Goal: Task Accomplishment & Management: Manage account settings

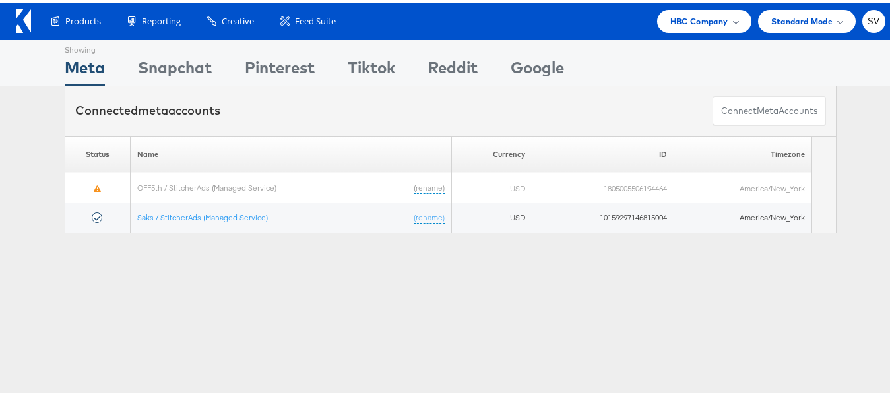
click at [685, 38] on div "Showing Meta Showing Snapchat Showing Pinterest Showing Tiktok Showing Reddit S…" at bounding box center [451, 60] width 772 height 45
drag, startPoint x: 691, startPoint y: 32, endPoint x: 699, endPoint y: 22, distance: 12.7
click at [699, 22] on div "Products Product Catalogs Enhance Your Product Catalog, Map Them to Publishers,…" at bounding box center [450, 18] width 901 height 37
click at [699, 22] on span "HBC Company" at bounding box center [699, 19] width 58 height 14
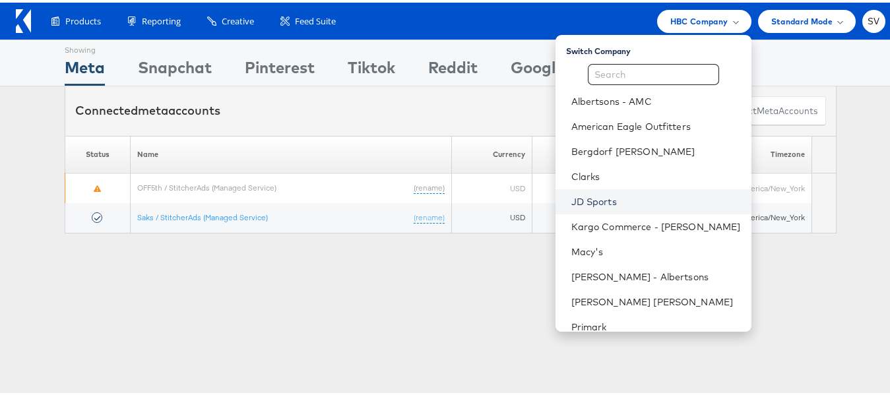
scroll to position [63, 0]
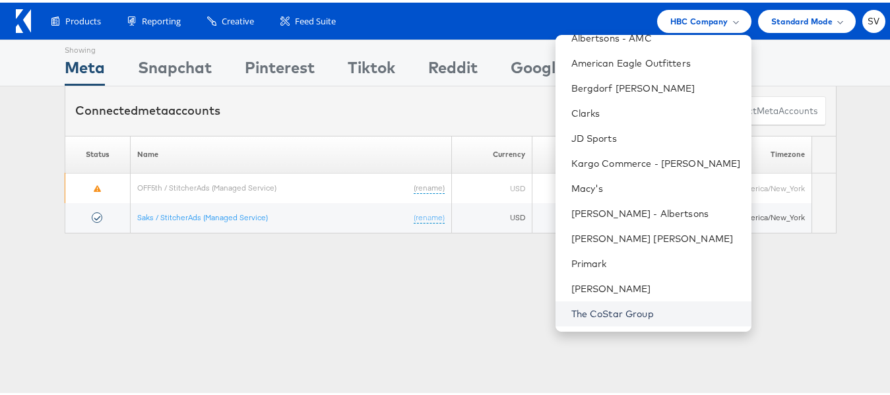
click at [601, 311] on link "The CoStar Group" at bounding box center [655, 311] width 169 height 13
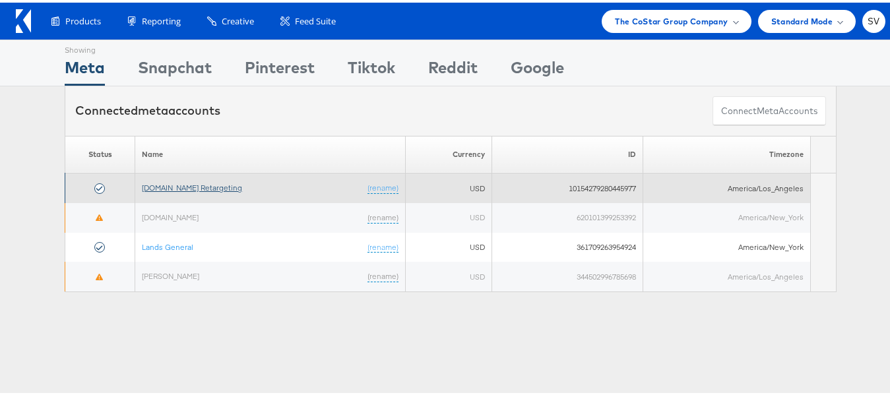
click at [192, 183] on link "Apartments.com Retargeting" at bounding box center [192, 185] width 100 height 10
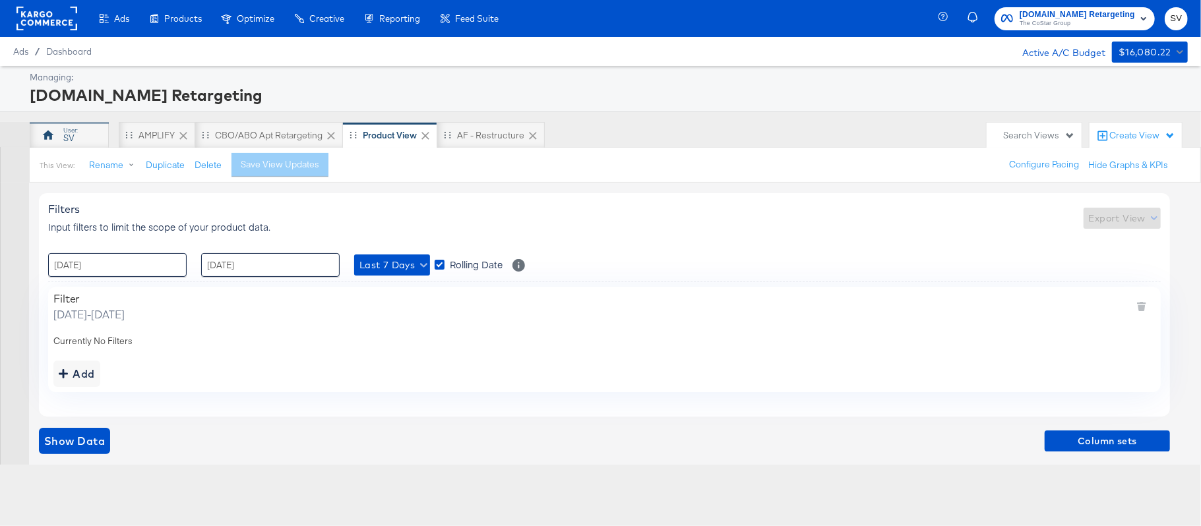
click at [80, 125] on div "SV" at bounding box center [69, 135] width 79 height 26
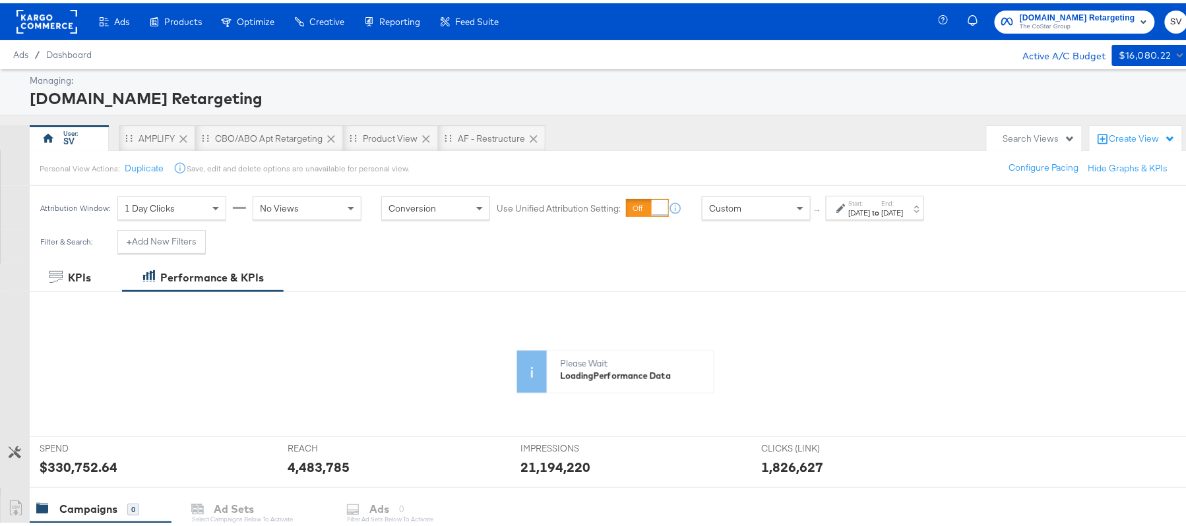
click at [870, 206] on div "Sep 1st 2025" at bounding box center [860, 209] width 22 height 11
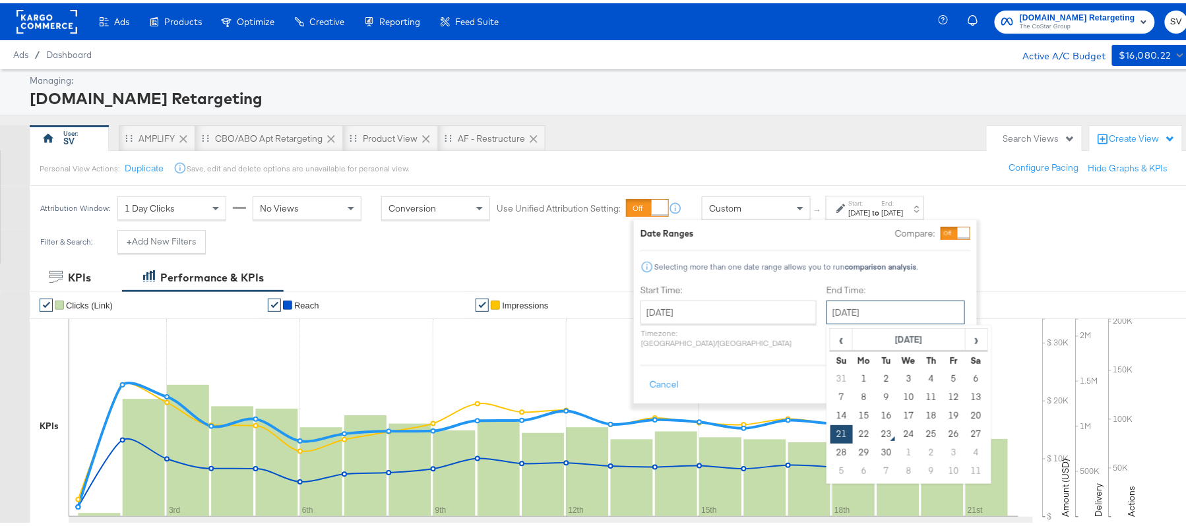
click at [832, 299] on input "September 21st 2025" at bounding box center [895, 309] width 138 height 24
click at [853, 426] on td "22" at bounding box center [864, 431] width 22 height 18
type input "September 22nd 2025"
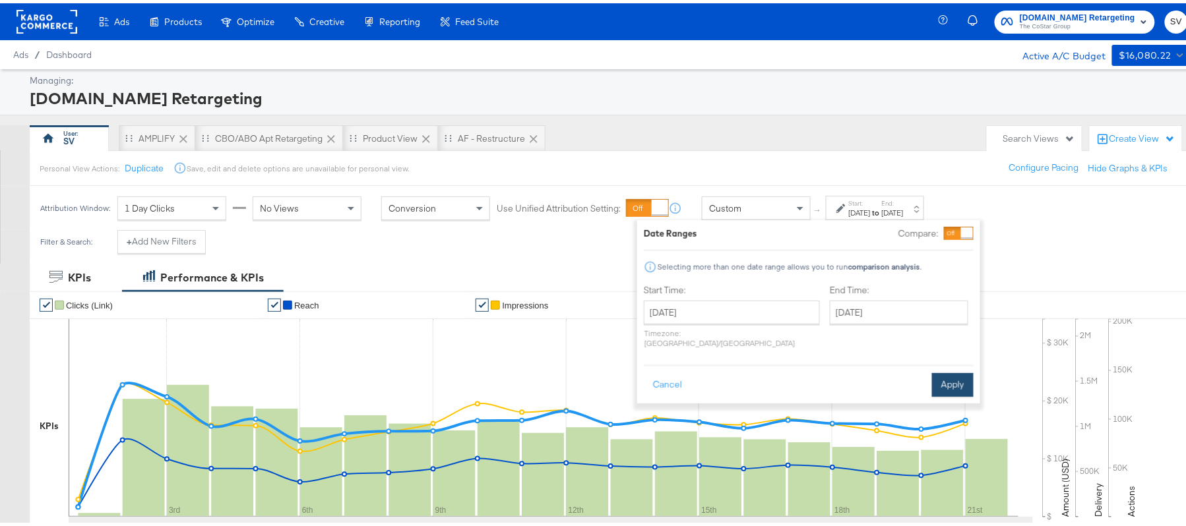
click at [952, 377] on button "Apply" at bounding box center [953, 382] width 42 height 24
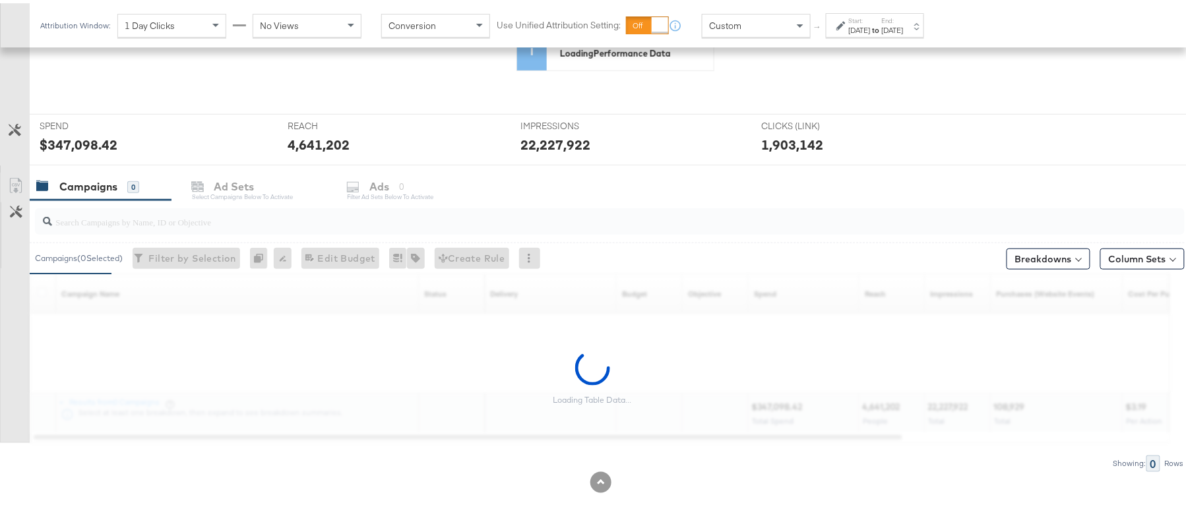
scroll to position [436, 0]
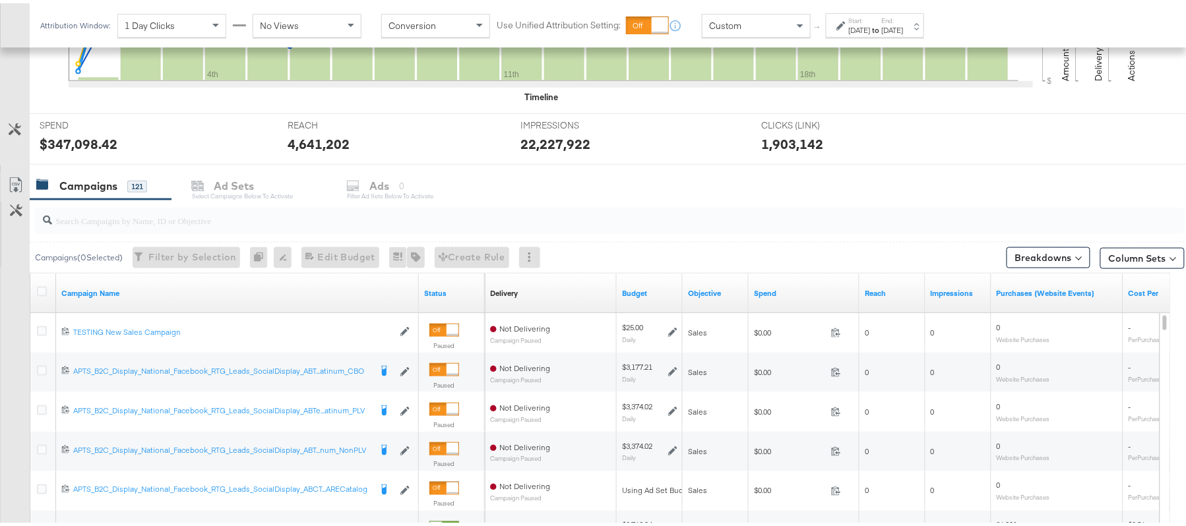
click at [273, 223] on input "search" at bounding box center [565, 212] width 1027 height 26
paste input "APTS_B2C_Display_National_Facebook_RTG_Leads_SocialDisplay_Retargeting_Diamond_…"
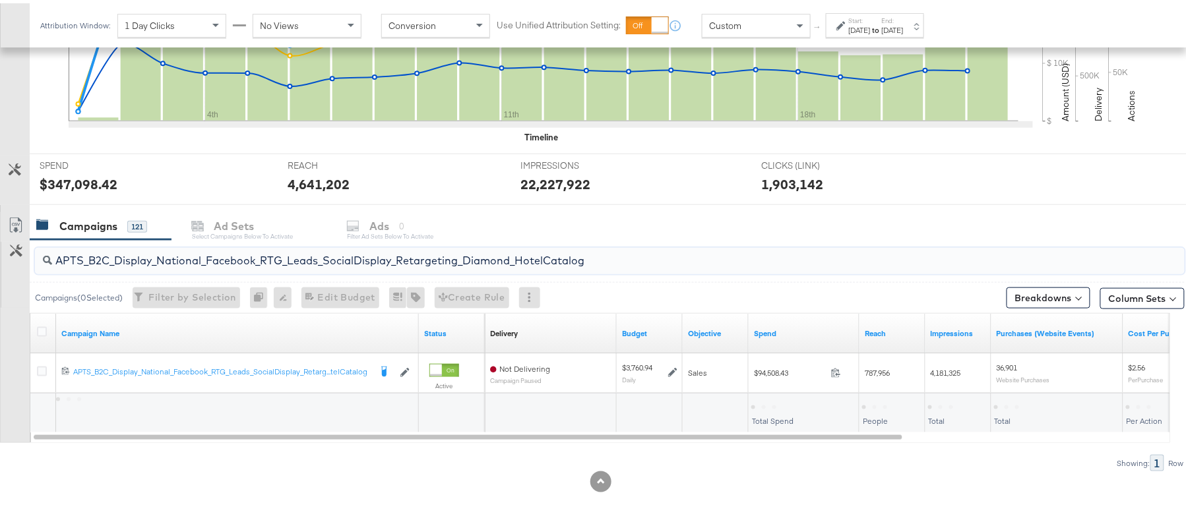
scroll to position [397, 0]
click at [773, 399] on div "$94,508.56" at bounding box center [777, 403] width 52 height 13
copy div "94,508.56"
click at [246, 256] on input "APTS_B2C_Display_National_Facebook_RTG_Leads_SocialDisplay_Retargeting_Diamond_…" at bounding box center [565, 252] width 1027 height 26
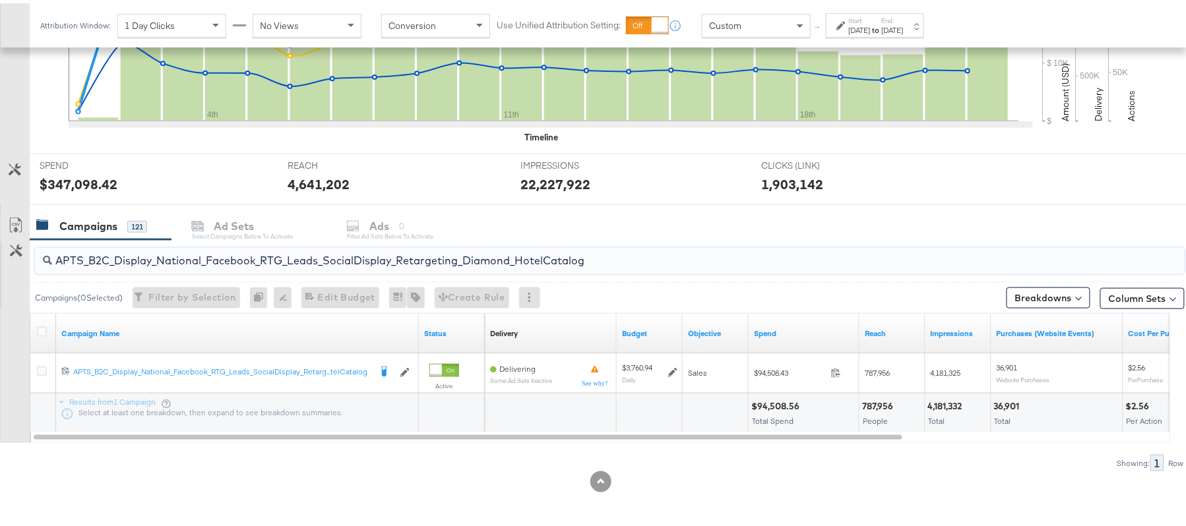
paste input "alwayson_Retargeting_DARE24_DiamondPlatinum"
click at [778, 404] on div "$64,531.43" at bounding box center [775, 403] width 48 height 13
copy div "$64,531.43"
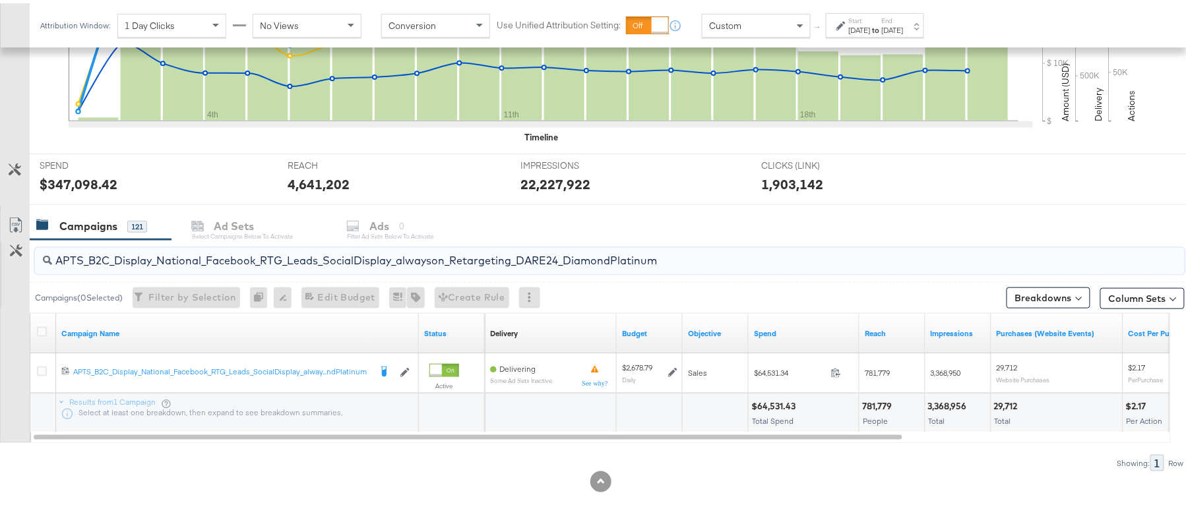
click at [208, 255] on input "APTS_B2C_Display_National_Facebook_RTG_Leads_SocialDisplay_alwayson_Retargeting…" at bounding box center [565, 252] width 1027 height 26
paste input "FR_B2C_Display_National_Facebook_RTG_Leads_SocialDisplay_alwayson_Retargeting_FR"
click at [768, 402] on div "$20,021.90" at bounding box center [775, 403] width 49 height 13
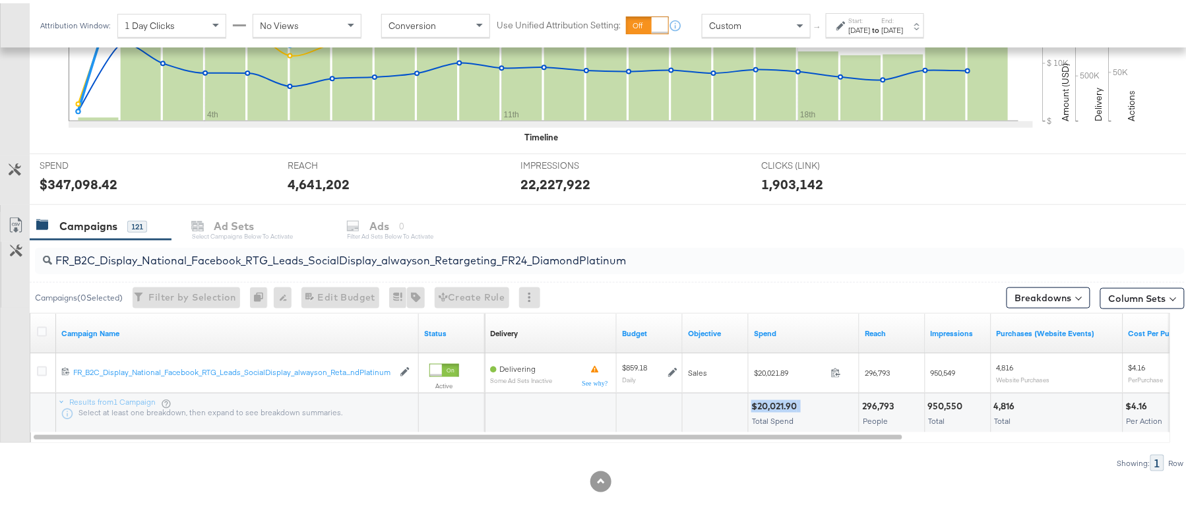
copy div "$20,021.90"
click at [182, 264] on input "FR_B2C_Display_National_Facebook_RTG_Leads_SocialDisplay_alwayson_Retargeting_F…" at bounding box center [565, 252] width 1027 height 26
paste input "AF_B2C_Display_National_Facebook_RTG_Leads_SocialDisplay_alwayson_Retargeting_AF"
click at [764, 404] on div "$5,150.39" at bounding box center [773, 403] width 44 height 13
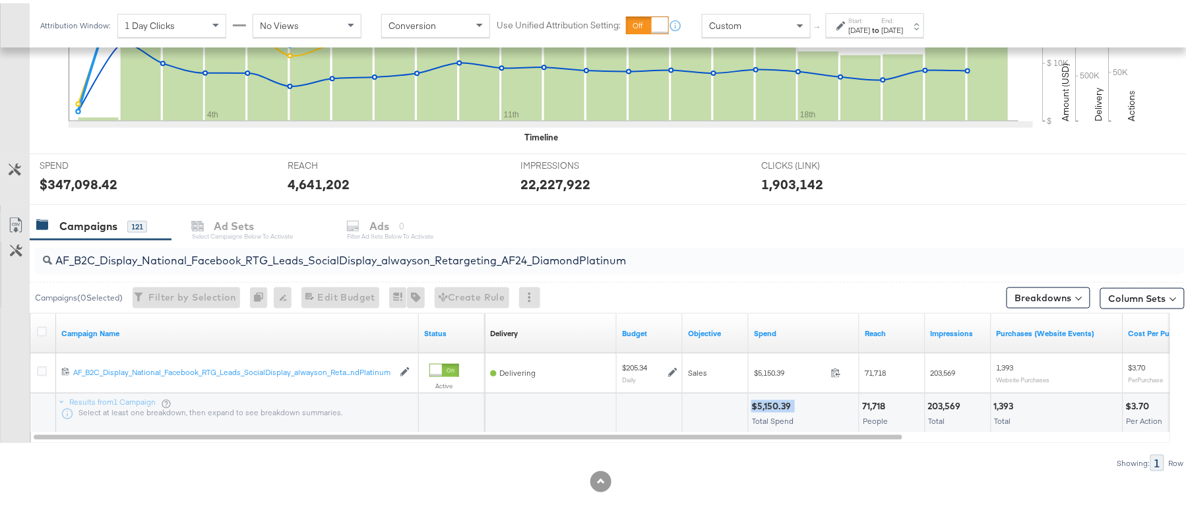
click at [764, 404] on div "$5,150.39" at bounding box center [773, 403] width 44 height 13
copy div "$5,150.39"
click at [206, 246] on input "AF_B2C_Display_National_Facebook_RTG_Leads_SocialDisplay_alwayson_Retargeting_A…" at bounding box center [565, 252] width 1027 height 26
paste input "HL_B2C_Display_National_Facebook_RTG_Leads_SocialDisplay_alwayson_Retargeting_A…"
click at [778, 400] on div "$5,140.43" at bounding box center [773, 403] width 44 height 13
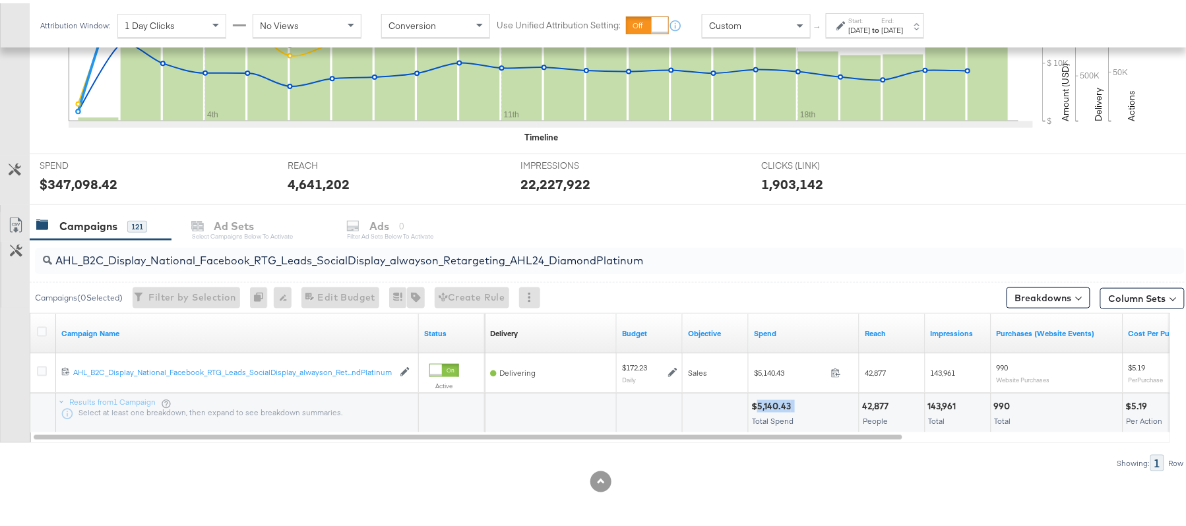
click at [778, 400] on div "$5,140.43" at bounding box center [773, 403] width 44 height 13
copy div "$5,140.43"
click at [171, 256] on input "AHL_B2C_Display_National_Facebook_RTG_Leads_SocialDisplay_alwayson_Retargeting_…" at bounding box center [565, 252] width 1027 height 26
paste input "PTS_B2C_Display_National_Facebook_PRO_Traffic_SocialDisplay_alwayson_ASC_DARE24…"
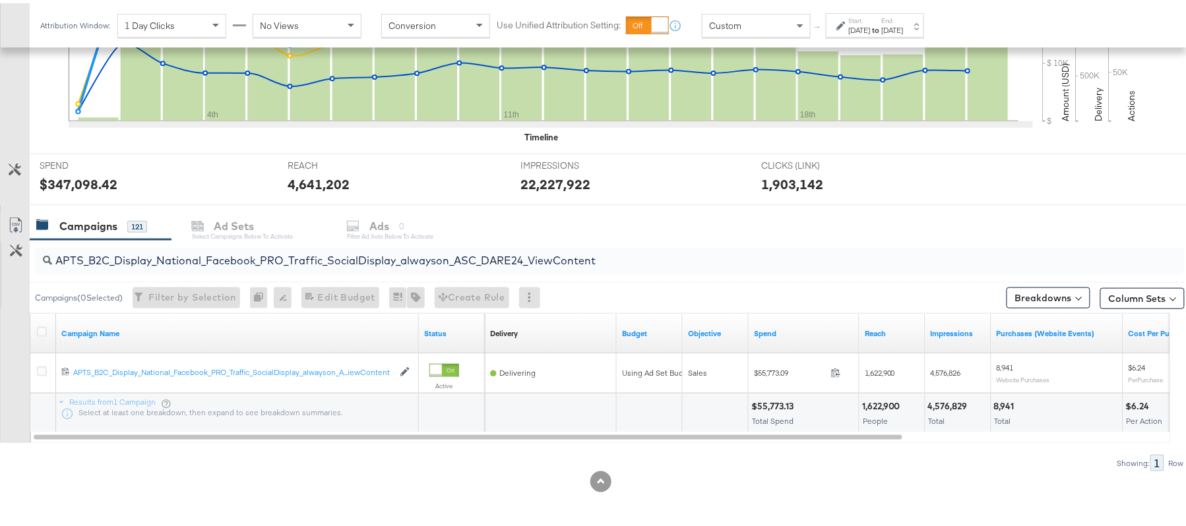
click at [779, 407] on div "$55,773.13" at bounding box center [774, 403] width 46 height 13
copy div "$55,773.13"
click at [257, 256] on input "APTS_B2C_Display_National_Facebook_PRO_Traffic_SocialDisplay_alwayson_ASC_DARE2…" at bounding box center [565, 252] width 1027 height 26
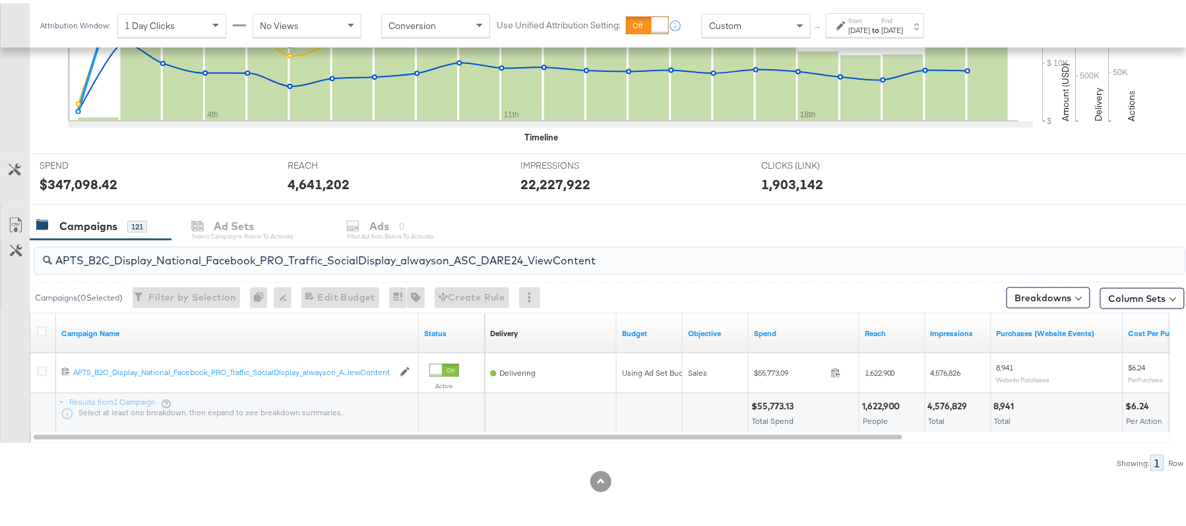
paste input "Leads_SocialDisplay_alwayson_ASC_DARE24_Purchase"
click at [772, 401] on div "$43,882.57" at bounding box center [775, 403] width 49 height 13
copy div "$43,882.57"
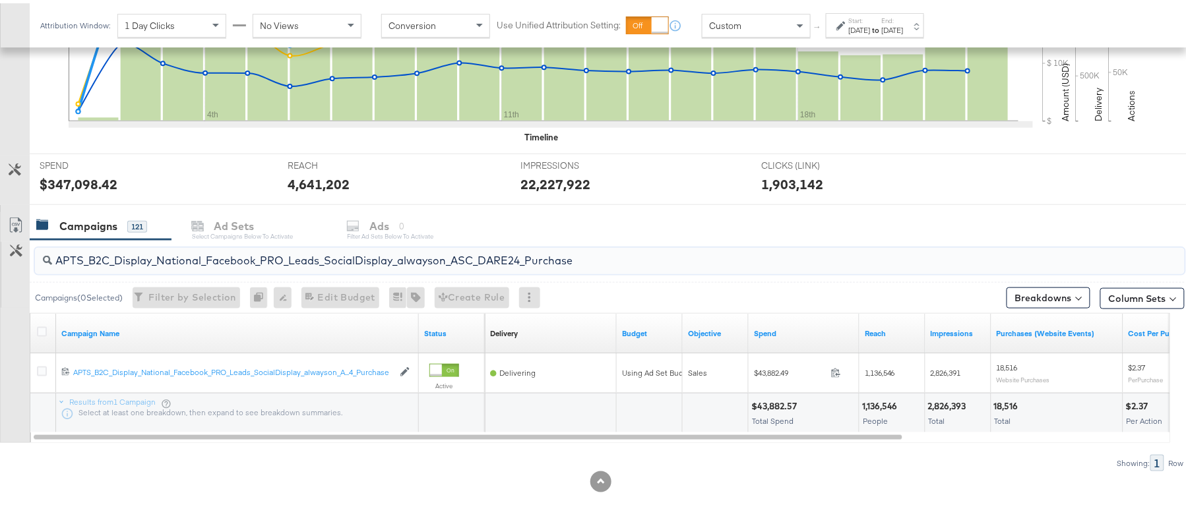
click at [198, 256] on input "APTS_B2C_Display_National_Facebook_PRO_Leads_SocialDisplay_alwayson_ASC_DARE24_…" at bounding box center [565, 252] width 1027 height 26
paste input "F_B2C_Display_National_Facebook_PRO_Traffic_SocialDisplay_alwayson_ASC_AF24_Vie…"
click at [768, 402] on div "$2,205.50" at bounding box center [774, 403] width 46 height 13
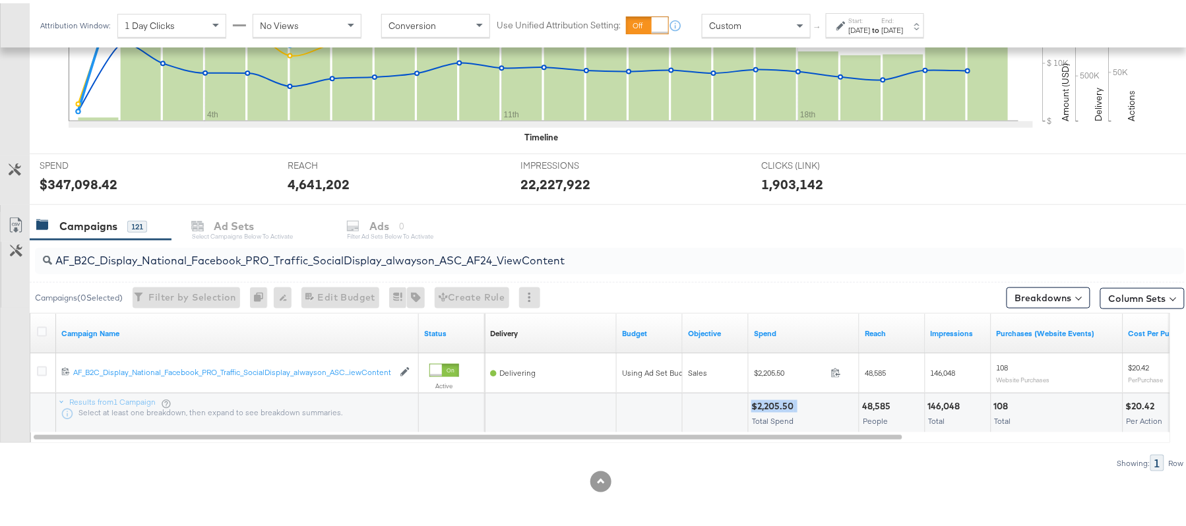
copy div "$2,205.50"
click at [328, 253] on input "AF_B2C_Display_National_Facebook_PRO_Traffic_SocialDisplay_alwayson_ASC_AF24_Vi…" at bounding box center [565, 252] width 1027 height 26
paste input "FR_B2C_Display_National_Facebook_PRO_Traffic_SocialDisplay_alwayson_ASC_FR"
click at [768, 404] on div "$16,162.27" at bounding box center [773, 403] width 45 height 13
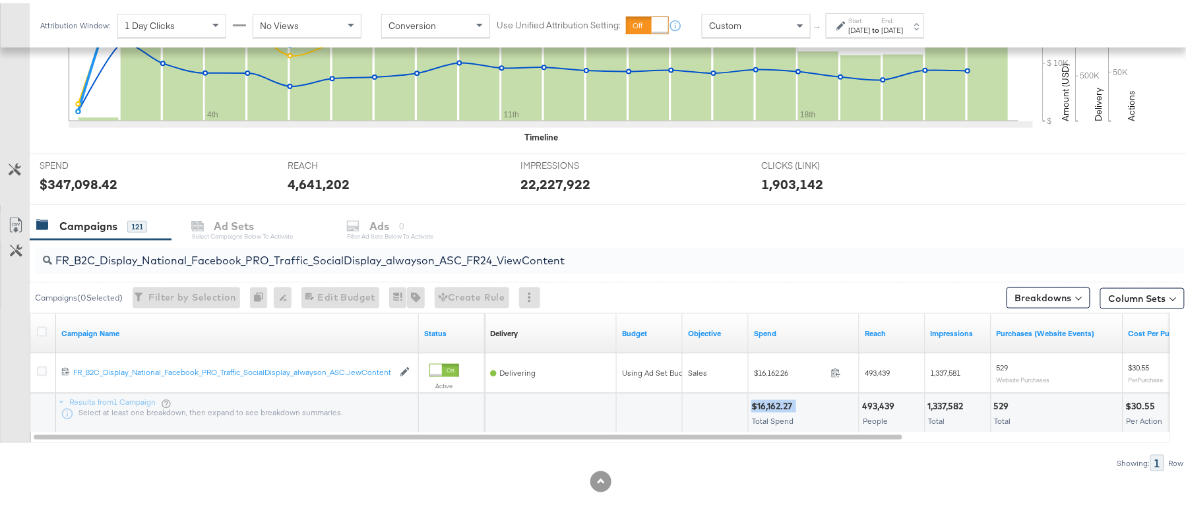
click at [768, 404] on div "$16,162.27" at bounding box center [773, 403] width 45 height 13
copy div "$16,162.27"
click at [257, 257] on input "FR_B2C_Display_National_Facebook_PRO_Traffic_SocialDisplay_alwayson_ASC_FR24_Vi…" at bounding box center [565, 252] width 1027 height 26
paste input "AHL_B2C_Display_National_Facebook_PRO_Traffic_SocialDisplay_alwayson_ASC_AHL"
type input "AHL_B2C_Display_National_Facebook_PRO_Traffic_SocialDisplay_alwayson_ASC_AHL24_…"
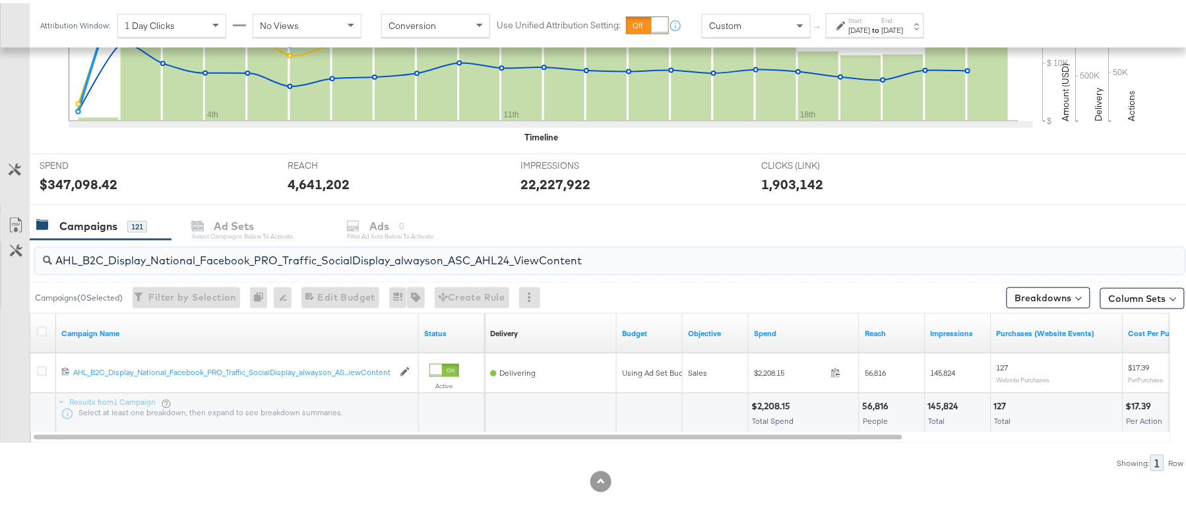
click at [779, 404] on div "$2,208.15" at bounding box center [772, 403] width 43 height 13
copy div "$2,208.15"
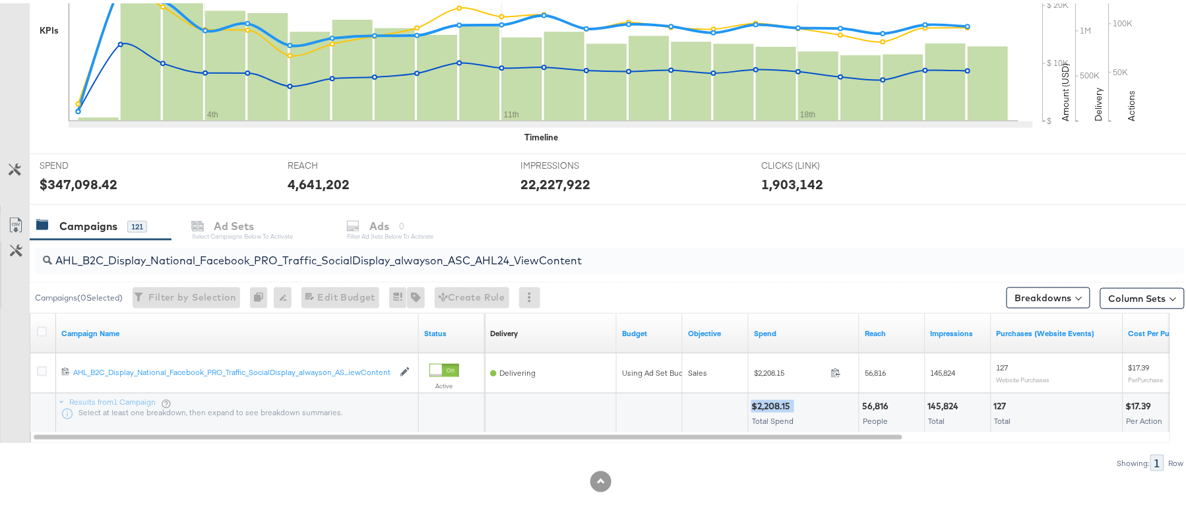
scroll to position [0, 0]
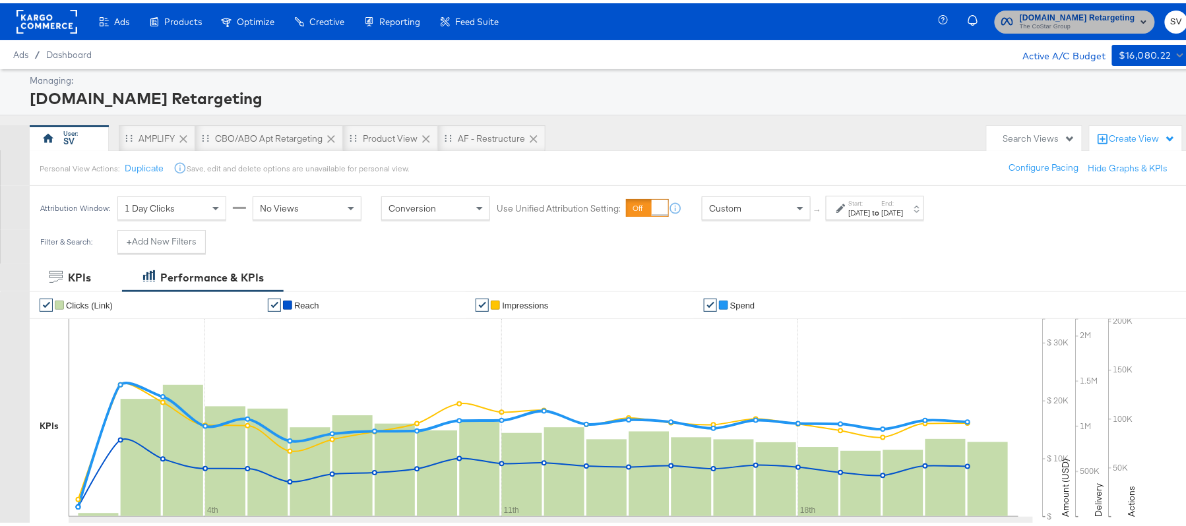
click at [1070, 16] on span "[DOMAIN_NAME] Retargeting" at bounding box center [1076, 15] width 115 height 14
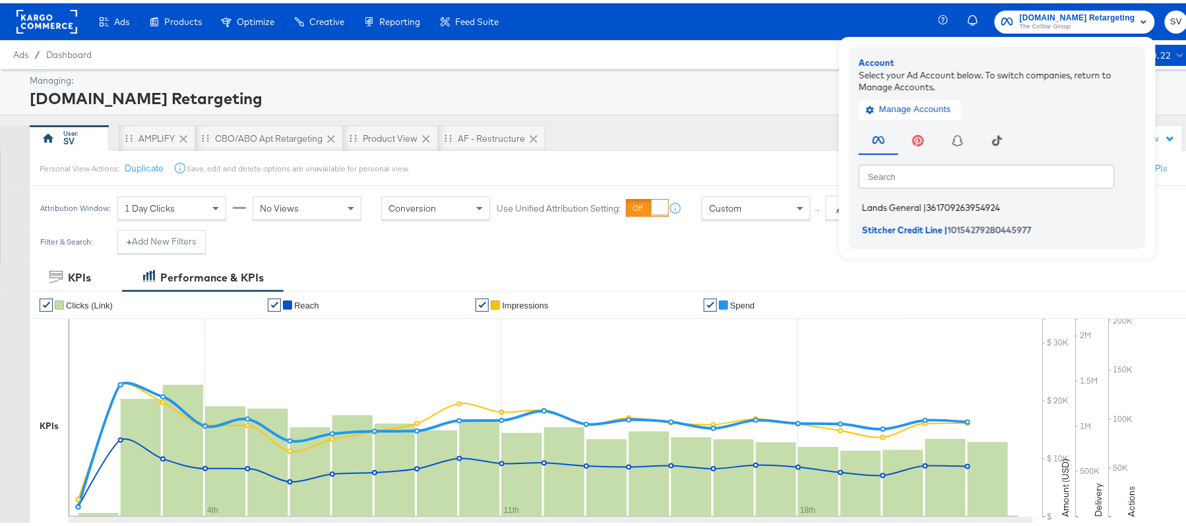
click at [923, 203] on span "|" at bounding box center [924, 204] width 3 height 11
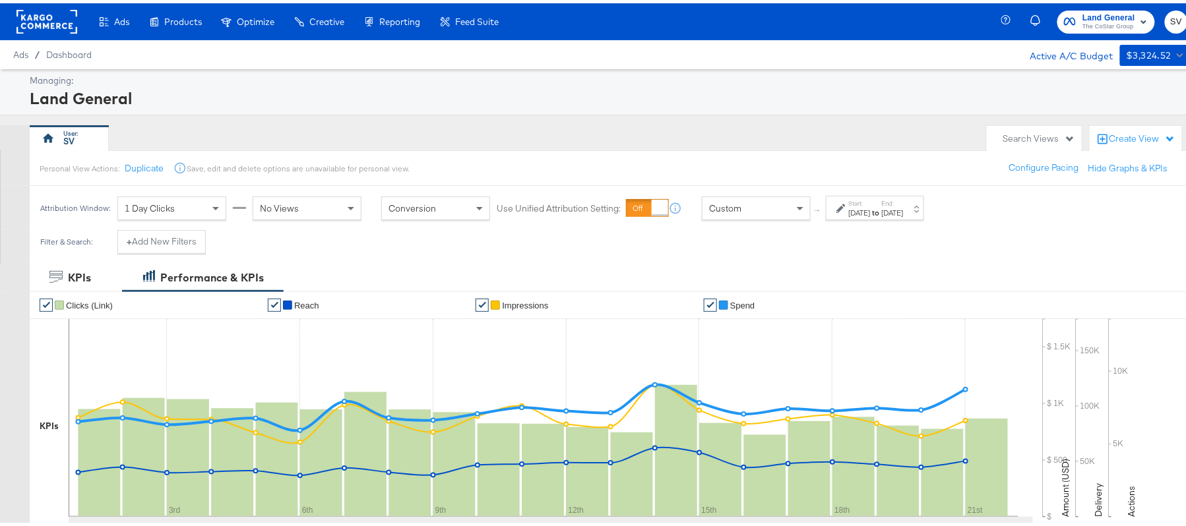
click at [870, 210] on div "Sep 1st 2025" at bounding box center [860, 209] width 22 height 11
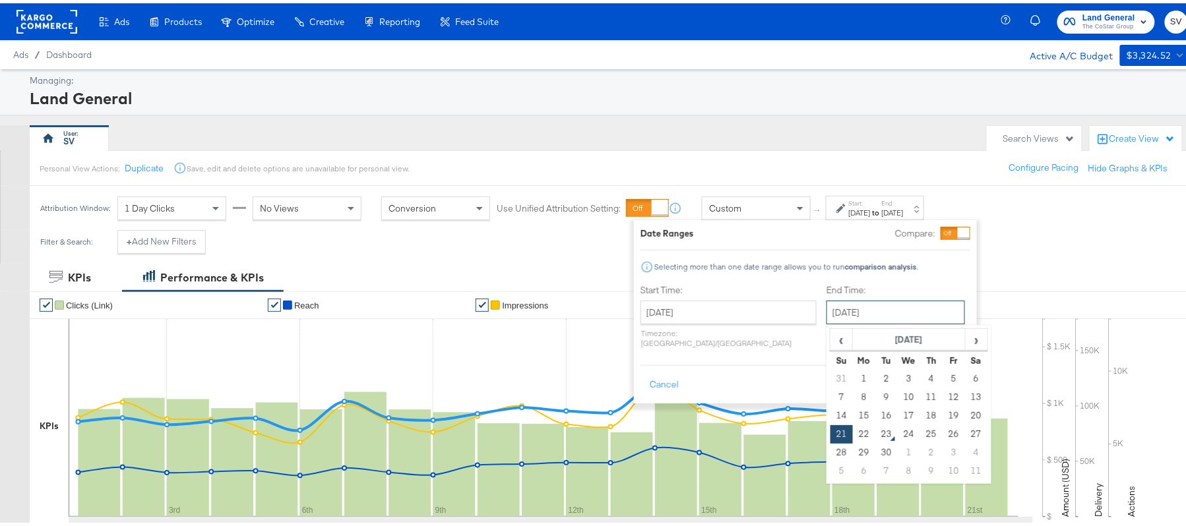
click at [826, 305] on input "September 21st 2025" at bounding box center [895, 309] width 138 height 24
click at [853, 433] on td "22" at bounding box center [864, 431] width 22 height 18
type input "September 22nd 2025"
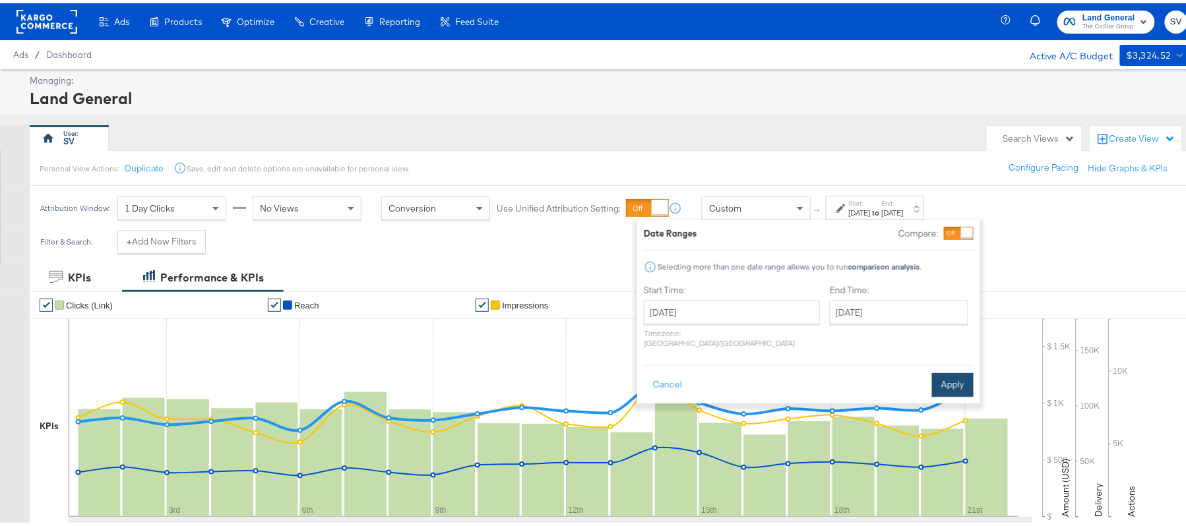
click at [959, 370] on button "Apply" at bounding box center [953, 382] width 42 height 24
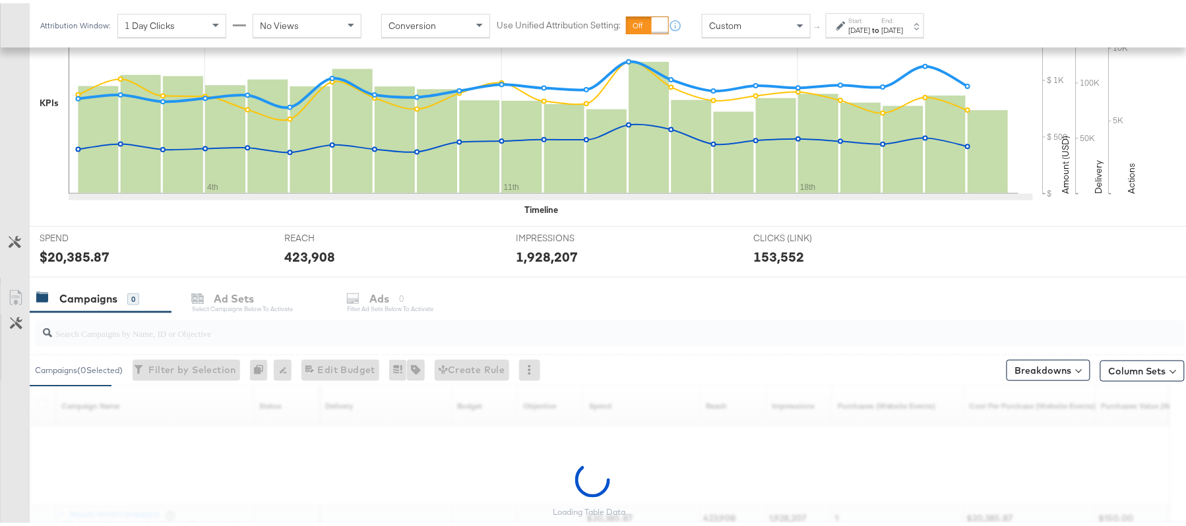
scroll to position [436, 0]
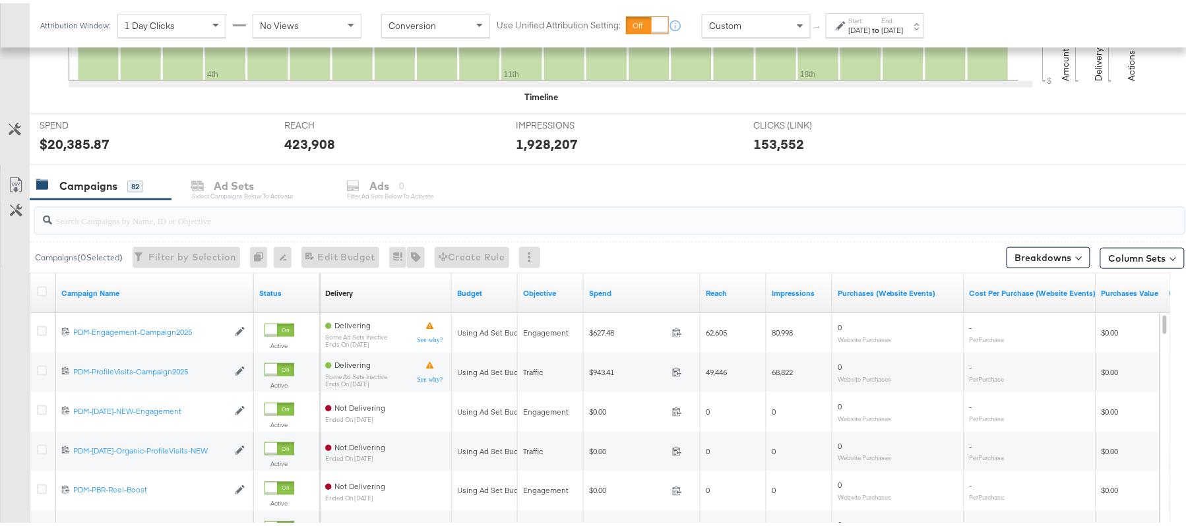
click at [96, 216] on input "search" at bounding box center [565, 212] width 1027 height 26
paste input "B2C_LAND_KC_RT_Sig_24"
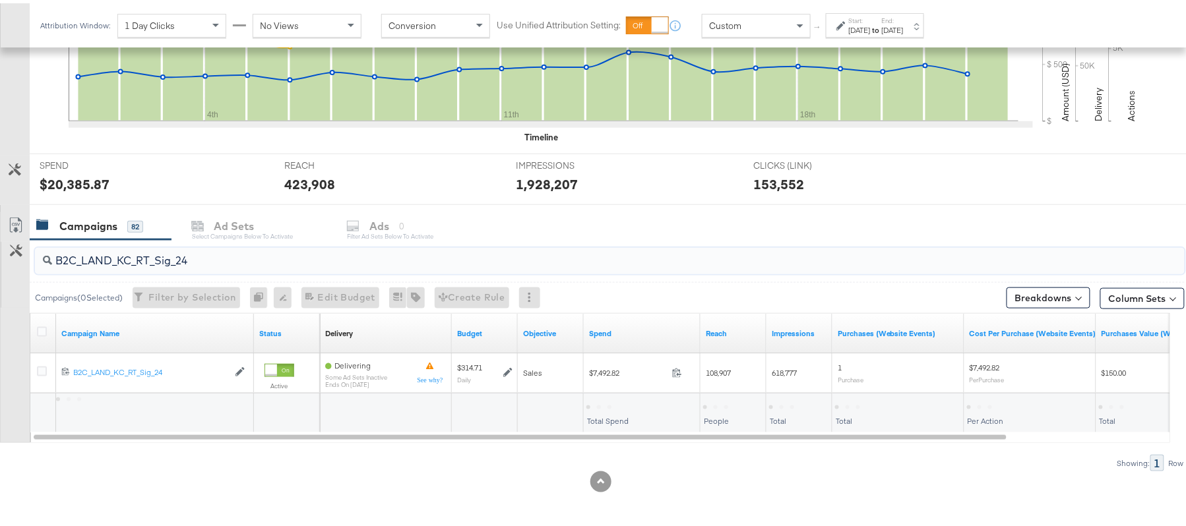
scroll to position [397, 0]
click at [599, 406] on div "$7,492.82" at bounding box center [608, 403] width 44 height 13
copy div "$7,492.82"
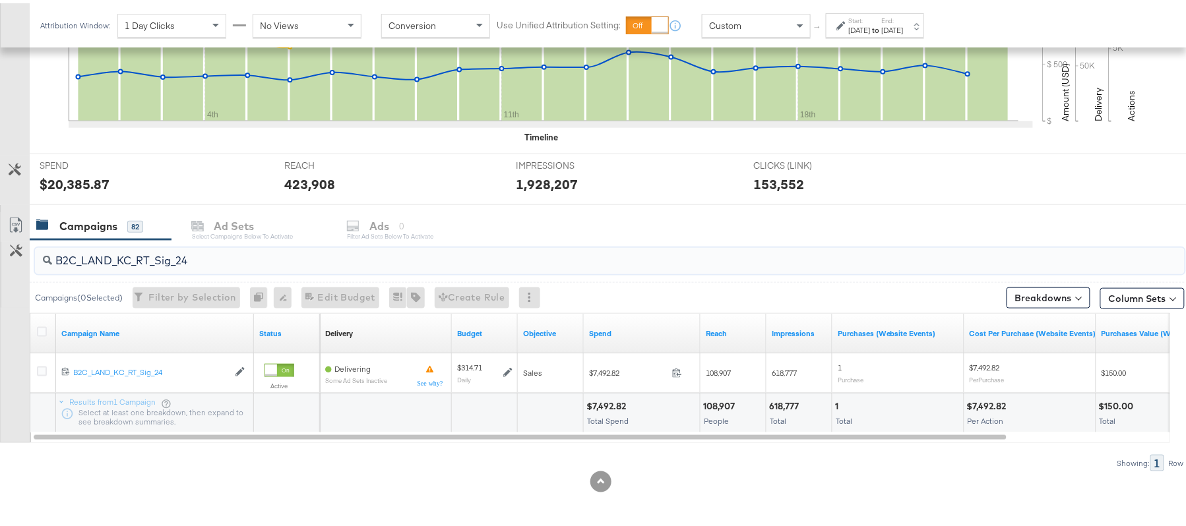
click at [190, 258] on input "B2C_LAND_KC_RT_Sig_24" at bounding box center [565, 252] width 1027 height 26
paste input "B_Ecommerce_KC_Retargeting_LW&LOA_Traffic"
click at [603, 402] on div "$366.18" at bounding box center [604, 403] width 36 height 13
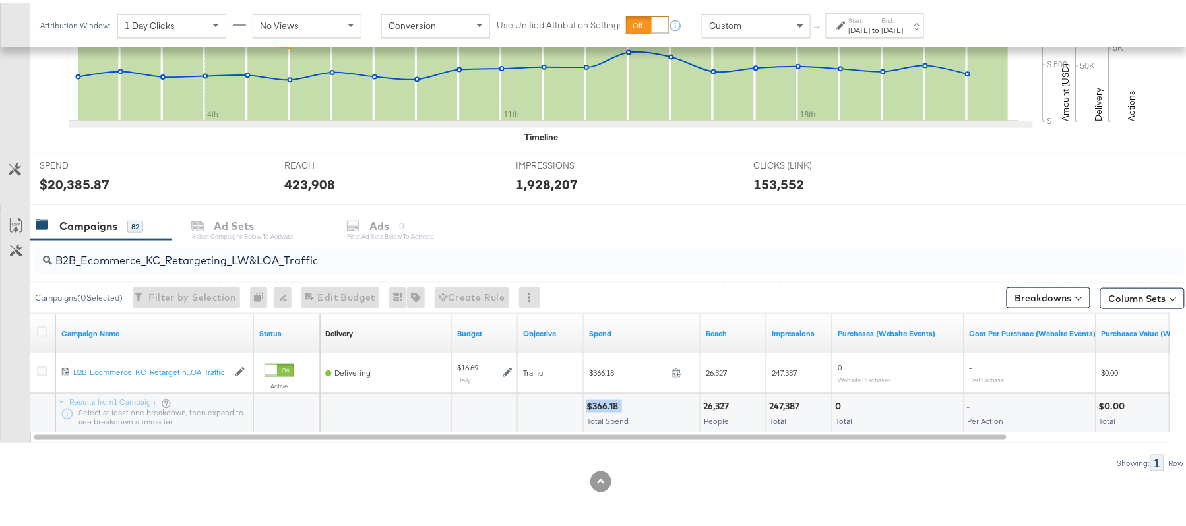
copy div "$366.18"
click at [201, 252] on input "B2B_Ecommerce_KC_Retargeting_LW&LOA_Traffic" at bounding box center [565, 252] width 1027 height 26
paste input "KC_Retargeting_Prospects & Clients_Conversions"
click at [607, 400] on div "$366.83" at bounding box center [605, 403] width 38 height 13
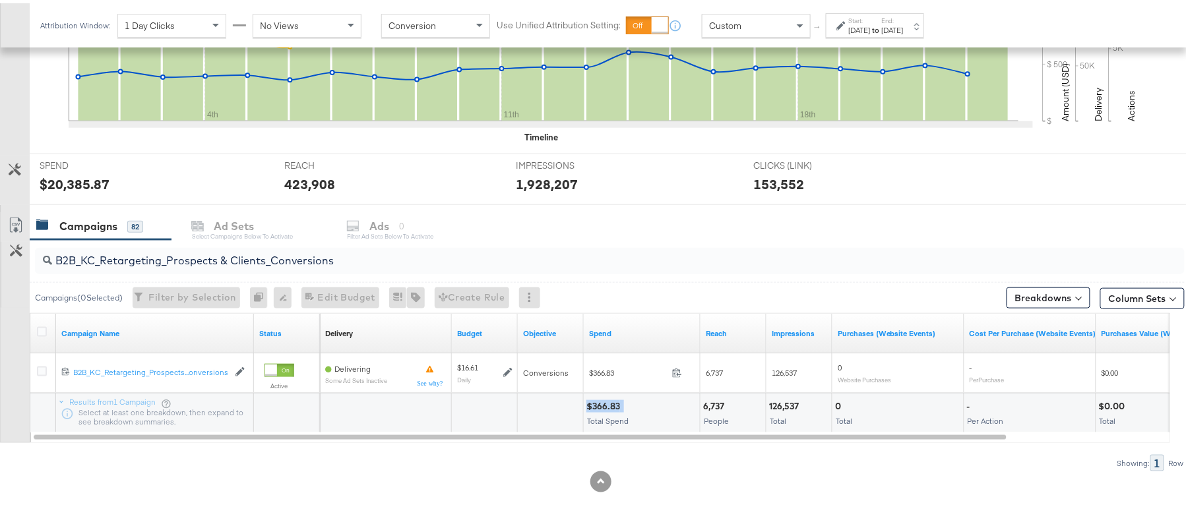
click at [607, 400] on div "$366.83" at bounding box center [605, 403] width 38 height 13
copy div "$366.83"
click at [166, 260] on input "B2B_KC_Retargeting_Prospects & Clients_Conversions" at bounding box center [565, 252] width 1027 height 26
paste input "C_LAND_KC_Pros_Sig"
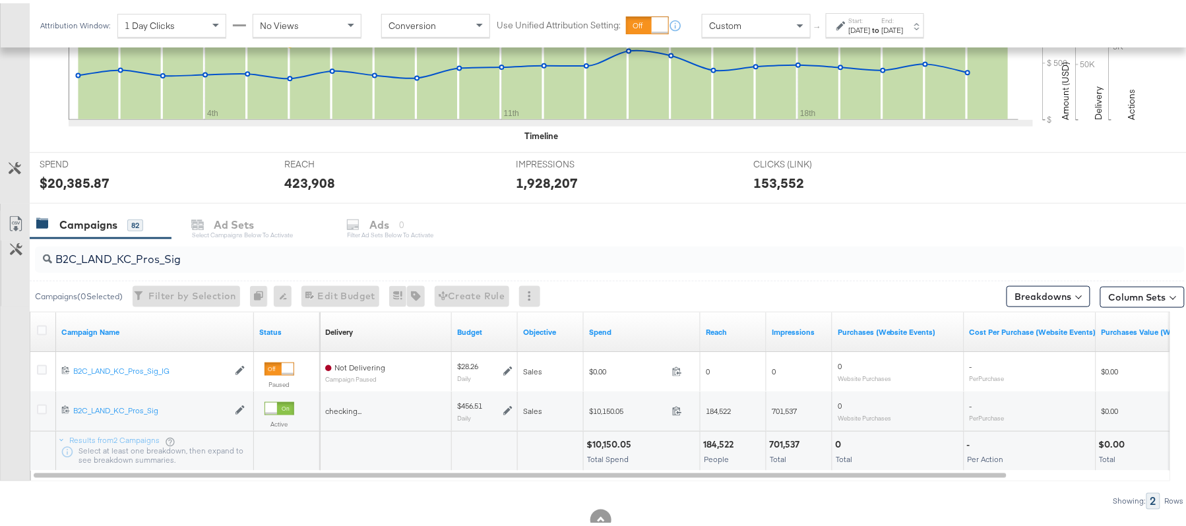
click at [607, 433] on div "$10,150.05 Total Spend" at bounding box center [642, 449] width 116 height 40
copy div "$10,150.05"
click at [167, 264] on input "B2C_LAND_KC_Pros_Sig" at bounding box center [565, 251] width 1027 height 26
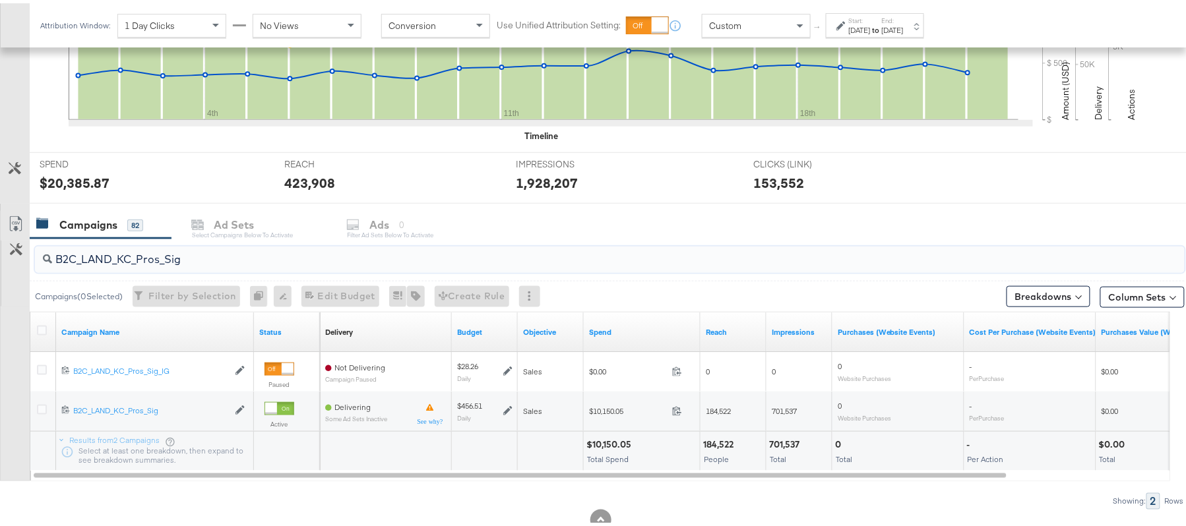
paste input "RT_Sig_24"
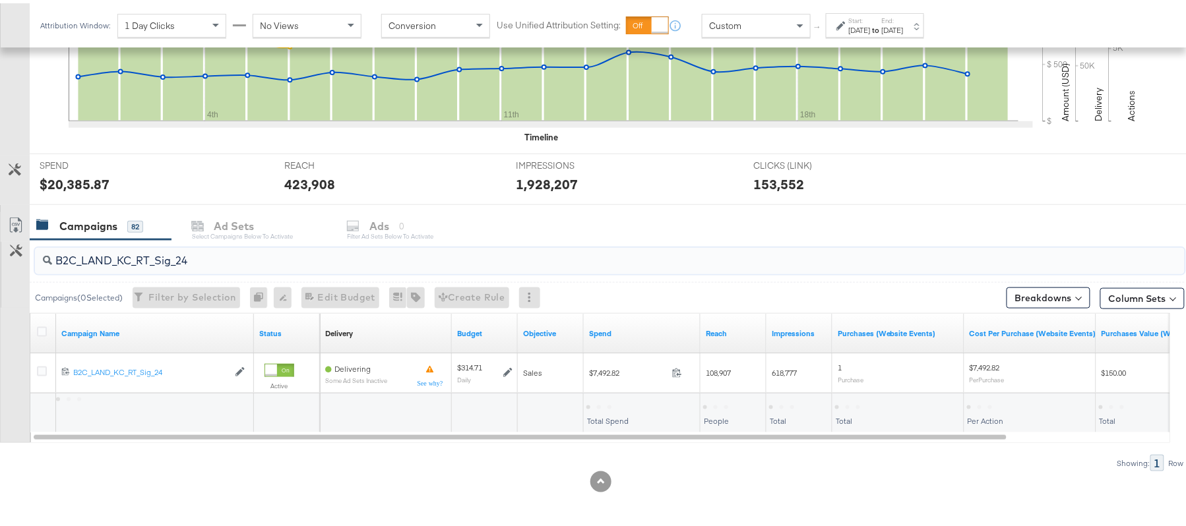
type input "B2C_LAND_KC_RT_Sig_24"
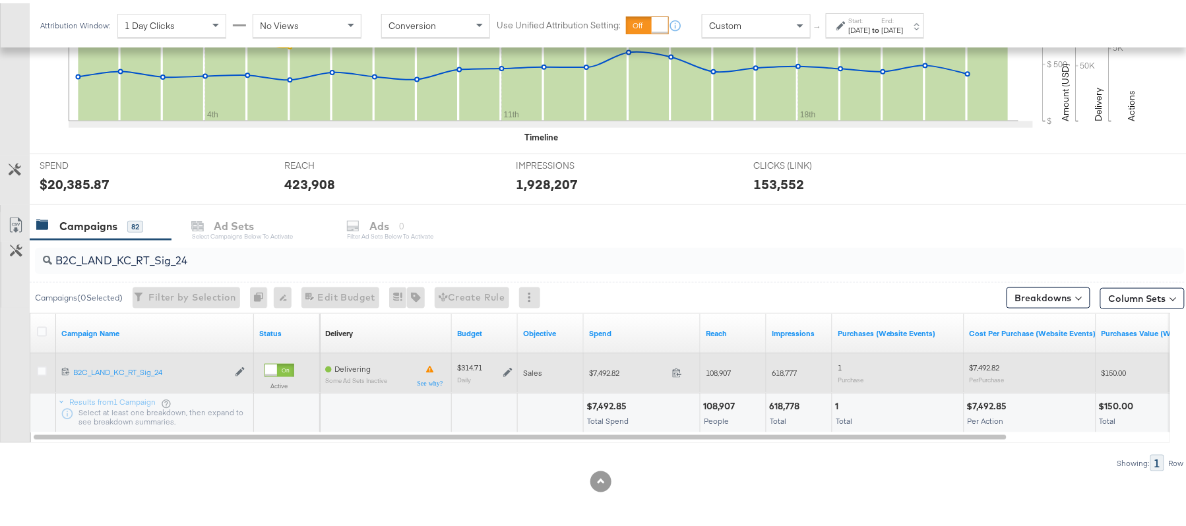
click at [507, 371] on icon at bounding box center [507, 369] width 9 height 9
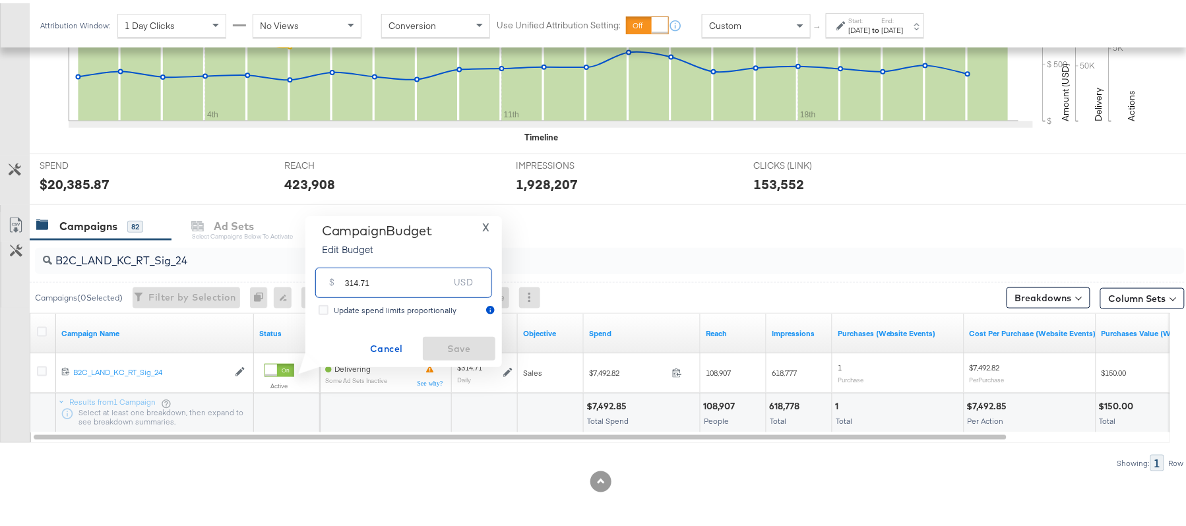
click at [371, 282] on input "314.71" at bounding box center [397, 274] width 104 height 28
paste input "$338.40"
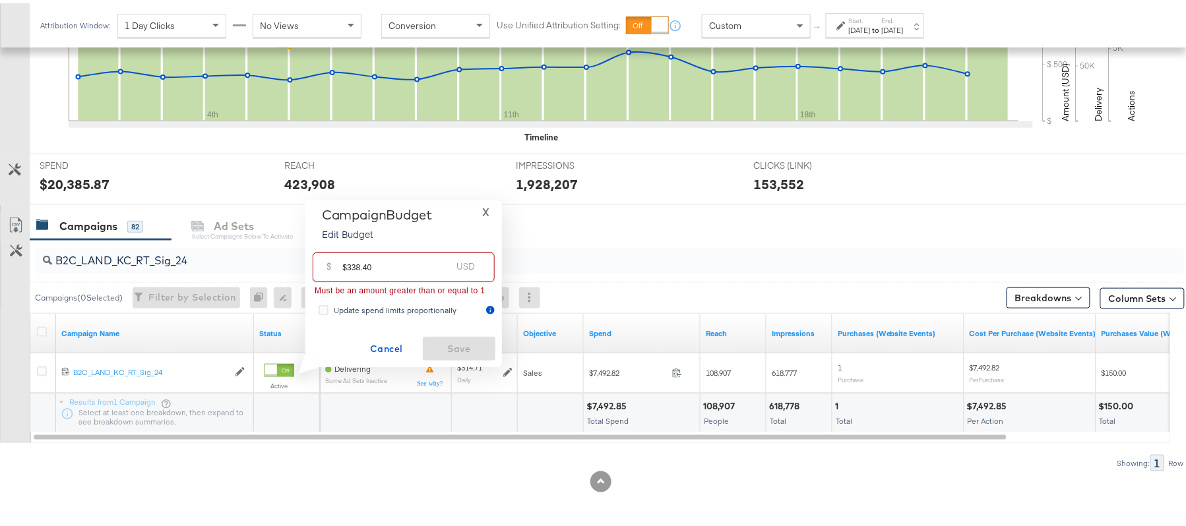
click at [347, 261] on input "$338.40" at bounding box center [396, 259] width 109 height 28
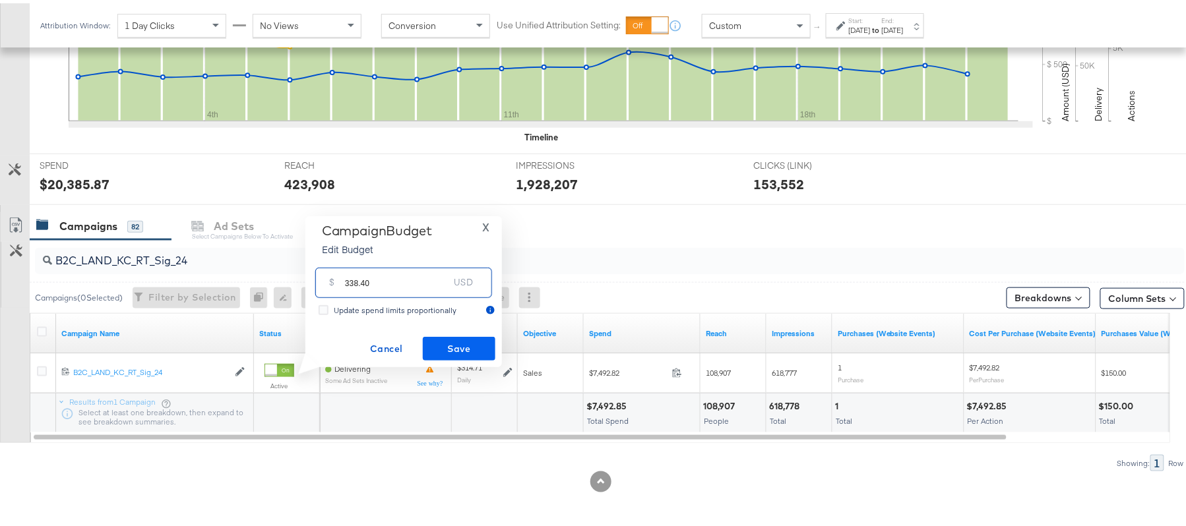
type input "338.40"
click at [460, 338] on span "Save" at bounding box center [459, 346] width 62 height 16
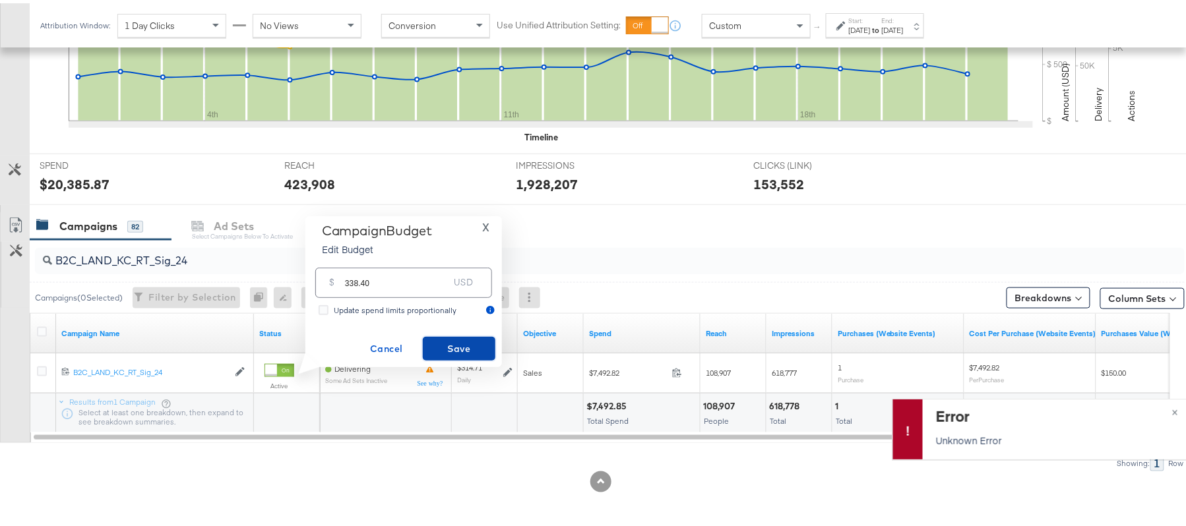
click at [462, 340] on span "Save" at bounding box center [459, 346] width 62 height 16
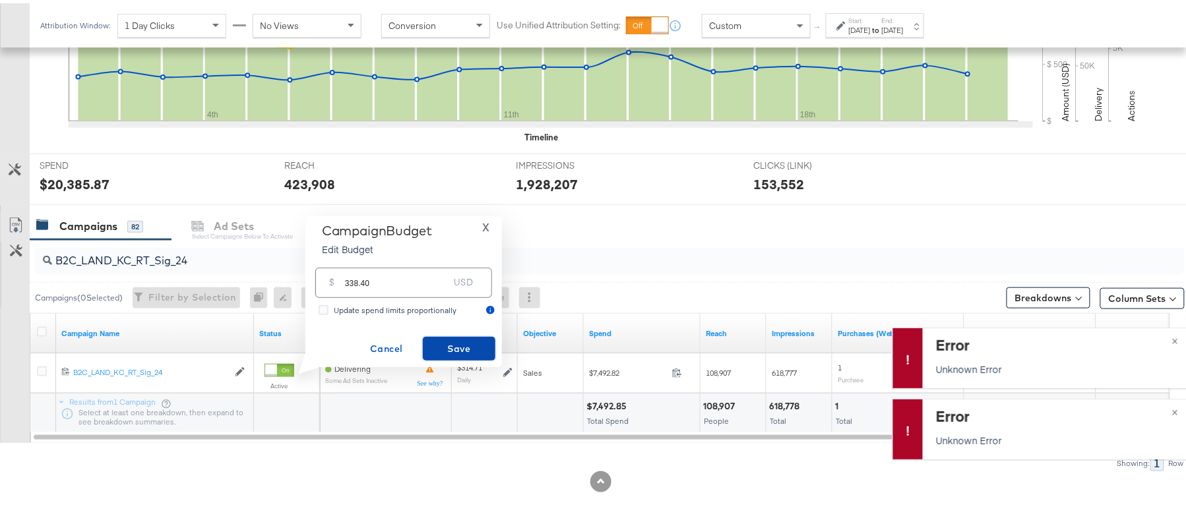
click at [462, 340] on span "Save" at bounding box center [459, 346] width 62 height 16
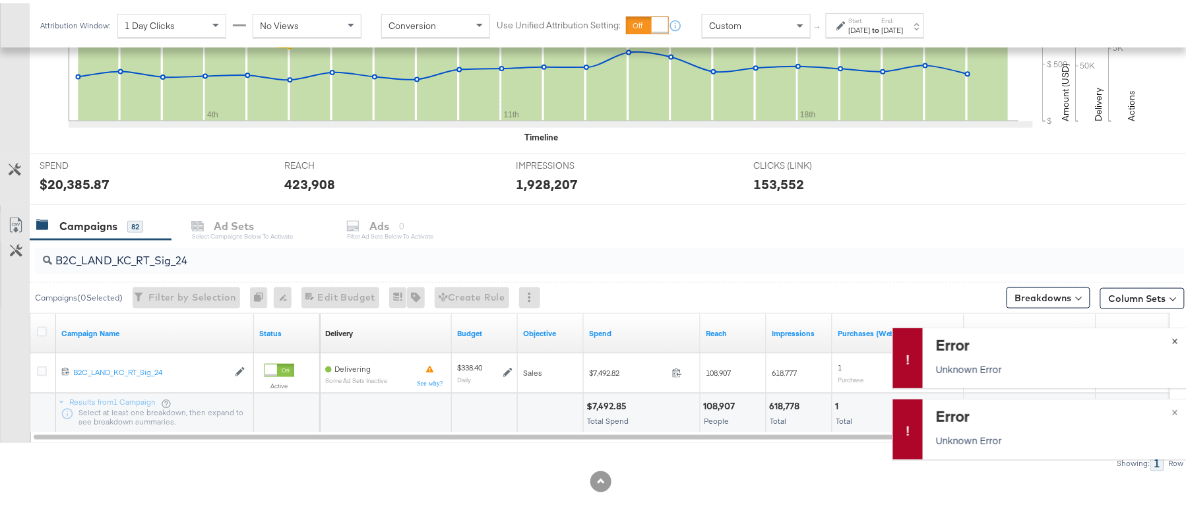
click at [1172, 336] on span "×" at bounding box center [1175, 336] width 6 height 15
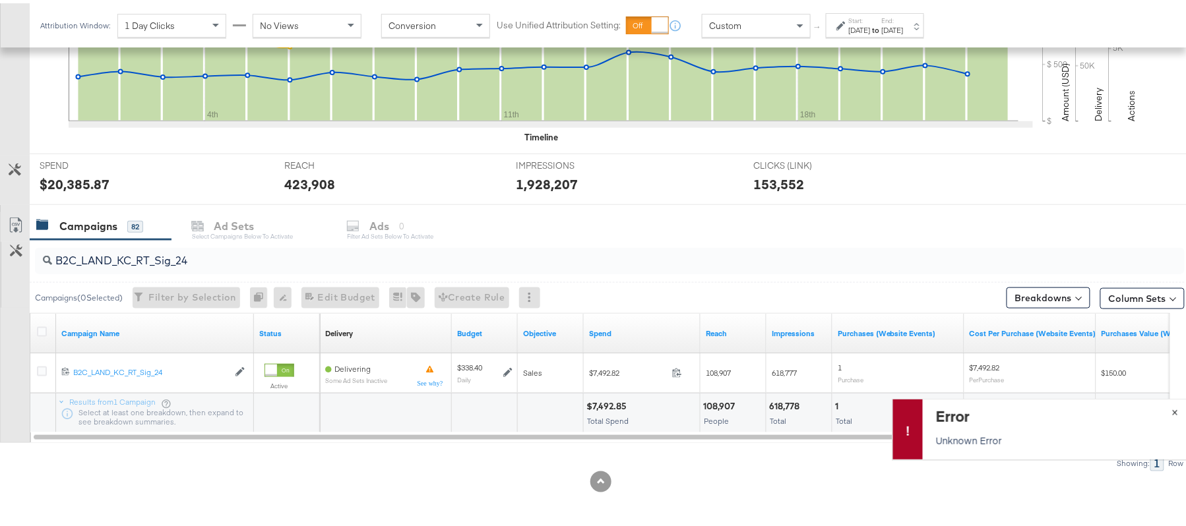
click at [1172, 410] on span "×" at bounding box center [1175, 407] width 6 height 15
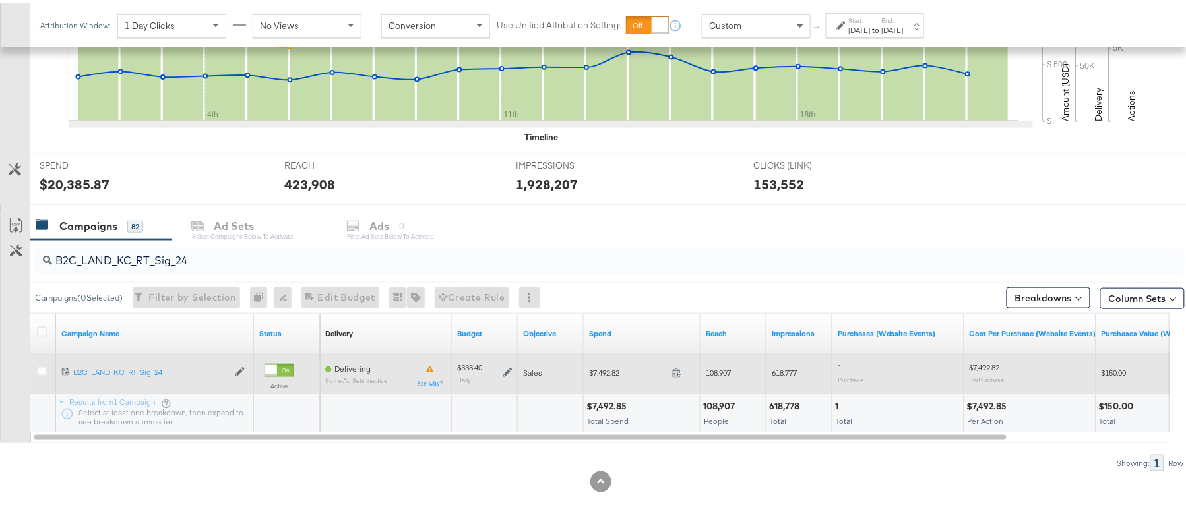
click at [505, 367] on icon at bounding box center [507, 369] width 9 height 9
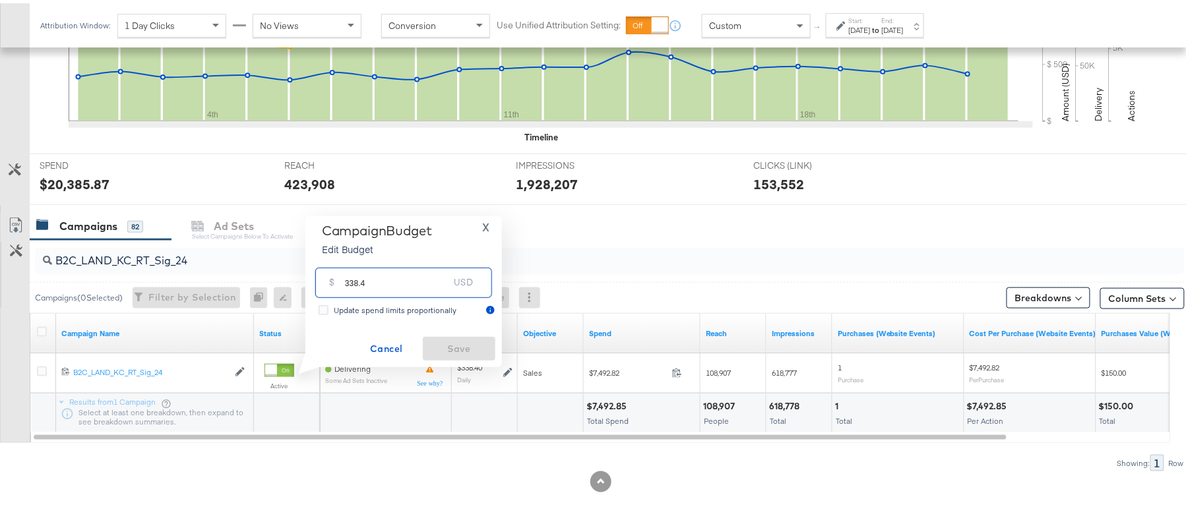
click at [390, 282] on input "338.4" at bounding box center [397, 274] width 104 height 28
paste input "$338.40"
click at [341, 262] on div "$ $338.40 USD" at bounding box center [403, 264] width 181 height 30
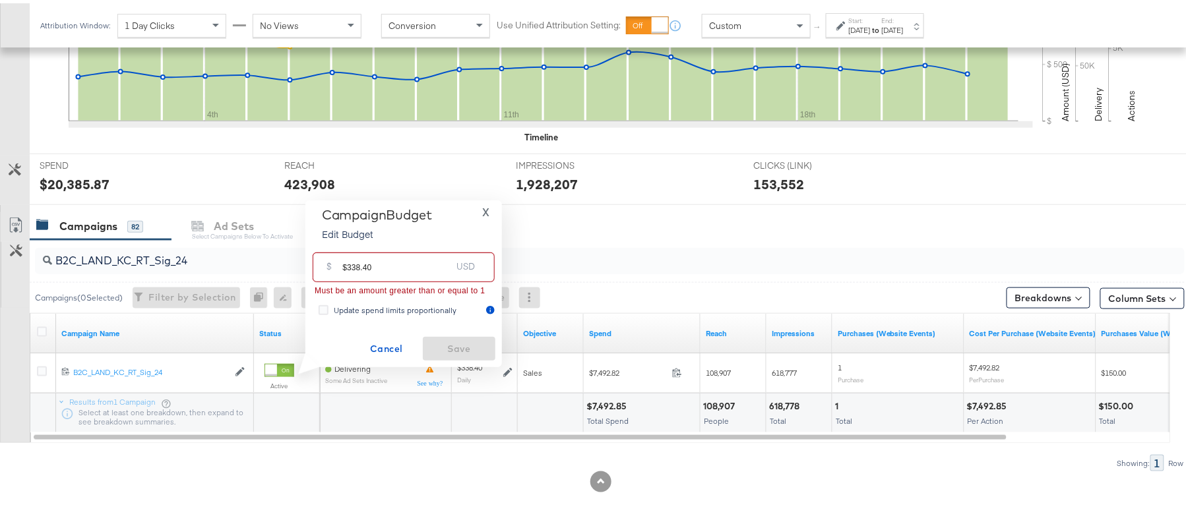
click at [344, 264] on input "$338.40" at bounding box center [396, 259] width 109 height 28
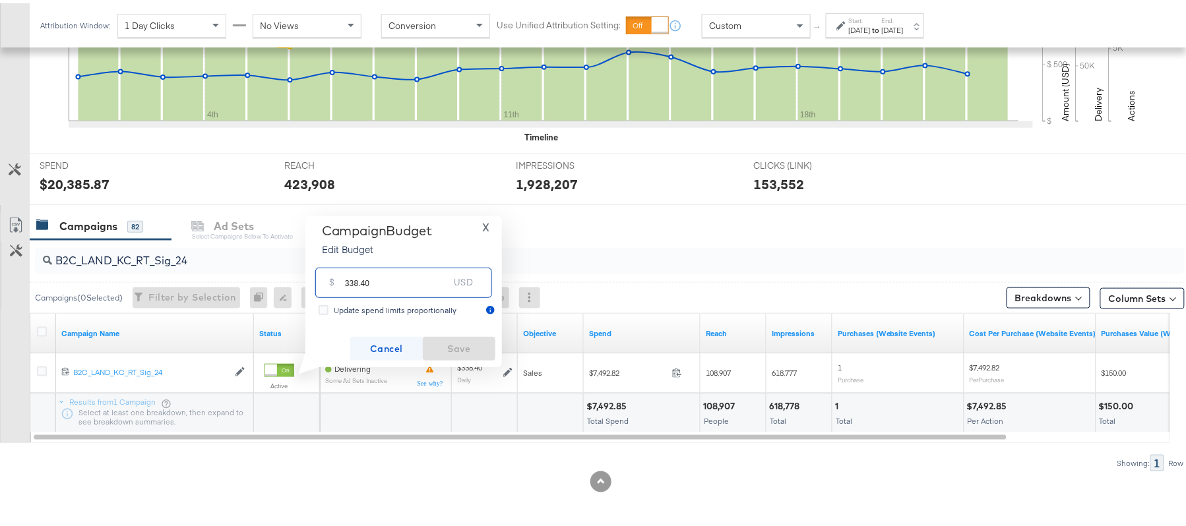
type input "338.40"
click at [394, 344] on span "Cancel" at bounding box center [386, 346] width 62 height 16
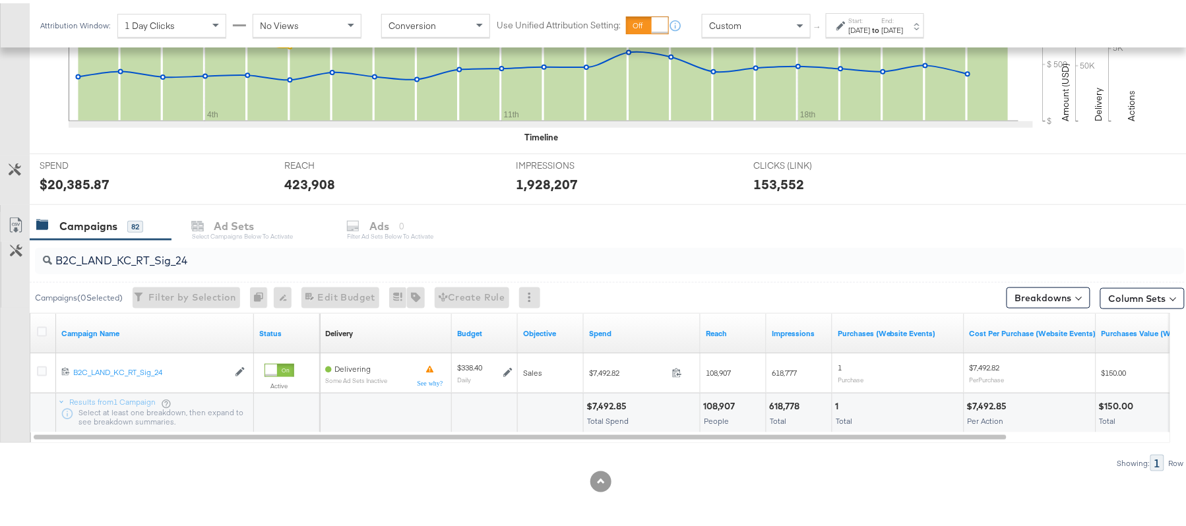
click at [218, 270] on div "B2C_LAND_KC_RT_Sig_24" at bounding box center [609, 258] width 1149 height 32
click at [230, 258] on input "B2C_LAND_KC_RT_Sig_24" at bounding box center [565, 252] width 1027 height 26
paste input "B_Ecommerce_KC_Retargeting_LW&LOA_Traffic"
type input "B2B_Ecommerce_KC_Retargeting_LW&LOA_Traffic"
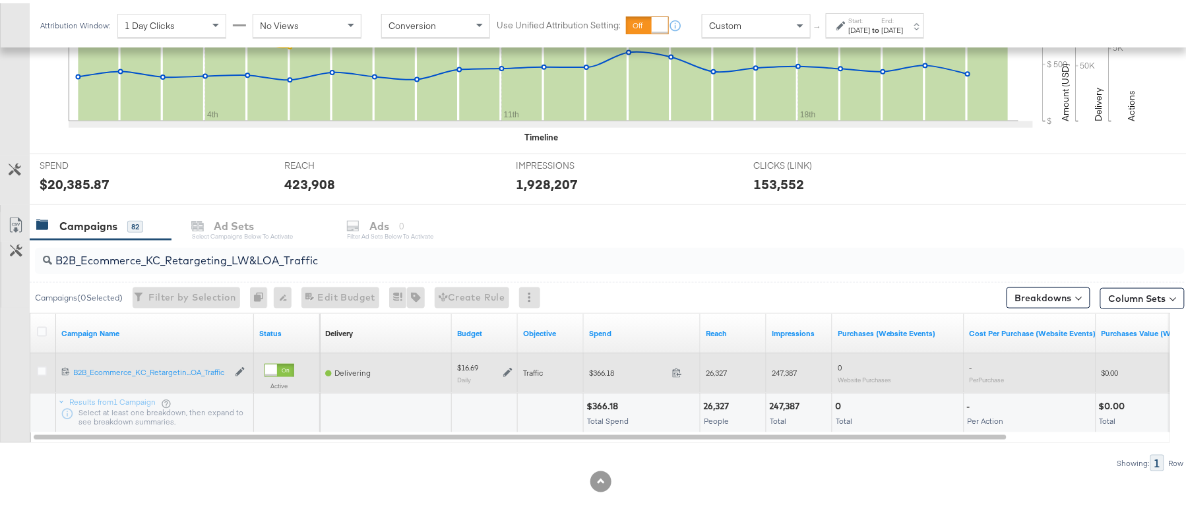
click at [510, 371] on icon at bounding box center [507, 369] width 9 height 9
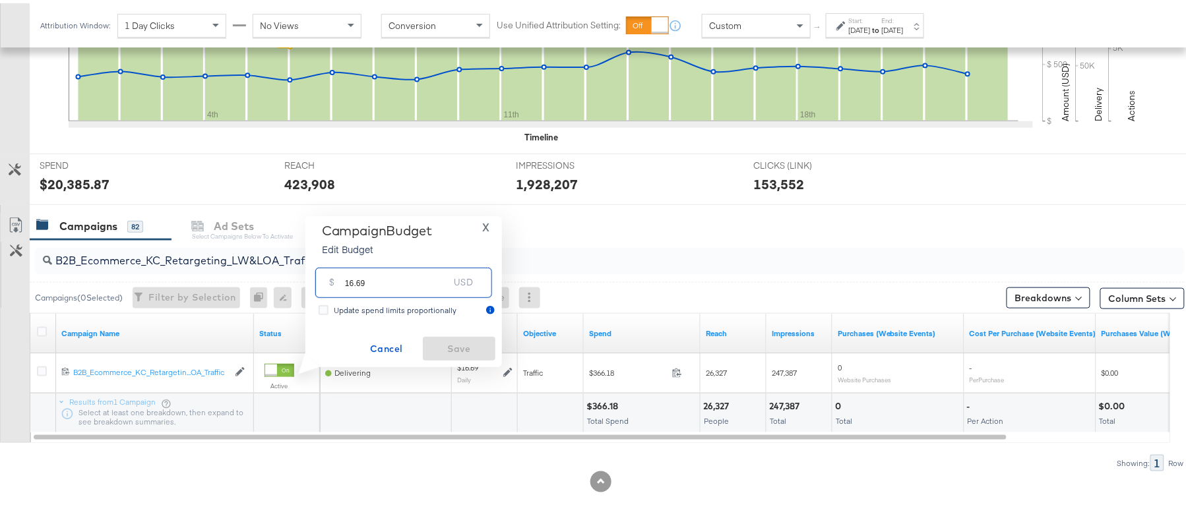
click at [378, 264] on input "16.69" at bounding box center [397, 274] width 104 height 28
paste input "$16.73"
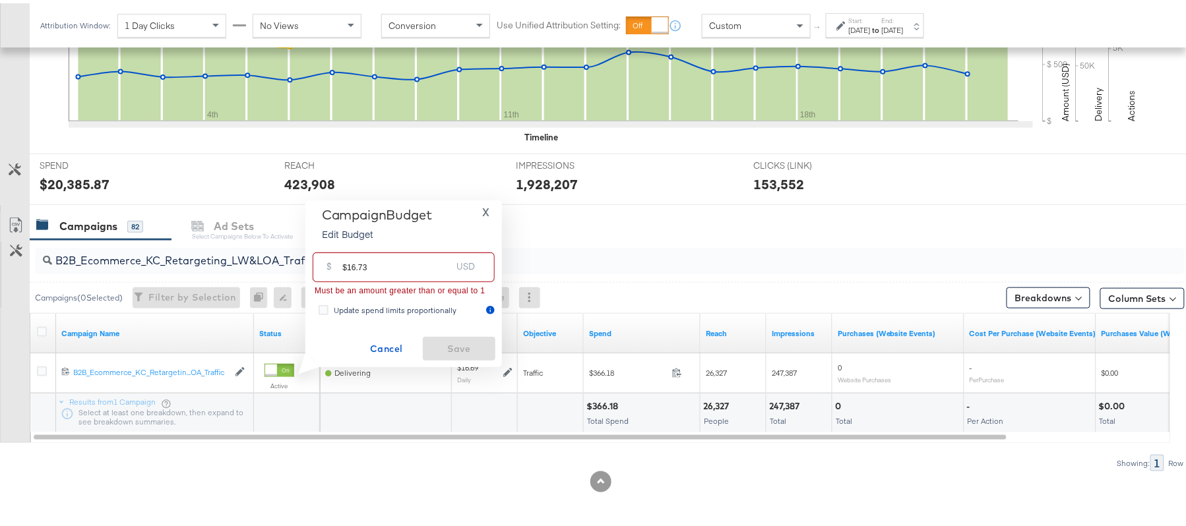
click at [343, 262] on input "$16.73" at bounding box center [396, 259] width 109 height 28
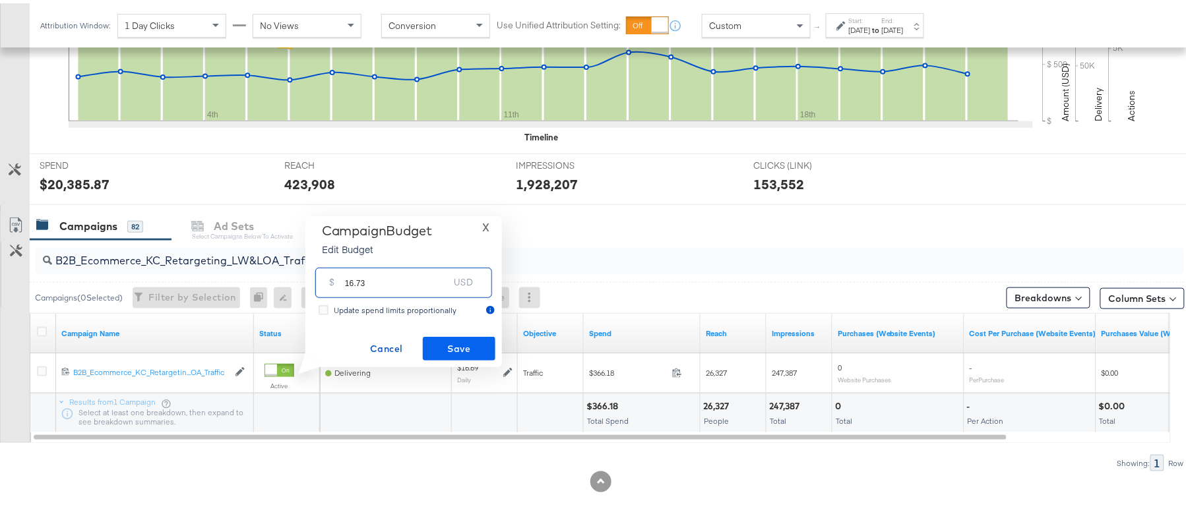
type input "16.73"
click at [467, 349] on span "Save" at bounding box center [459, 346] width 62 height 16
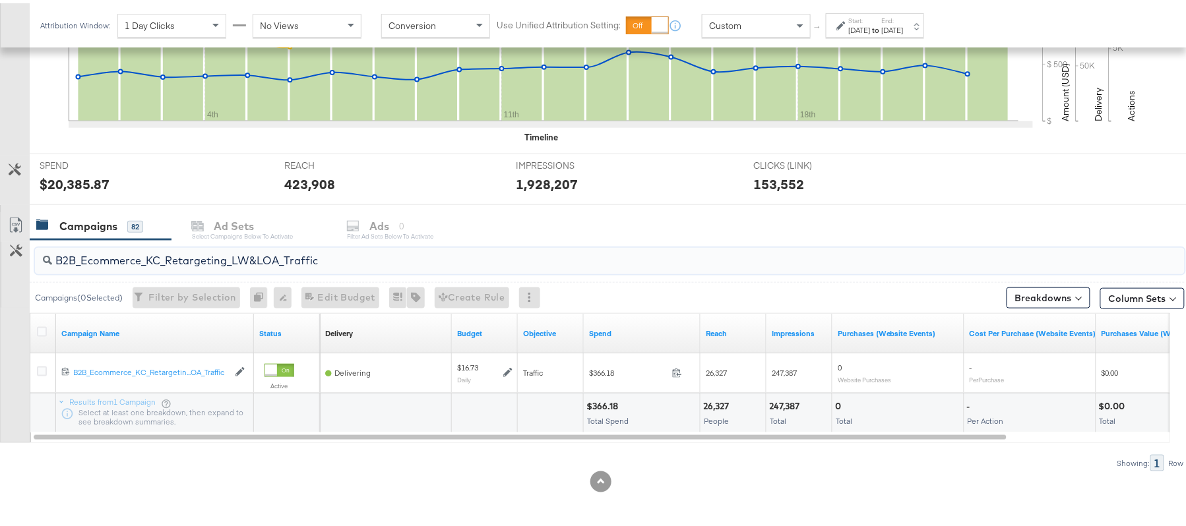
click at [177, 252] on input "B2B_Ecommerce_KC_Retargeting_LW&LOA_Traffic" at bounding box center [565, 252] width 1027 height 26
paste input "KC_Retargeting_Prospects & Clients_Conversions"
type input "B2B_KC_Retargeting_Prospects & Clients_Conversions"
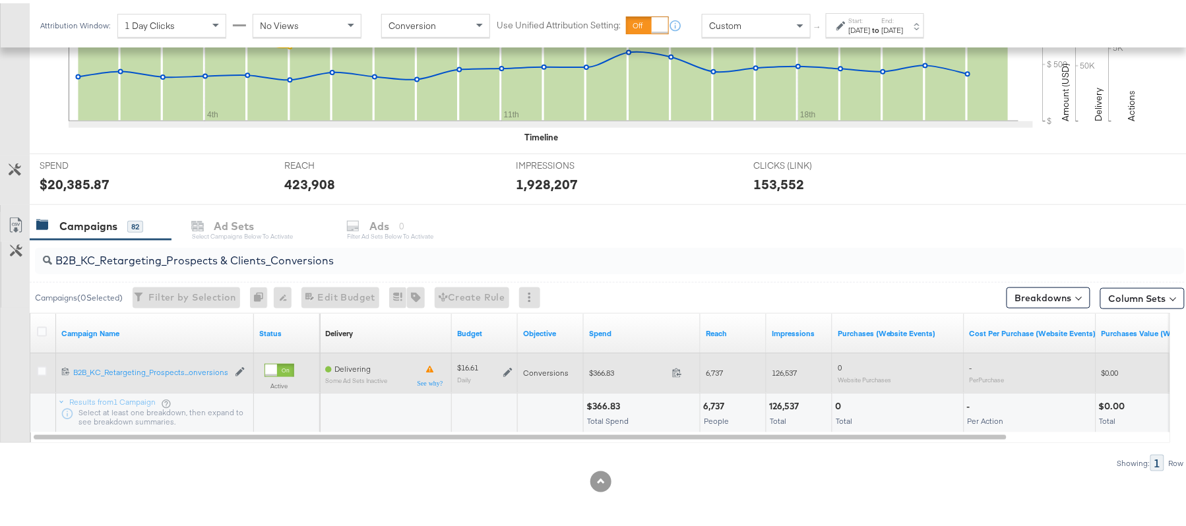
click at [504, 367] on icon at bounding box center [507, 369] width 9 height 9
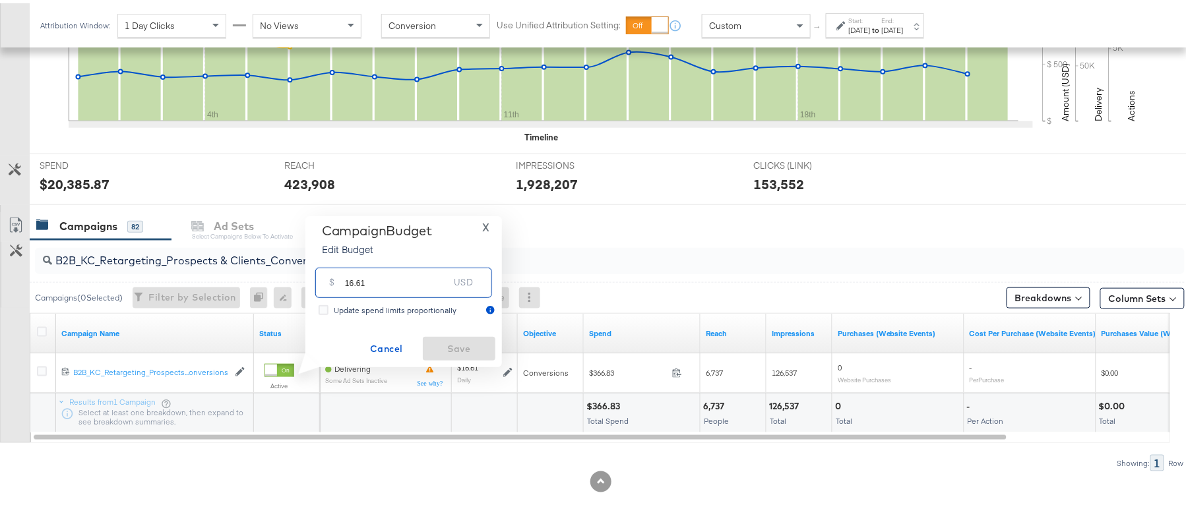
click at [394, 288] on input "16.61" at bounding box center [397, 274] width 104 height 28
paste input "$16.65"
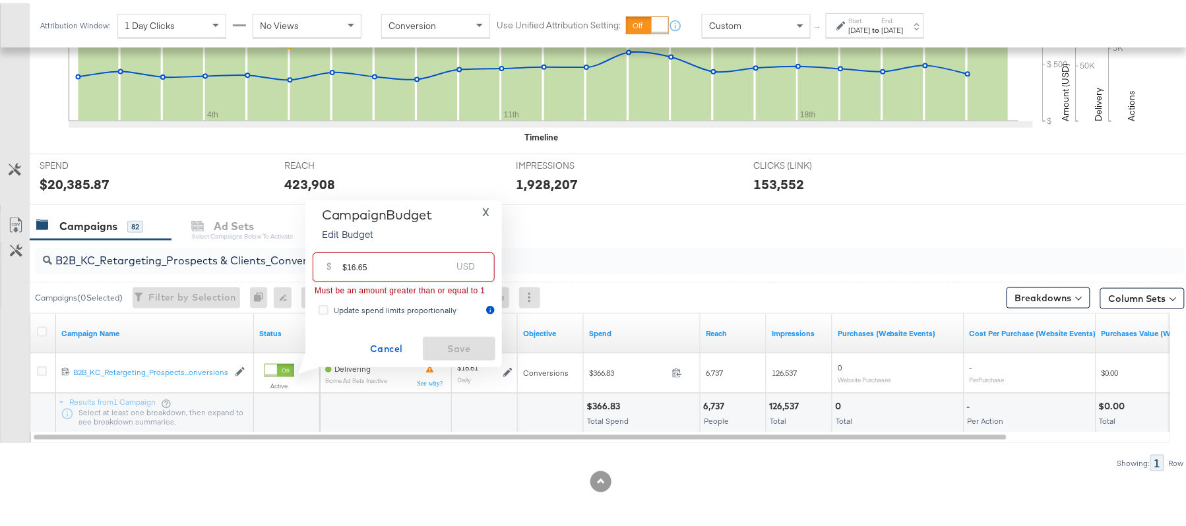
click at [347, 264] on input "$16.65" at bounding box center [396, 259] width 109 height 28
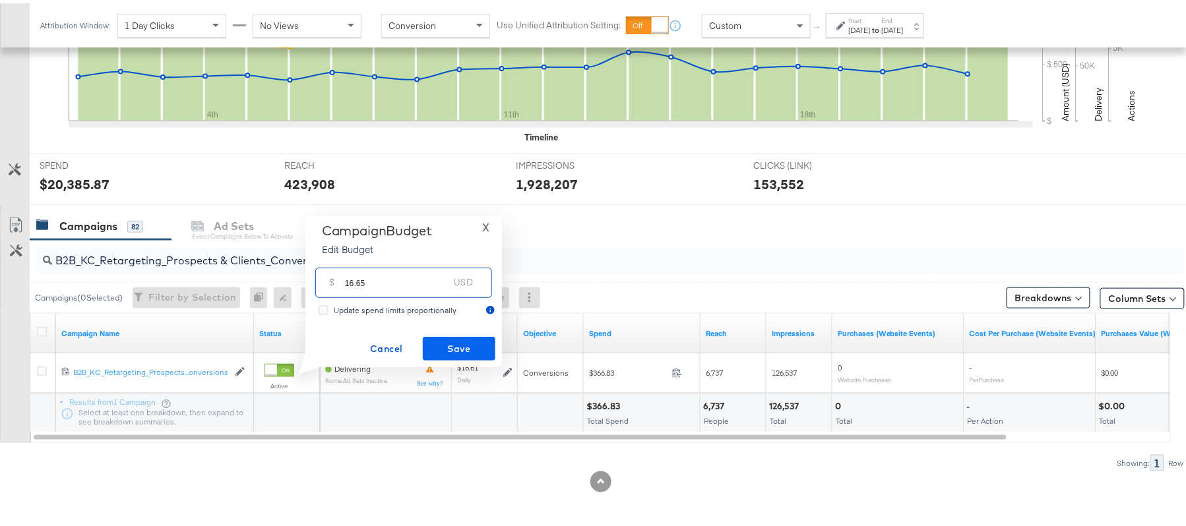
type input "16.65"
click at [446, 343] on span "Save" at bounding box center [459, 346] width 62 height 16
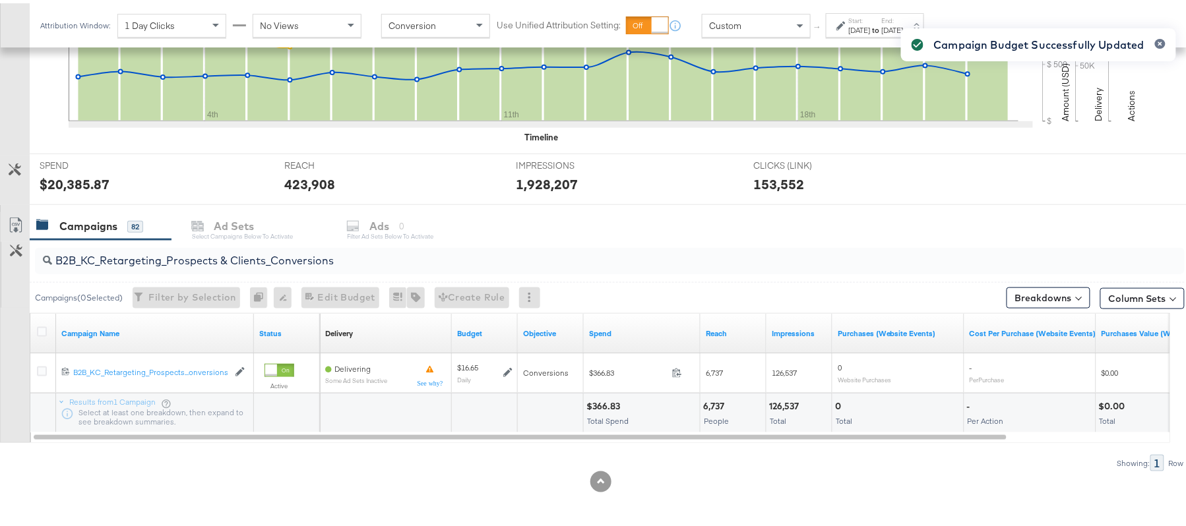
click at [255, 257] on input "B2B_KC_Retargeting_Prospects & Clients_Conversions" at bounding box center [565, 252] width 1027 height 26
paste input "C_LAND_KC_Pros_Sig"
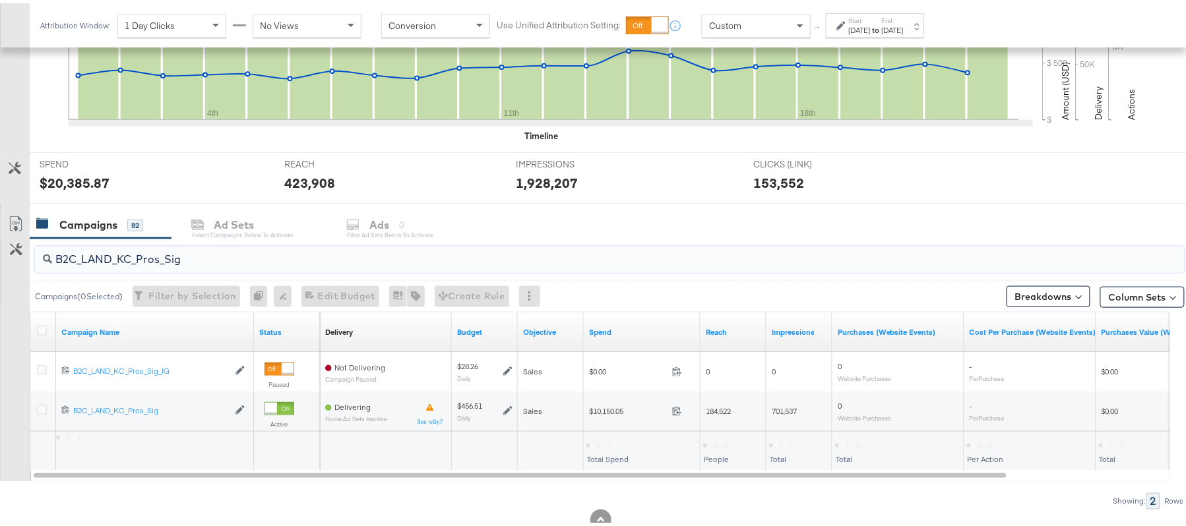
type input "B2C_LAND_KC_Pros_Sig"
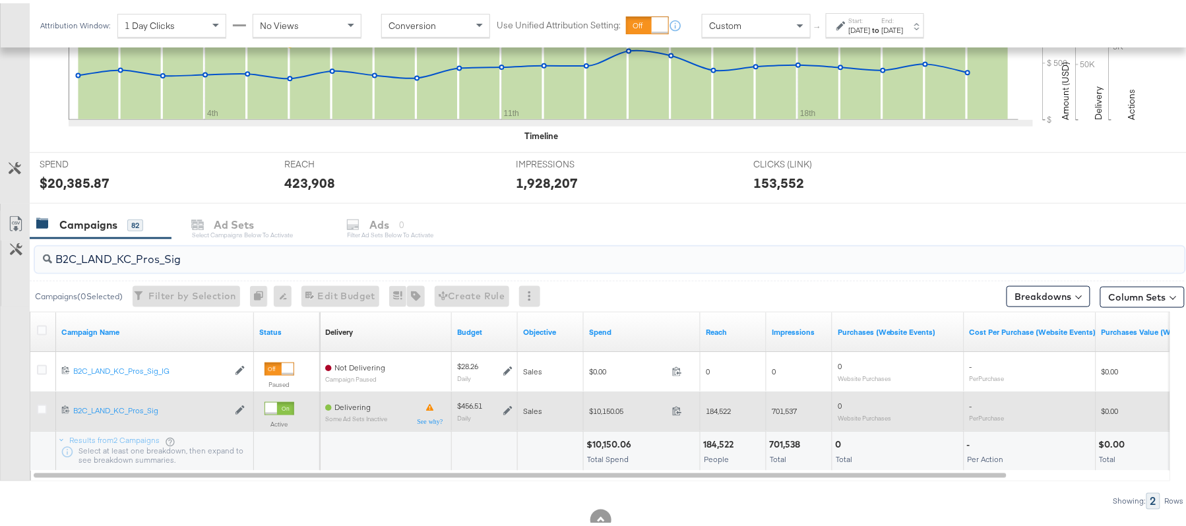
click at [504, 407] on icon at bounding box center [507, 407] width 9 height 9
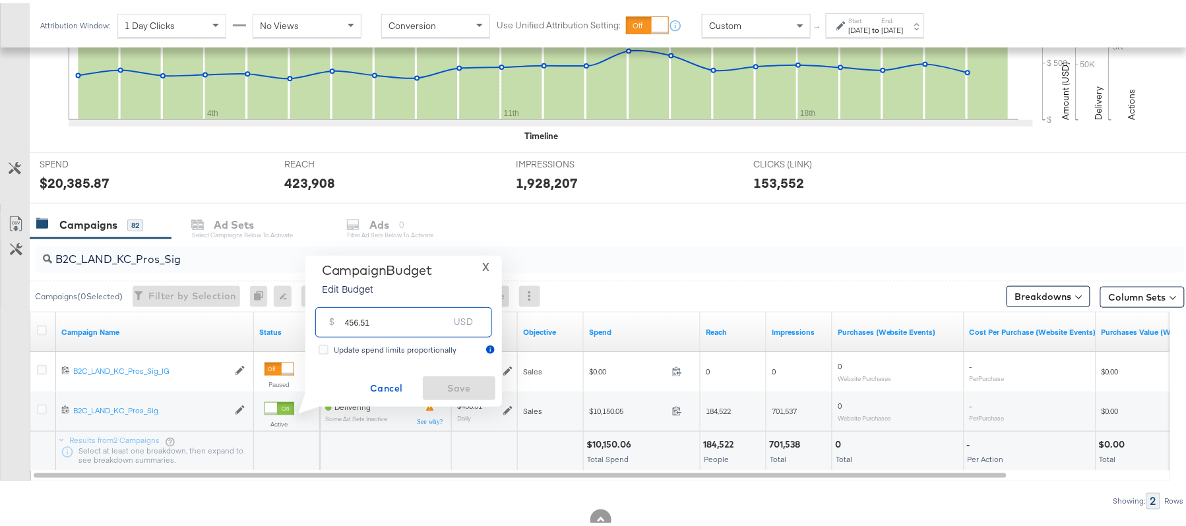
click at [399, 315] on input "456.51" at bounding box center [397, 313] width 104 height 28
paste input "$433.68"
click at [346, 301] on input "$433.68" at bounding box center [396, 298] width 109 height 28
type input "433.68"
click at [459, 391] on span "Save" at bounding box center [459, 385] width 62 height 16
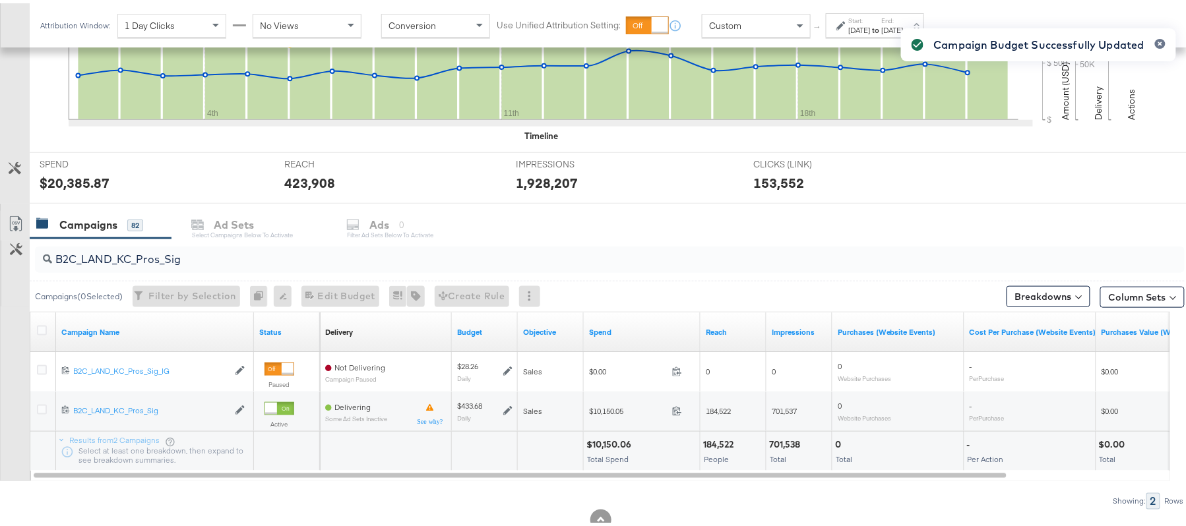
scroll to position [0, 0]
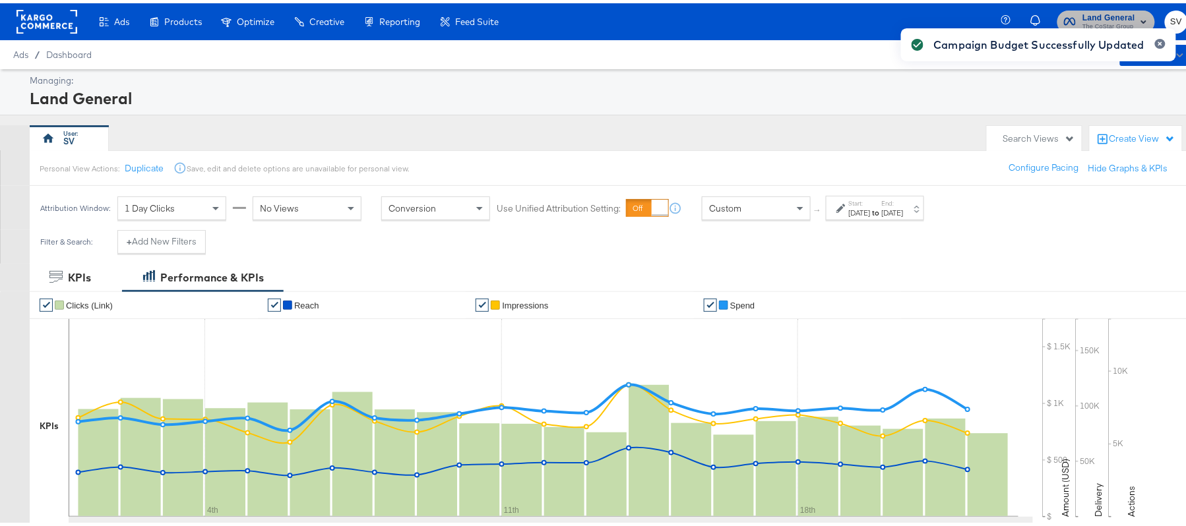
click at [1116, 9] on span "Land General" at bounding box center [1108, 15] width 53 height 14
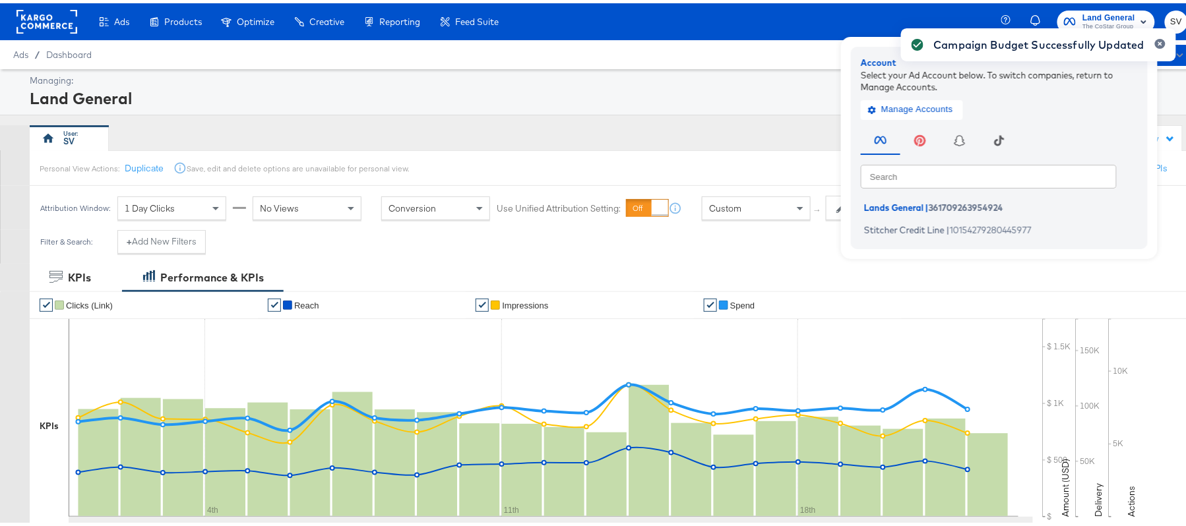
click at [914, 220] on div "Campaign Budget Successfully Updated" at bounding box center [1038, 239] width 301 height 455
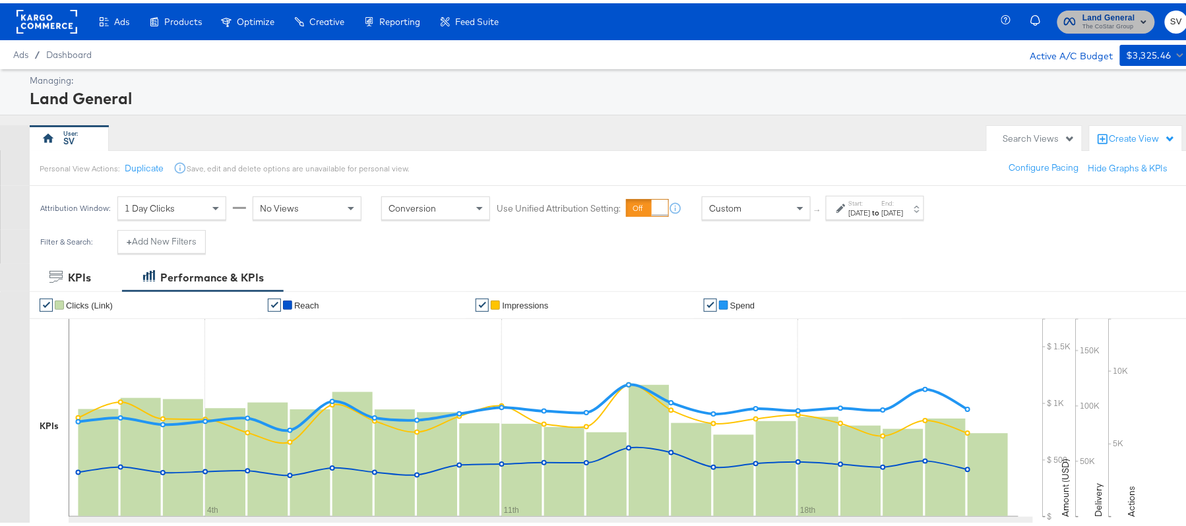
click at [1082, 15] on span "Land General" at bounding box center [1108, 15] width 53 height 14
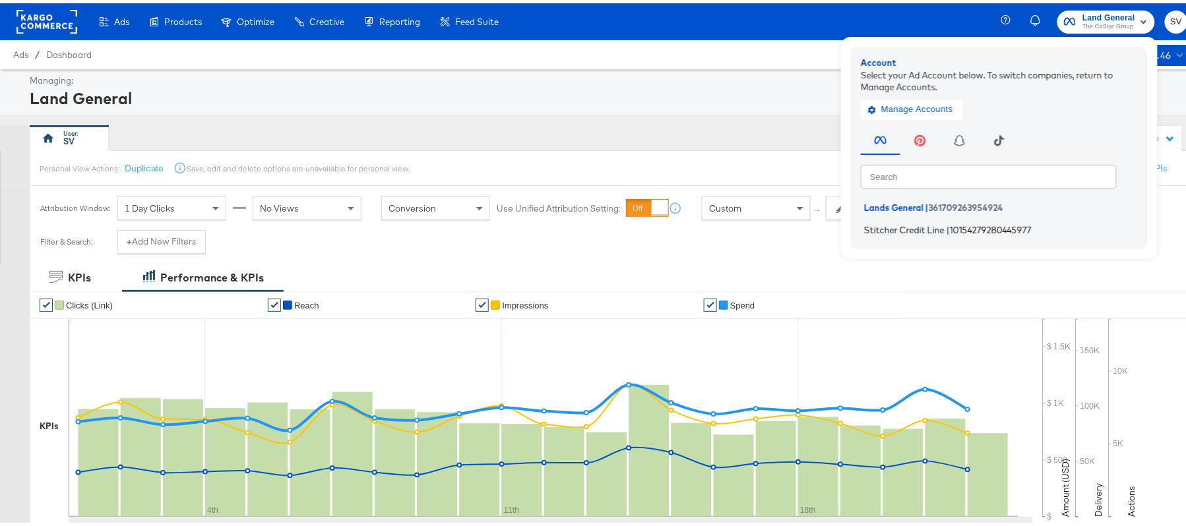
click at [885, 222] on span "Stitcher Credit Line" at bounding box center [904, 226] width 80 height 11
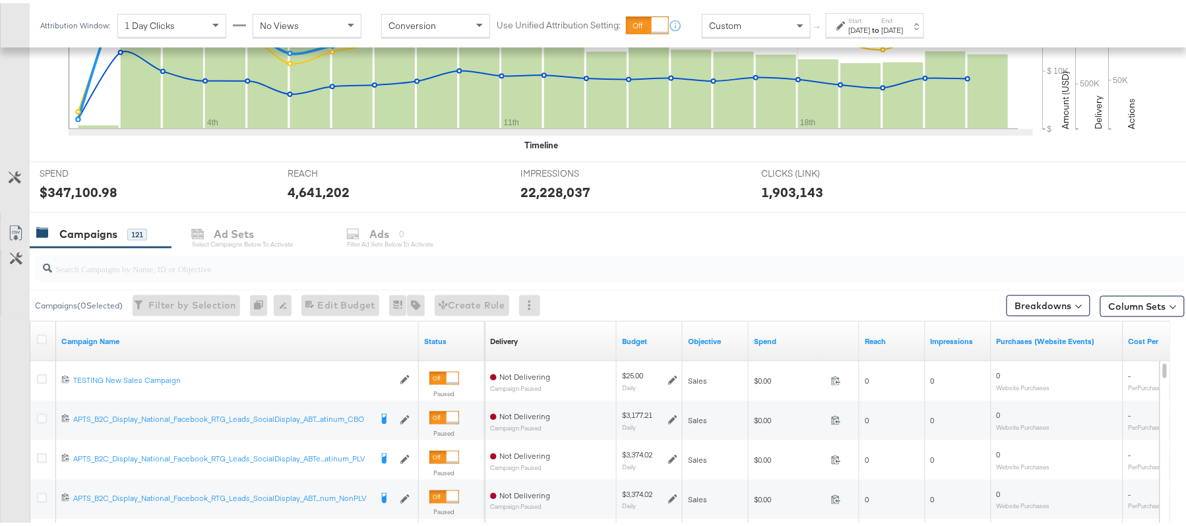
scroll to position [431, 0]
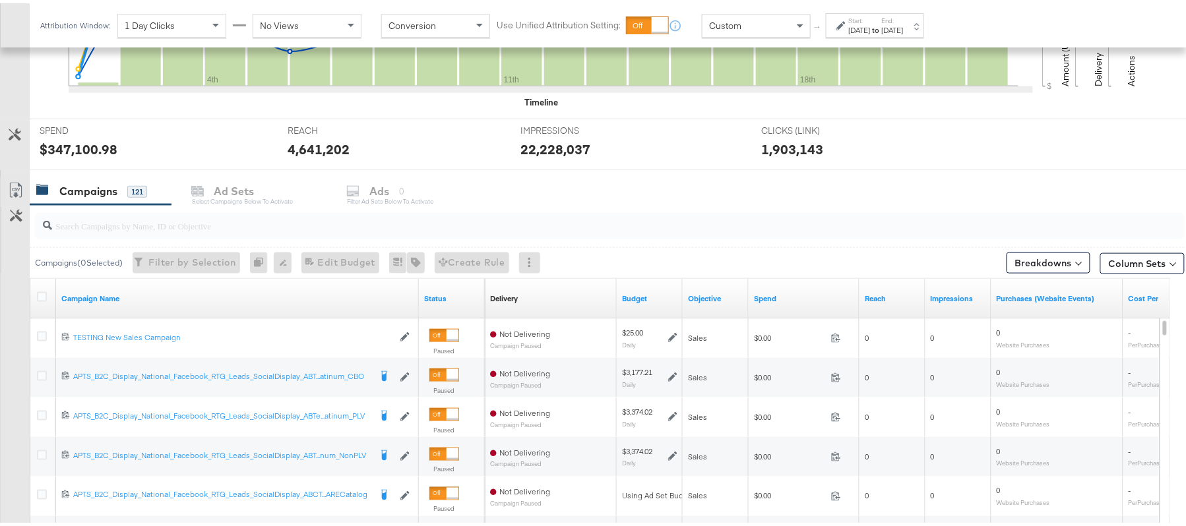
click at [241, 237] on div at bounding box center [609, 223] width 1149 height 32
click at [244, 219] on input "search" at bounding box center [565, 217] width 1027 height 26
paste input "APTS_B2C_Display_National_Facebook_RTG_Leads_SocialDisplay_Retargeting_Diamond_…"
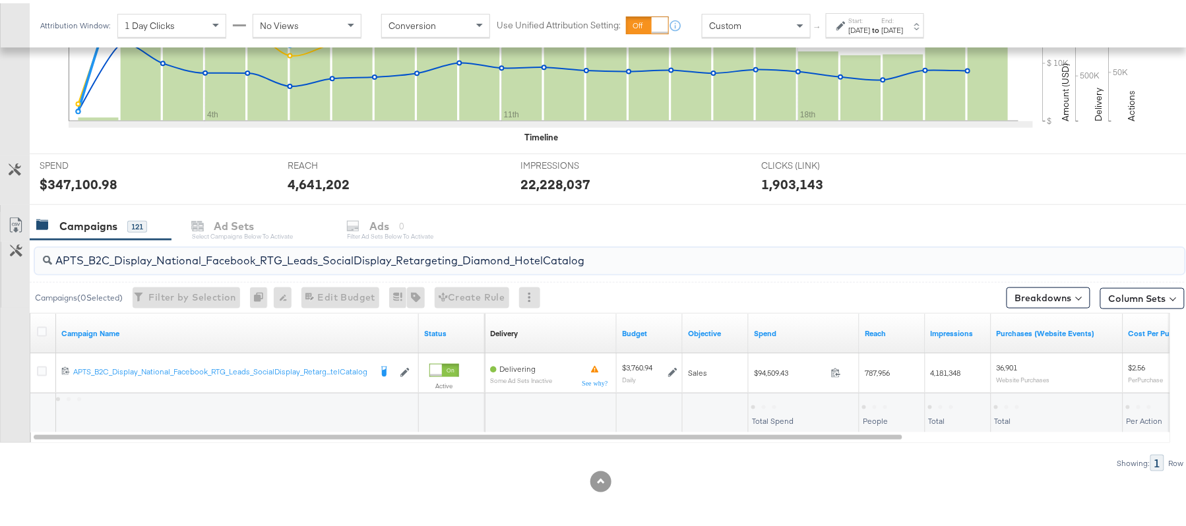
scroll to position [397, 0]
type input "APTS_B2C_Display_National_Facebook_RTG_Leads_SocialDisplay_Retargeting_Diamond_…"
click at [231, 252] on input "APTS_B2C_Display_National_Facebook_RTG_Leads_SocialDisplay_Retargeting_Diamond_…" at bounding box center [565, 252] width 1027 height 26
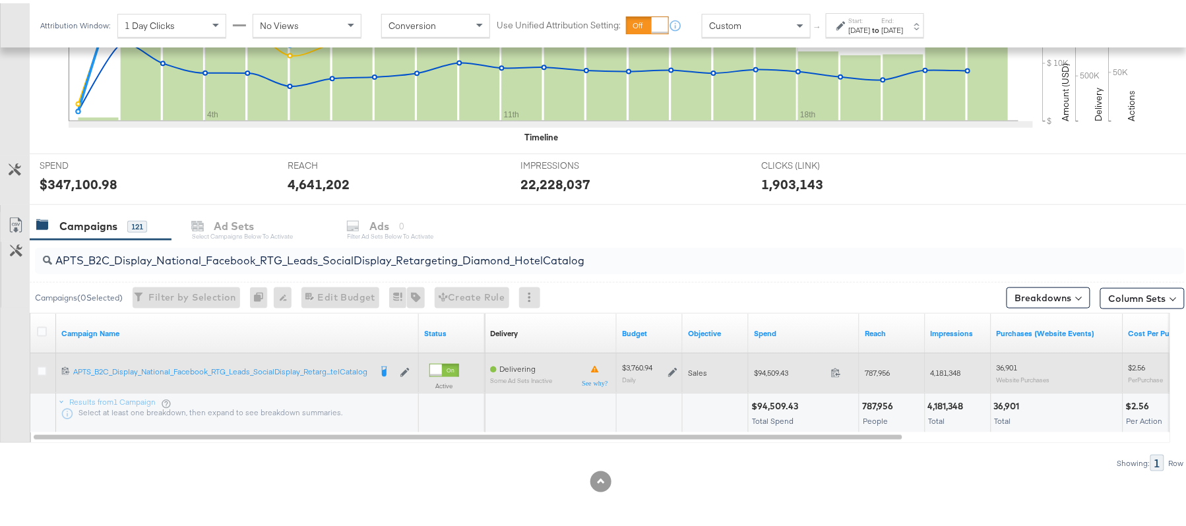
click at [671, 365] on icon at bounding box center [672, 369] width 9 height 9
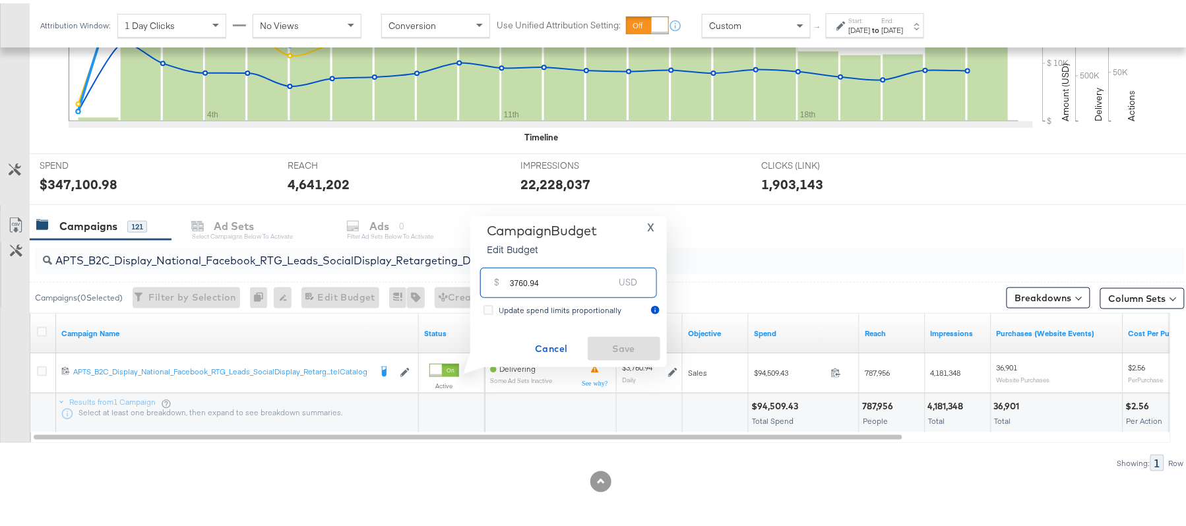
click at [568, 276] on input "3760.94" at bounding box center [562, 274] width 104 height 28
paste input "$4,108.86"
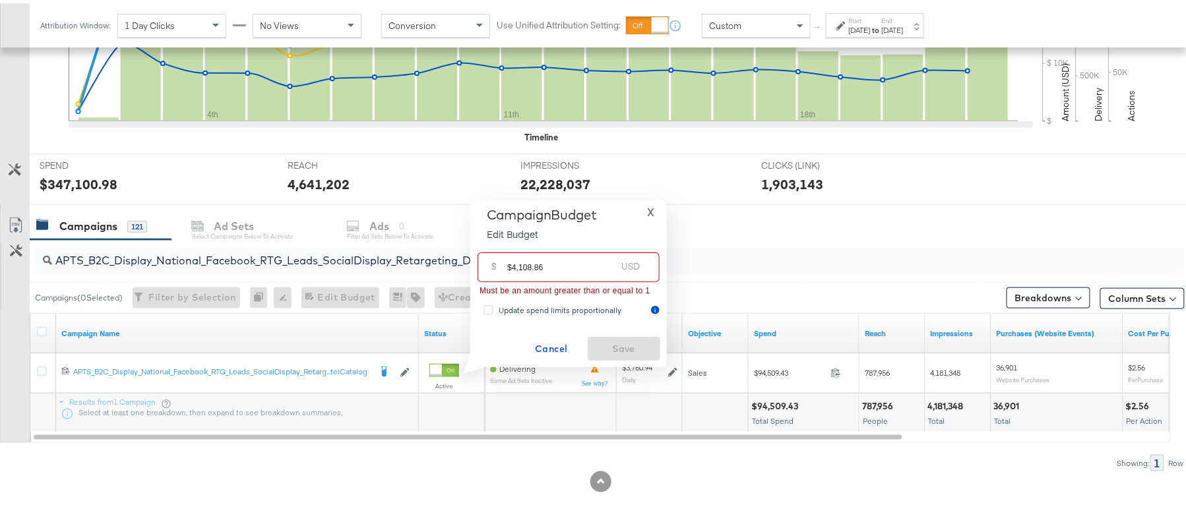
click at [520, 259] on input "$4,108.86" at bounding box center [561, 259] width 109 height 28
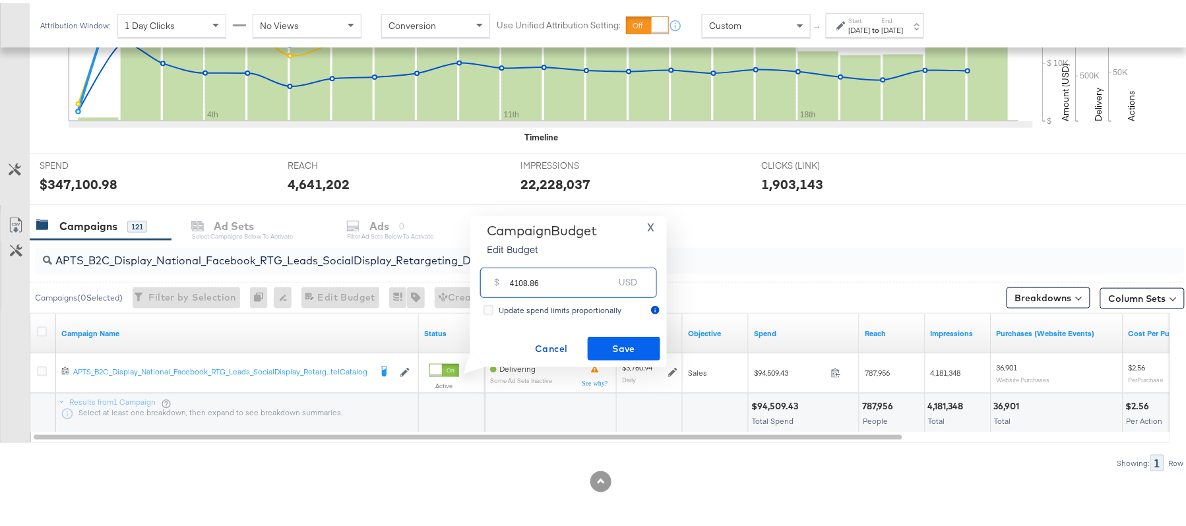
type input "4108.86"
click at [638, 342] on span "Save" at bounding box center [624, 346] width 62 height 16
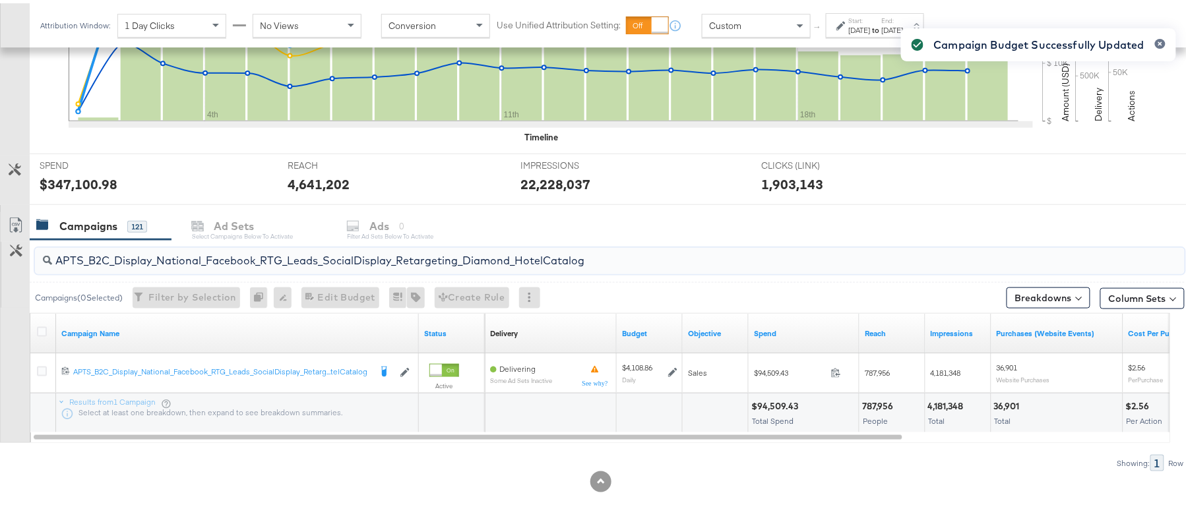
click at [200, 252] on input "APTS_B2C_Display_National_Facebook_RTG_Leads_SocialDisplay_Retargeting_Diamond_…" at bounding box center [565, 252] width 1027 height 26
paste input "alwayson_Retargeting_DARE24_DiamondPlatinum"
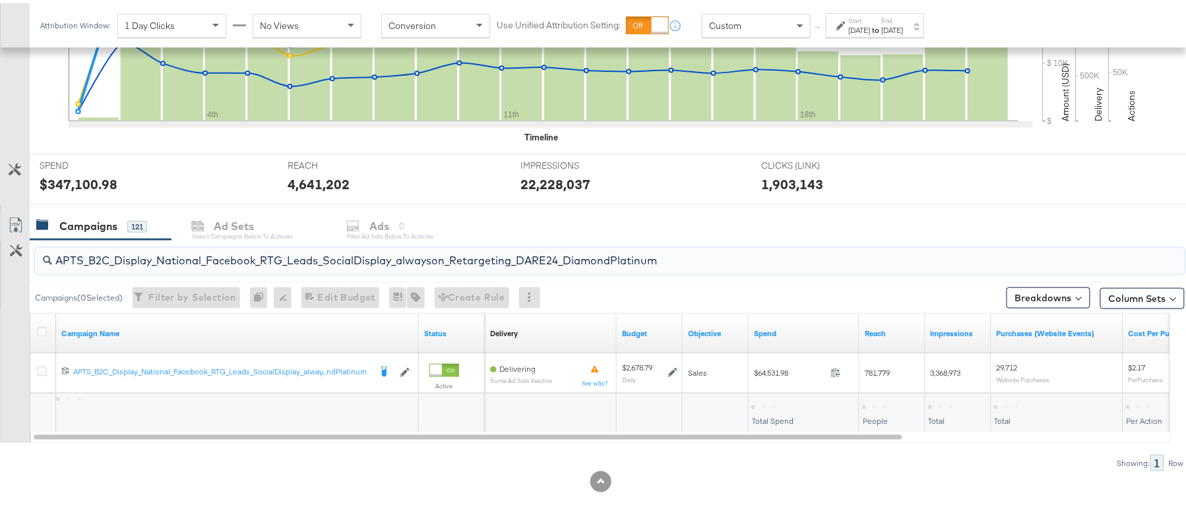
type input "APTS_B2C_Display_National_Facebook_RTG_Leads_SocialDisplay_alwayson_Retargeting…"
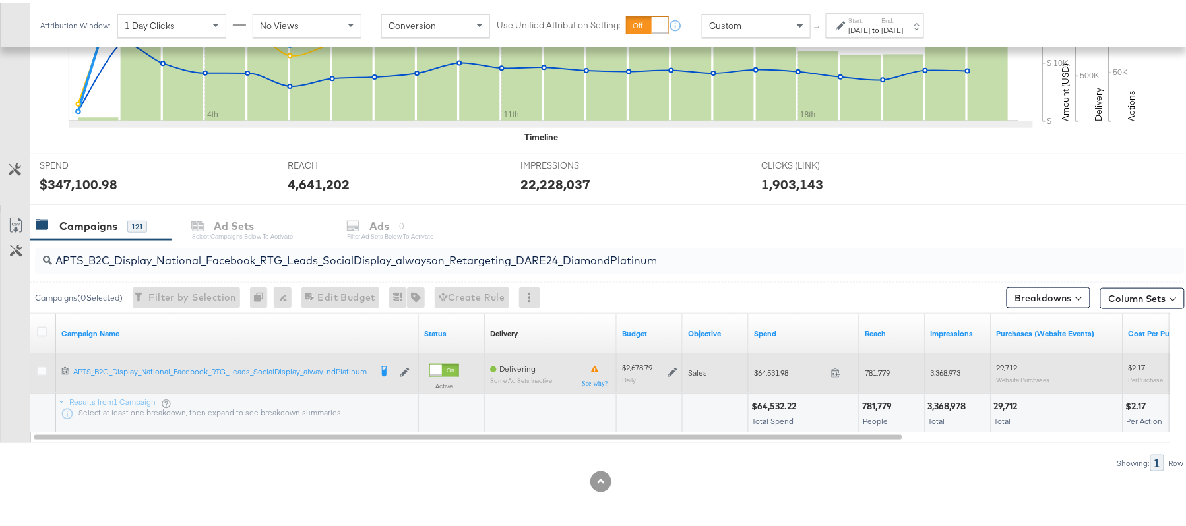
click at [674, 369] on icon at bounding box center [672, 369] width 9 height 9
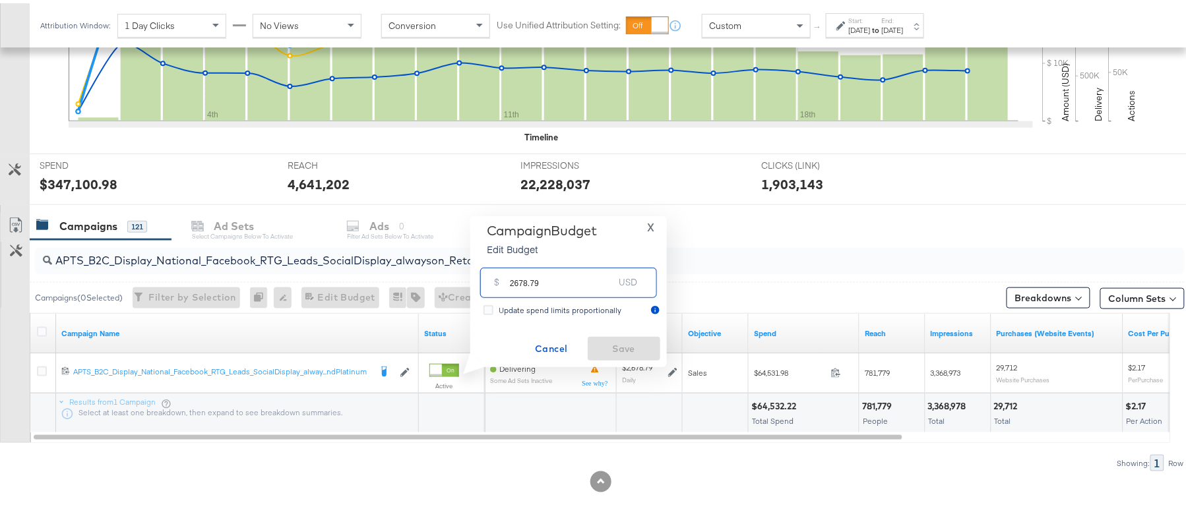
click at [541, 278] on input "2678.79" at bounding box center [562, 274] width 104 height 28
paste input "$2,276.97"
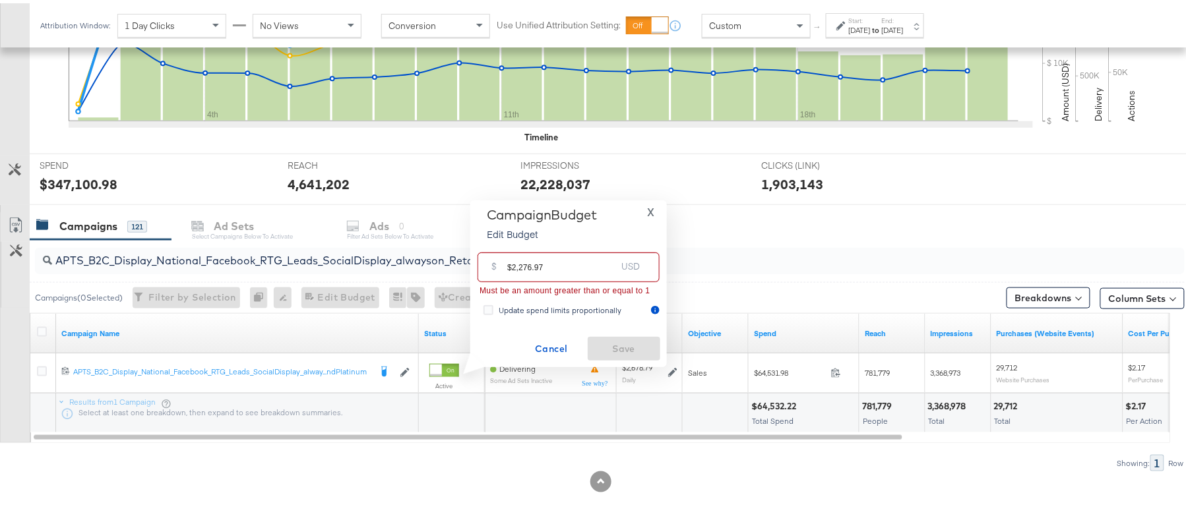
click at [517, 261] on input "$2,276.97" at bounding box center [561, 259] width 109 height 28
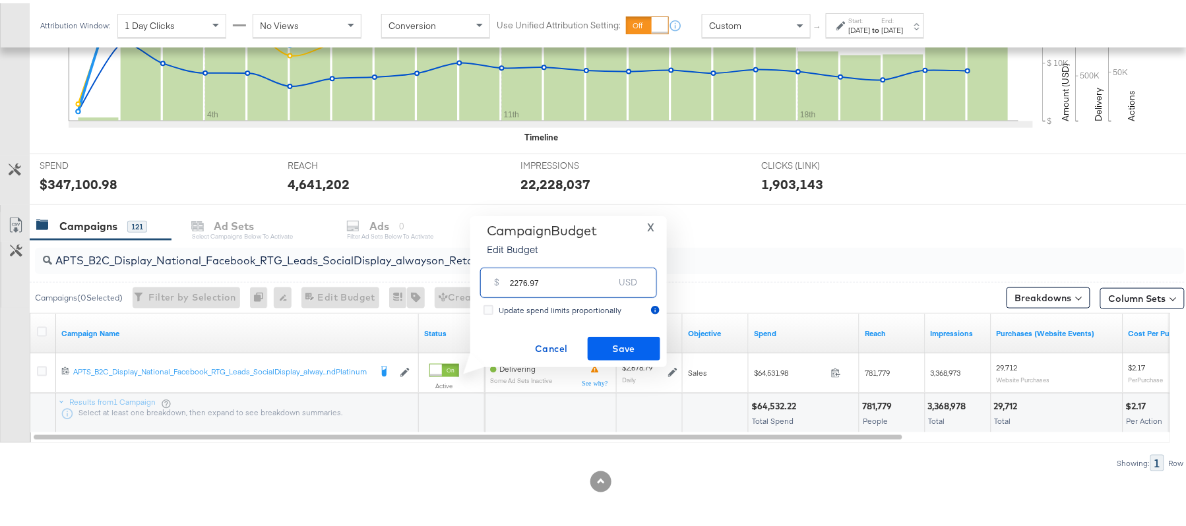
type input "2276.97"
click at [653, 347] on span "Save" at bounding box center [624, 346] width 62 height 16
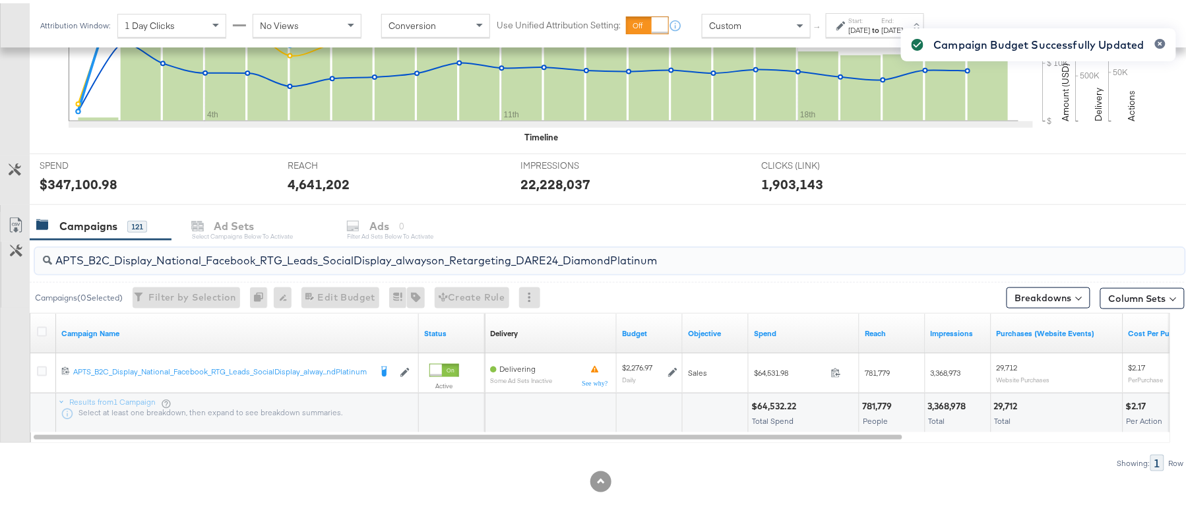
click at [190, 240] on input "APTS_B2C_Display_National_Facebook_RTG_Leads_SocialDisplay_alwayson_Retargeting…" at bounding box center [565, 252] width 1027 height 26
paste input "FR_B2C_Display_National_Facebook_RTG_Leads_SocialDisplay_alwayson_Retargeting_FR"
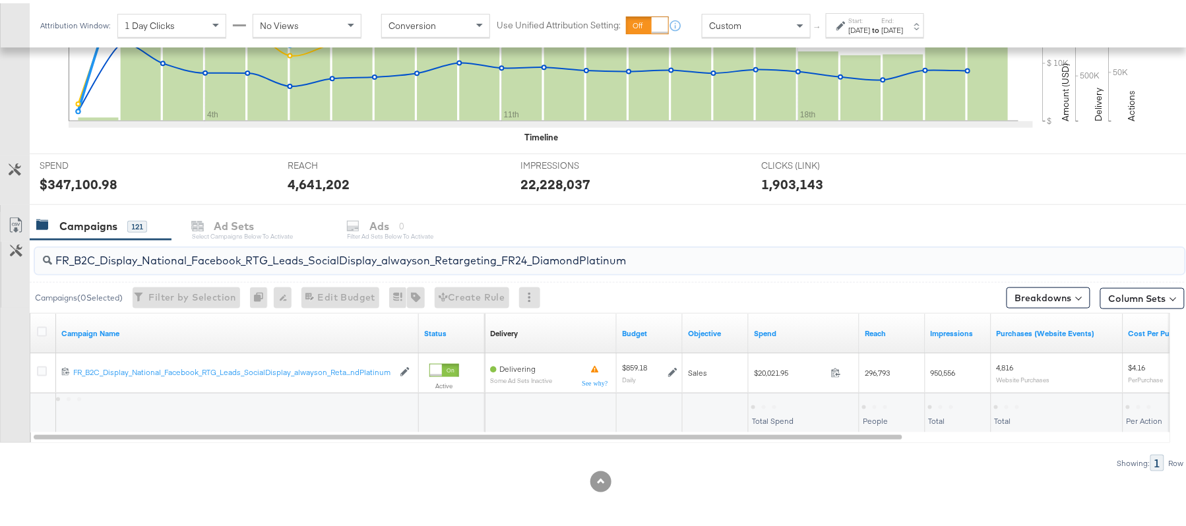
type input "FR_B2C_Display_National_Facebook_RTG_Leads_SocialDisplay_alwayson_Retargeting_F…"
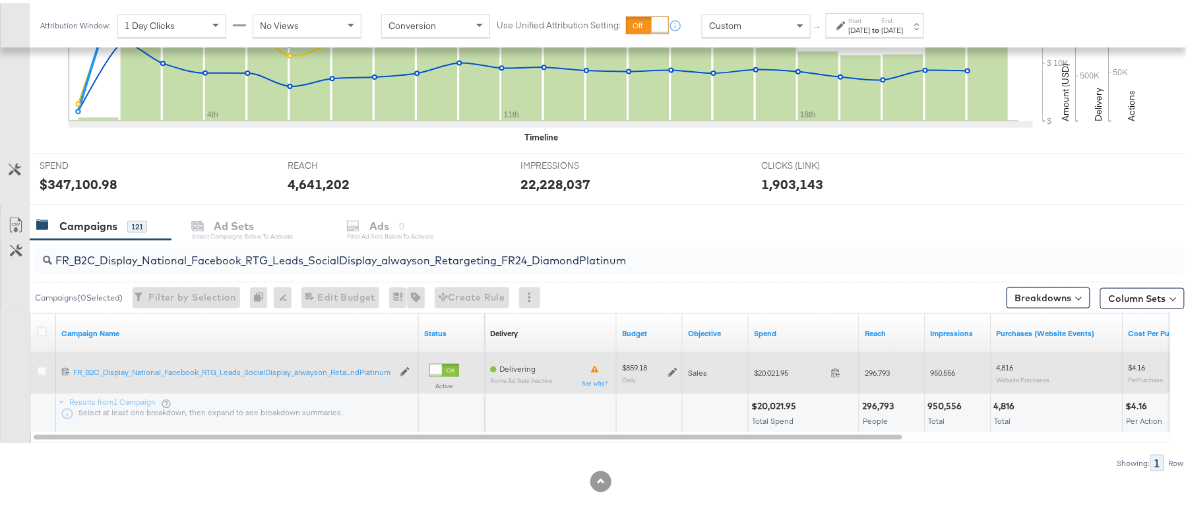
click at [676, 367] on icon at bounding box center [672, 369] width 9 height 9
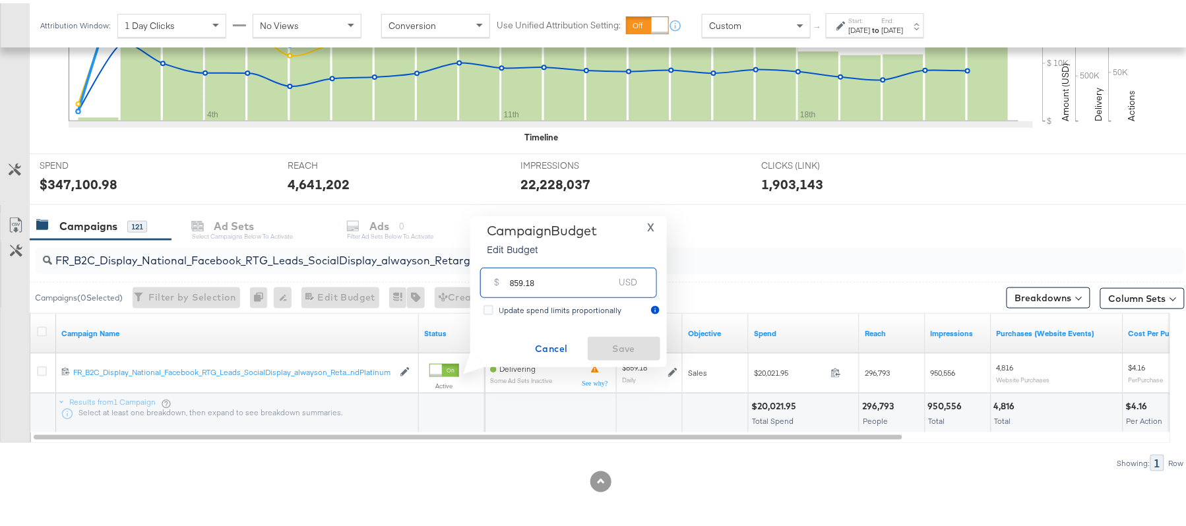
click at [561, 280] on input "859.18" at bounding box center [562, 274] width 104 height 28
paste input "$730.30"
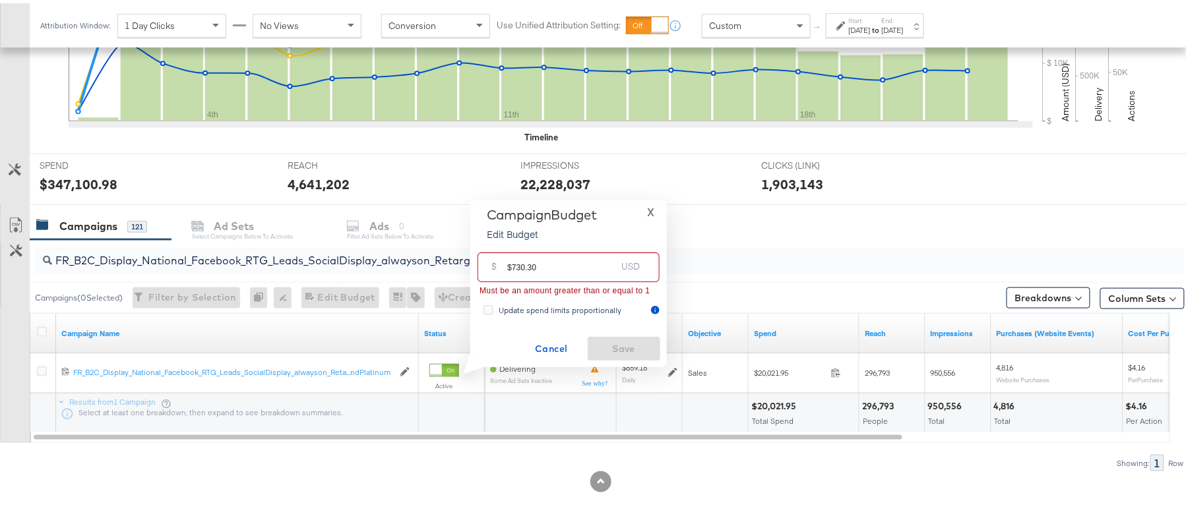
click at [512, 262] on input "$730.30" at bounding box center [561, 259] width 109 height 28
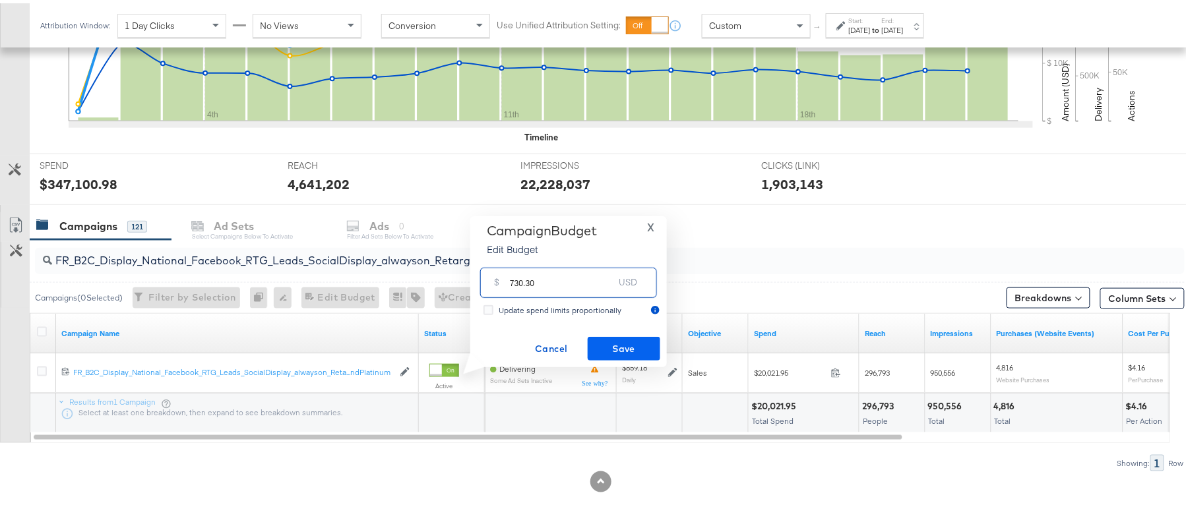
type input "730.30"
click at [604, 338] on span "Save" at bounding box center [624, 346] width 62 height 16
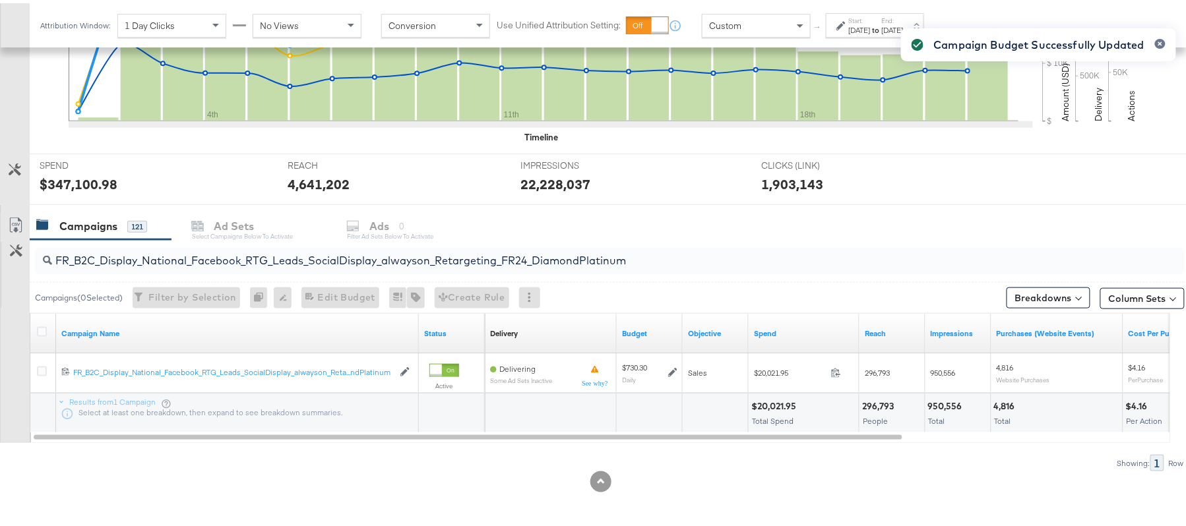
click at [209, 266] on div "FR_B2C_Display_National_Facebook_RTG_Leads_SocialDisplay_alwayson_Retargeting_F…" at bounding box center [609, 258] width 1149 height 26
paste input "AF_B2C_Display_National_Facebook_RTG_Leads_SocialDisplay_alwayson_Retargeting_AF"
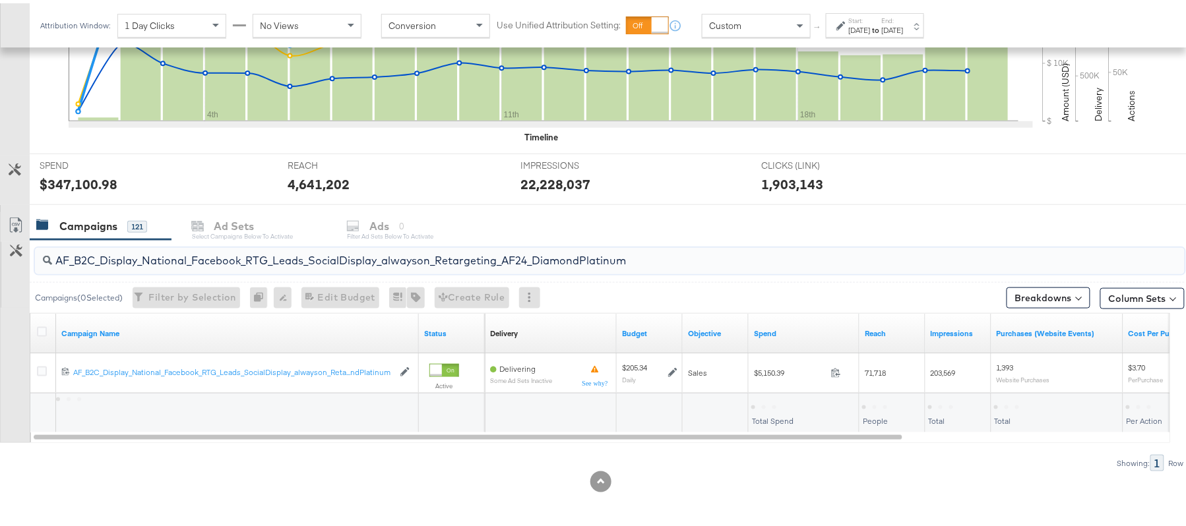
type input "AF_B2C_Display_National_Facebook_RTG_Leads_SocialDisplay_alwayson_Retargeting_A…"
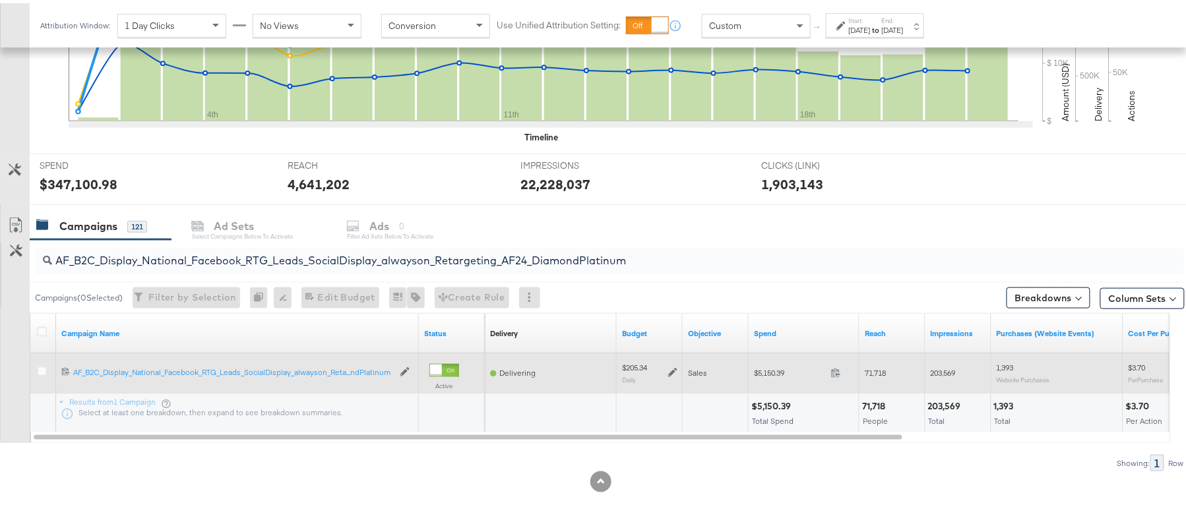
click at [673, 368] on icon at bounding box center [672, 369] width 9 height 9
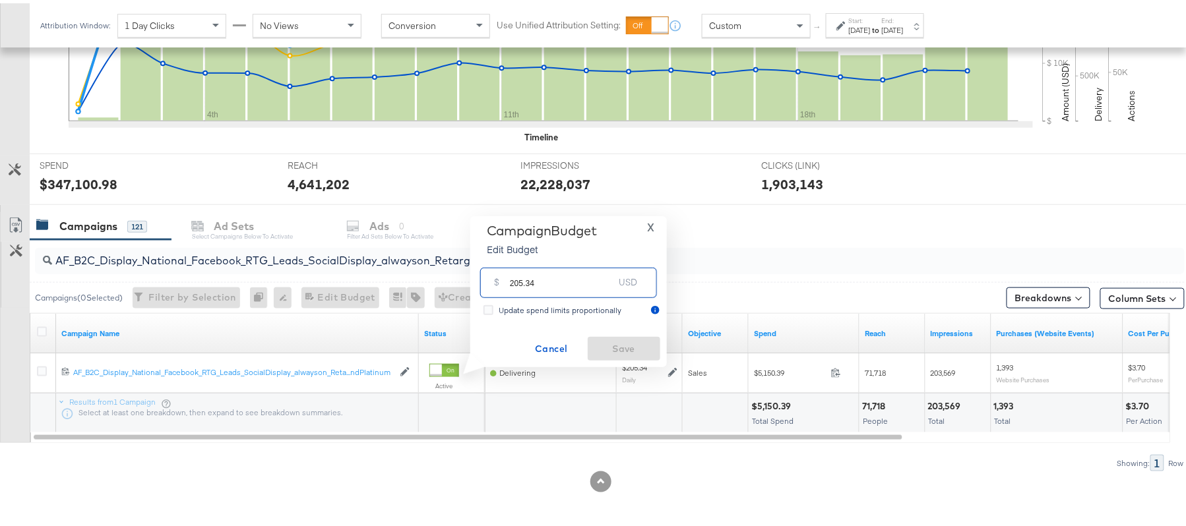
click at [534, 277] on input "205.34" at bounding box center [562, 274] width 104 height 28
paste input "$223.58"
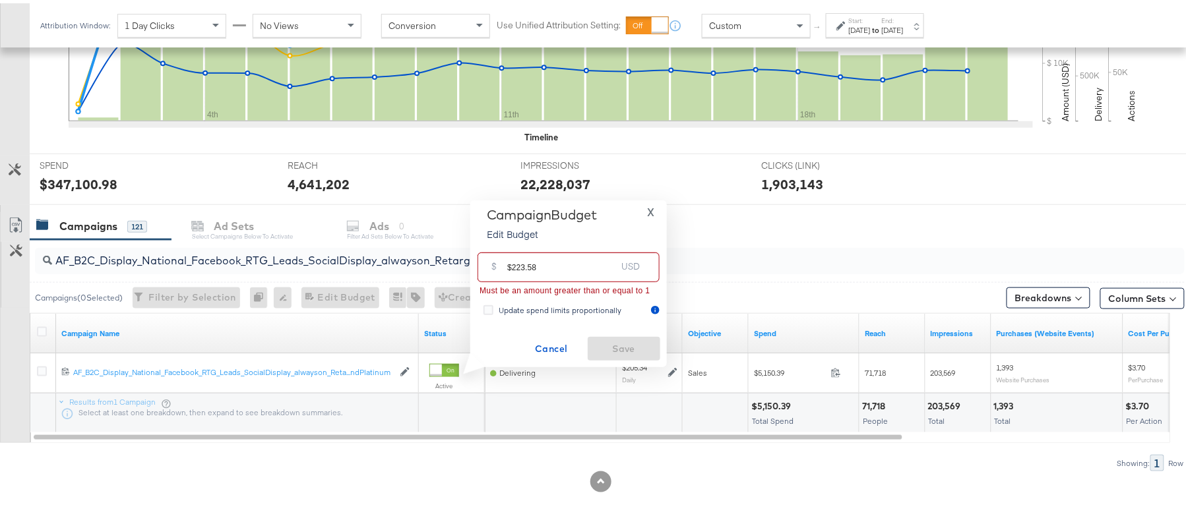
click at [512, 262] on input "$223.58" at bounding box center [561, 259] width 109 height 28
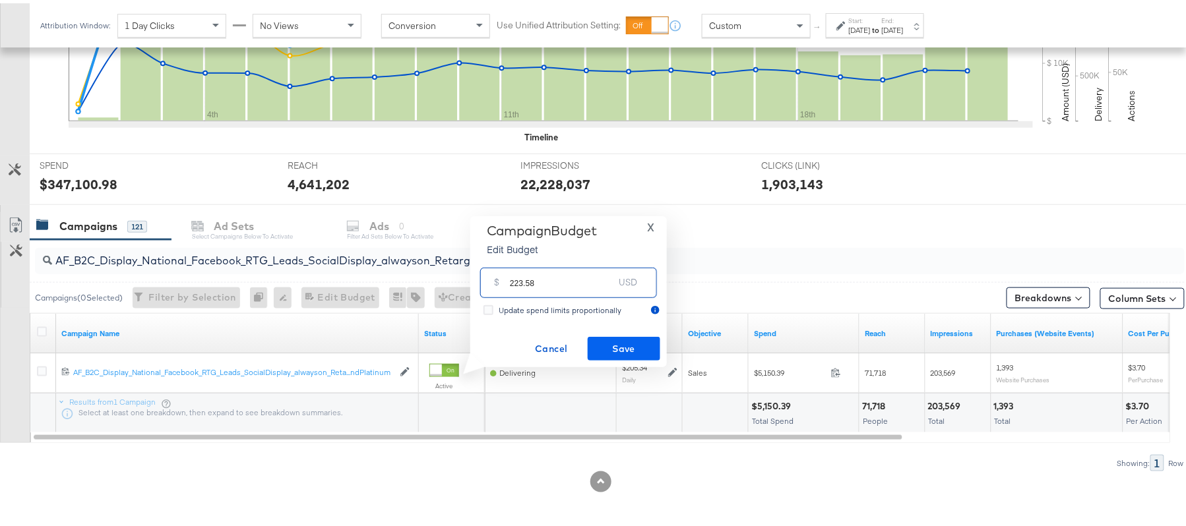
type input "223.58"
click at [624, 344] on span "Save" at bounding box center [624, 346] width 62 height 16
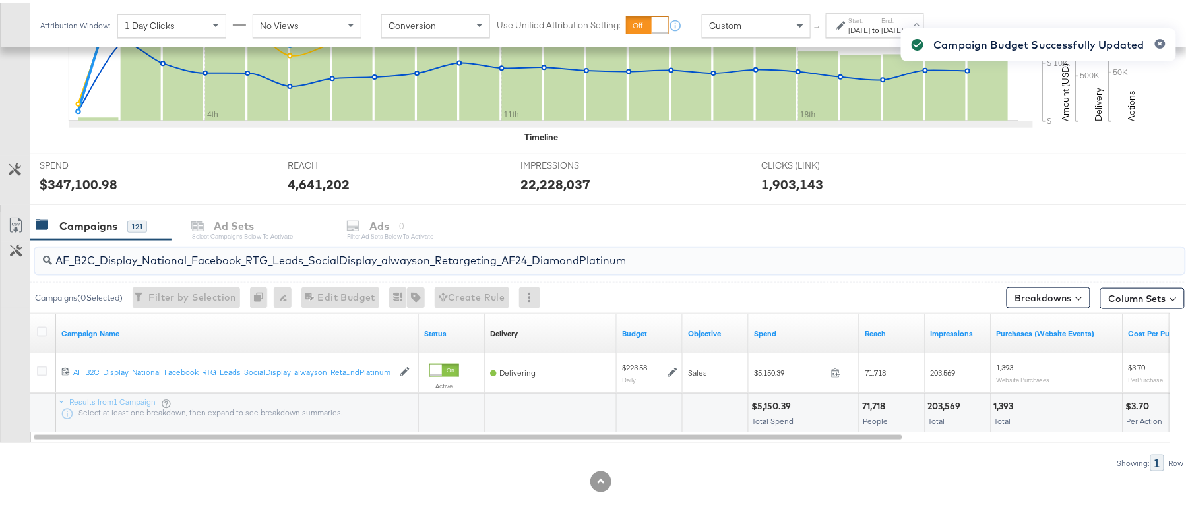
click at [207, 261] on input "AF_B2C_Display_National_Facebook_RTG_Leads_SocialDisplay_alwayson_Retargeting_A…" at bounding box center [565, 252] width 1027 height 26
paste input "HL_B2C_Display_National_Facebook_RTG_Leads_SocialDisplay_alwayson_Retargeting_A…"
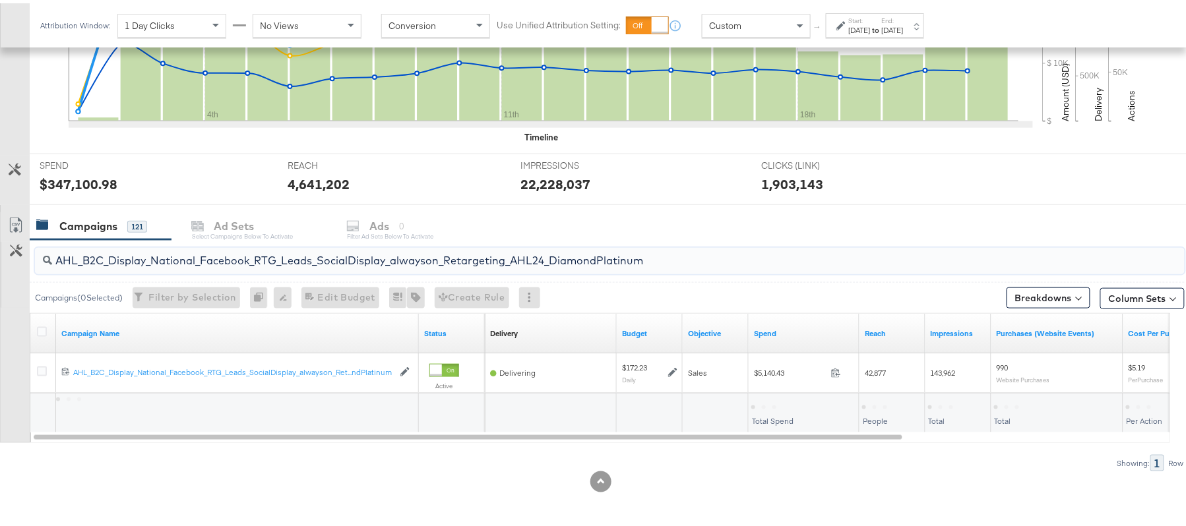
type input "AHL_B2C_Display_National_Facebook_RTG_Leads_SocialDisplay_alwayson_Retargeting_…"
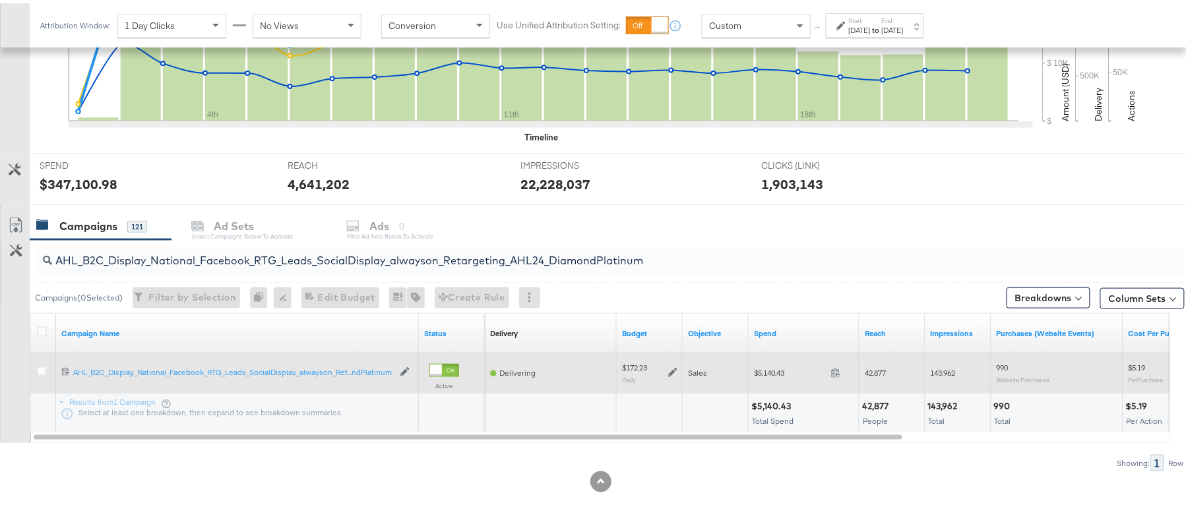
click at [673, 368] on icon at bounding box center [672, 369] width 9 height 9
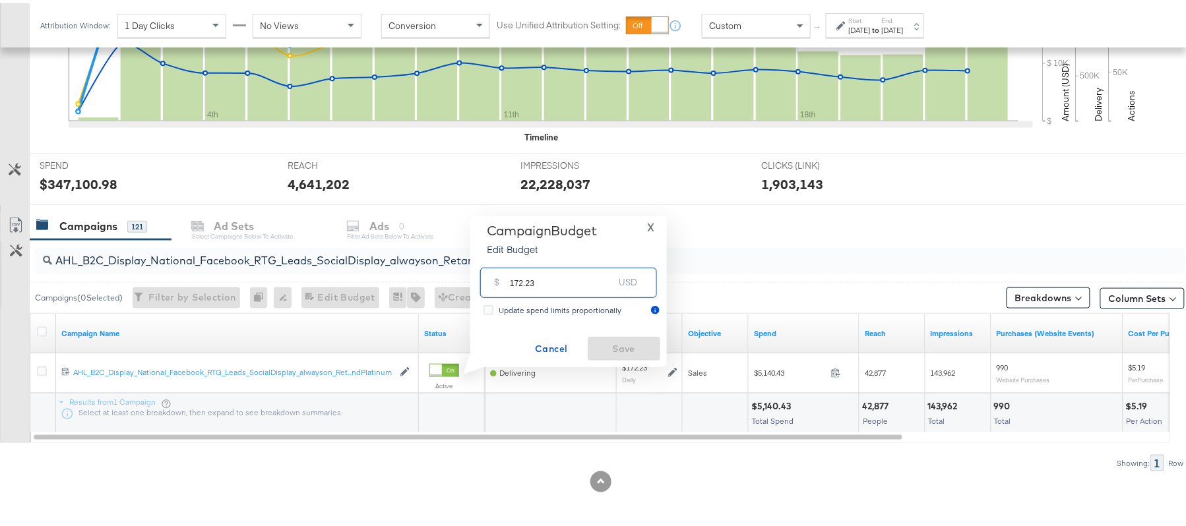
click at [557, 286] on input "172.23" at bounding box center [562, 274] width 104 height 28
paste input "$224.78"
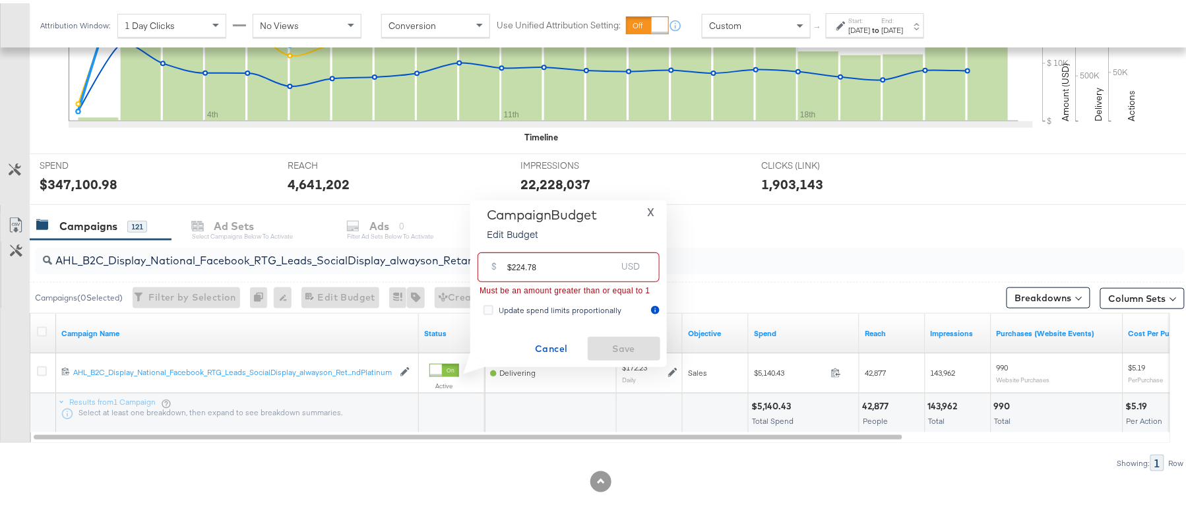
click at [512, 258] on input "$224.78" at bounding box center [561, 259] width 109 height 28
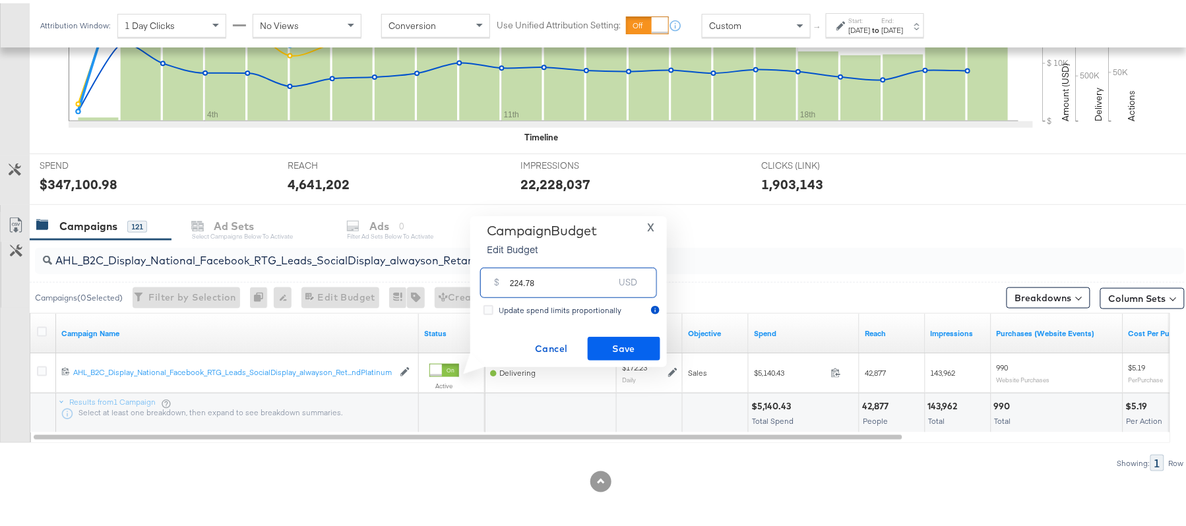
type input "224.78"
click at [621, 347] on span "Save" at bounding box center [624, 346] width 62 height 16
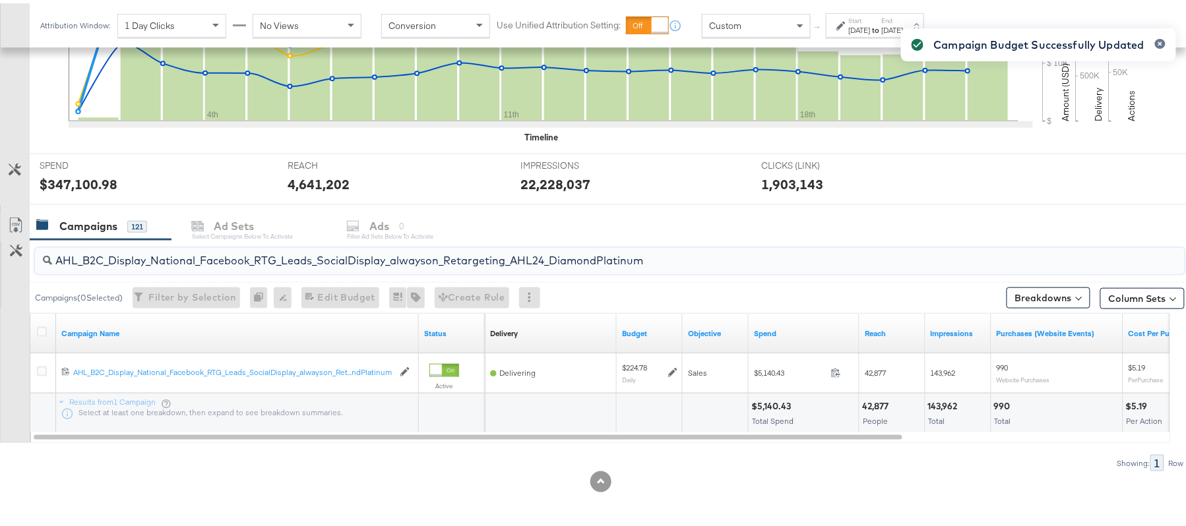
click at [198, 255] on input "AHL_B2C_Display_National_Facebook_RTG_Leads_SocialDisplay_alwayson_Retargeting_…" at bounding box center [565, 252] width 1027 height 26
paste input "PTS_B2C_Display_National_Facebook_PRO_Traffic_SocialDisplay_alwayson_ASC_DARE24…"
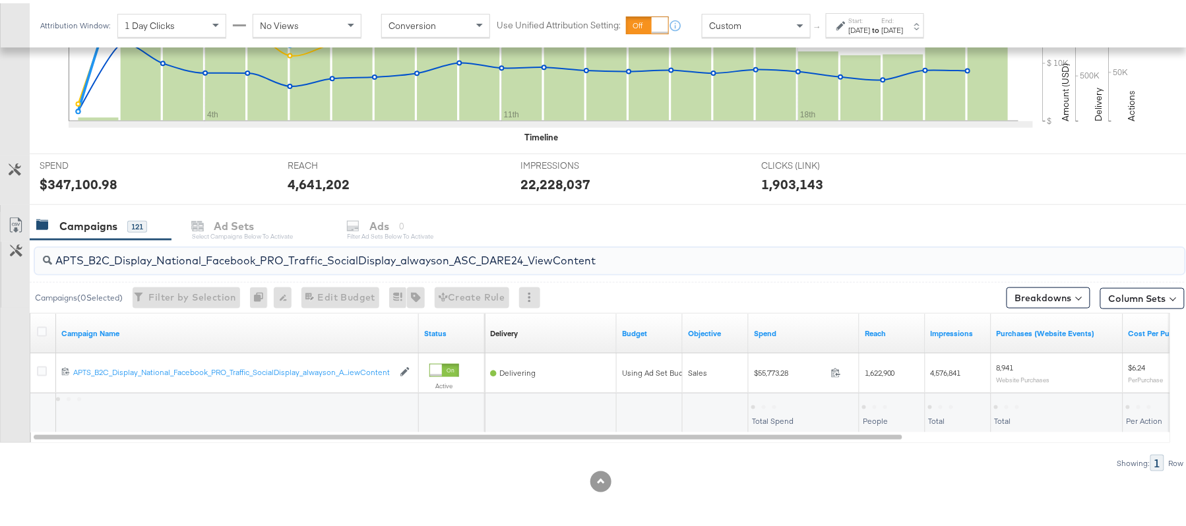
type input "APTS_B2C_Display_National_Facebook_PRO_Traffic_SocialDisplay_alwayson_ASC_DARE2…"
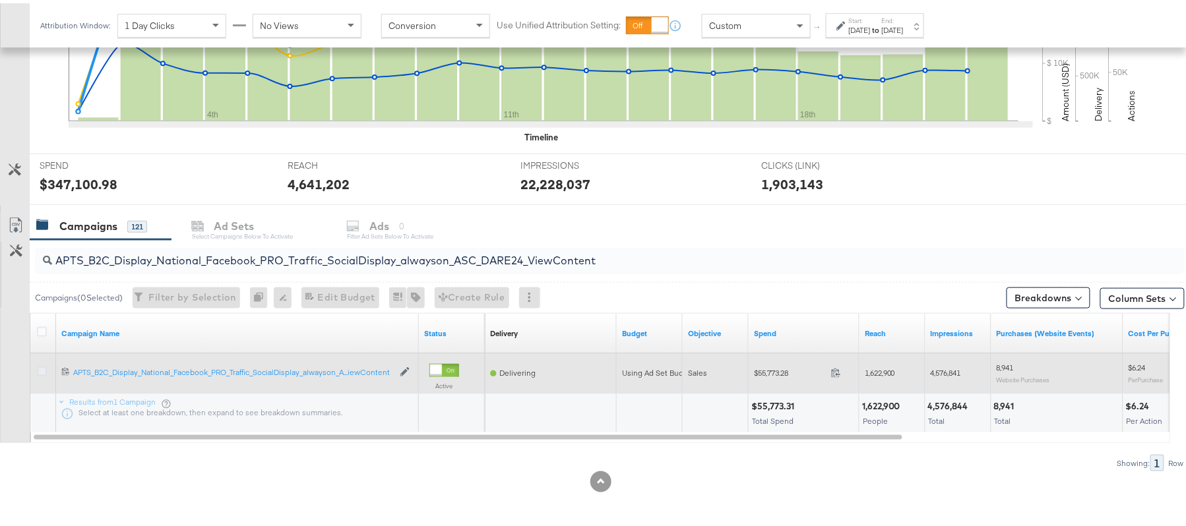
click at [37, 367] on icon at bounding box center [42, 368] width 10 height 10
click at [0, 0] on input "checkbox" at bounding box center [0, 0] width 0 height 0
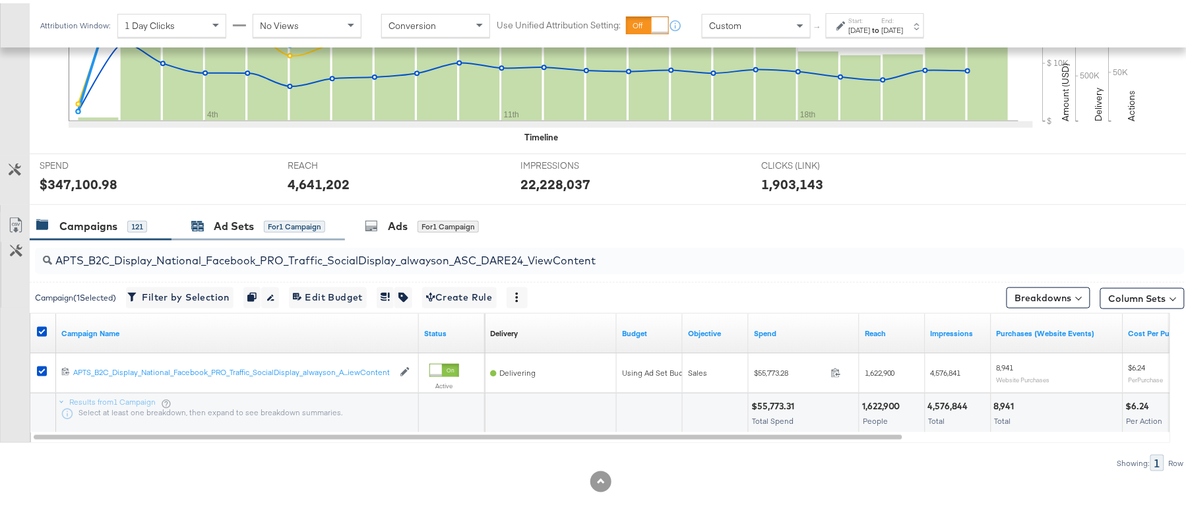
click at [217, 222] on div "Ad Sets" at bounding box center [234, 223] width 40 height 15
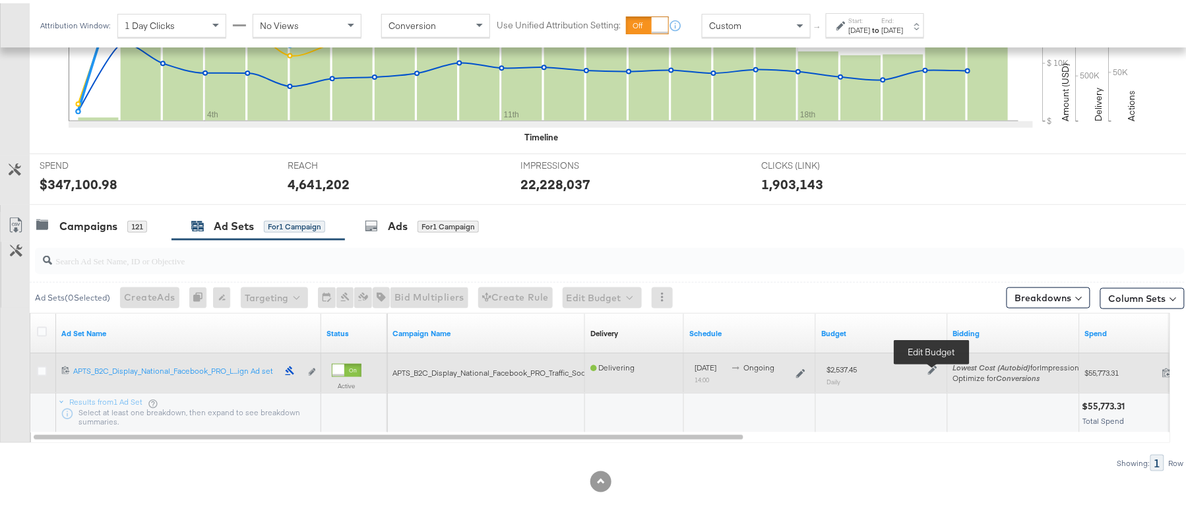
click at [930, 368] on icon at bounding box center [932, 367] width 9 height 9
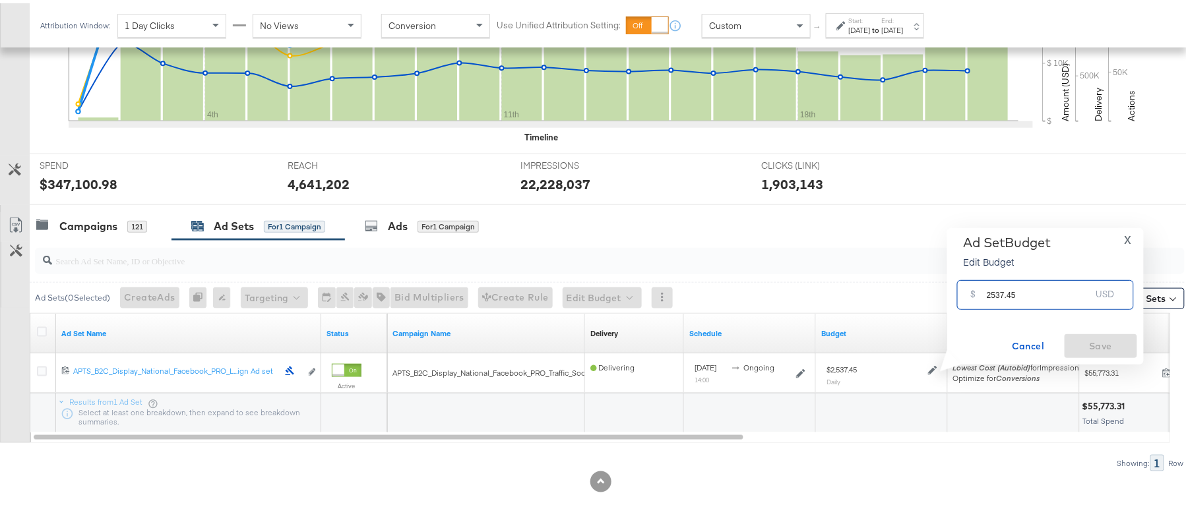
click at [1032, 289] on input "2537.45" at bounding box center [1038, 286] width 104 height 28
paste input "$2,746.86"
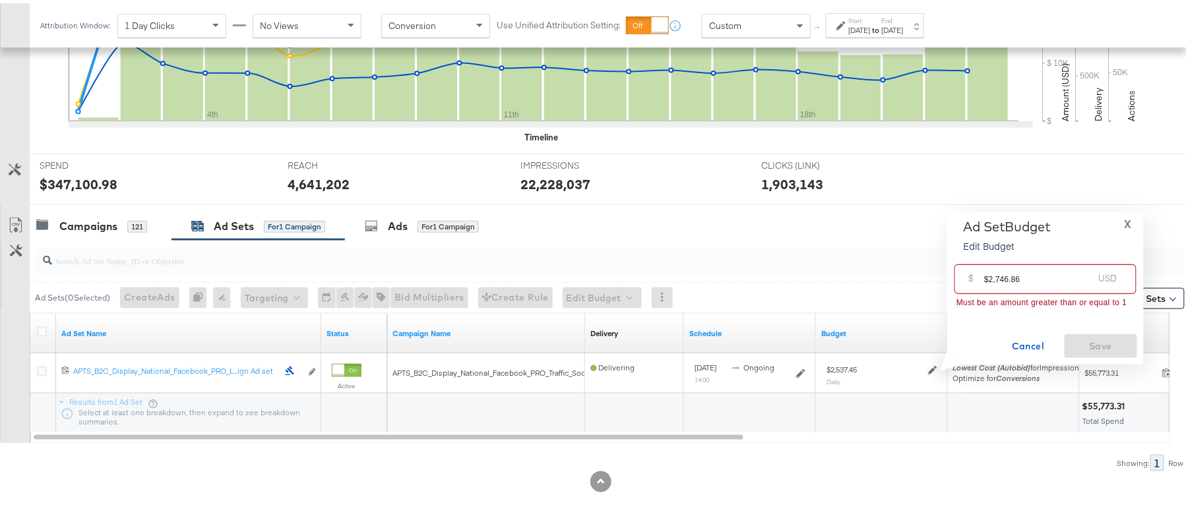
click at [996, 275] on input "$2,746.86" at bounding box center [1038, 271] width 109 height 28
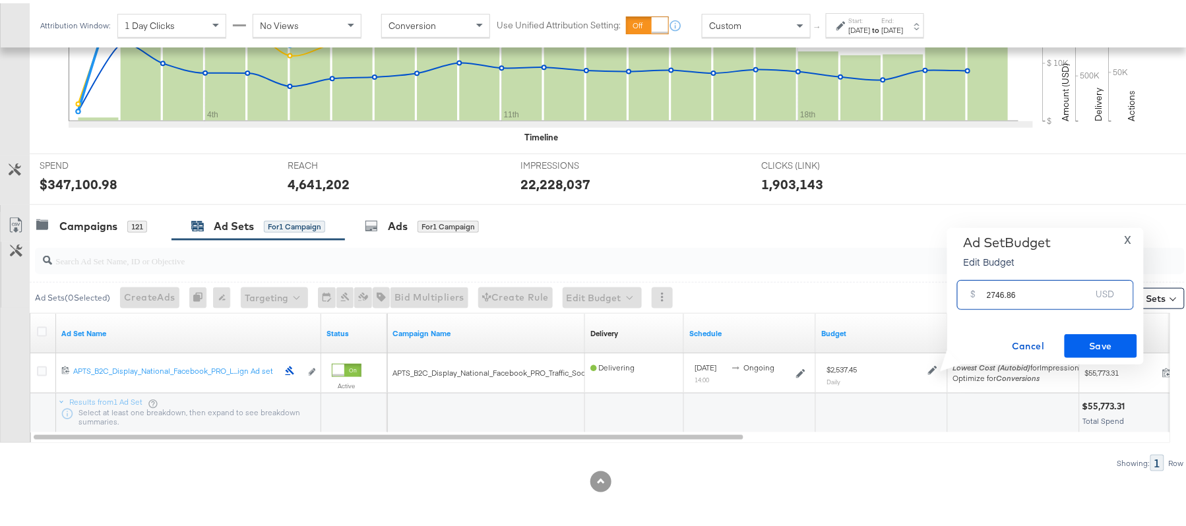
type input "2746.86"
click at [1092, 335] on span "Save" at bounding box center [1101, 343] width 62 height 16
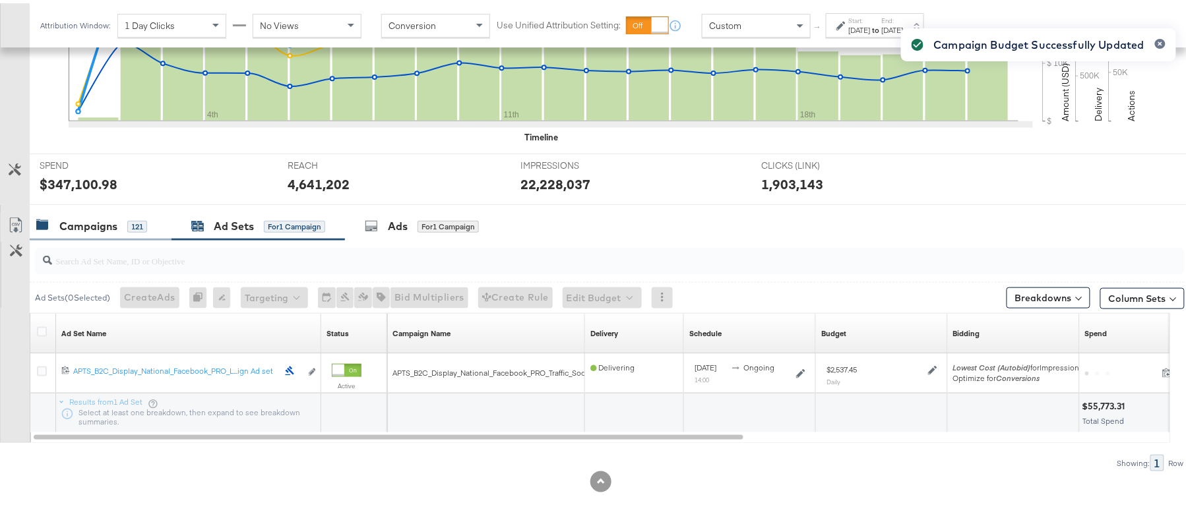
click at [96, 227] on div "Campaigns" at bounding box center [88, 223] width 58 height 15
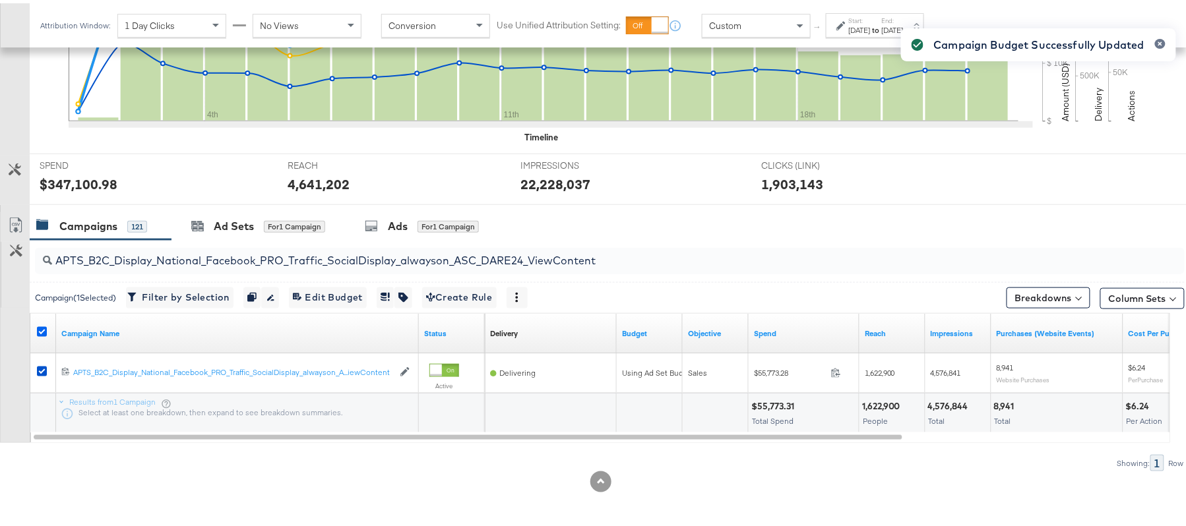
click at [42, 327] on icon at bounding box center [42, 329] width 10 height 10
click at [0, 0] on input "checkbox" at bounding box center [0, 0] width 0 height 0
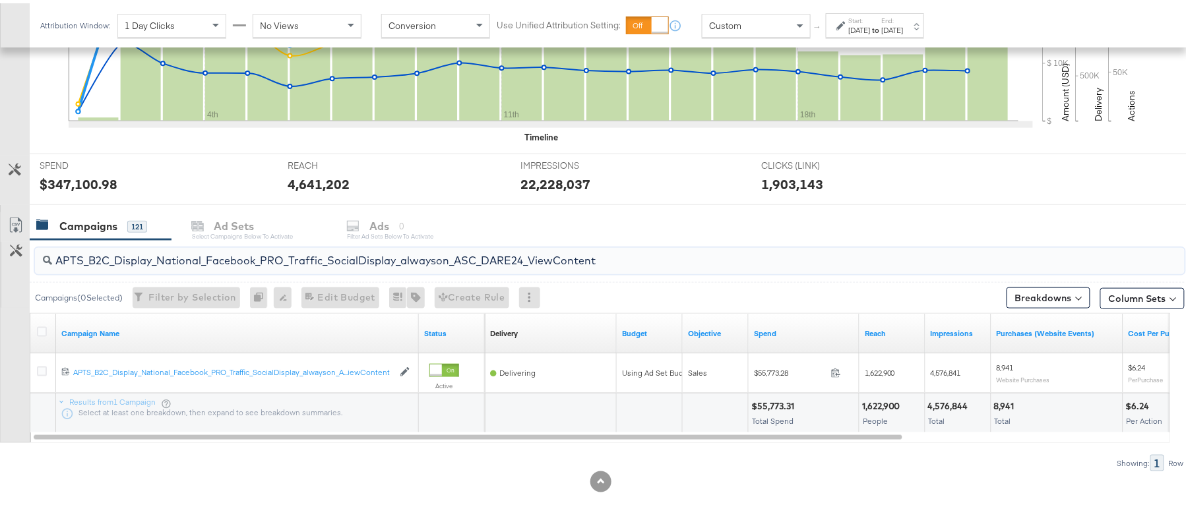
click at [235, 261] on input "APTS_B2C_Display_National_Facebook_PRO_Traffic_SocialDisplay_alwayson_ASC_DARE2…" at bounding box center [565, 252] width 1027 height 26
paste input "Leads_SocialDisplay_alwayson_ASC_DARE24_Purchase"
type input "APTS_B2C_Display_National_Facebook_PRO_Leads_SocialDisplay_alwayson_ASC_DARE24_…"
click at [43, 332] on icon at bounding box center [42, 329] width 10 height 10
click at [0, 0] on input "checkbox" at bounding box center [0, 0] width 0 height 0
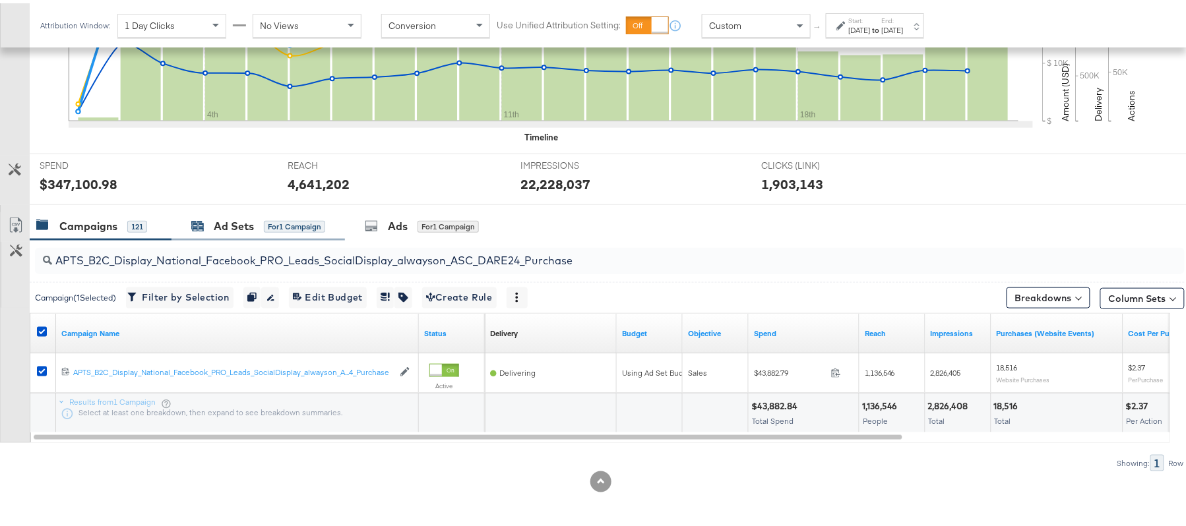
click at [237, 229] on div "Ad Sets" at bounding box center [234, 223] width 40 height 15
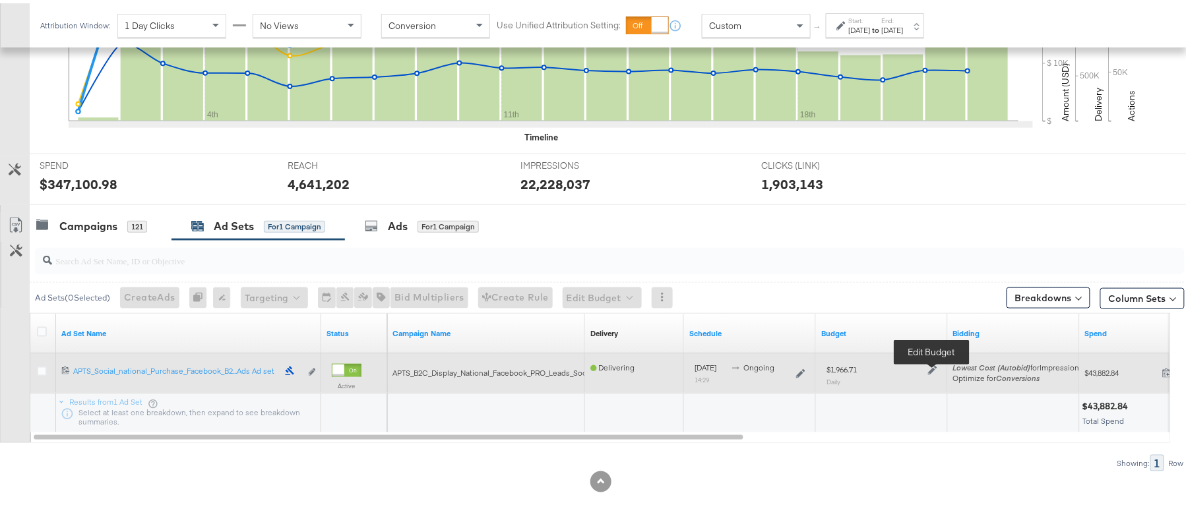
click at [930, 368] on icon at bounding box center [932, 367] width 9 height 9
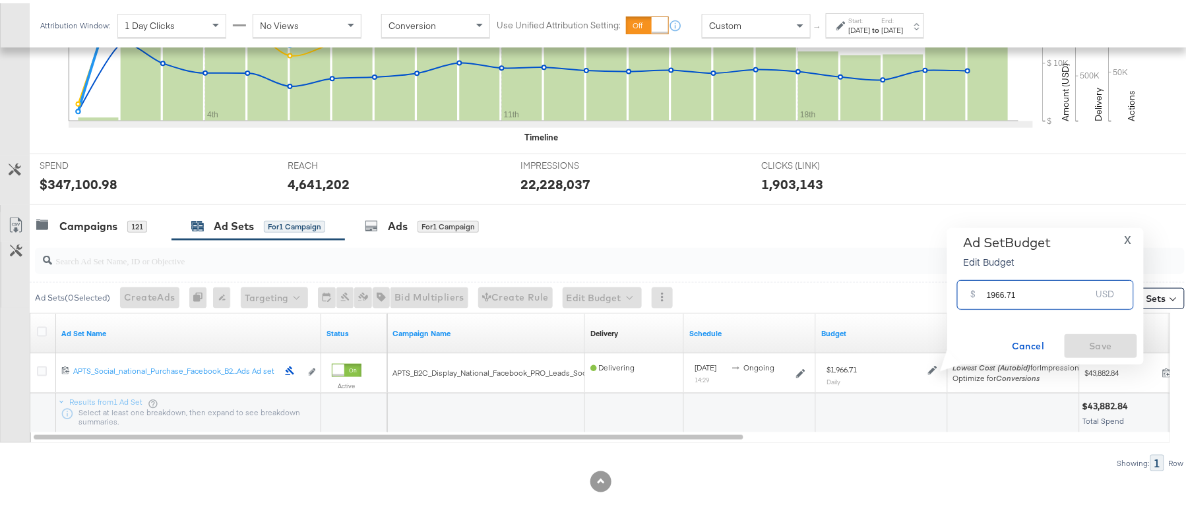
click at [1034, 293] on input "1966.71" at bounding box center [1038, 286] width 104 height 28
paste input "$2,188.79"
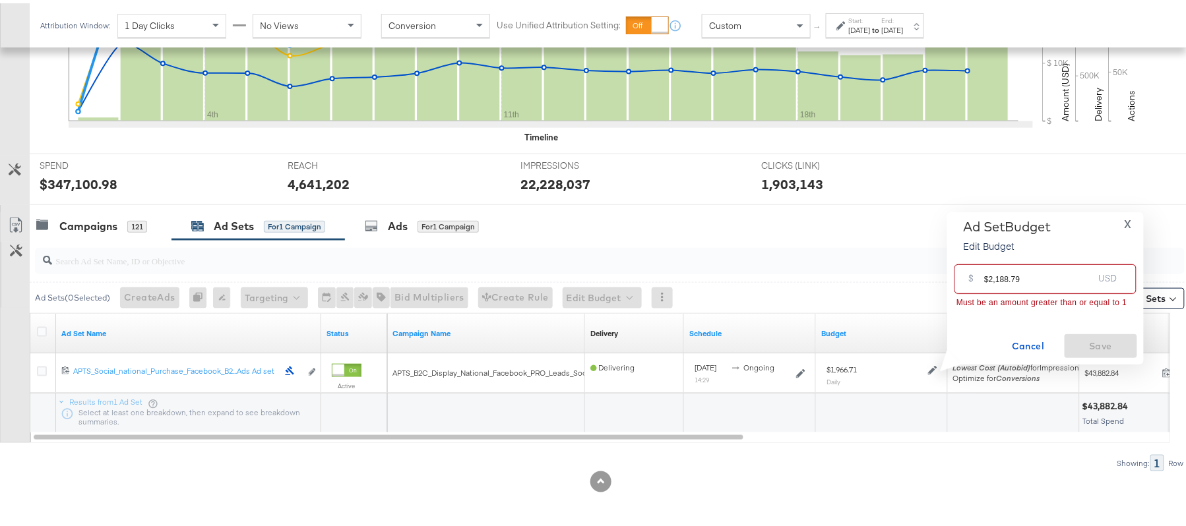
click at [996, 272] on input "$2,188.79" at bounding box center [1038, 271] width 109 height 28
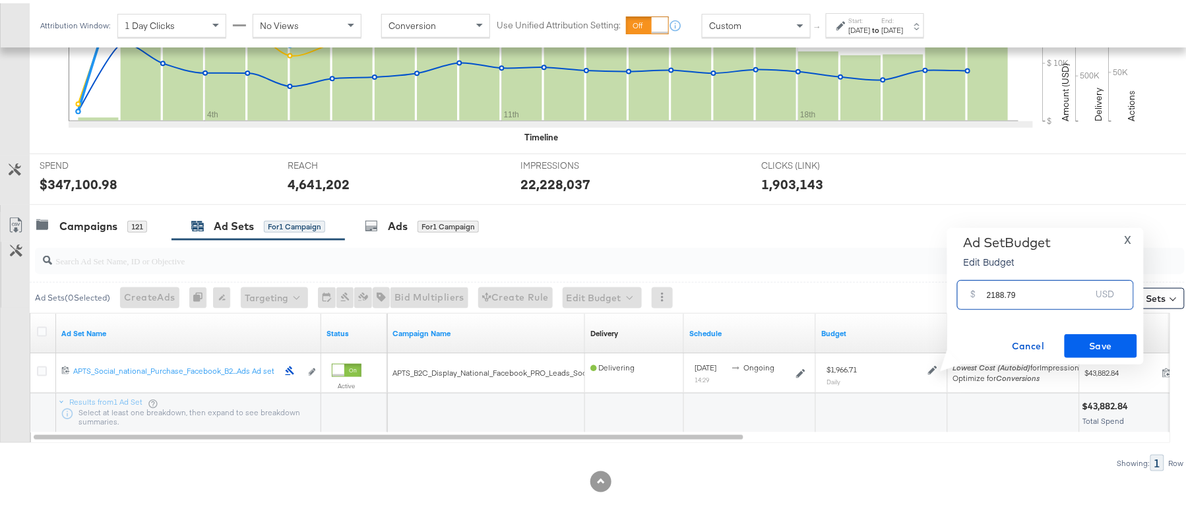
type input "2188.79"
click at [1087, 338] on span "Save" at bounding box center [1101, 343] width 62 height 16
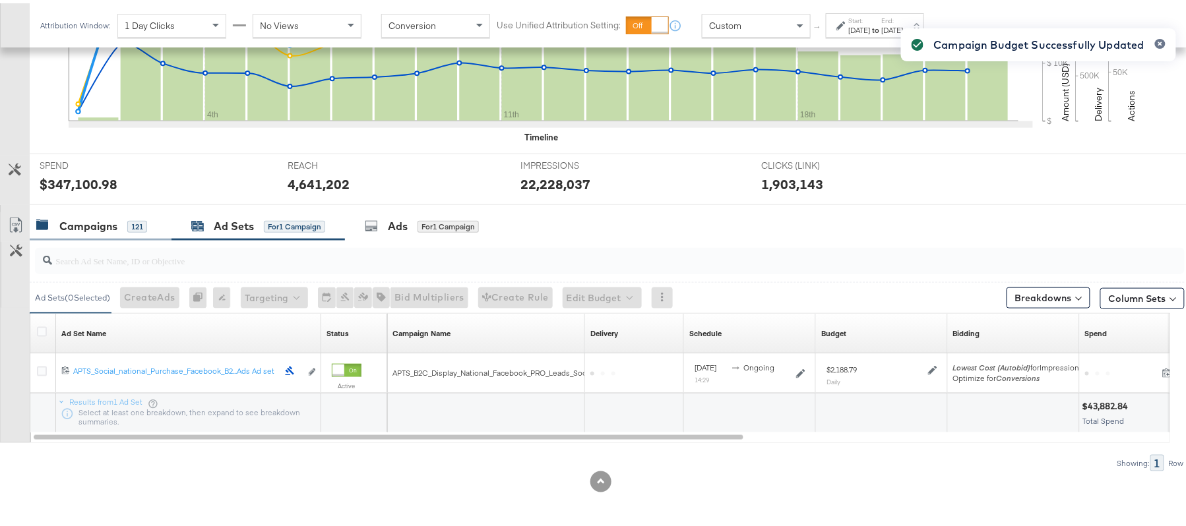
click at [117, 227] on div "Campaigns 121" at bounding box center [91, 223] width 111 height 15
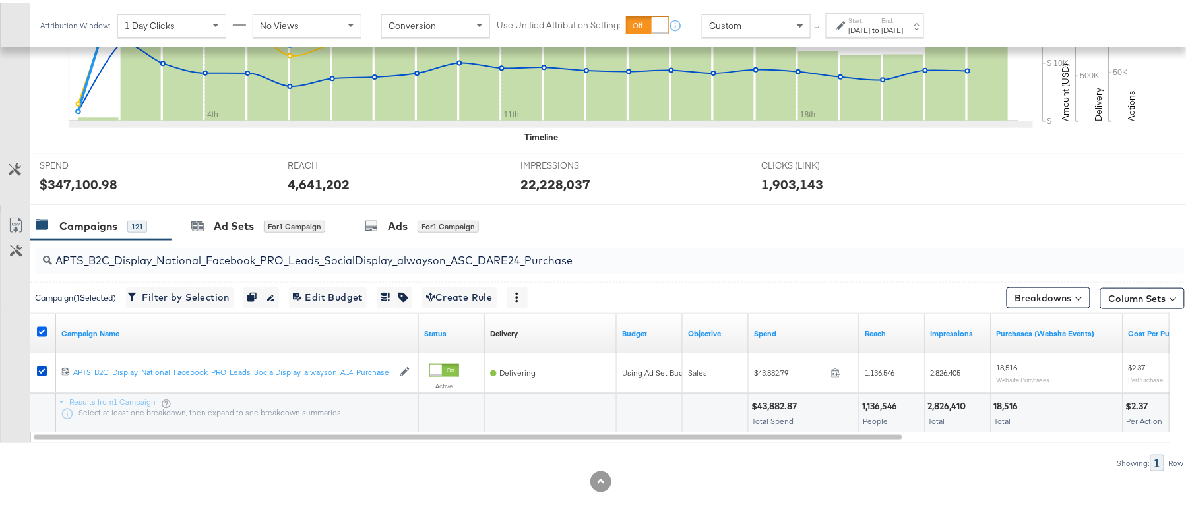
click at [45, 327] on icon at bounding box center [42, 329] width 10 height 10
click at [0, 0] on input "checkbox" at bounding box center [0, 0] width 0 height 0
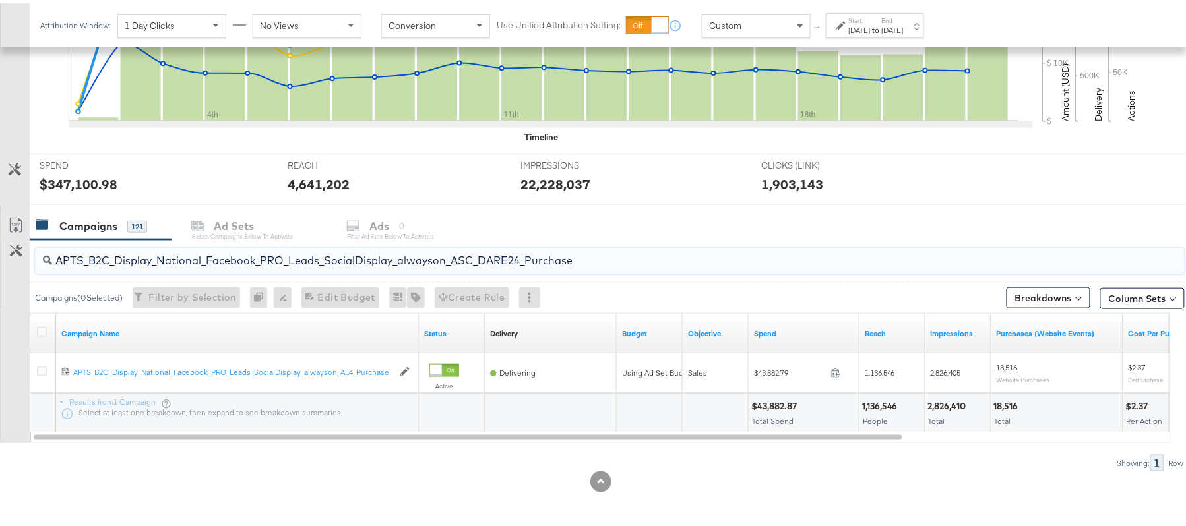
click at [198, 251] on input "APTS_B2C_Display_National_Facebook_PRO_Leads_SocialDisplay_alwayson_ASC_DARE24_…" at bounding box center [565, 252] width 1027 height 26
paste input "F_B2C_Display_National_Facebook_PRO_Traffic_SocialDisplay_alwayson_ASC_AF24_Vie…"
type input "AF_B2C_Display_National_Facebook_PRO_Traffic_SocialDisplay_alwayson_ASC_AF24_Vi…"
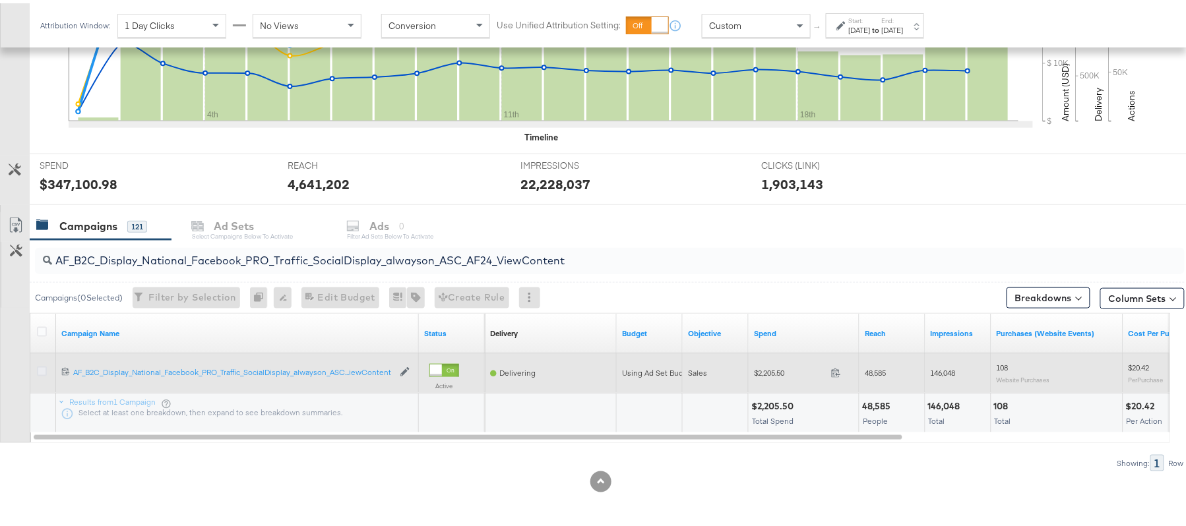
click at [42, 371] on icon at bounding box center [42, 368] width 10 height 10
click at [0, 0] on input "checkbox" at bounding box center [0, 0] width 0 height 0
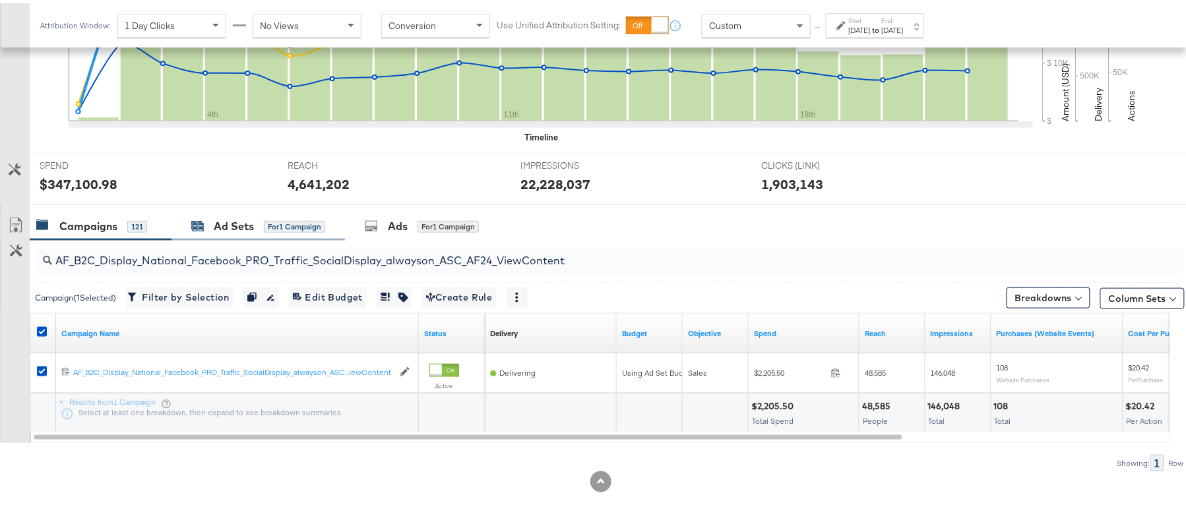
click at [240, 223] on div "Ad Sets" at bounding box center [234, 223] width 40 height 15
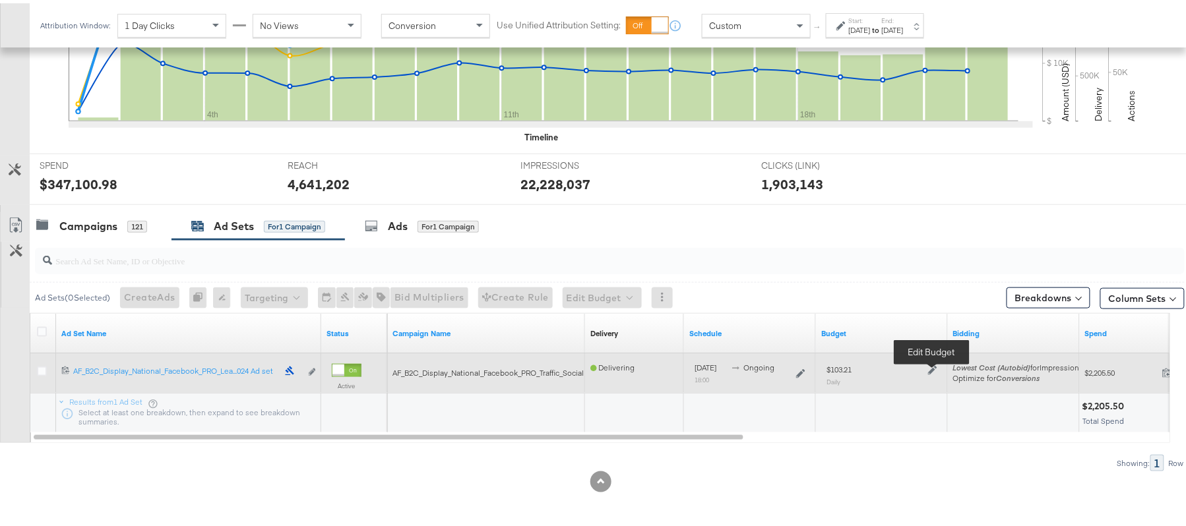
click at [934, 367] on icon at bounding box center [932, 367] width 9 height 9
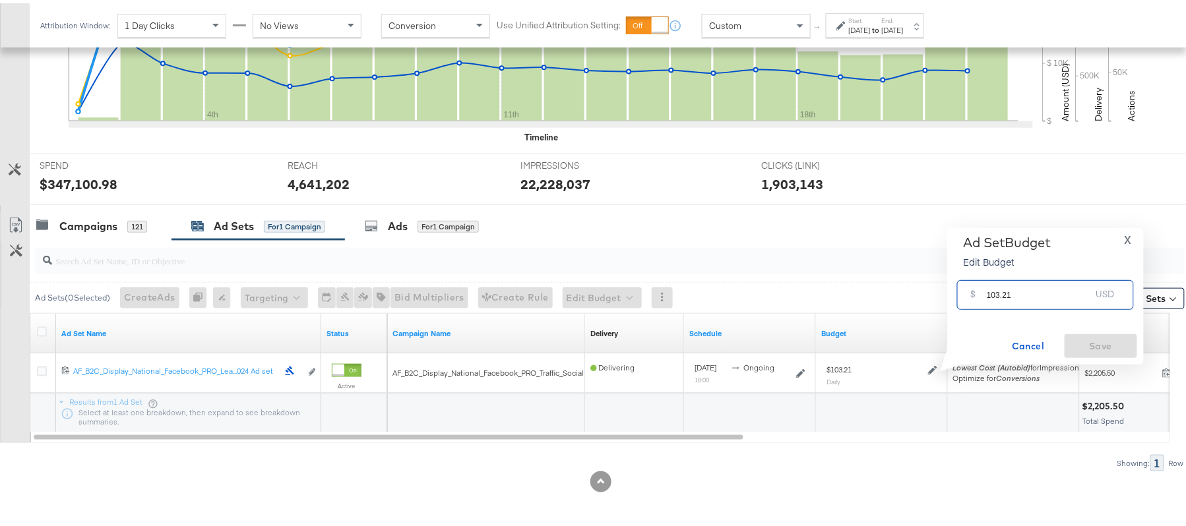
click at [1042, 288] on input "103.21" at bounding box center [1038, 286] width 104 height 28
paste input "$107.90"
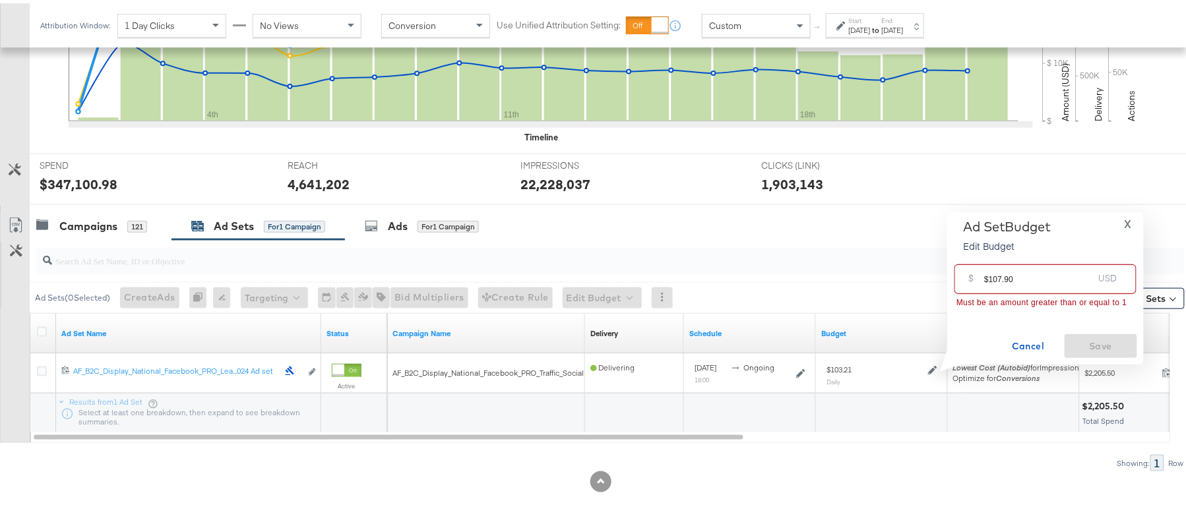
click at [986, 273] on input "$107.90" at bounding box center [1038, 271] width 109 height 28
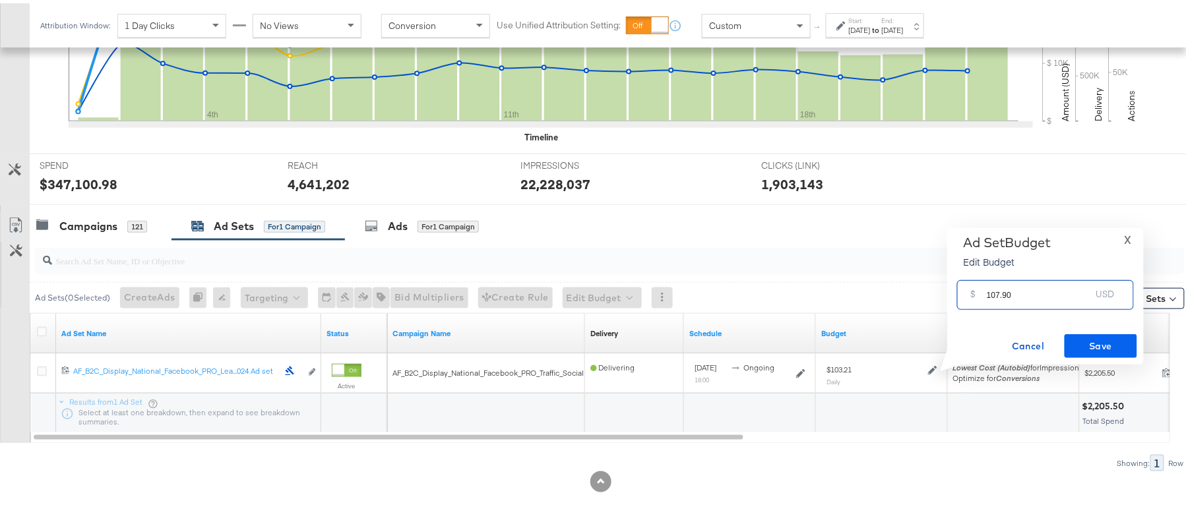
type input "107.90"
click at [1092, 336] on span "Save" at bounding box center [1101, 343] width 62 height 16
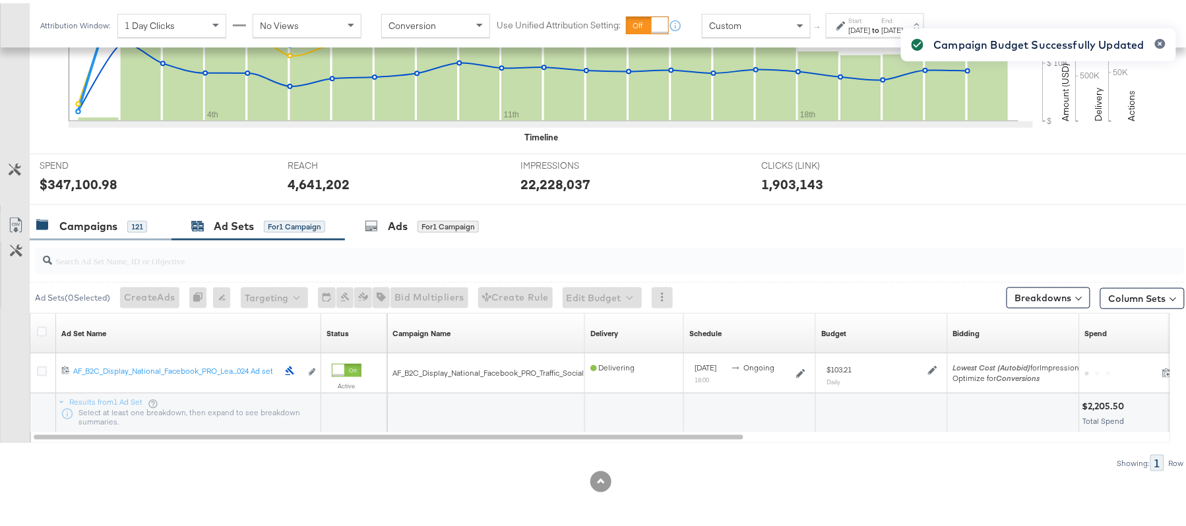
click at [79, 223] on div "Campaigns" at bounding box center [88, 223] width 58 height 15
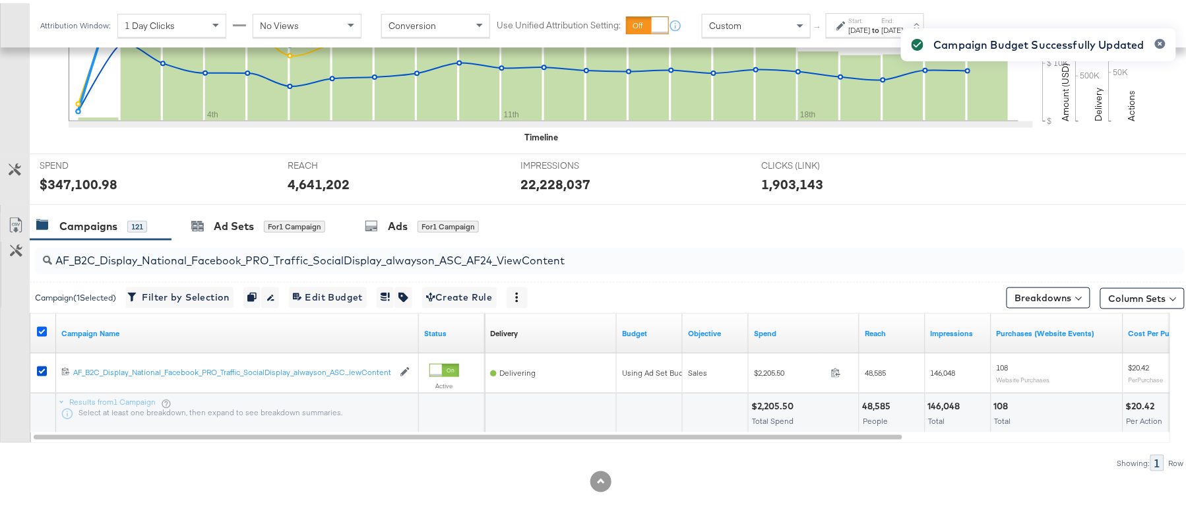
click at [44, 327] on icon at bounding box center [42, 329] width 10 height 10
click at [0, 0] on input "checkbox" at bounding box center [0, 0] width 0 height 0
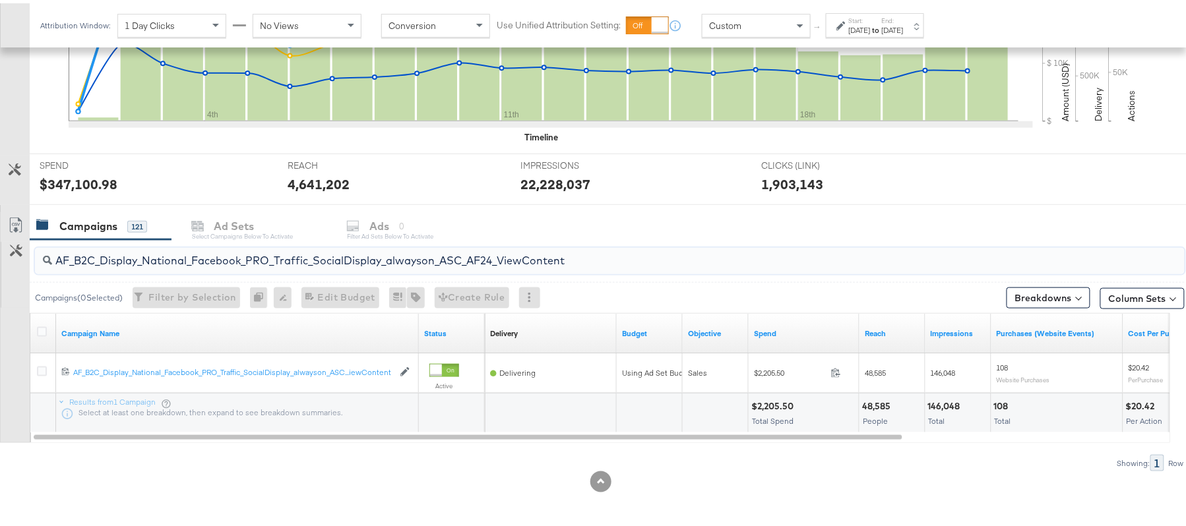
click at [156, 260] on input "AF_B2C_Display_National_Facebook_PRO_Traffic_SocialDisplay_alwayson_ASC_AF24_Vi…" at bounding box center [565, 252] width 1027 height 26
paste input "FR_B2C_Display_National_Facebook_PRO_Traffic_SocialDisplay_alwayson_ASC_FR"
type input "FR_B2C_Display_National_Facebook_PRO_Traffic_SocialDisplay_alwayson_ASC_FR24_Vi…"
click at [40, 328] on icon at bounding box center [42, 329] width 10 height 10
click at [0, 0] on input "checkbox" at bounding box center [0, 0] width 0 height 0
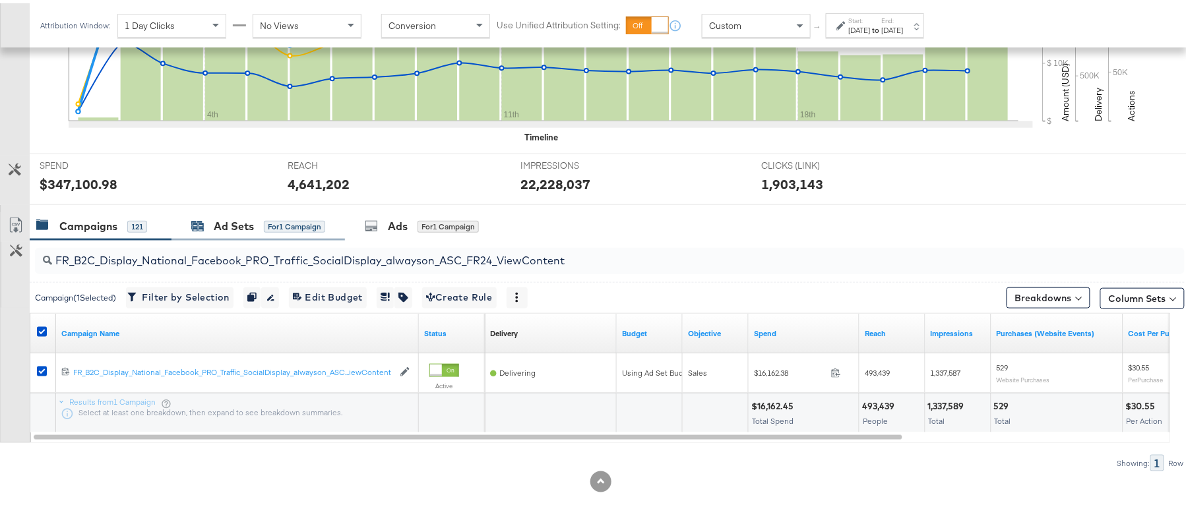
click at [224, 219] on div "Ad Sets" at bounding box center [234, 223] width 40 height 15
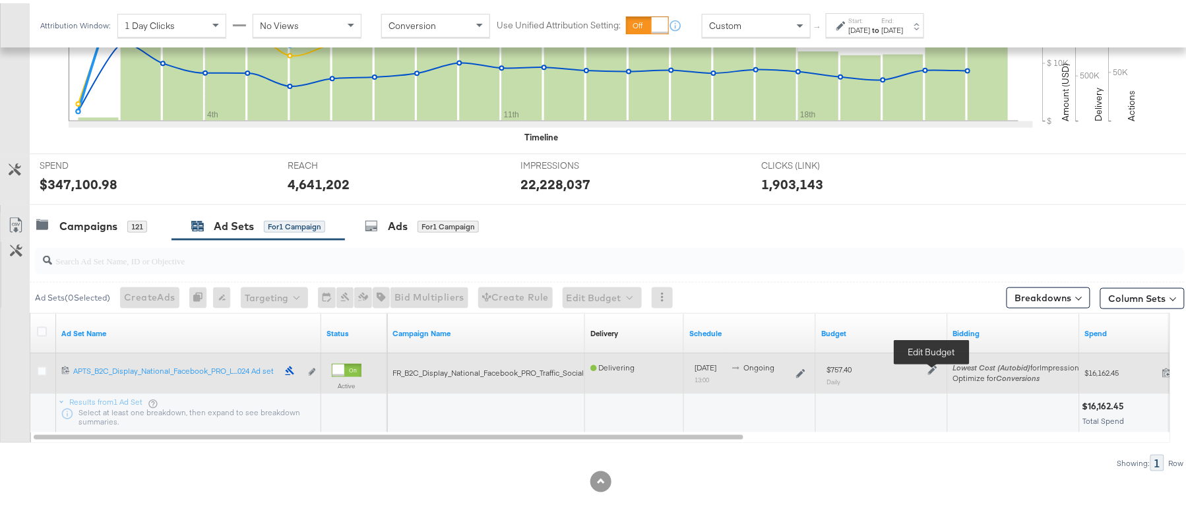
click at [932, 369] on icon at bounding box center [932, 367] width 9 height 9
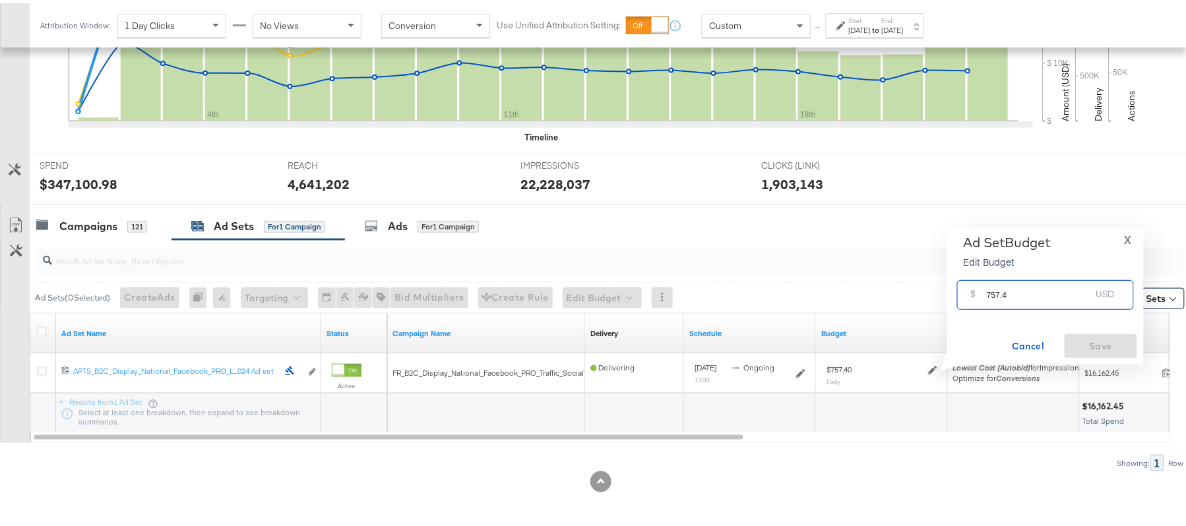
click at [1037, 289] on input "757.4" at bounding box center [1038, 286] width 104 height 28
paste input "$792.78"
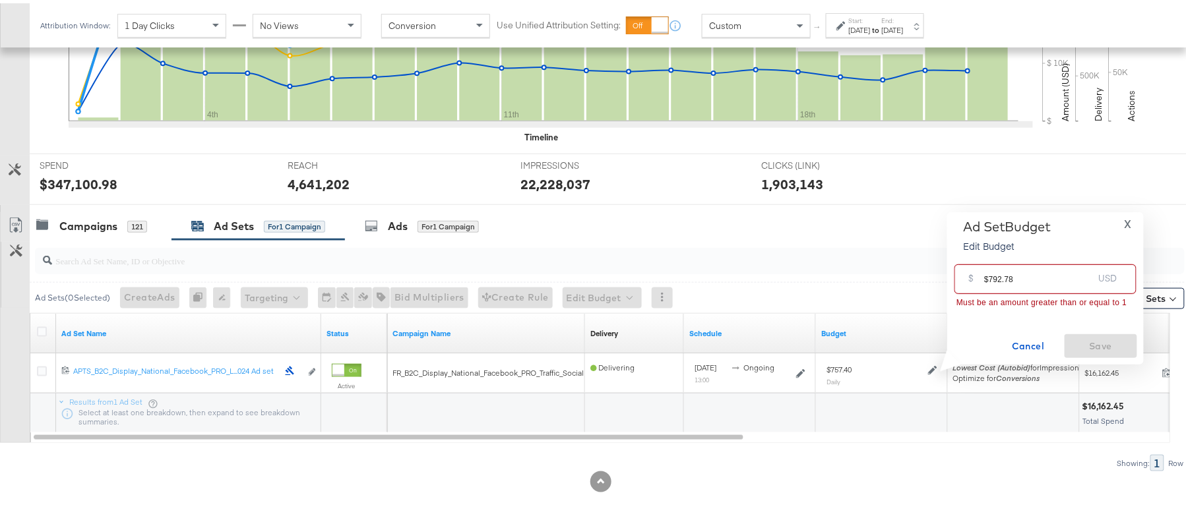
click at [989, 274] on input "$792.78" at bounding box center [1038, 271] width 109 height 28
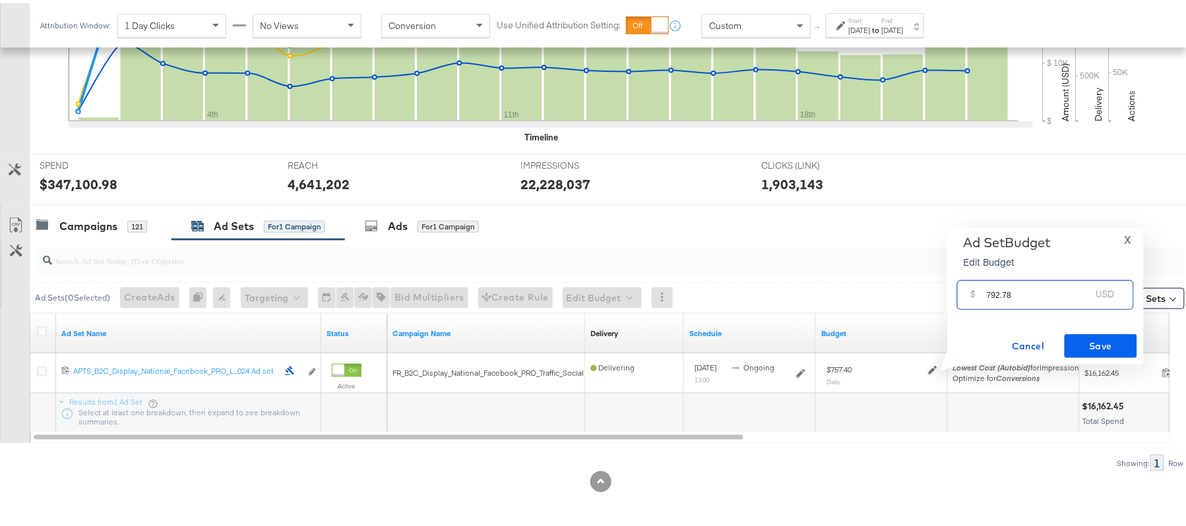
type input "792.78"
click at [1105, 336] on span "Save" at bounding box center [1101, 343] width 62 height 16
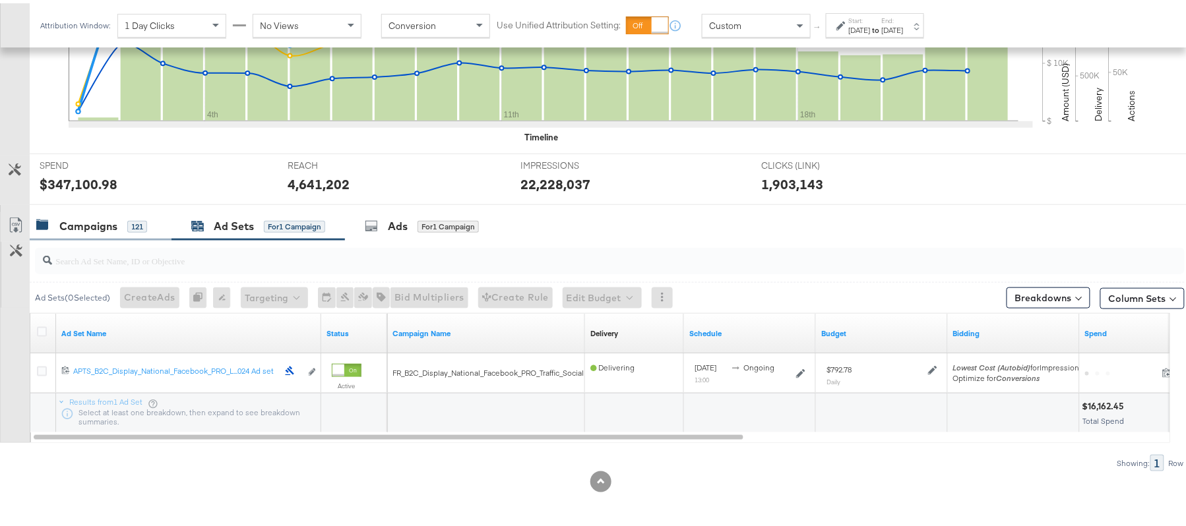
click at [138, 226] on div "121" at bounding box center [137, 224] width 20 height 12
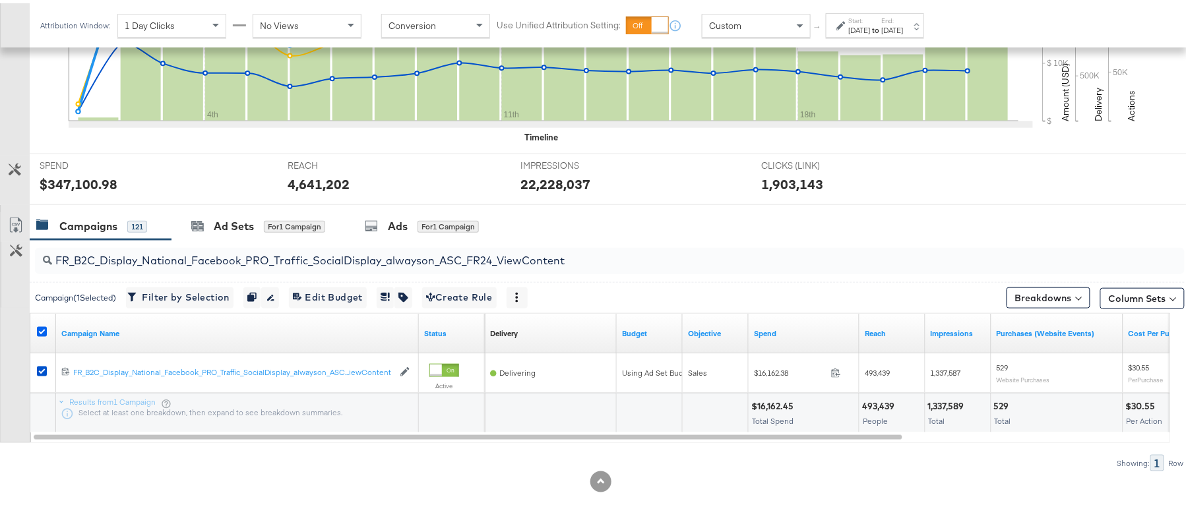
click at [38, 327] on icon at bounding box center [42, 329] width 10 height 10
click at [0, 0] on input "checkbox" at bounding box center [0, 0] width 0 height 0
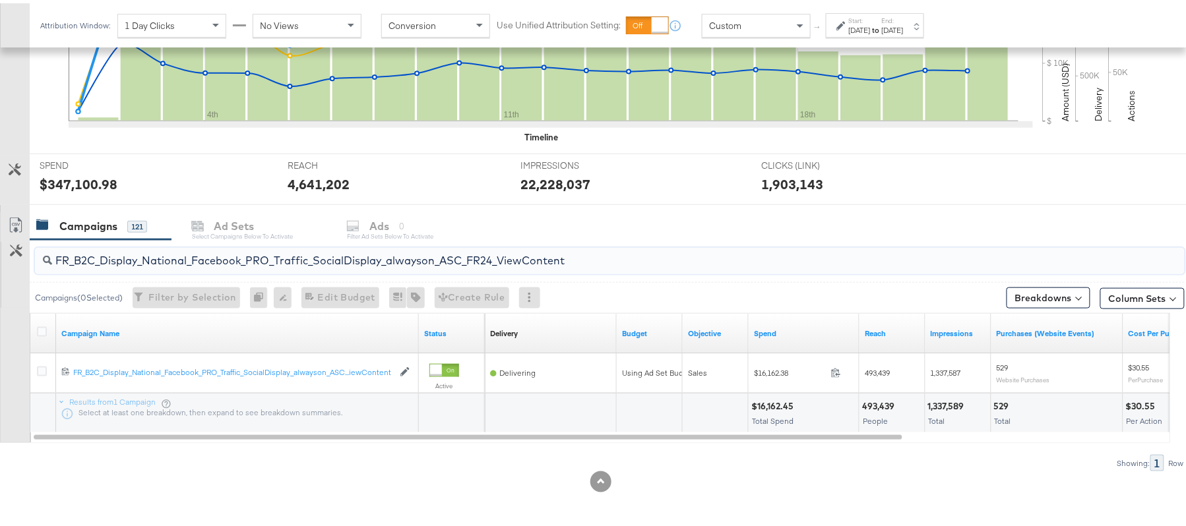
click at [197, 248] on input "FR_B2C_Display_National_Facebook_PRO_Traffic_SocialDisplay_alwayson_ASC_FR24_Vi…" at bounding box center [565, 252] width 1027 height 26
paste input "AHL_B2C_Display_National_Facebook_PRO_Traffic_SocialDisplay_alwayson_ASC_AHL"
type input "AHL_B2C_Display_National_Facebook_PRO_Traffic_SocialDisplay_alwayson_ASC_AHL24_…"
click at [44, 328] on icon at bounding box center [42, 329] width 10 height 10
click at [0, 0] on input "checkbox" at bounding box center [0, 0] width 0 height 0
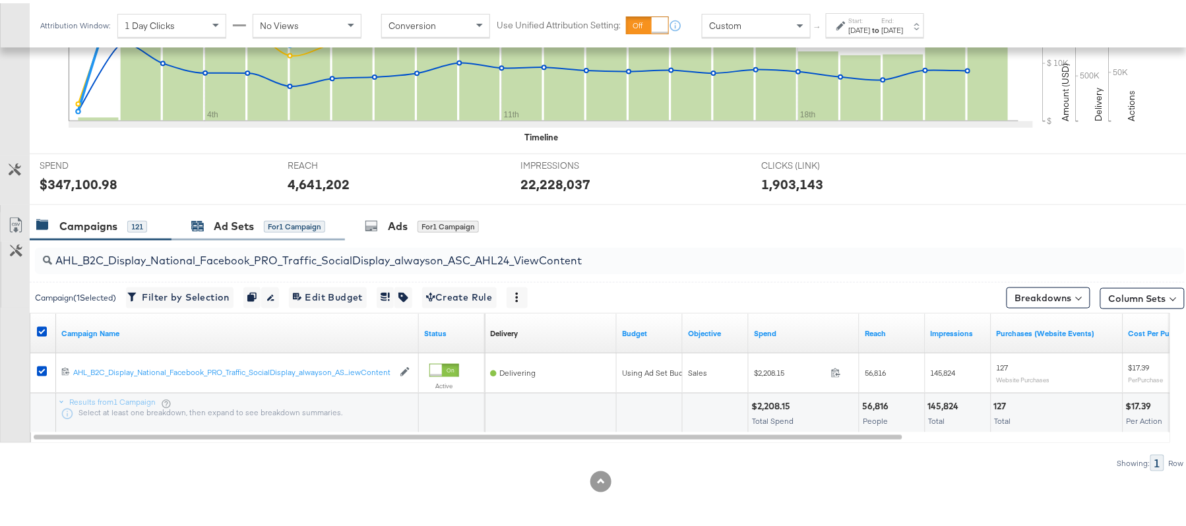
click at [244, 230] on div "Ad Sets" at bounding box center [234, 223] width 40 height 15
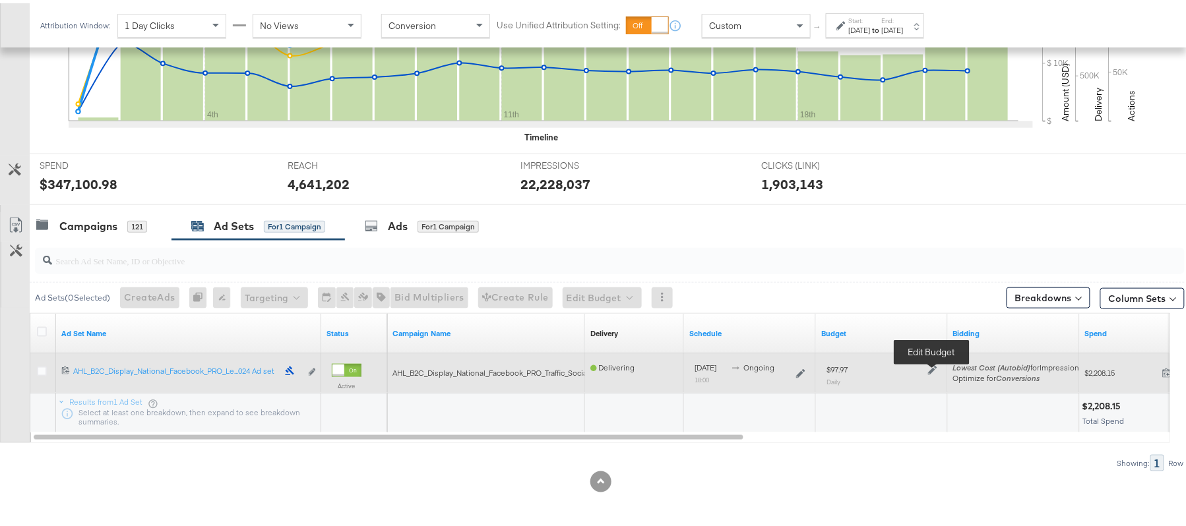
click at [934, 365] on icon at bounding box center [932, 367] width 9 height 9
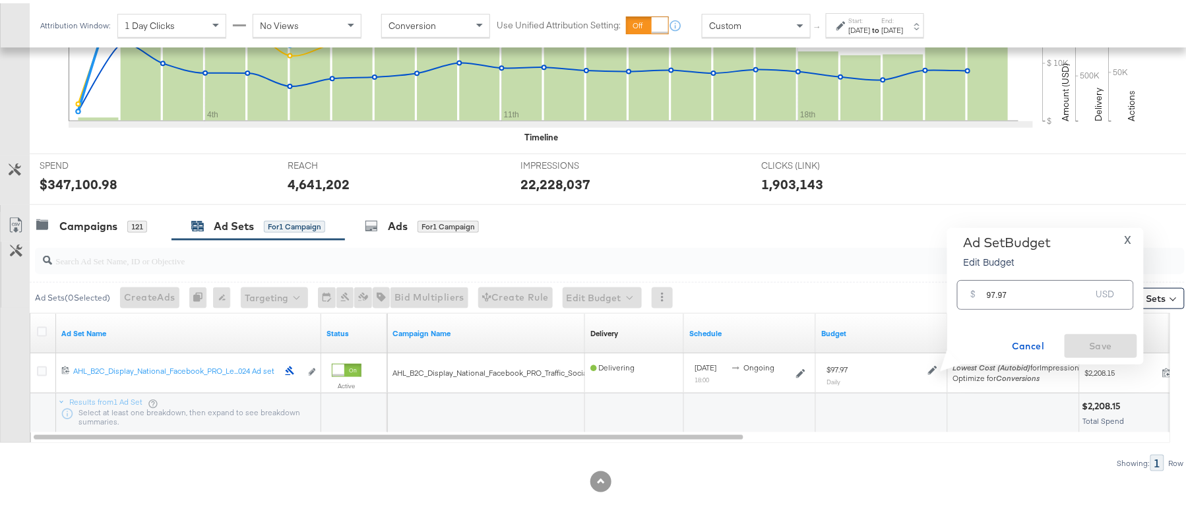
click at [1043, 290] on input "97.97" at bounding box center [1038, 286] width 104 height 28
paste input "$107.54"
click at [988, 270] on input "$107.54" at bounding box center [1038, 271] width 109 height 28
type input "107.54"
click at [1087, 335] on span "Save" at bounding box center [1101, 343] width 62 height 16
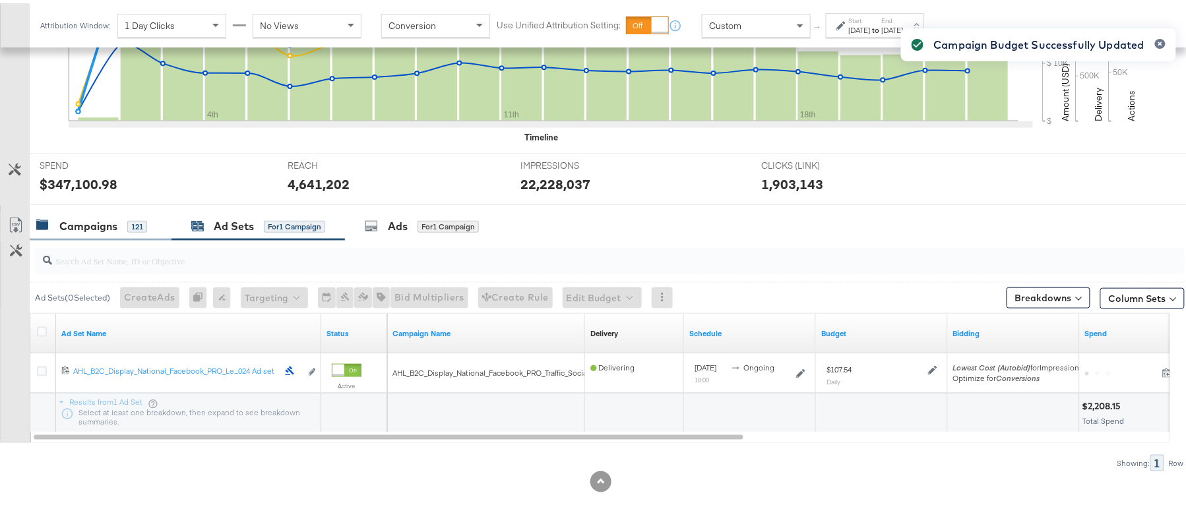
click at [114, 224] on div "Campaigns" at bounding box center [88, 223] width 58 height 15
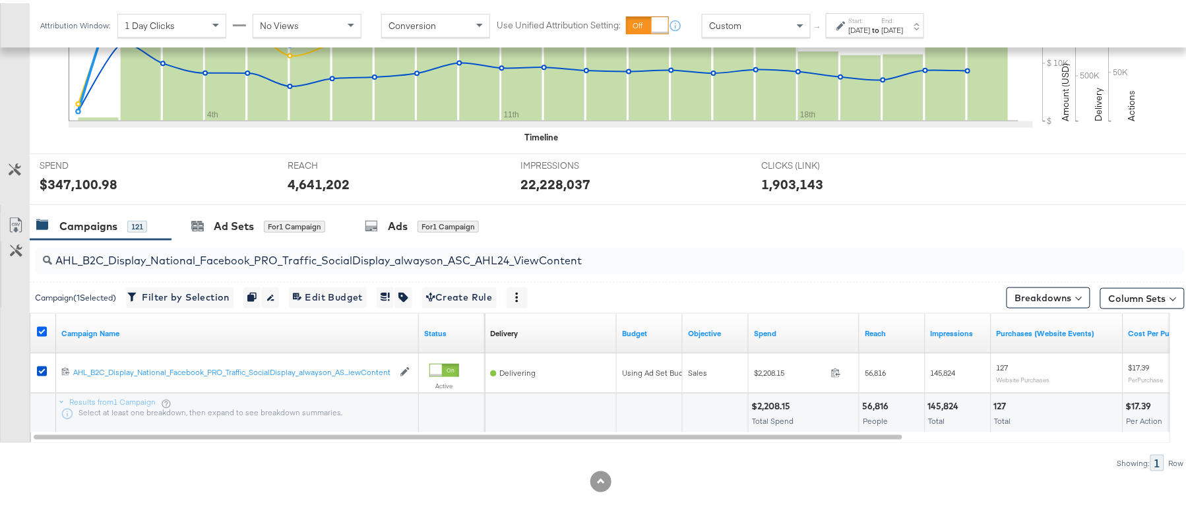
click at [42, 328] on icon at bounding box center [42, 329] width 10 height 10
click at [0, 0] on input "checkbox" at bounding box center [0, 0] width 0 height 0
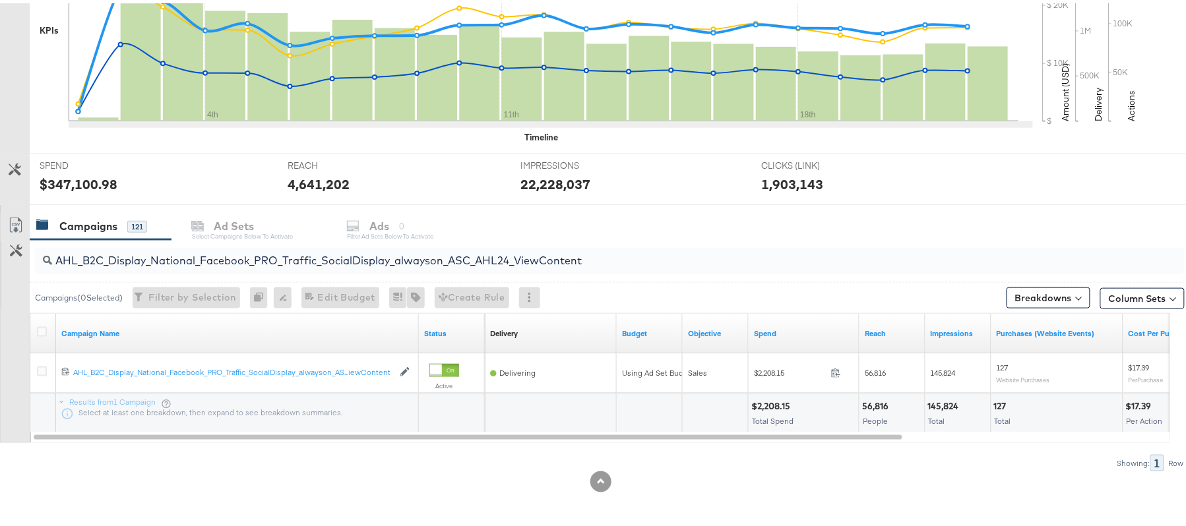
scroll to position [0, 0]
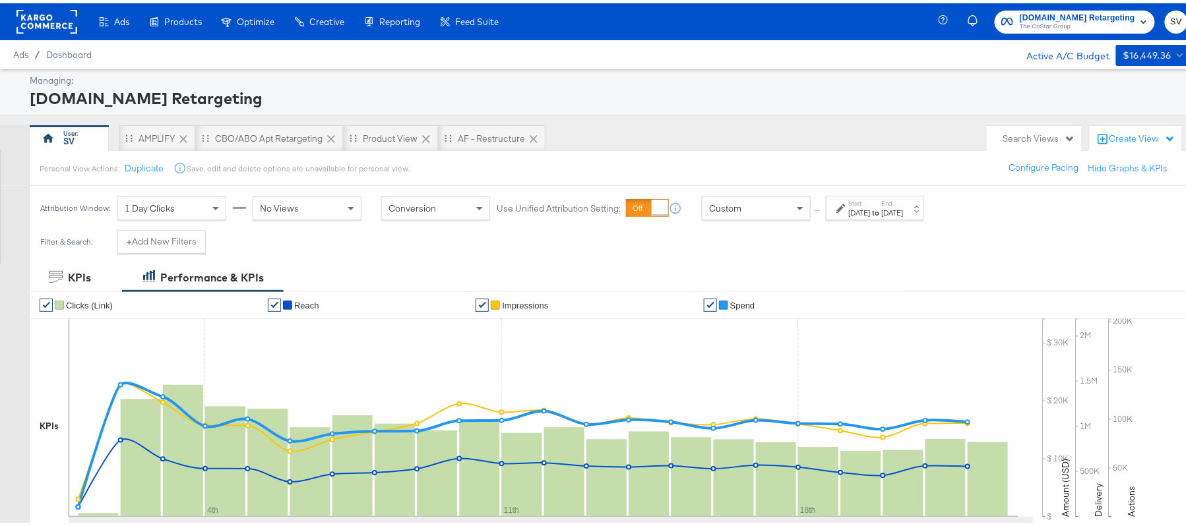
click at [1043, 3] on div "Apartments.com Retargeting The CoStar Group SV" at bounding box center [1072, 18] width 258 height 37
click at [1039, 22] on span "The CoStar Group" at bounding box center [1076, 23] width 115 height 11
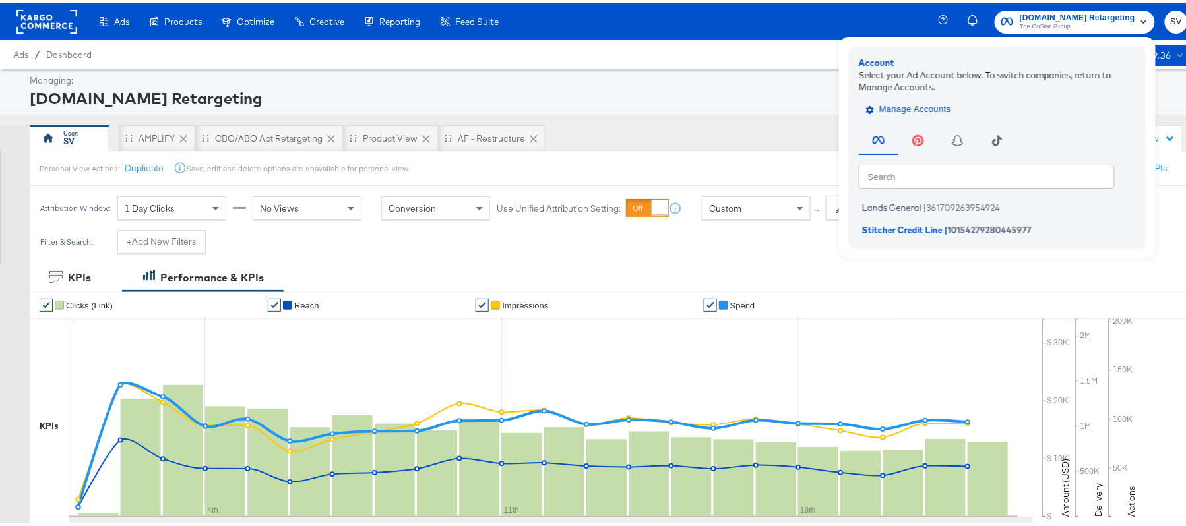
click at [895, 106] on span "Manage Accounts" at bounding box center [909, 106] width 82 height 15
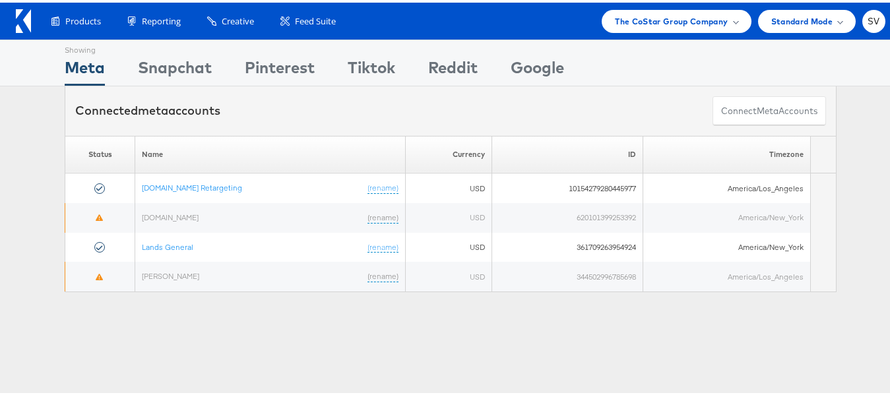
click at [684, 34] on div "Products Product Catalogs Enhance Your Product Catalog, Map Them to Publishers,…" at bounding box center [450, 18] width 901 height 37
click at [682, 22] on span "The CoStar Group Company" at bounding box center [671, 19] width 113 height 14
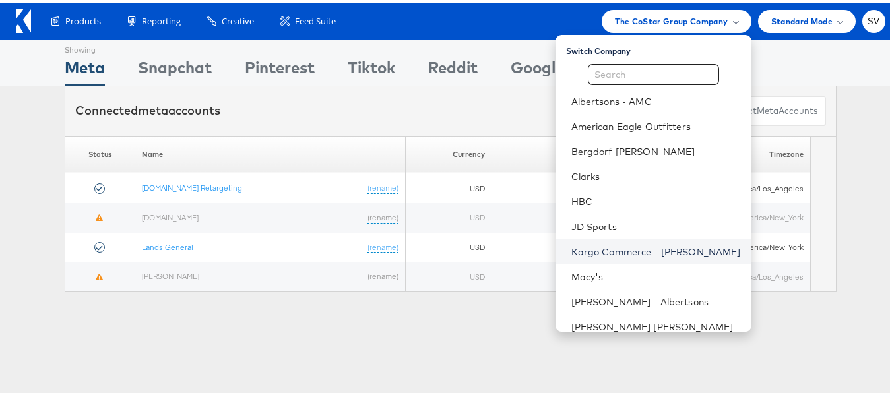
click at [606, 244] on link "Kargo Commerce - [PERSON_NAME]" at bounding box center [655, 249] width 169 height 13
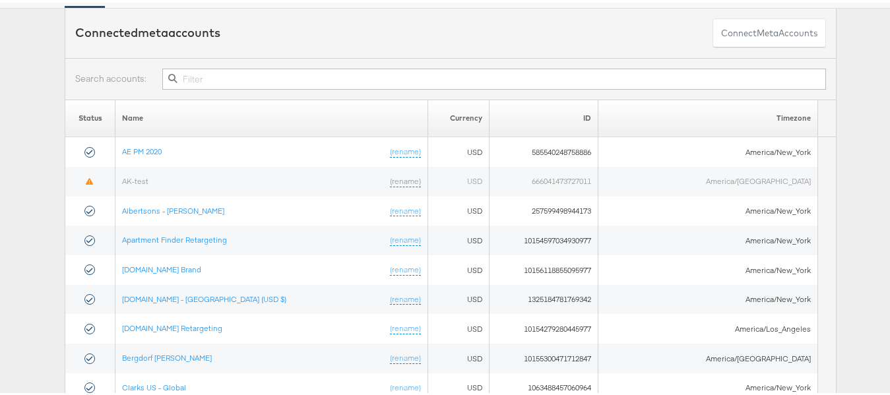
scroll to position [198, 0]
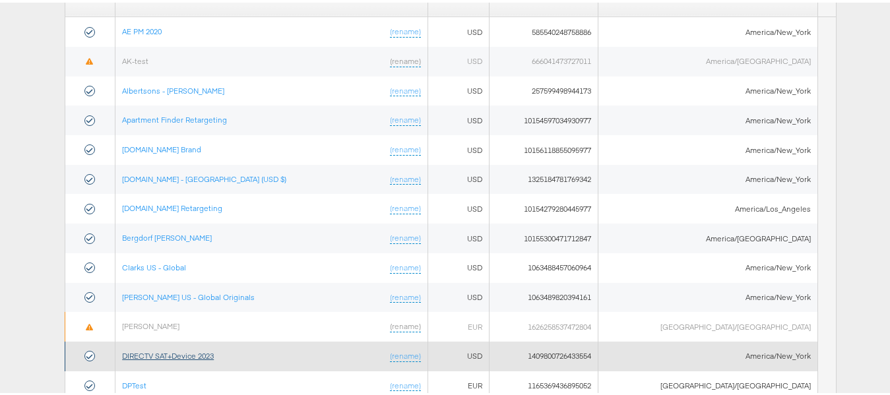
click at [183, 355] on link "DIRECTV SAT+Device 2023" at bounding box center [168, 353] width 92 height 10
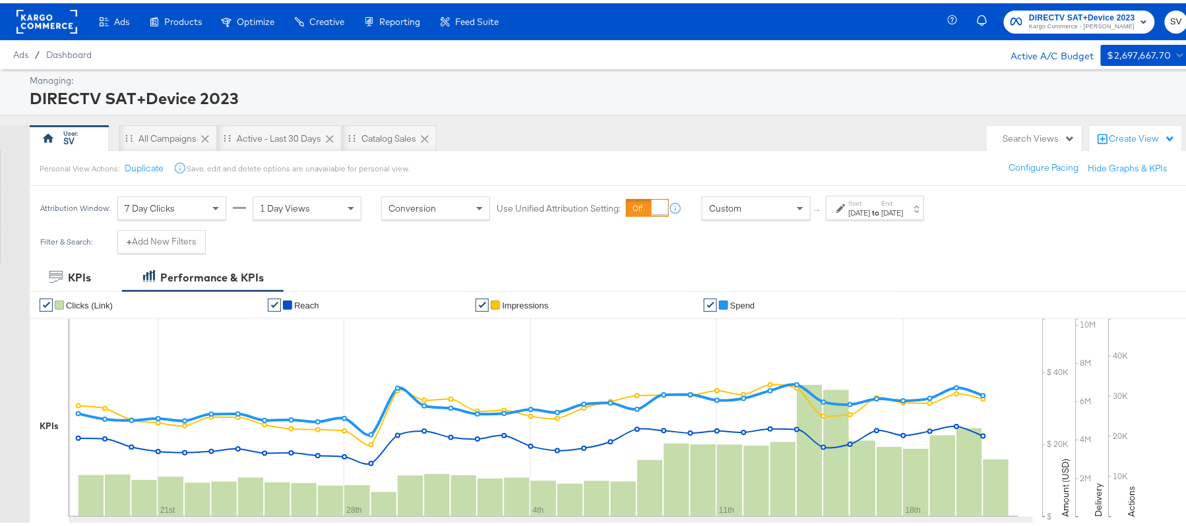
click at [903, 210] on div "[DATE]" at bounding box center [893, 209] width 22 height 11
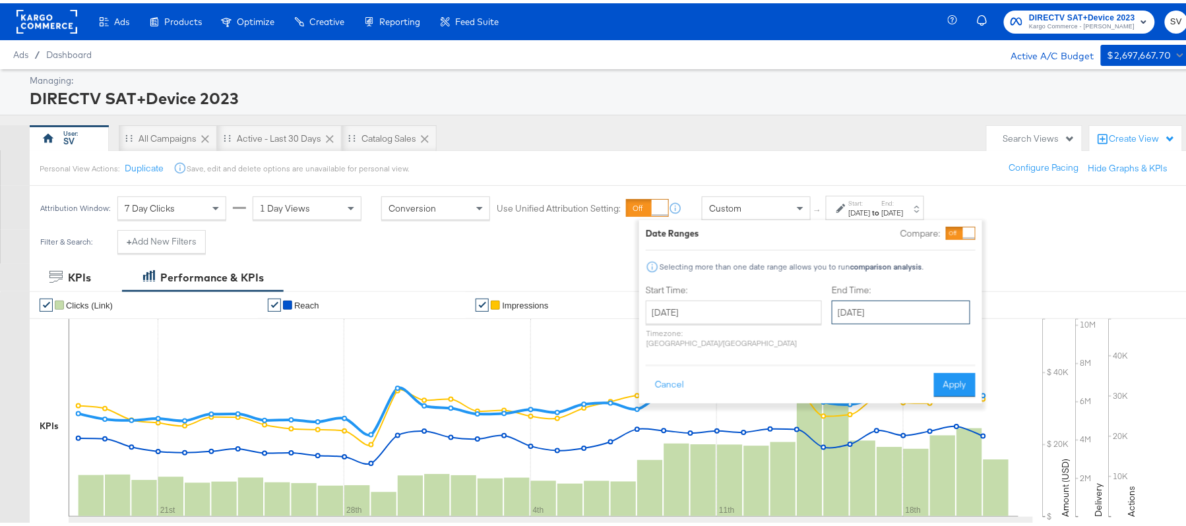
click at [861, 317] on input "[DATE]" at bounding box center [901, 309] width 138 height 24
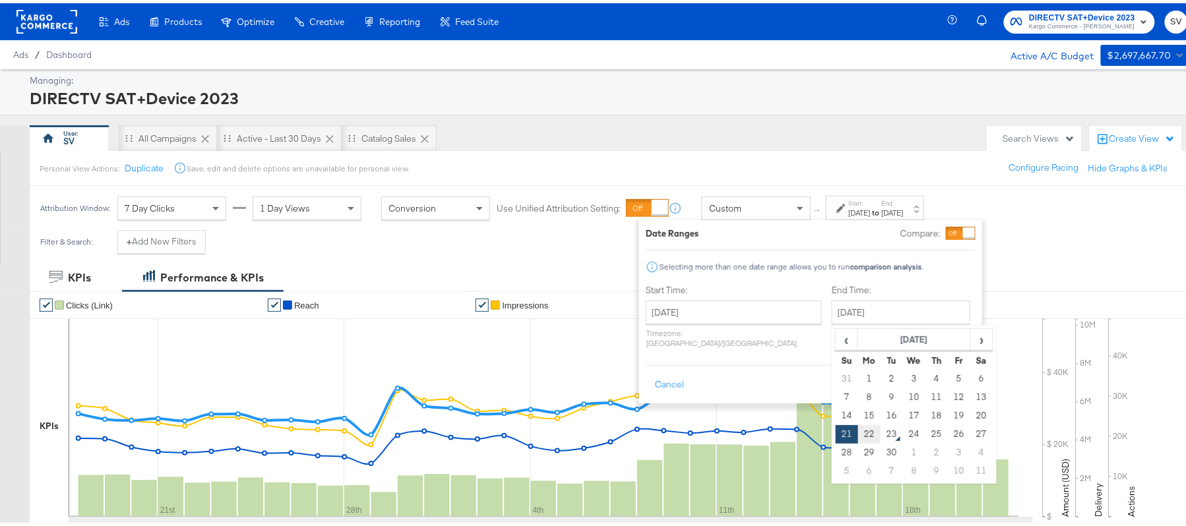
click at [858, 430] on td "22" at bounding box center [869, 431] width 22 height 18
type input "[DATE]"
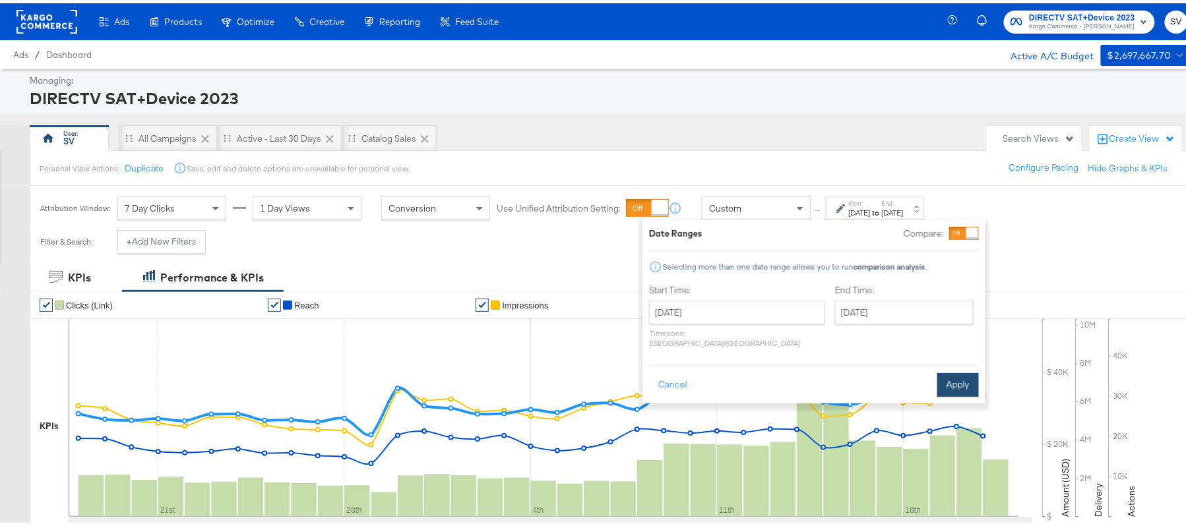
click at [969, 378] on button "Apply" at bounding box center [958, 382] width 42 height 24
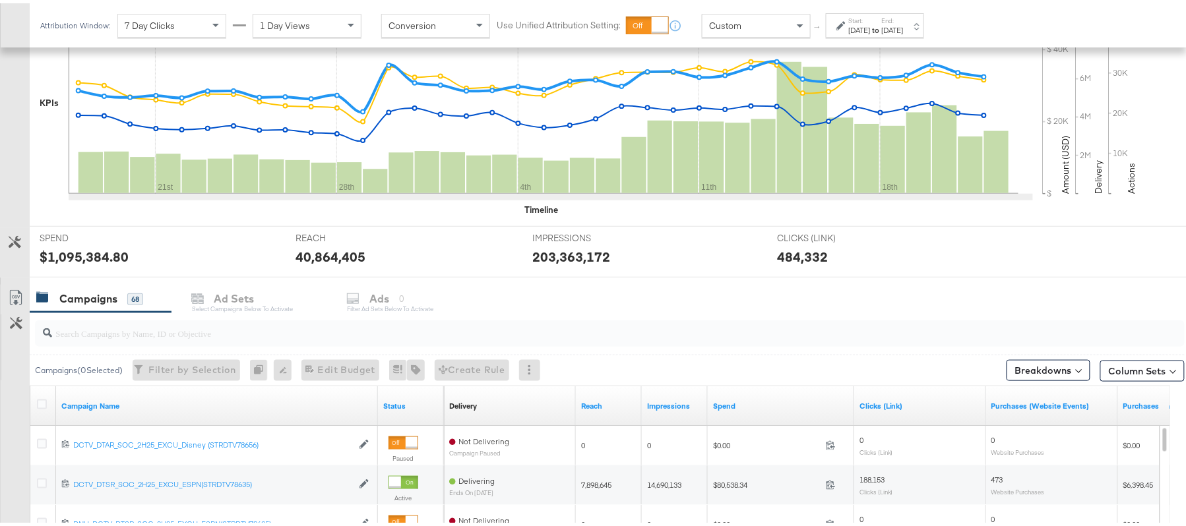
scroll to position [436, 0]
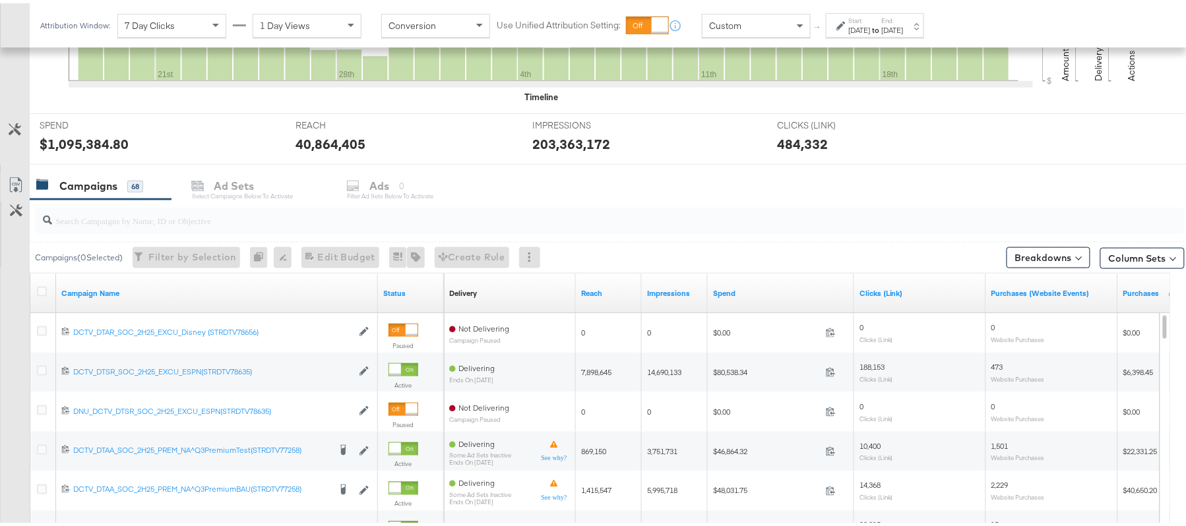
click at [243, 222] on input "search" at bounding box center [565, 212] width 1027 height 26
paste input "q3p"
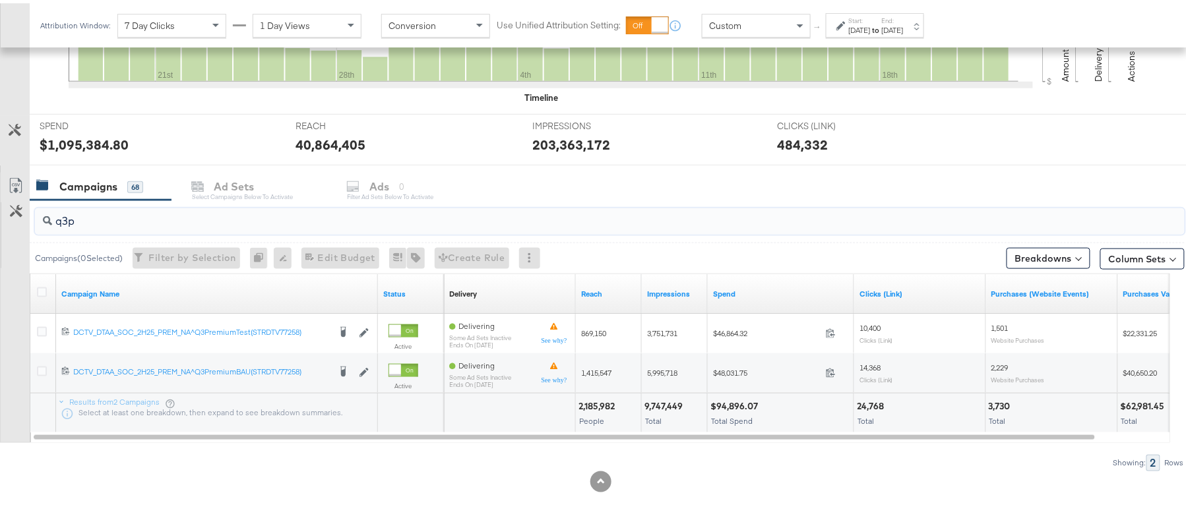
type input "q3p"
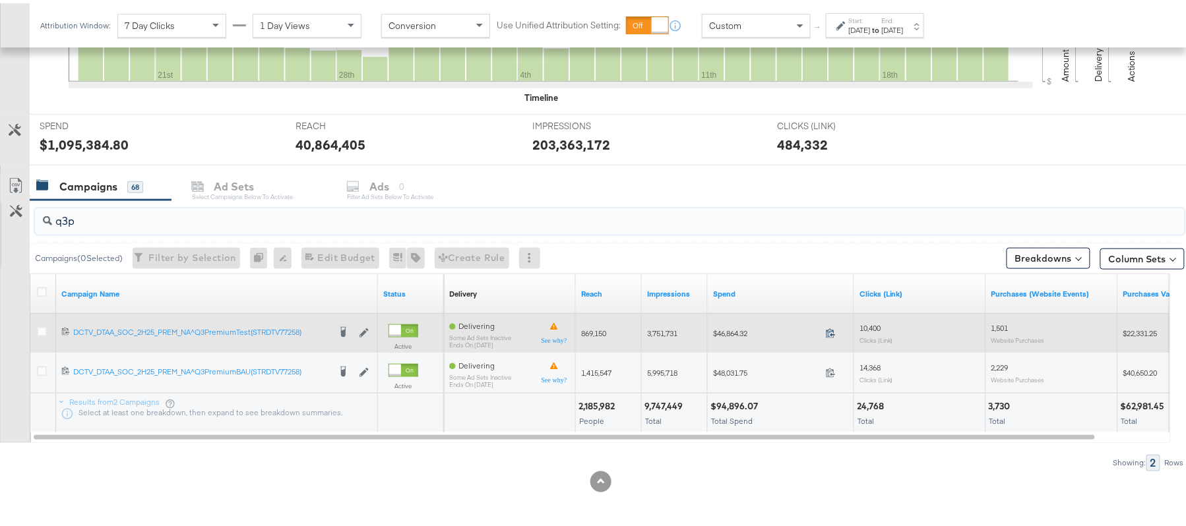
click at [830, 331] on icon at bounding box center [831, 330] width 10 height 10
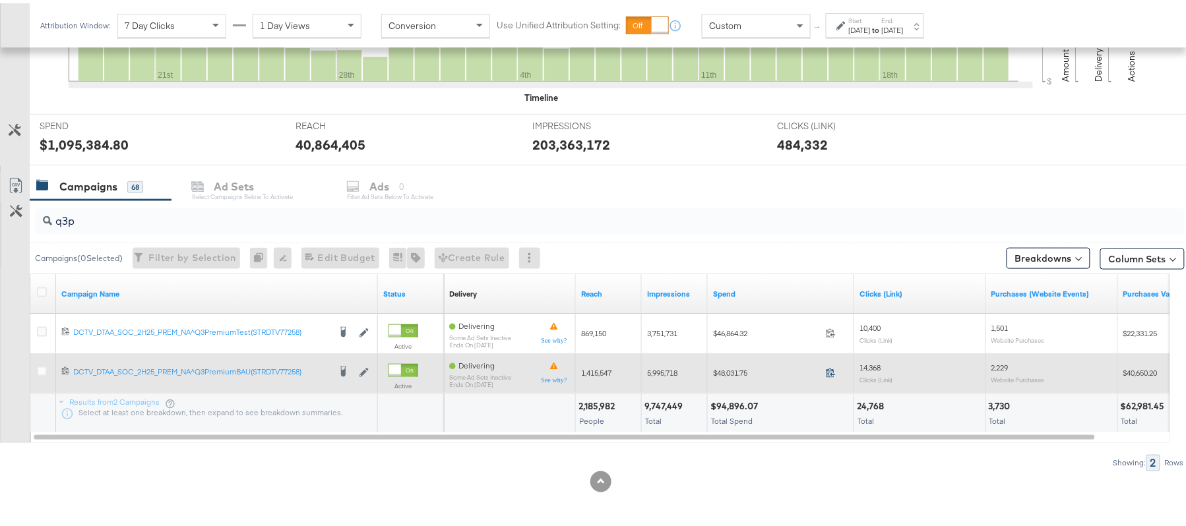
click at [826, 370] on icon at bounding box center [831, 370] width 10 height 10
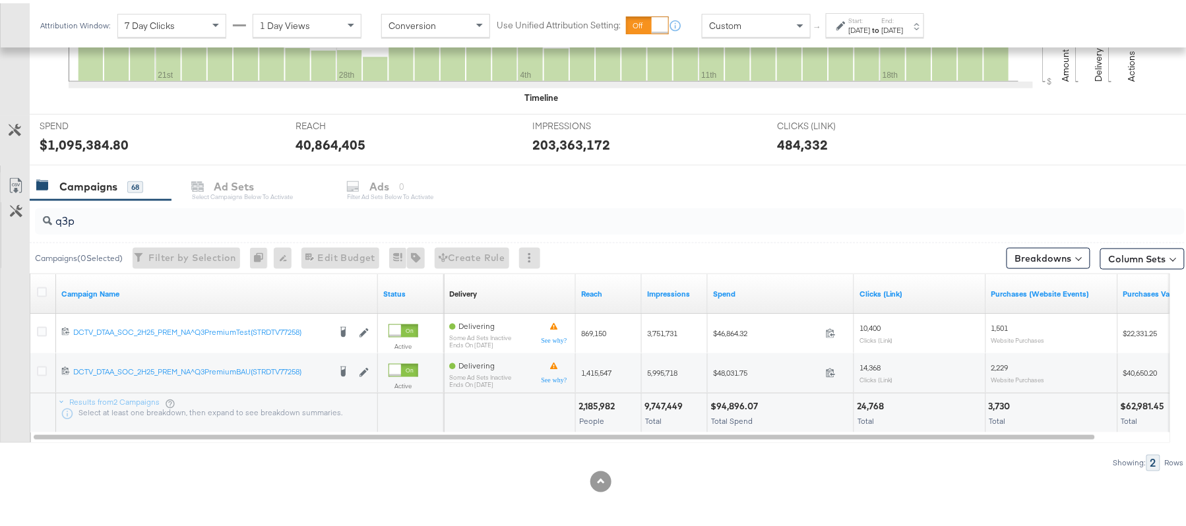
click at [882, 22] on strong "to" at bounding box center [875, 27] width 11 height 10
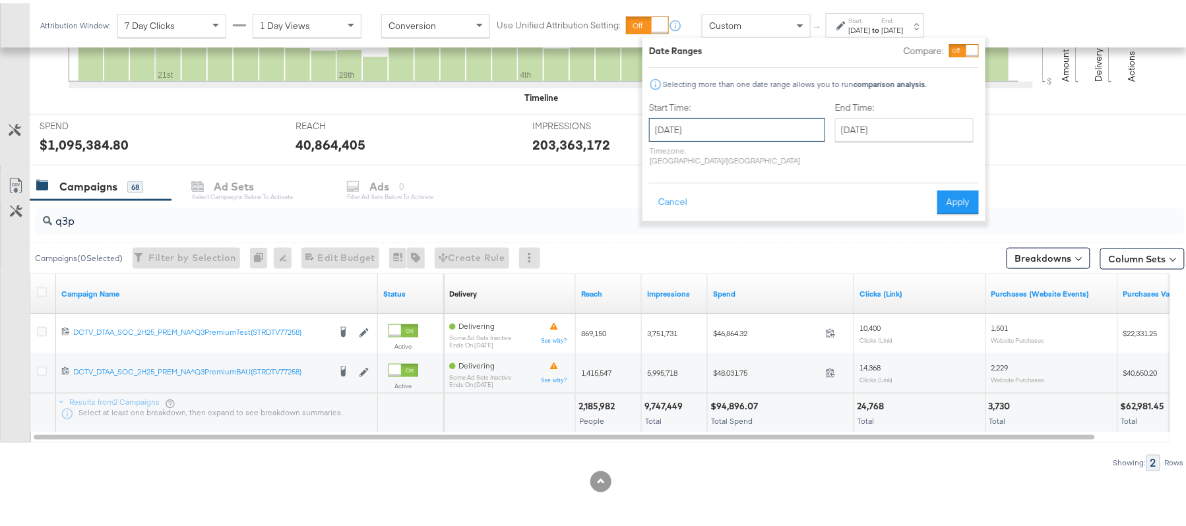
click at [731, 125] on input "[DATE]" at bounding box center [737, 127] width 176 height 24
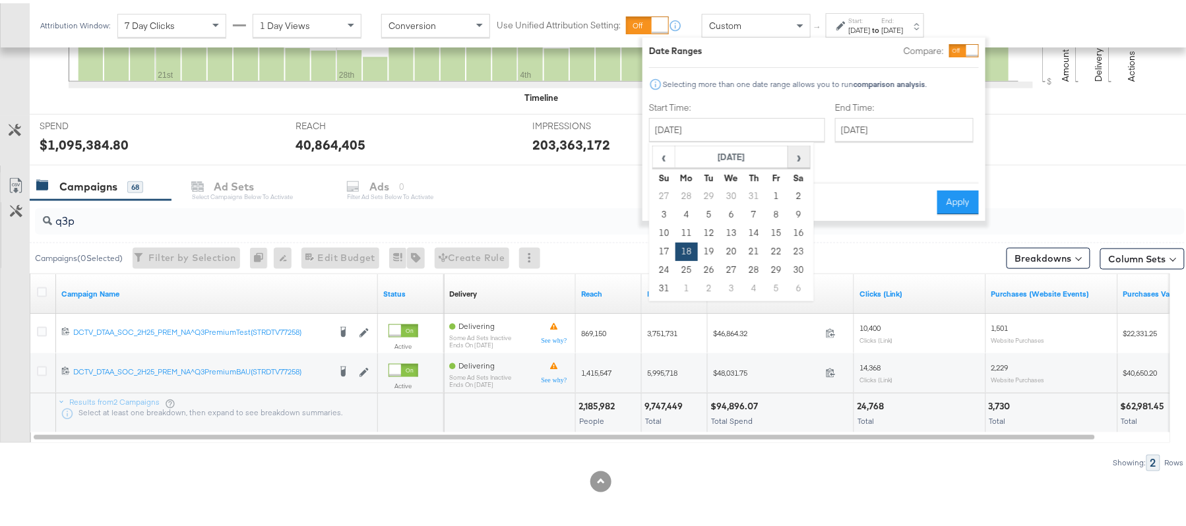
click at [807, 156] on span "›" at bounding box center [799, 154] width 20 height 20
click at [684, 251] on td "22" at bounding box center [686, 248] width 22 height 18
type input "[DATE]"
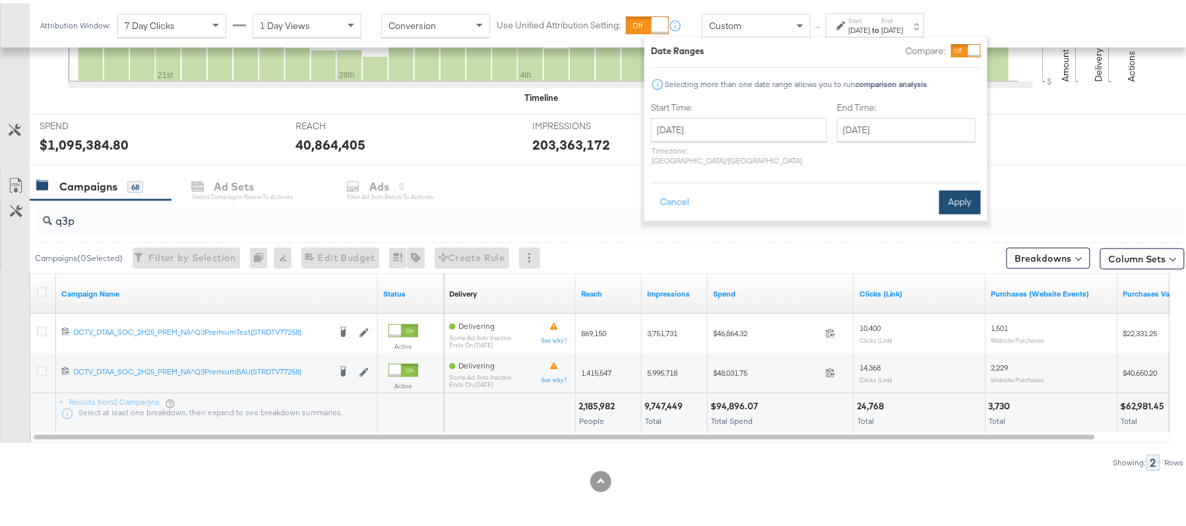
click at [965, 189] on button "Apply" at bounding box center [960, 199] width 42 height 24
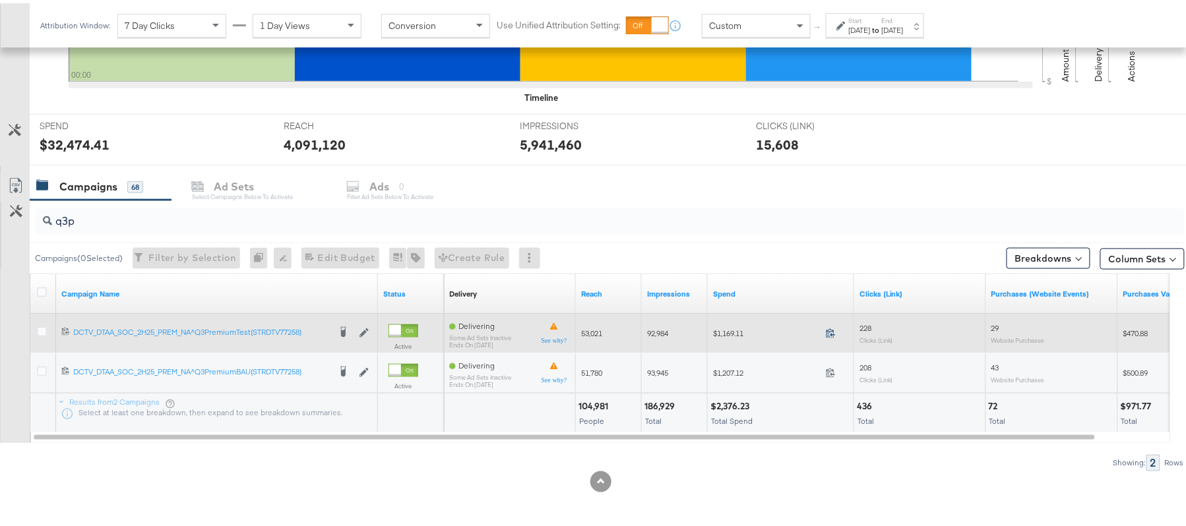
click at [834, 332] on icon at bounding box center [831, 330] width 10 height 10
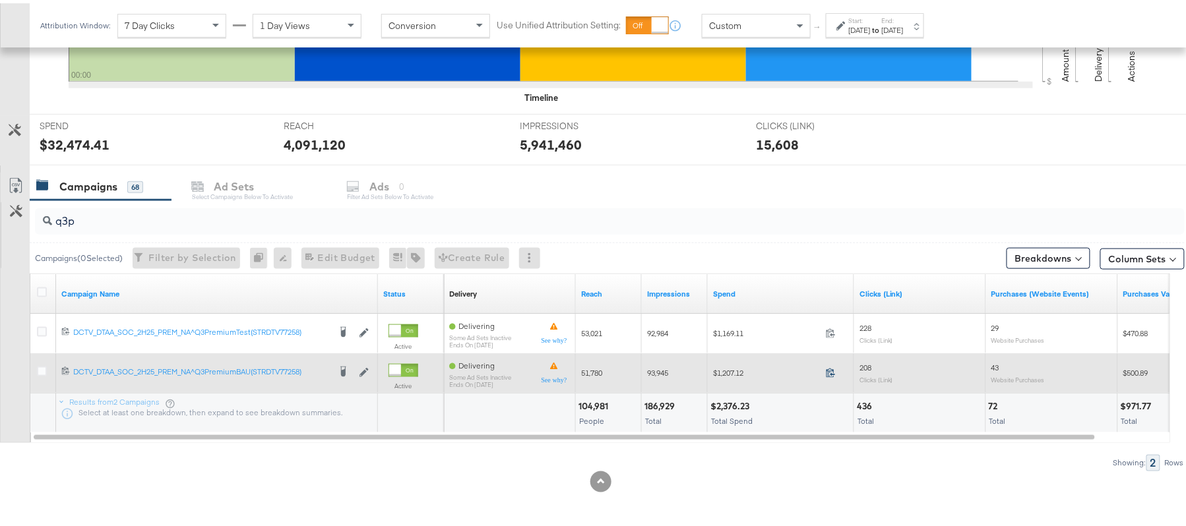
click at [826, 371] on icon at bounding box center [831, 370] width 10 height 10
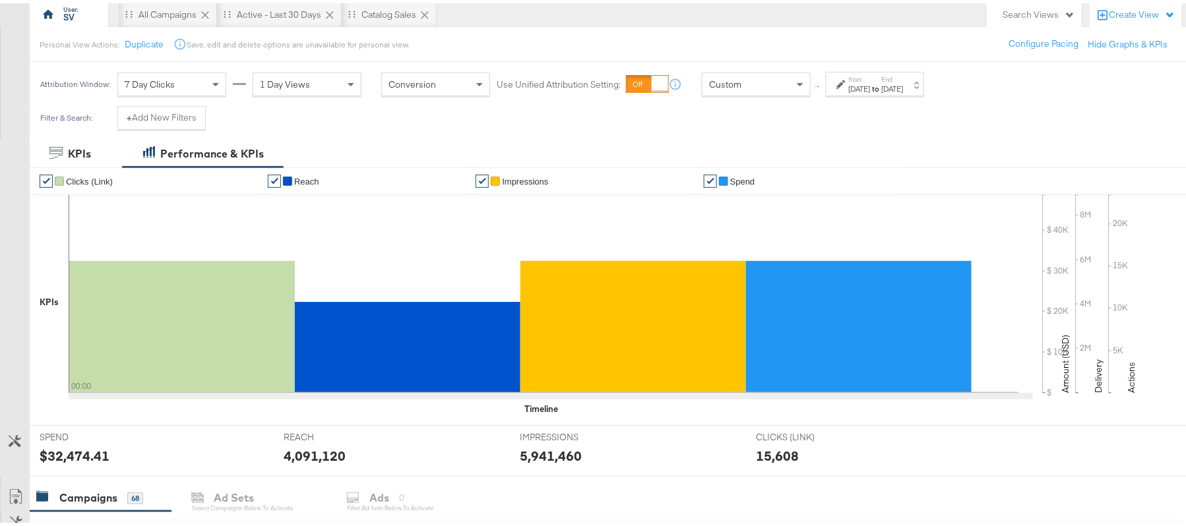
scroll to position [0, 0]
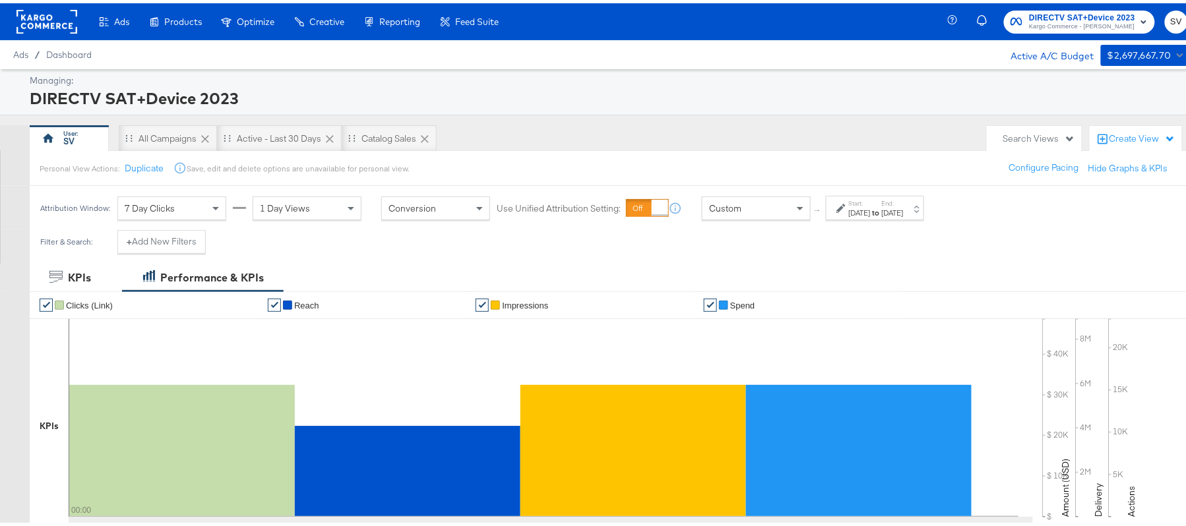
click at [869, 206] on div "[DATE]" at bounding box center [860, 209] width 22 height 11
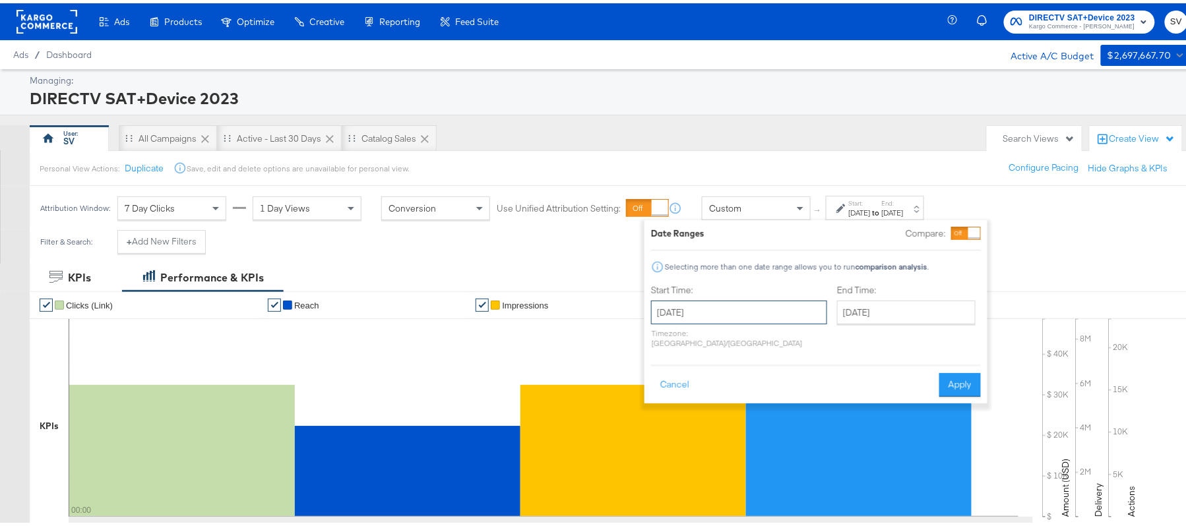
click at [784, 309] on input "[DATE]" at bounding box center [739, 309] width 176 height 24
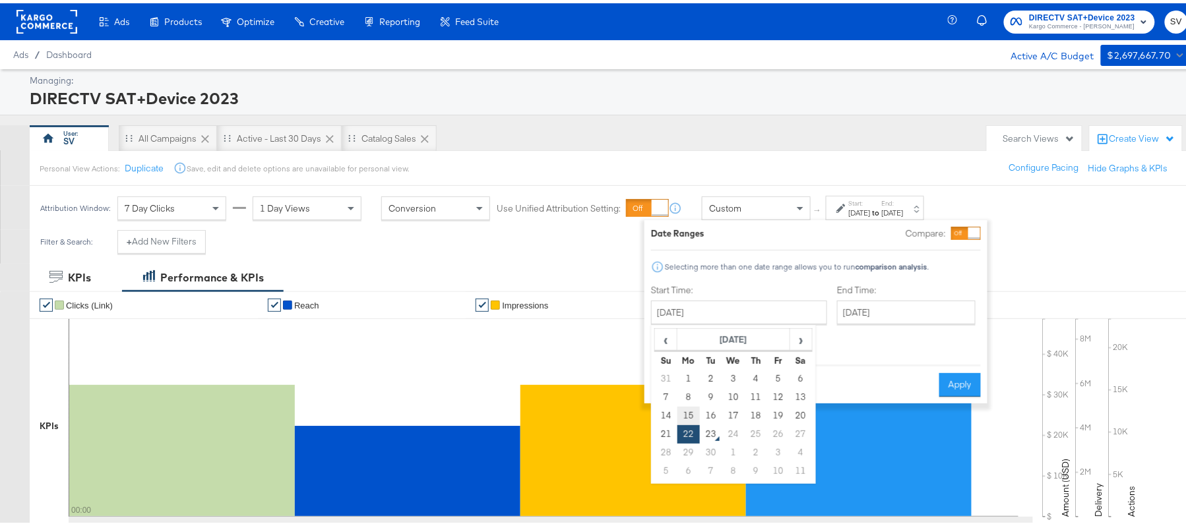
click at [682, 413] on td "15" at bounding box center [688, 413] width 22 height 18
type input "[DATE]"
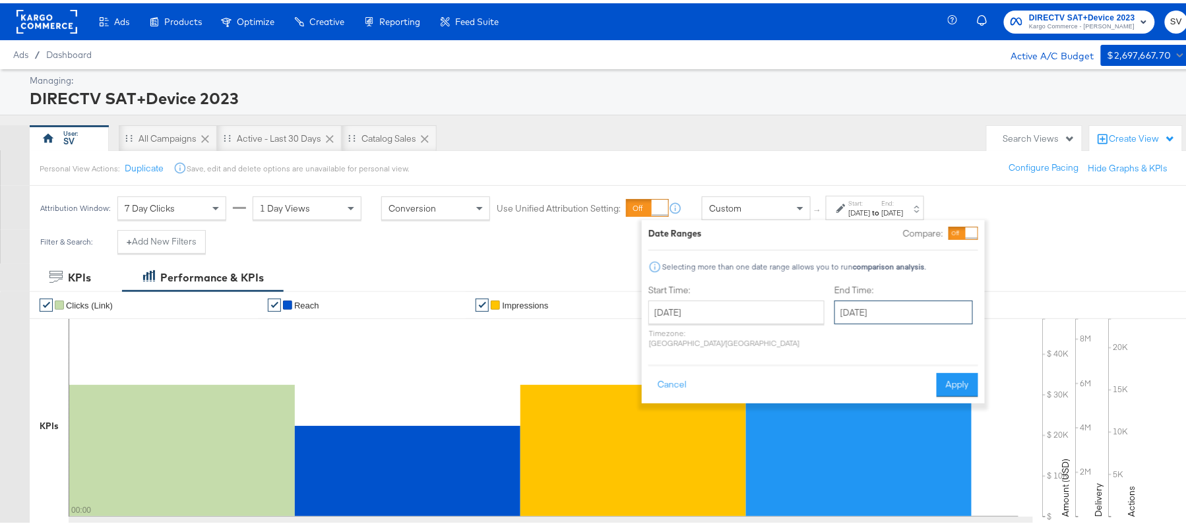
click at [869, 311] on input "[DATE]" at bounding box center [903, 309] width 138 height 24
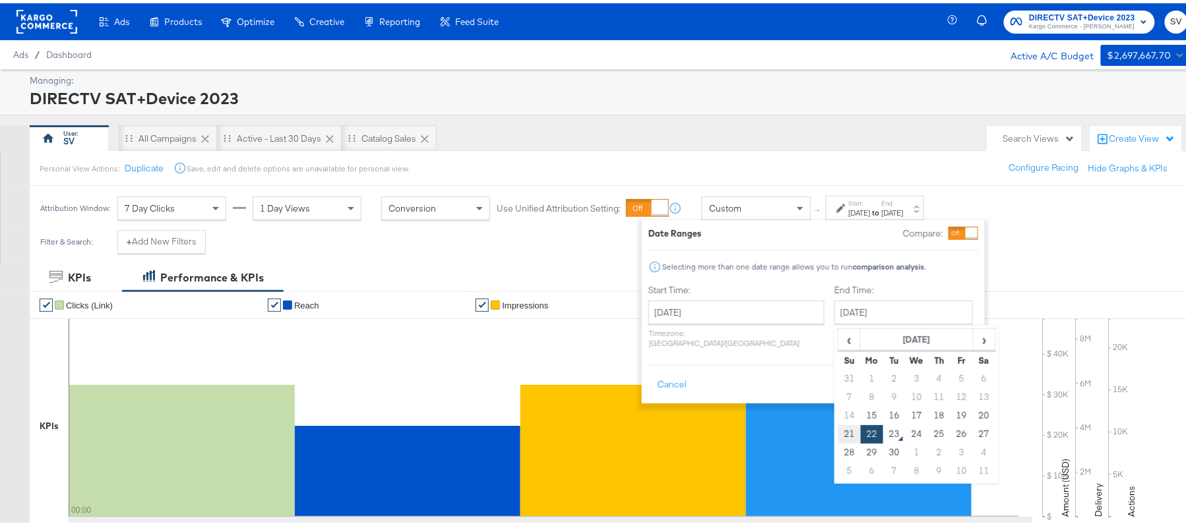
click at [838, 429] on td "21" at bounding box center [849, 431] width 22 height 18
type input "[DATE]"
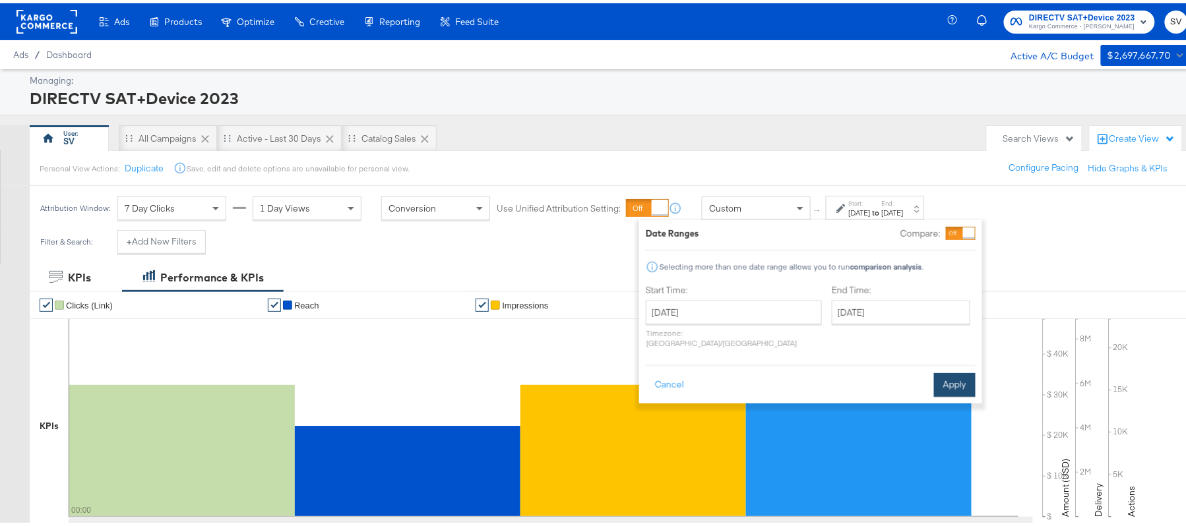
click at [969, 361] on div "Cancel Apply" at bounding box center [811, 377] width 330 height 32
click at [955, 371] on button "Apply" at bounding box center [955, 382] width 42 height 24
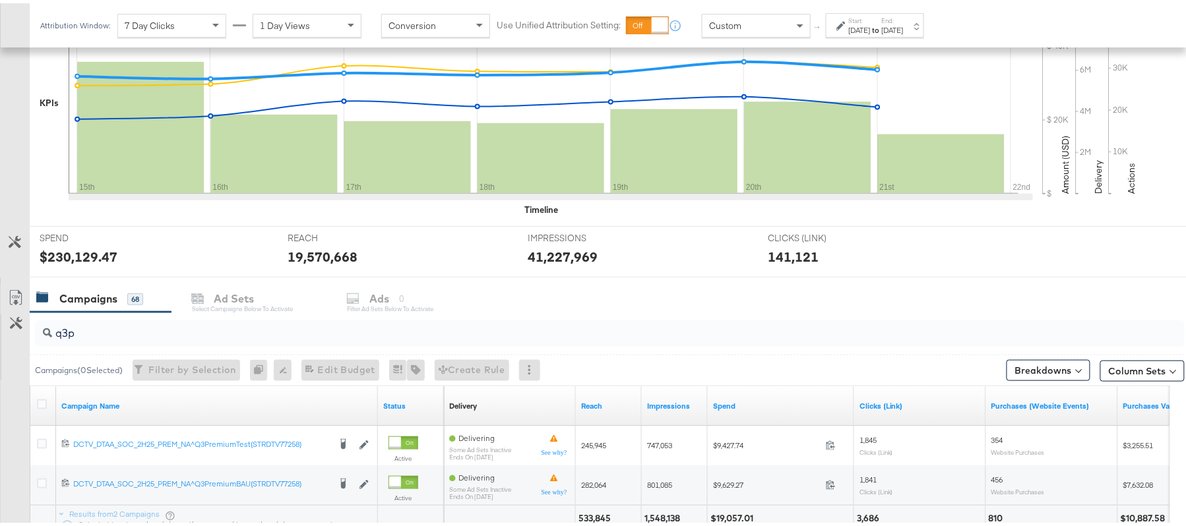
scroll to position [436, 0]
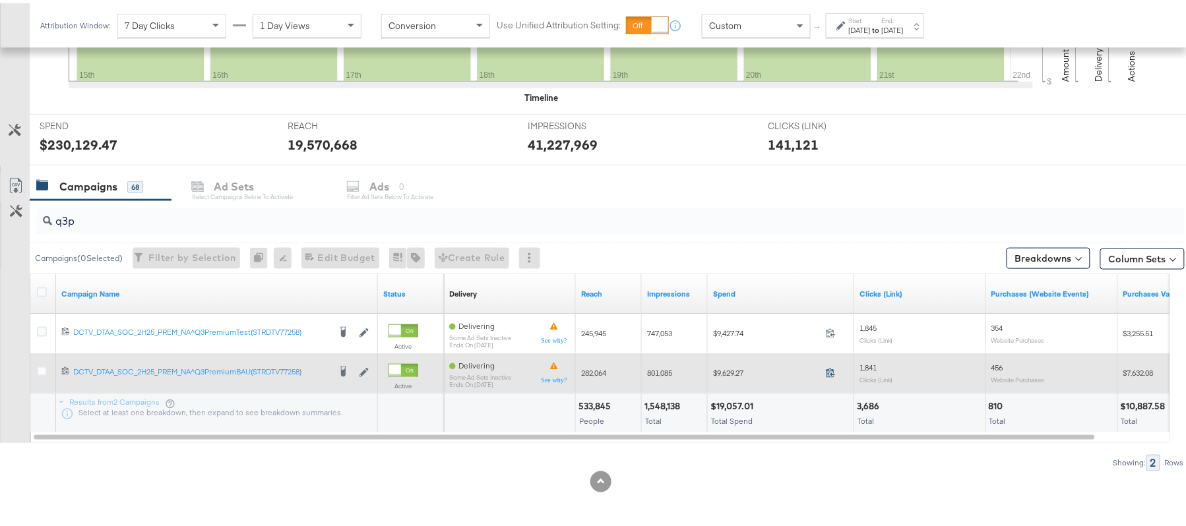
click at [832, 370] on icon at bounding box center [831, 370] width 10 height 10
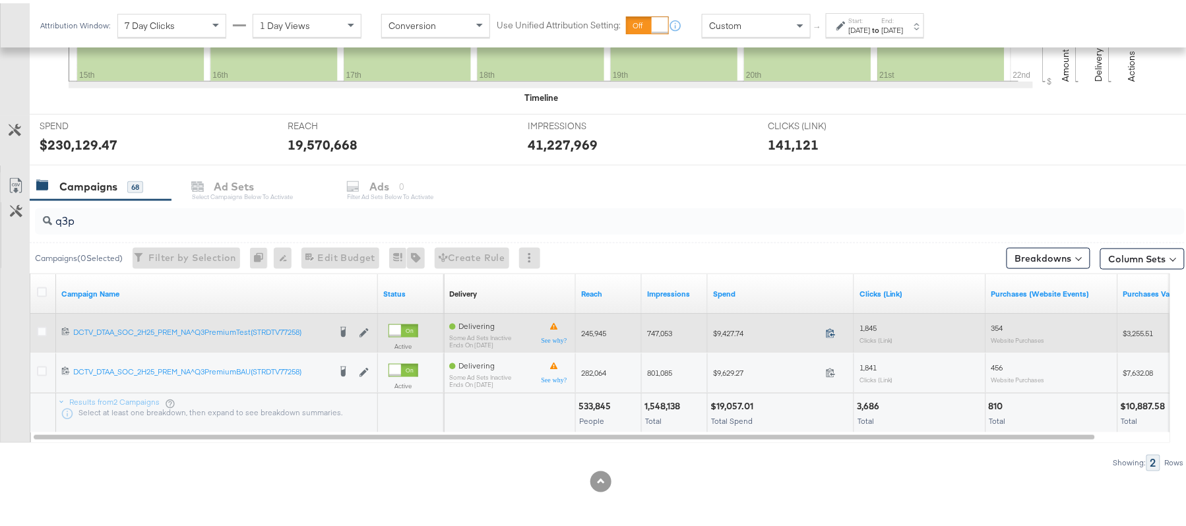
click at [832, 335] on icon at bounding box center [831, 330] width 10 height 10
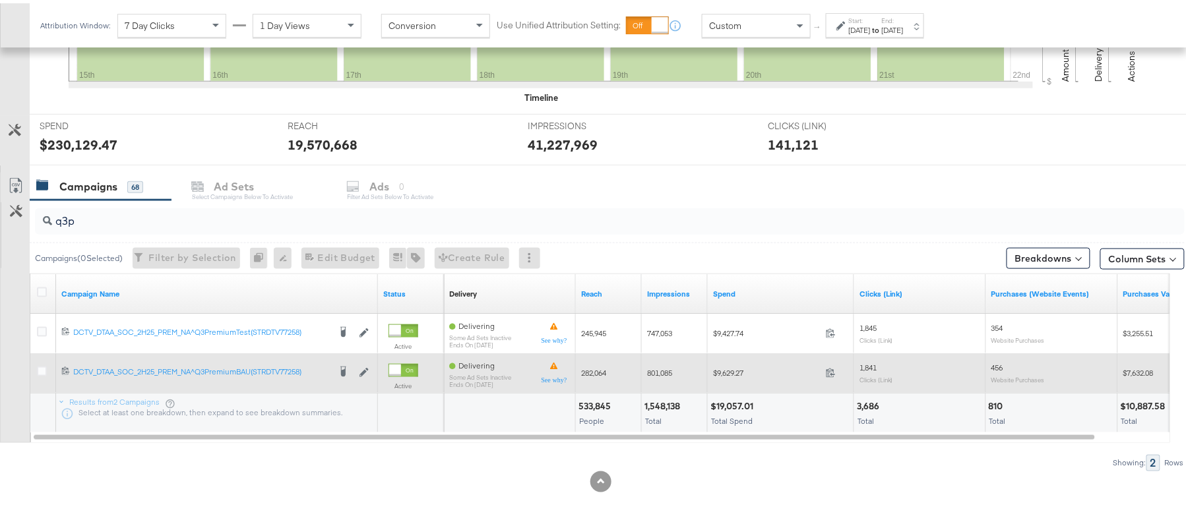
click at [596, 373] on span "282,064" at bounding box center [593, 370] width 25 height 10
copy span "282,064"
click at [668, 372] on span "801,085" at bounding box center [659, 370] width 25 height 10
click at [668, 370] on span "801,085" at bounding box center [659, 370] width 25 height 10
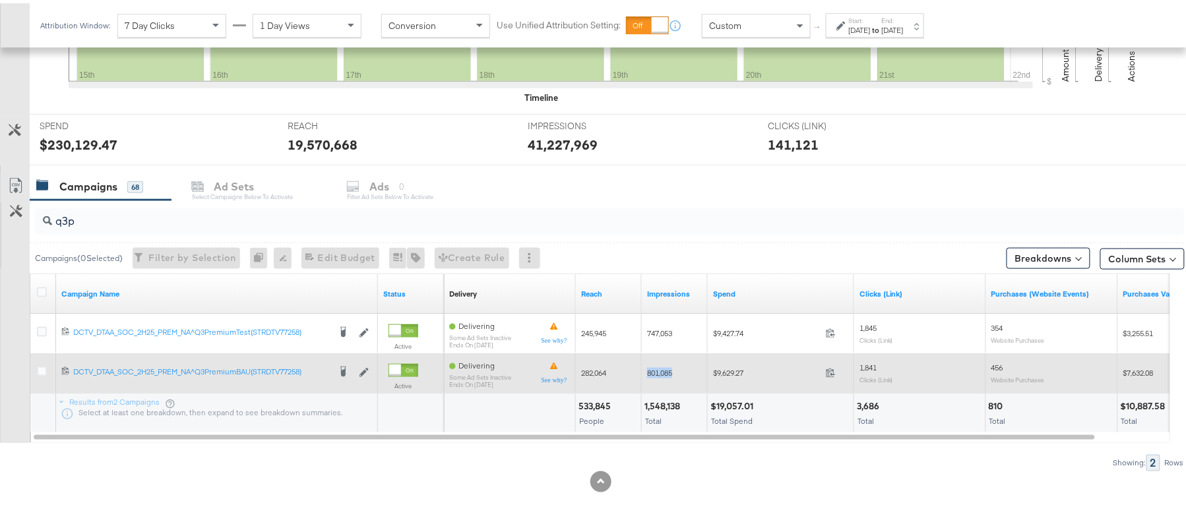
copy span "801,085"
click at [870, 371] on div "1,841 Clicks (Link)" at bounding box center [919, 369] width 121 height 20
click at [868, 361] on span "1,841" at bounding box center [867, 364] width 17 height 10
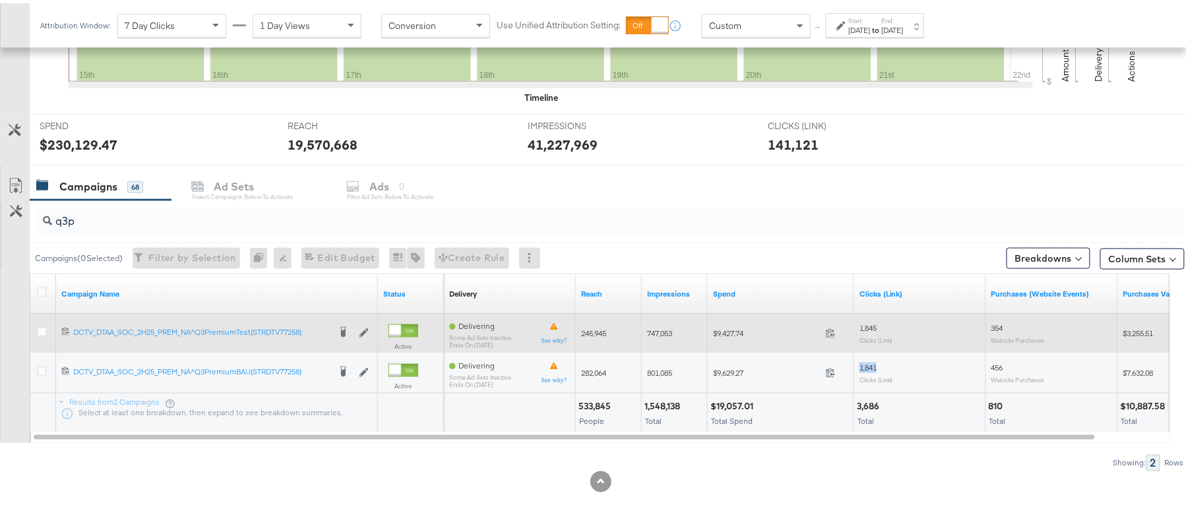
copy span "1,841"
click at [589, 332] on span "245,945" at bounding box center [593, 330] width 25 height 10
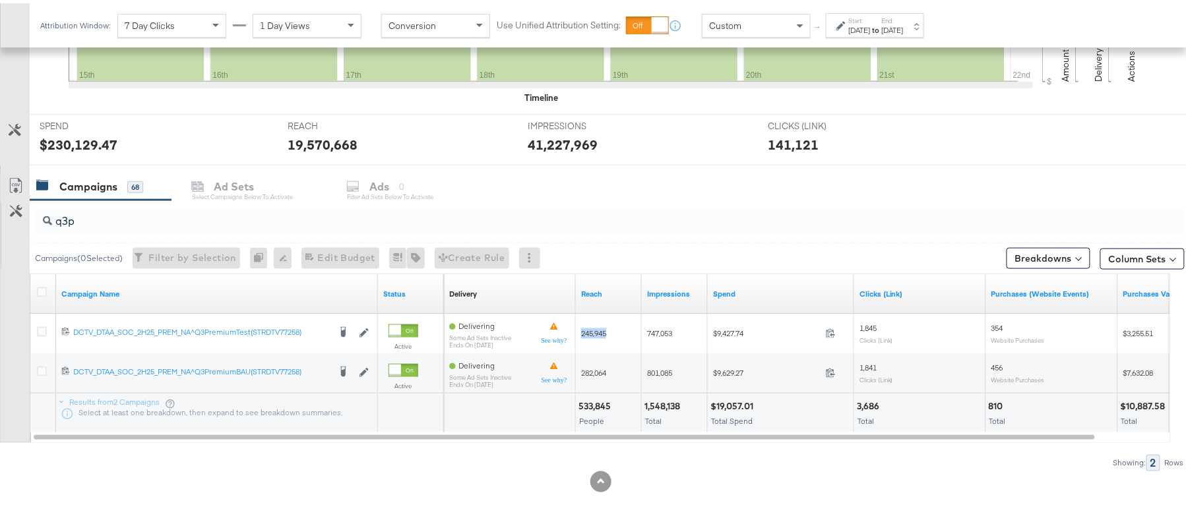
copy span "245,945"
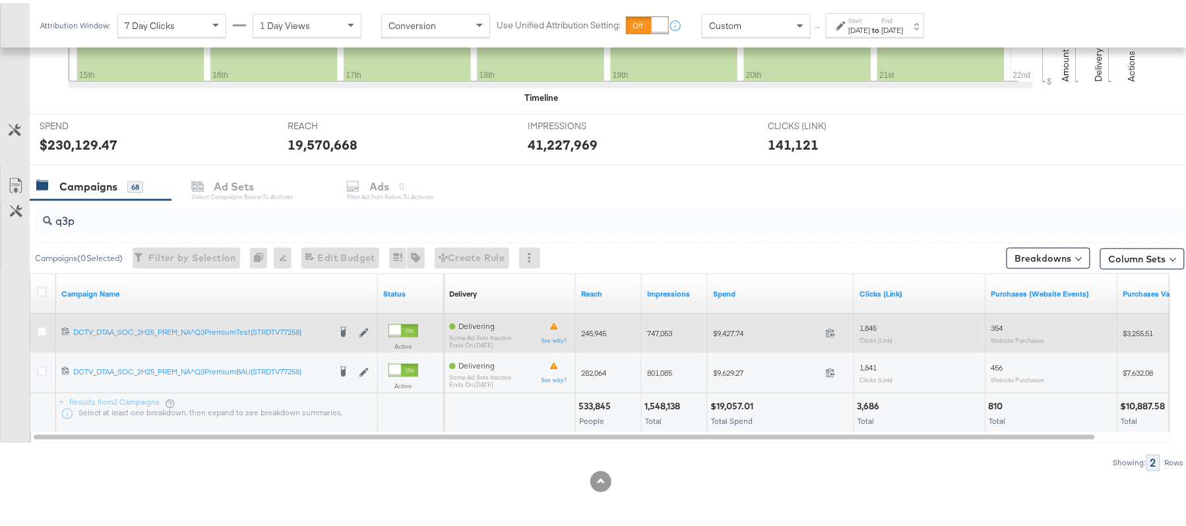
click at [645, 328] on div "747,053" at bounding box center [675, 330] width 66 height 21
click at [647, 328] on div "747,053" at bounding box center [675, 330] width 66 height 21
click at [647, 328] on span "747,053" at bounding box center [659, 330] width 25 height 10
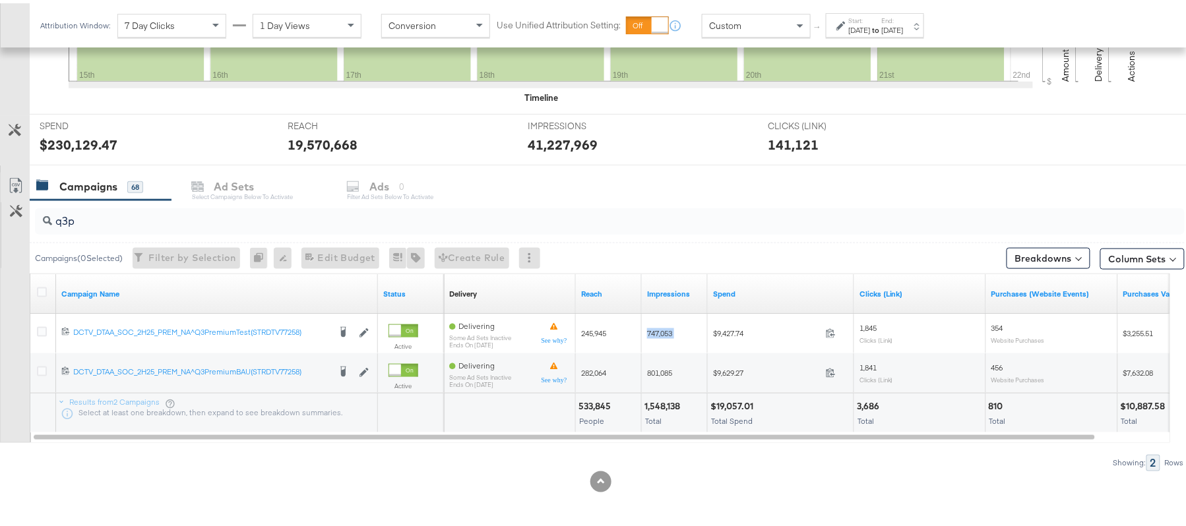
copy span "747,053"
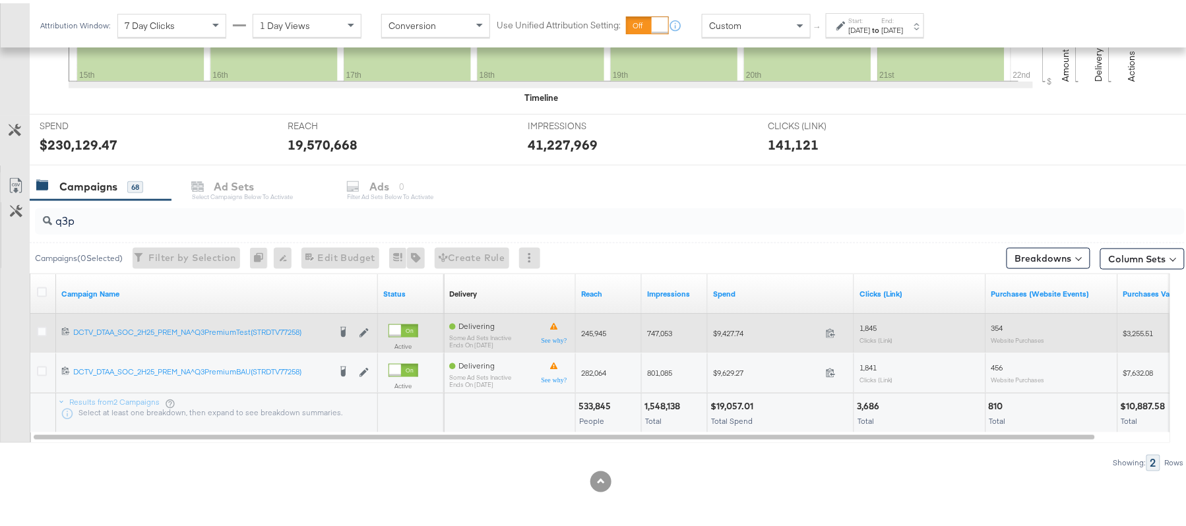
click at [871, 323] on span "1,845" at bounding box center [867, 325] width 17 height 10
copy span "1,845"
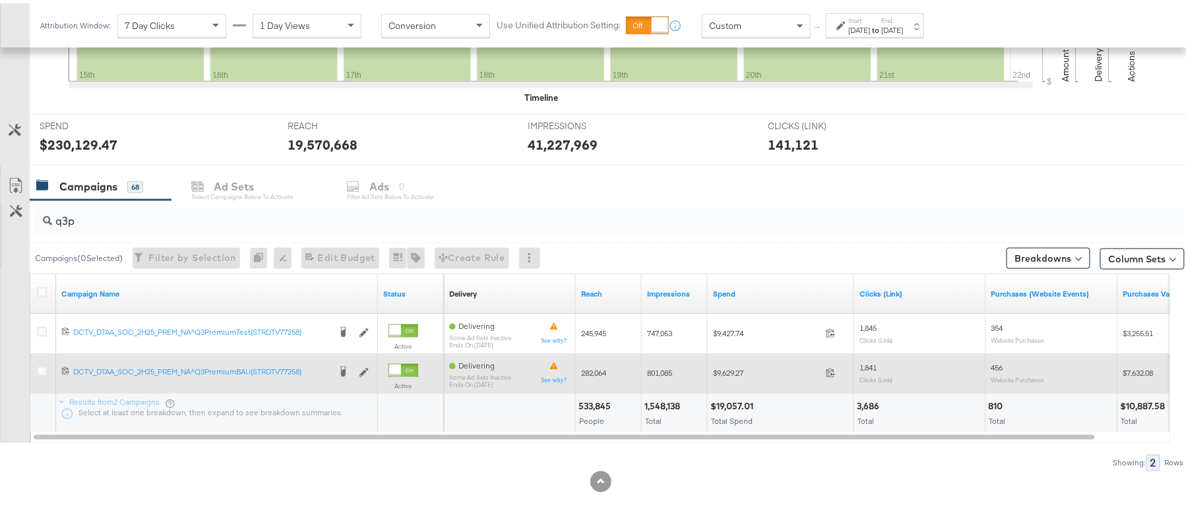
click at [998, 362] on span "456" at bounding box center [997, 364] width 12 height 10
copy span "456"
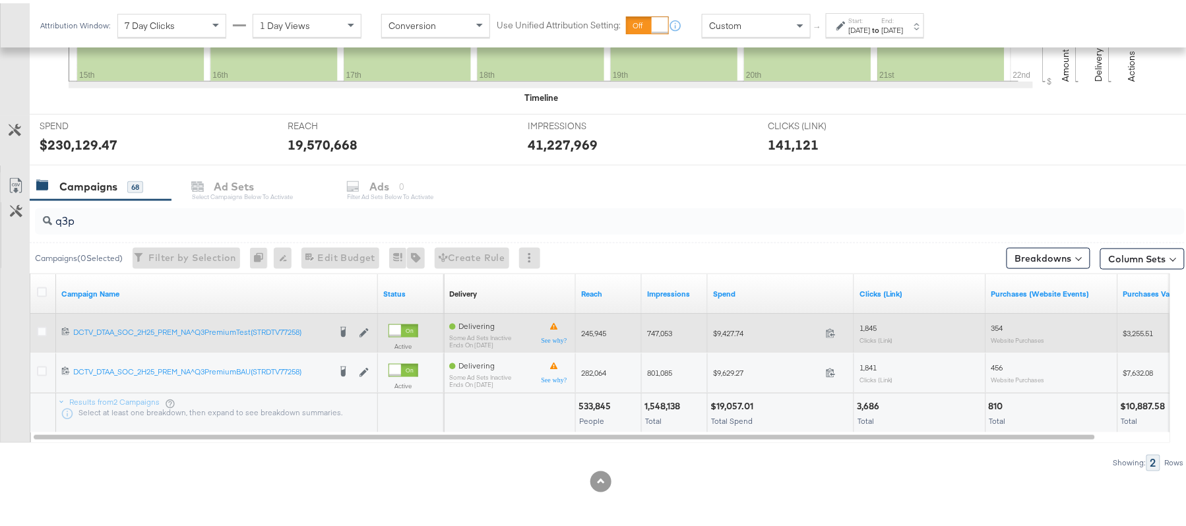
click at [1000, 325] on span "354" at bounding box center [997, 325] width 12 height 10
copy span "354"
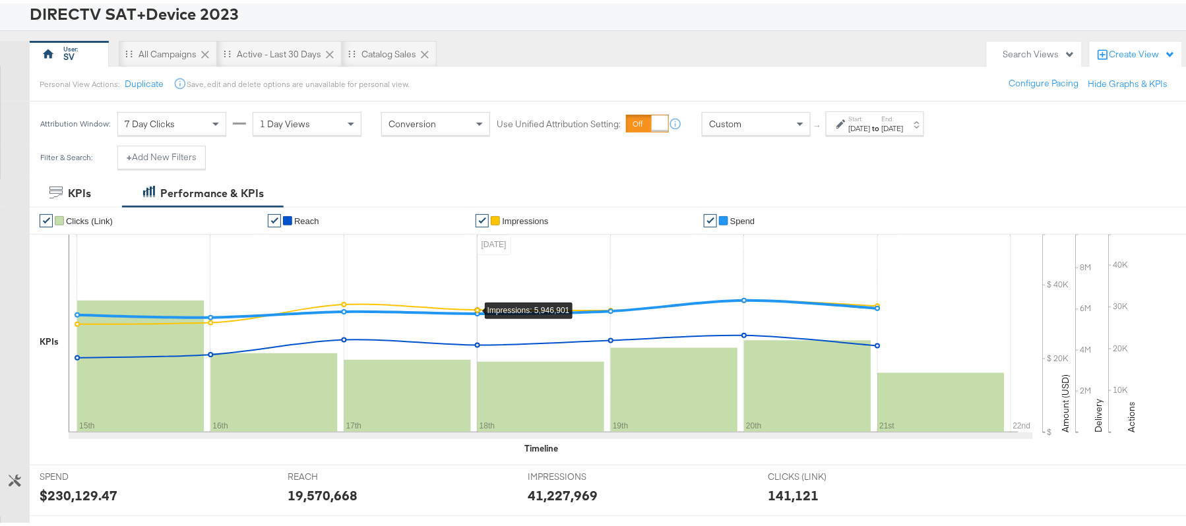
scroll to position [0, 0]
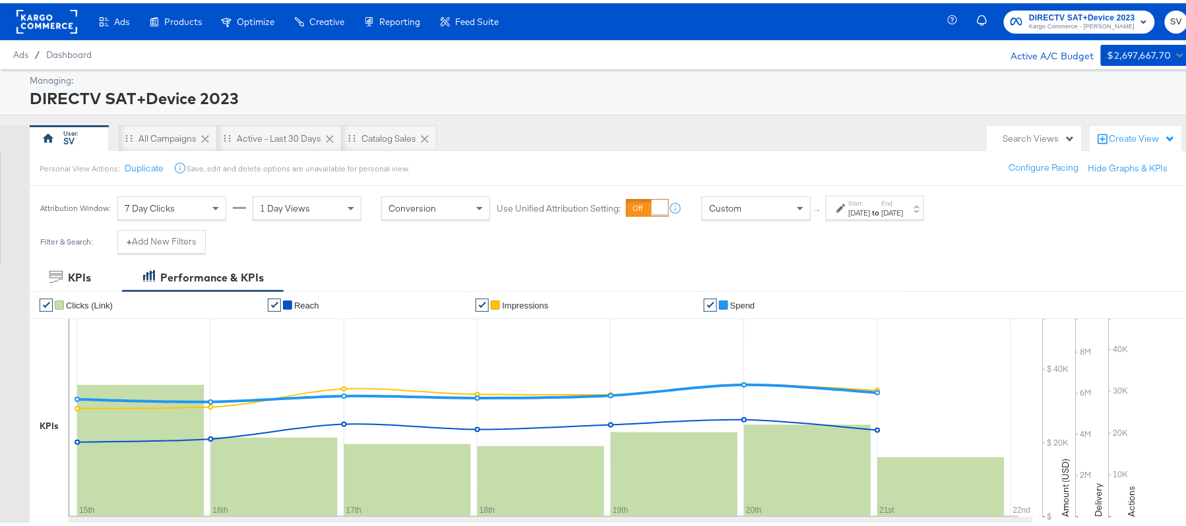
click at [870, 203] on label "Start:" at bounding box center [860, 200] width 22 height 9
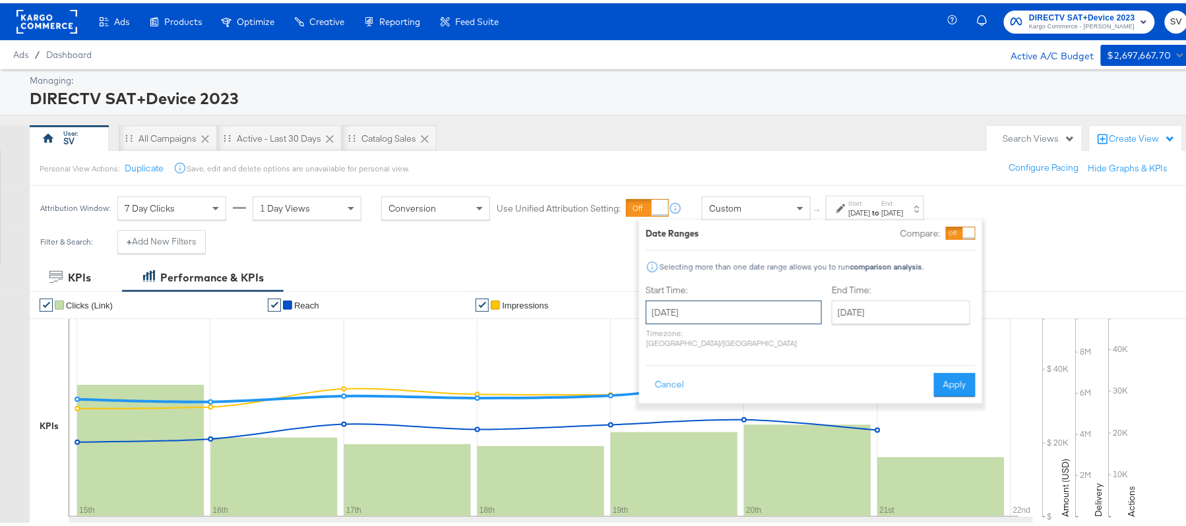
click at [692, 304] on input "September 15th 2025" at bounding box center [734, 309] width 176 height 24
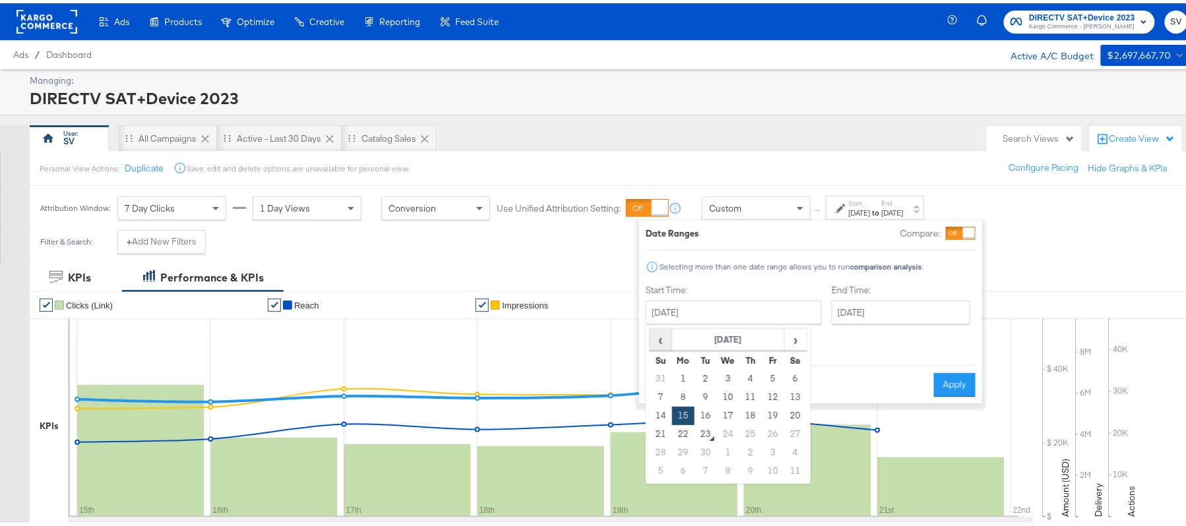
click at [669, 343] on span "‹" at bounding box center [660, 336] width 20 height 20
click at [677, 430] on td "18" at bounding box center [683, 431] width 22 height 18
type input "August 18th 2025"
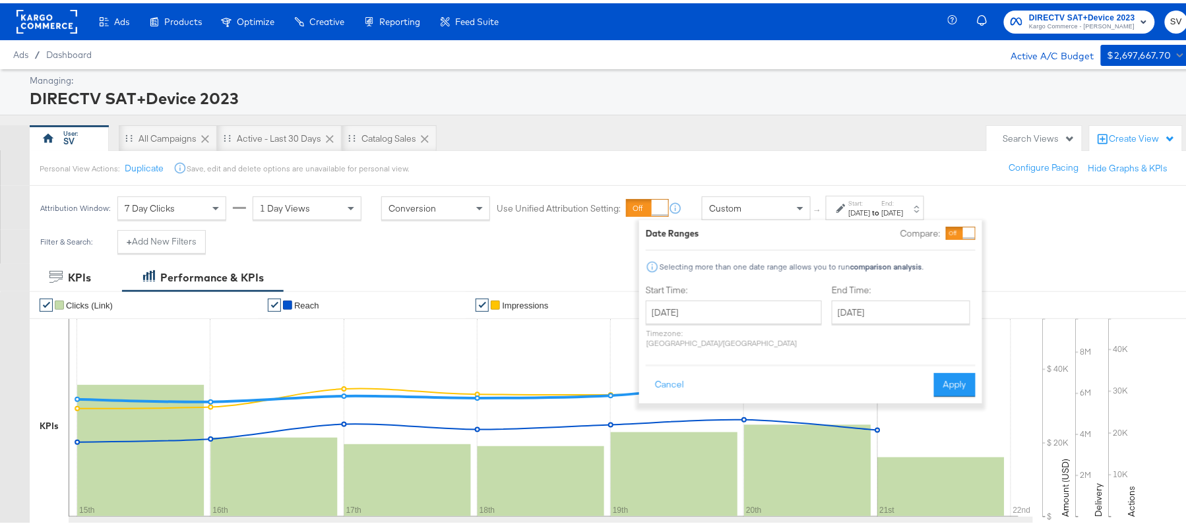
click at [989, 375] on icon at bounding box center [544, 415] width 950 height 198
click at [956, 371] on button "Apply" at bounding box center [955, 382] width 42 height 24
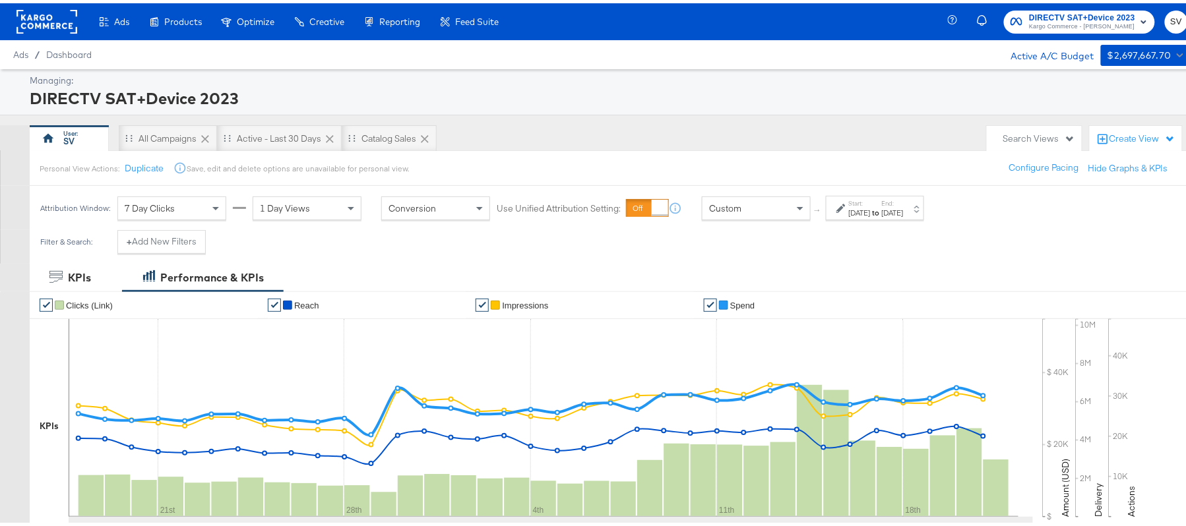
click at [870, 212] on div "Aug 18th 2025" at bounding box center [860, 209] width 22 height 11
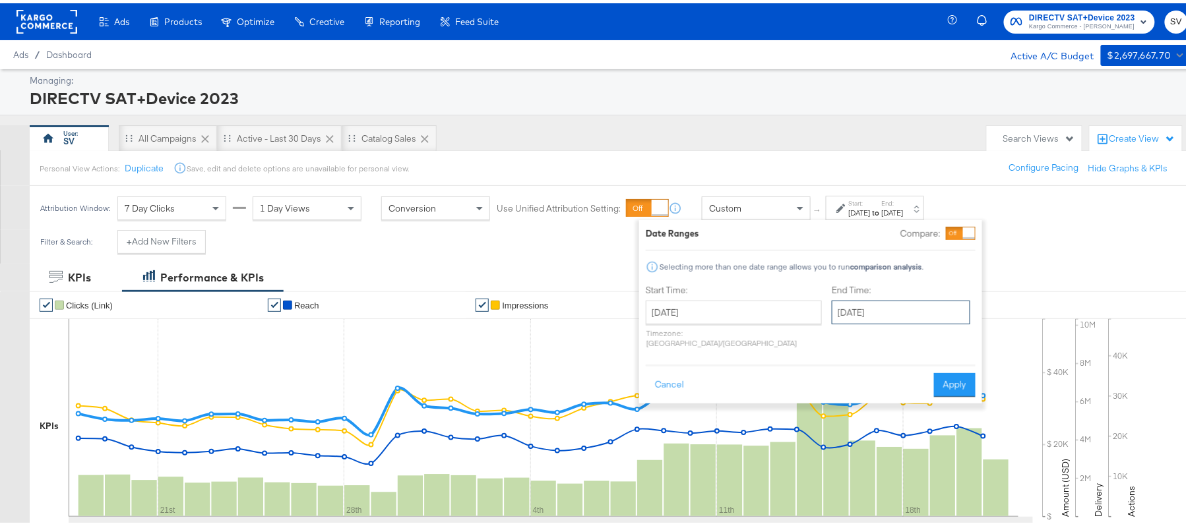
click at [863, 298] on input "September 21st 2025" at bounding box center [901, 309] width 138 height 24
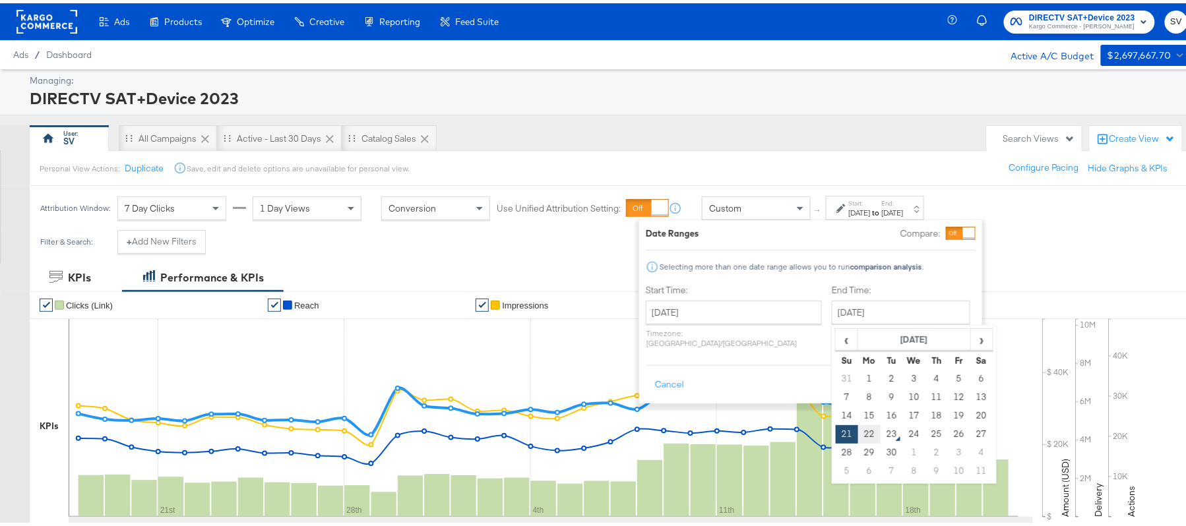
click at [858, 438] on td "22" at bounding box center [869, 431] width 22 height 18
type input "September 22nd 2025"
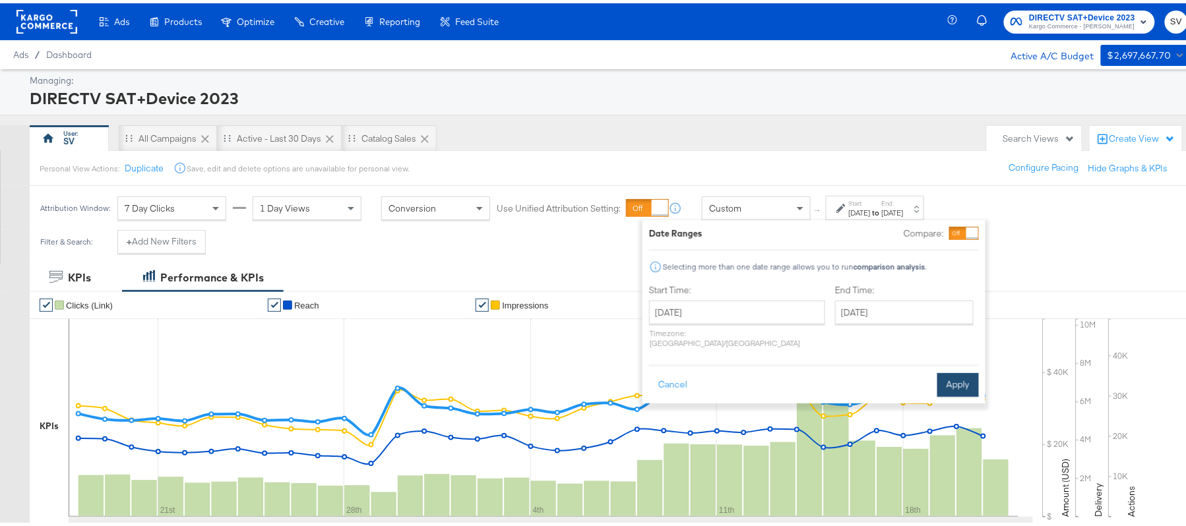
click at [961, 373] on button "Apply" at bounding box center [958, 382] width 42 height 24
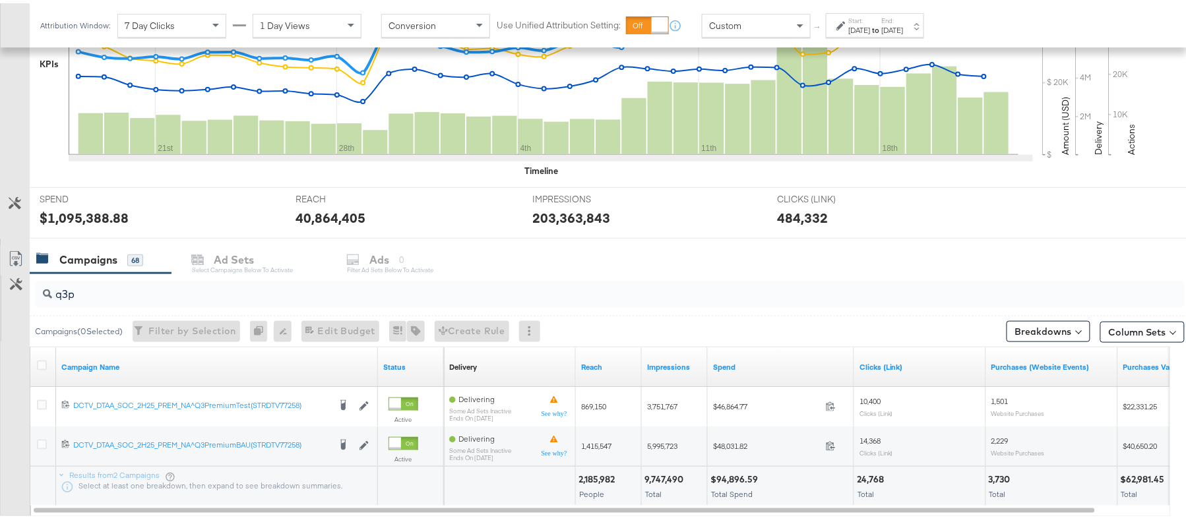
scroll to position [437, 0]
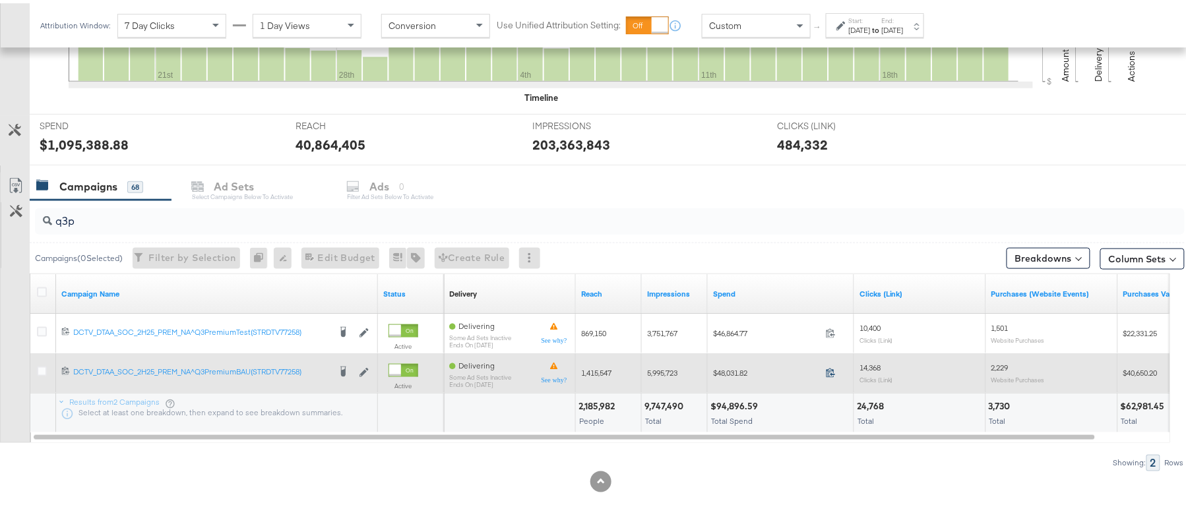
click at [828, 373] on icon at bounding box center [831, 370] width 10 height 10
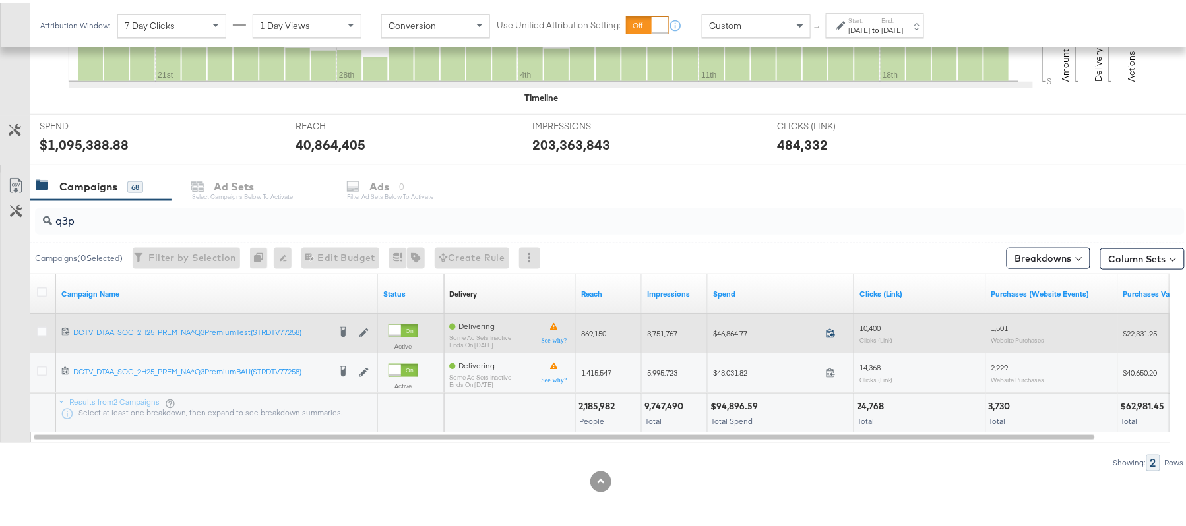
click at [831, 332] on icon at bounding box center [831, 330] width 10 height 10
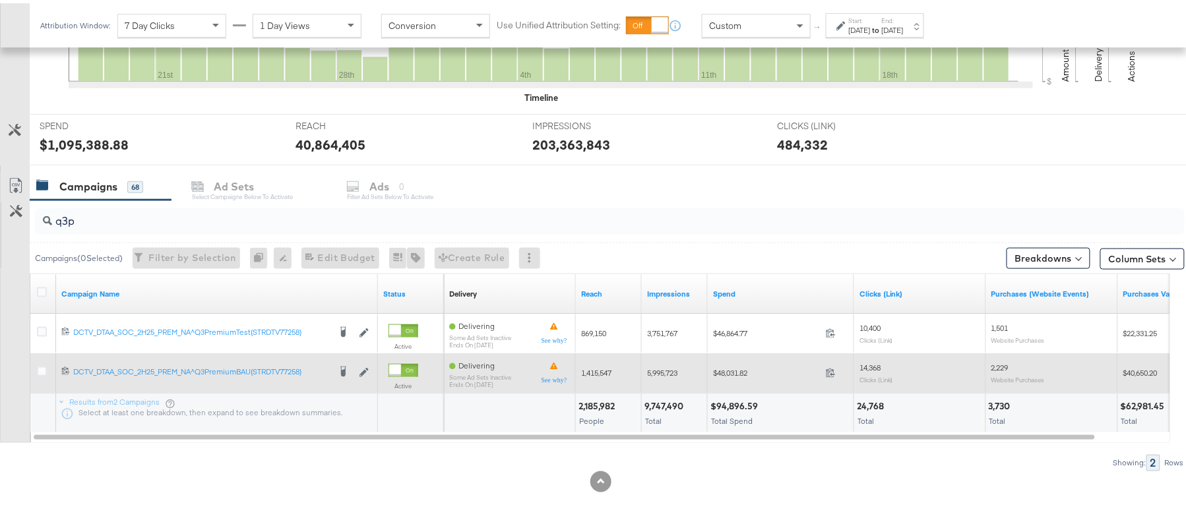
click at [597, 367] on span "1,415,547" at bounding box center [596, 370] width 30 height 10
copy span "1,415,547"
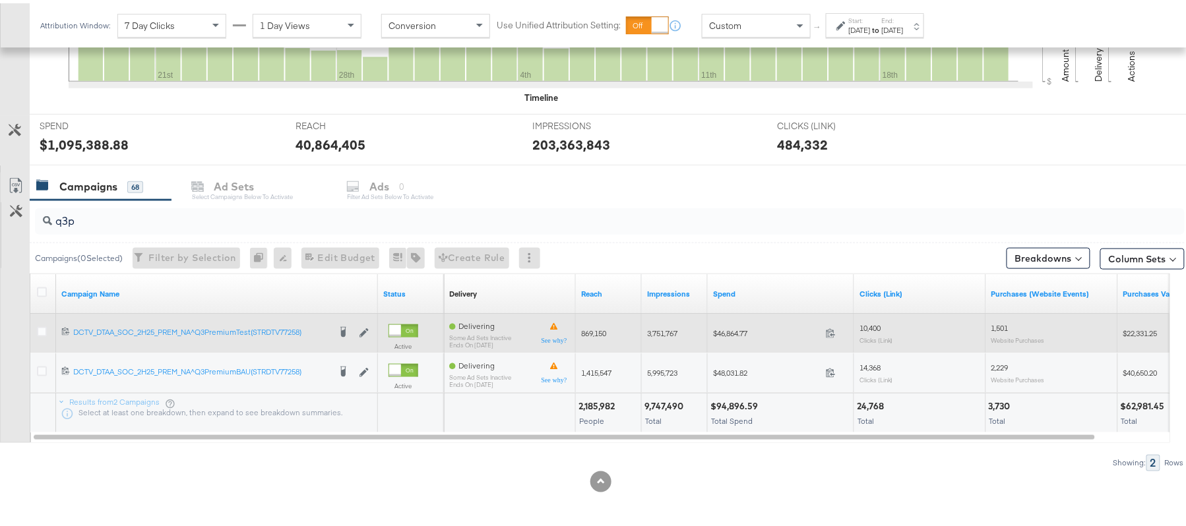
click at [601, 332] on span "869,150" at bounding box center [593, 330] width 25 height 10
click at [600, 331] on span "869,150" at bounding box center [593, 330] width 25 height 10
copy span "869,150"
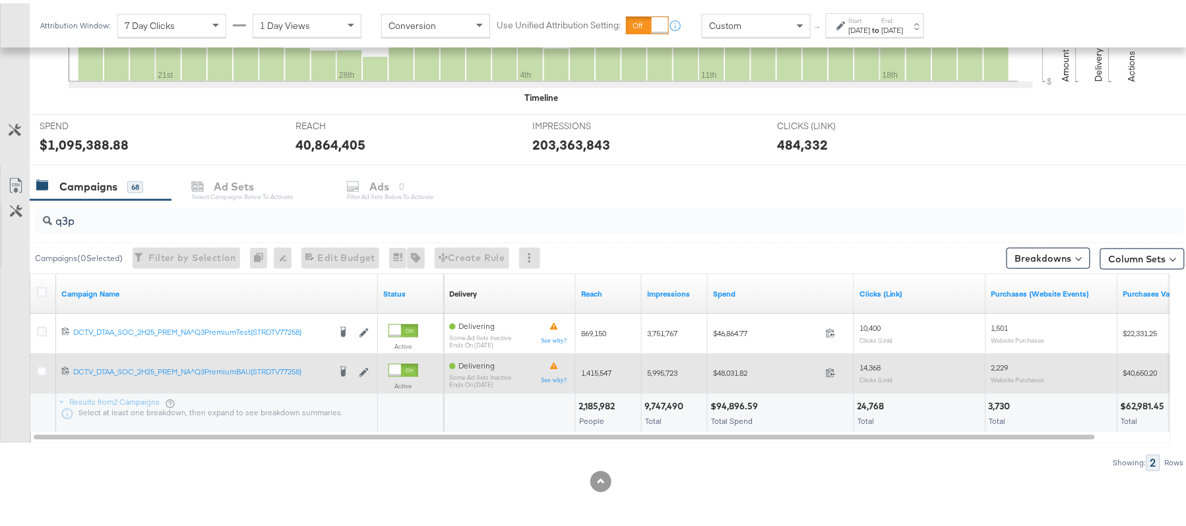
click at [657, 368] on span "5,995,723" at bounding box center [662, 370] width 30 height 10
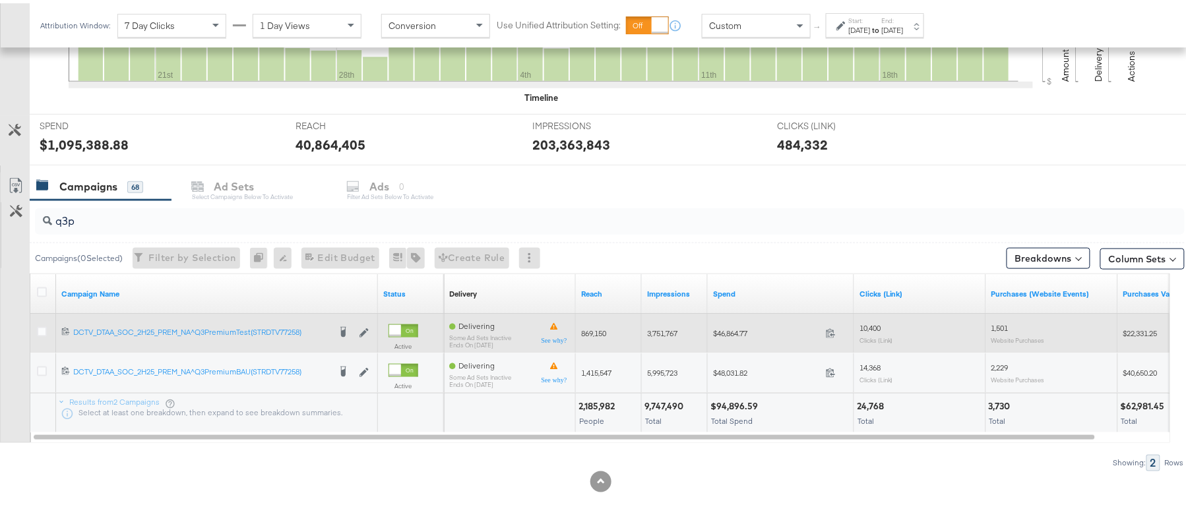
click at [673, 330] on span "3,751,767" at bounding box center [662, 330] width 30 height 10
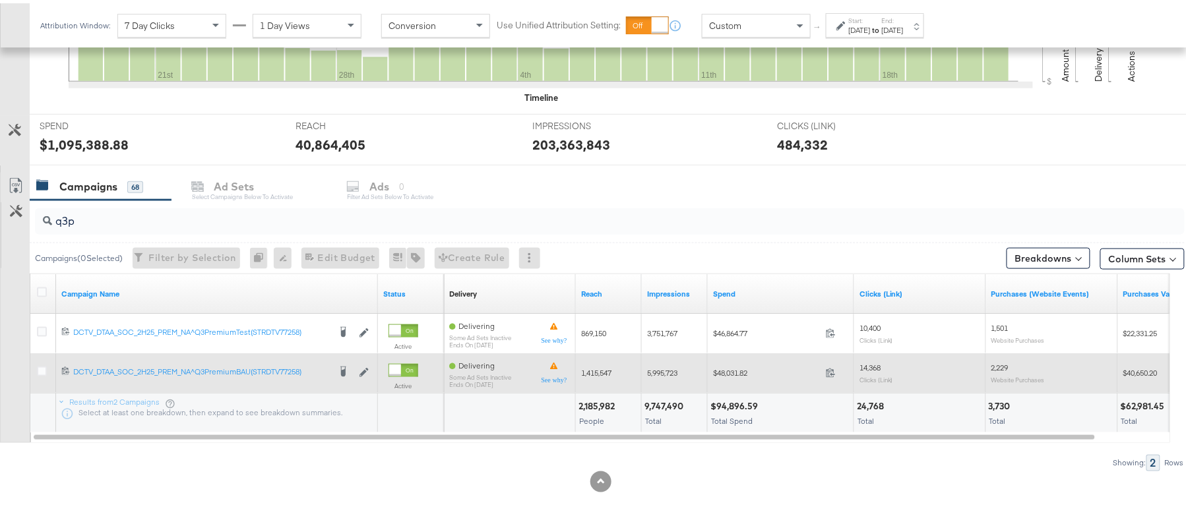
click at [870, 363] on span "14,368" at bounding box center [869, 364] width 21 height 10
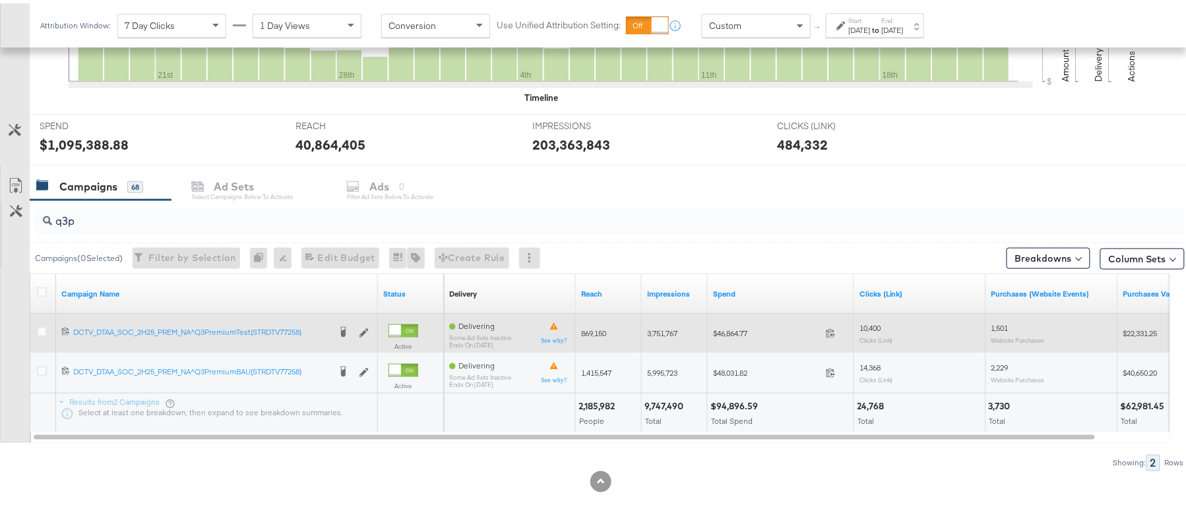
click at [877, 323] on span "10,400" at bounding box center [869, 325] width 21 height 10
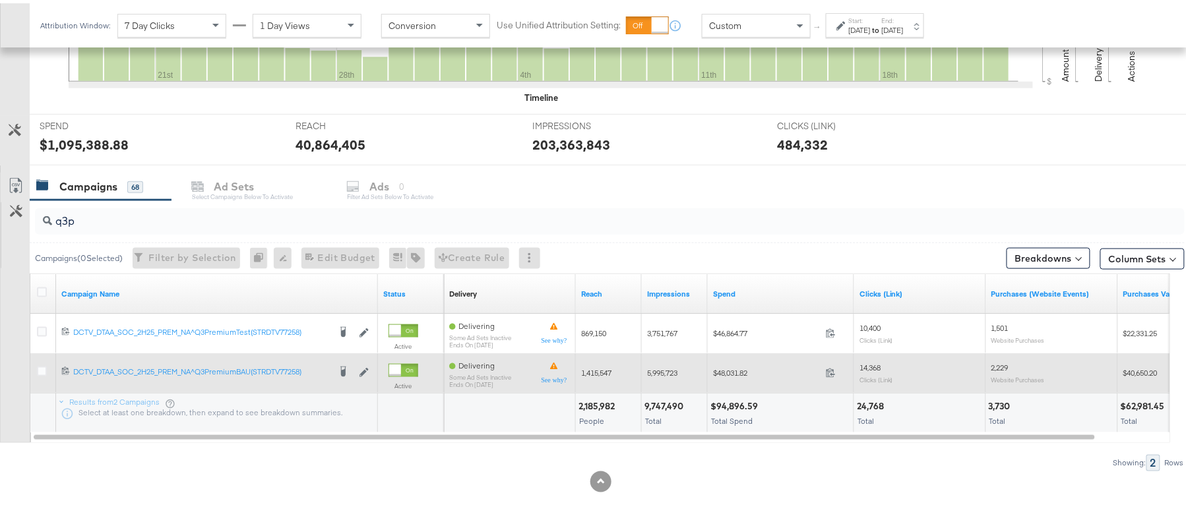
click at [1008, 359] on span "2,229" at bounding box center [999, 364] width 17 height 10
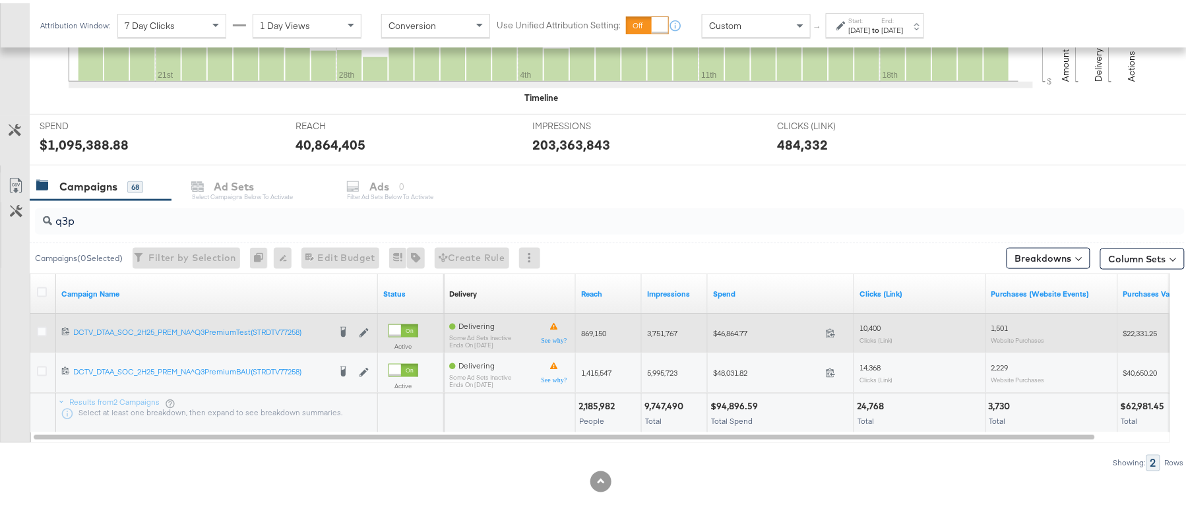
click at [998, 331] on div "1,501 Website Purchases" at bounding box center [1051, 330] width 121 height 20
click at [998, 330] on span "1,501" at bounding box center [999, 325] width 17 height 10
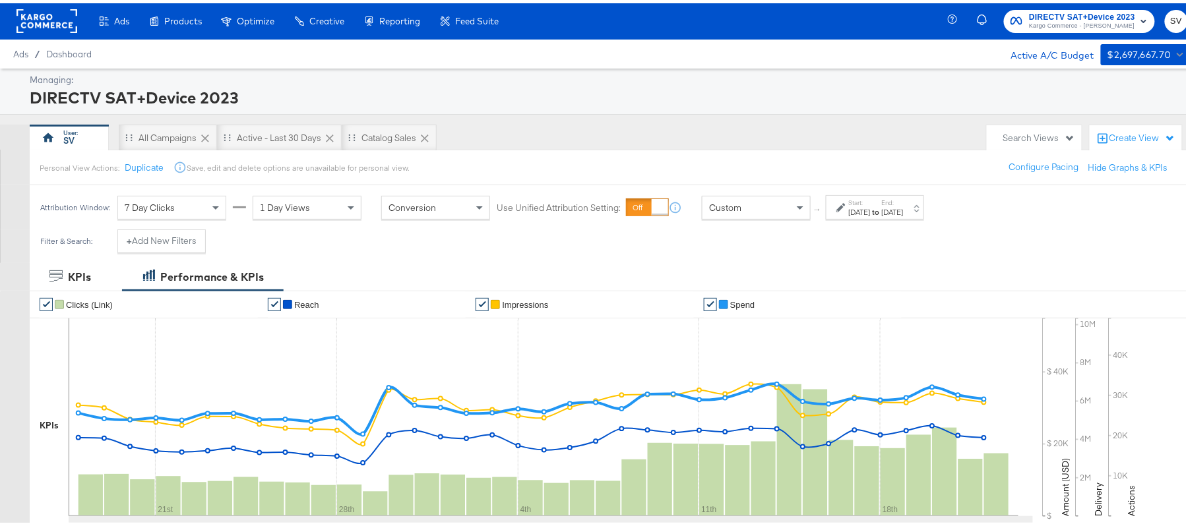
scroll to position [0, 0]
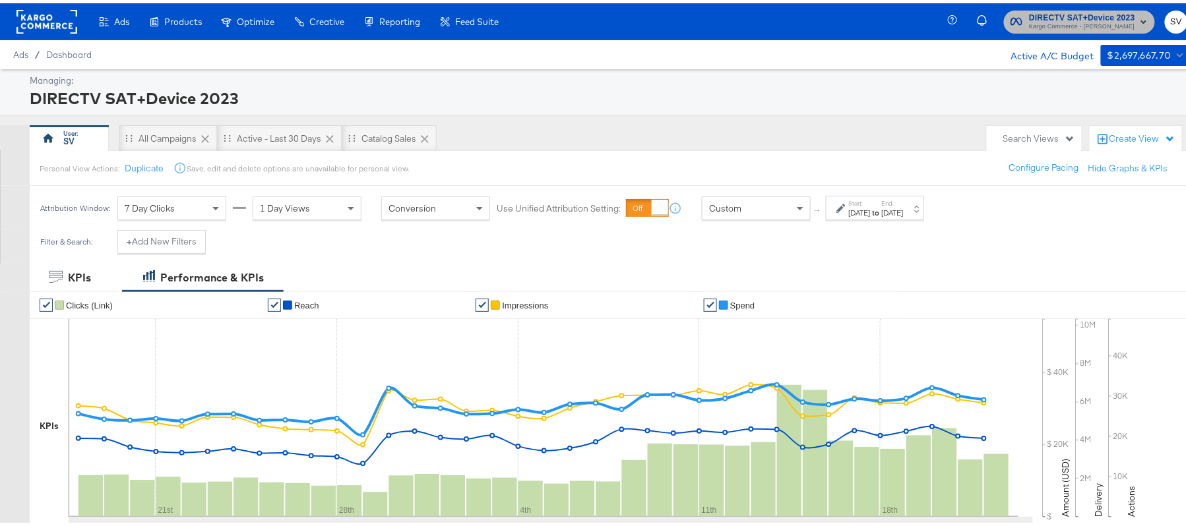
click at [1056, 24] on span "Kargo Commerce - Subodh Verma" at bounding box center [1082, 23] width 106 height 11
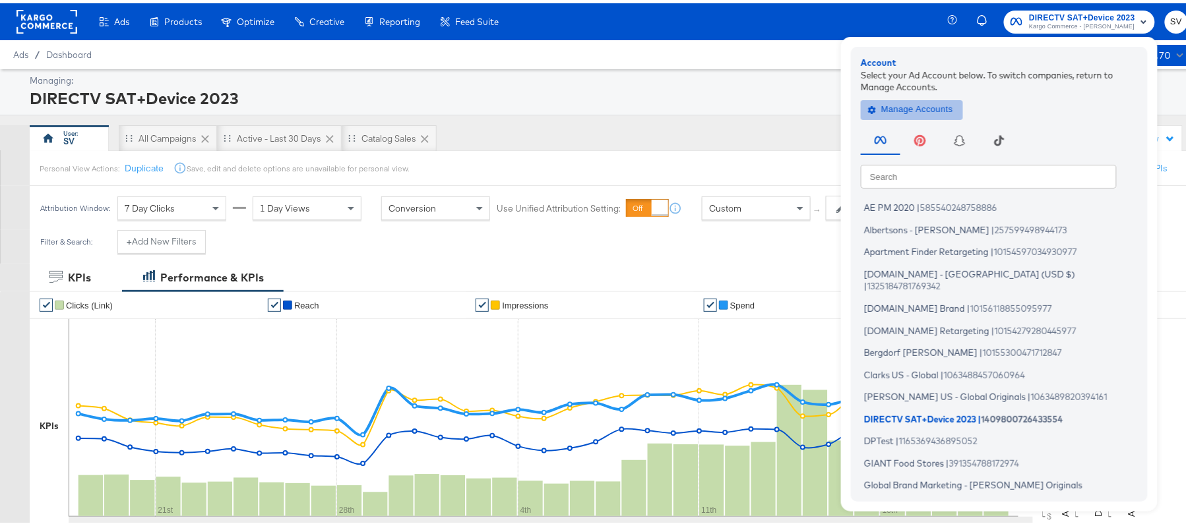
click at [884, 104] on span "Manage Accounts" at bounding box center [911, 106] width 82 height 15
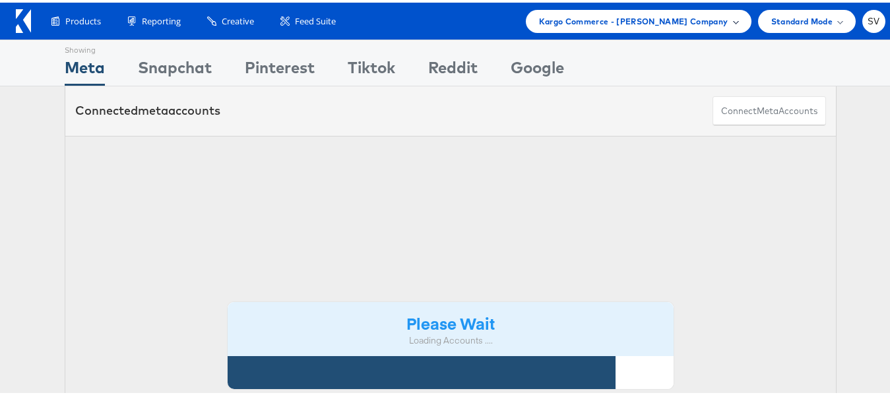
click at [597, 23] on span "Kargo Commerce - [PERSON_NAME] Company" at bounding box center [633, 19] width 189 height 14
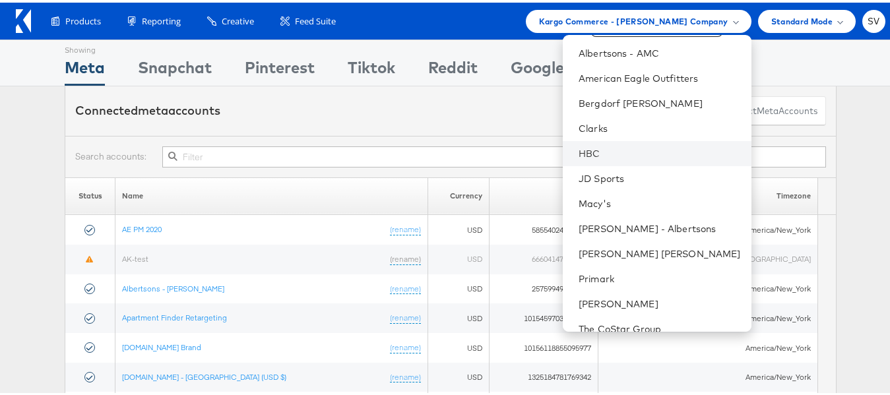
scroll to position [63, 0]
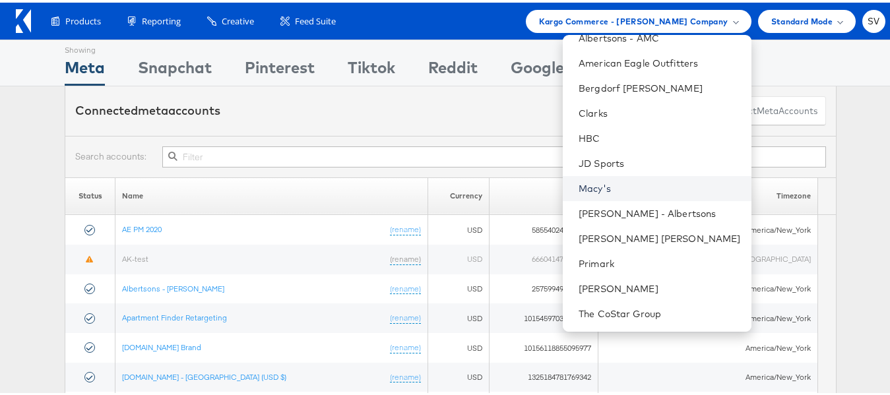
click at [628, 185] on link "Macy's" at bounding box center [659, 185] width 162 height 13
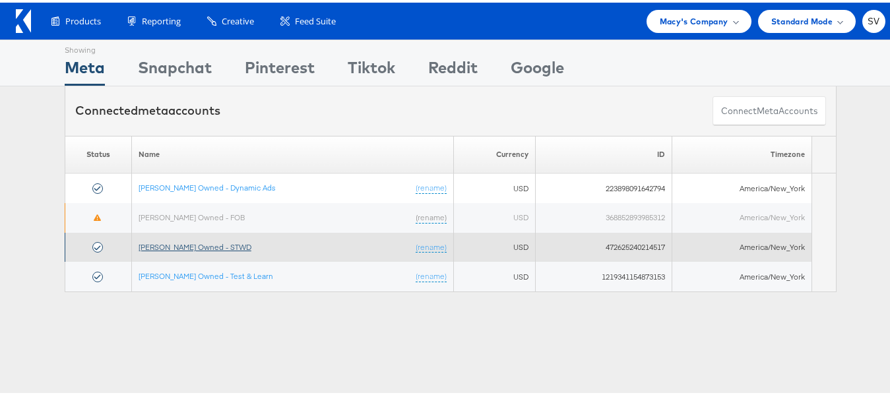
click at [183, 240] on link "[PERSON_NAME] Owned - STWD" at bounding box center [194, 244] width 113 height 10
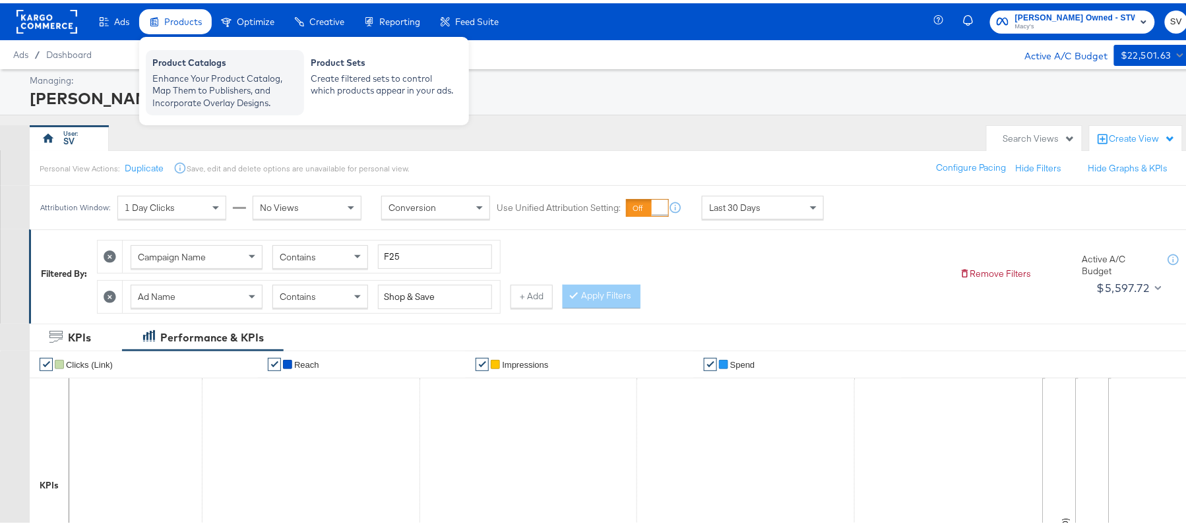
click at [169, 64] on div "Product Catalogs" at bounding box center [224, 61] width 145 height 16
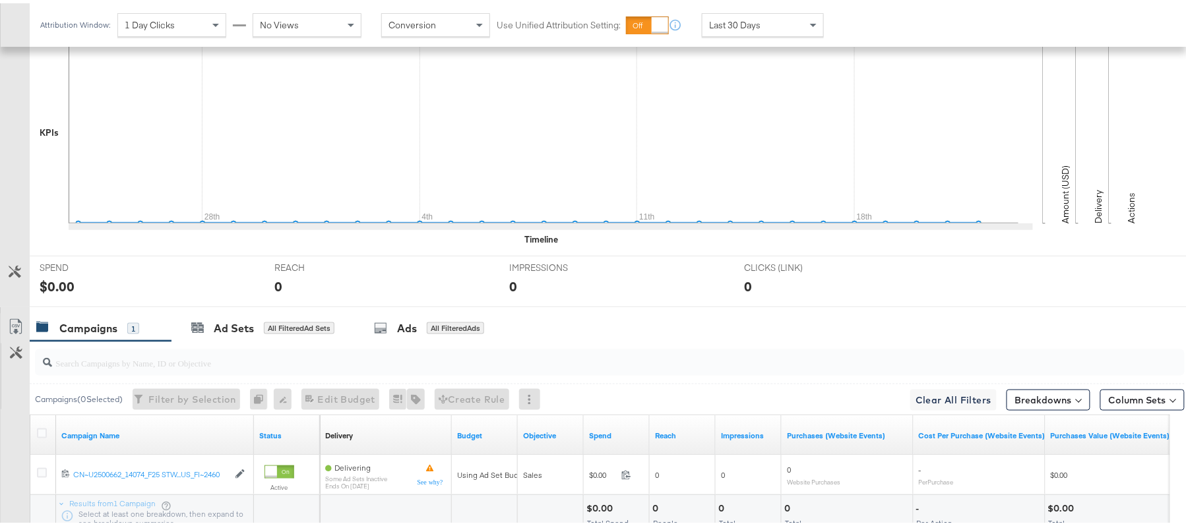
scroll to position [459, 0]
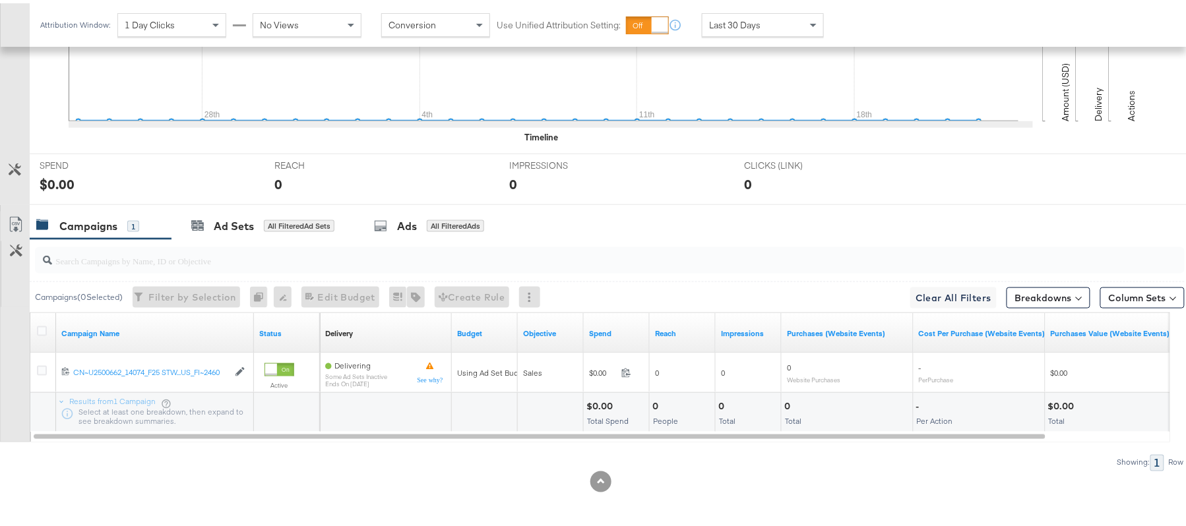
click at [178, 270] on div at bounding box center [609, 257] width 1149 height 26
paste input "Fall VIP Sale"
type input "Fall VIP Sale"
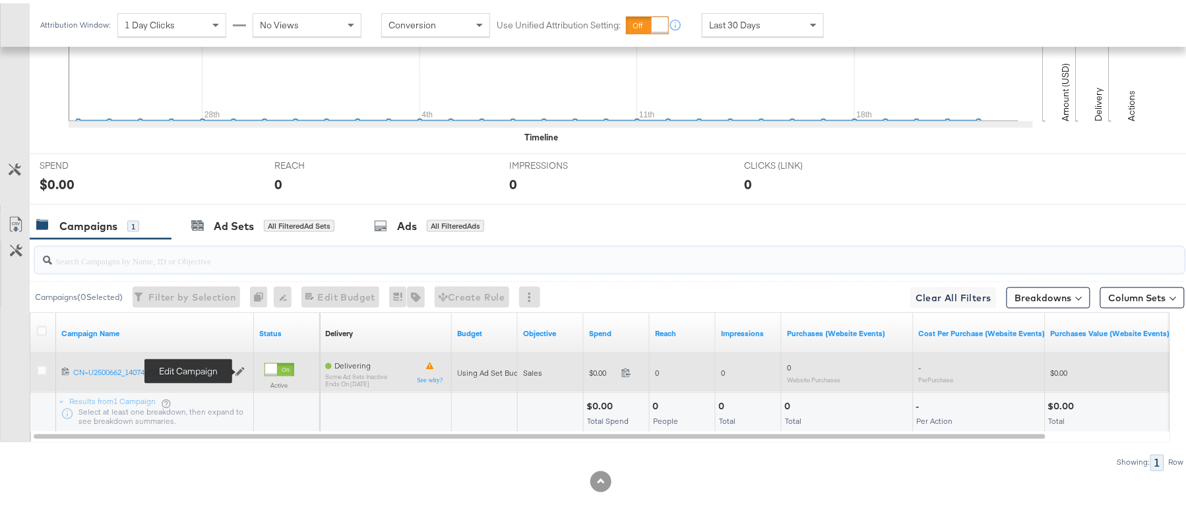
click at [240, 372] on icon at bounding box center [239, 368] width 9 height 9
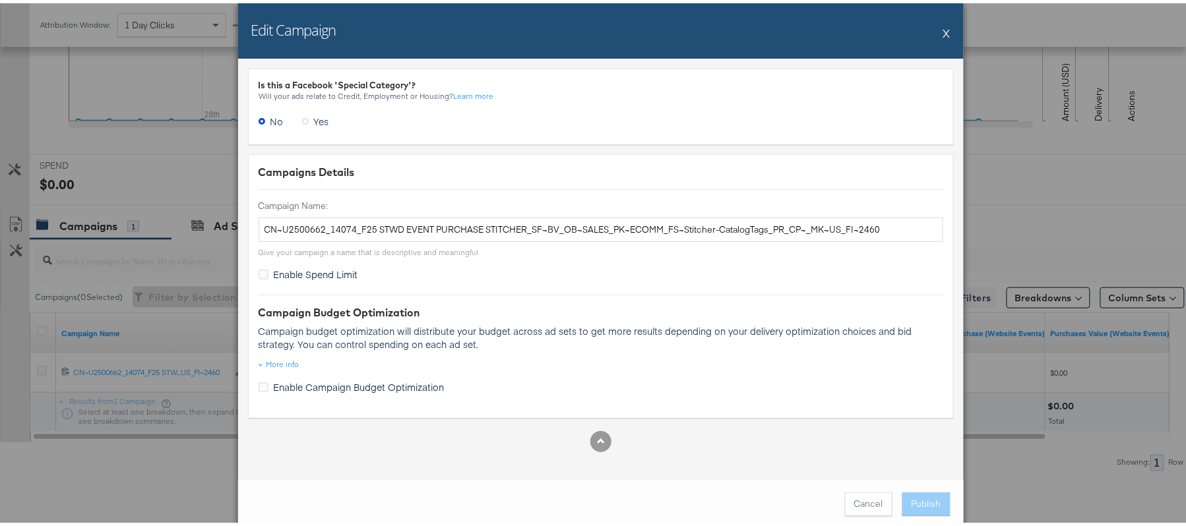
drag, startPoint x: 934, startPoint y: 24, endPoint x: 928, endPoint y: 38, distance: 14.2
click at [934, 24] on div "Edit Campaign X" at bounding box center [600, 27] width 725 height 55
click at [943, 29] on button "X" at bounding box center [946, 29] width 7 height 26
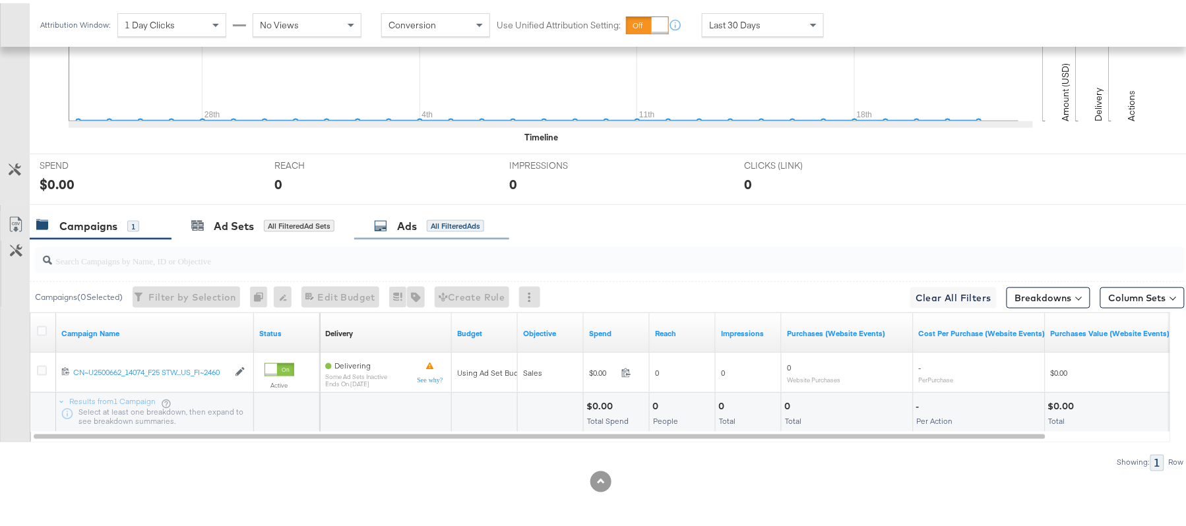
click at [398, 225] on div "Ads All Filtered Ads" at bounding box center [429, 223] width 110 height 15
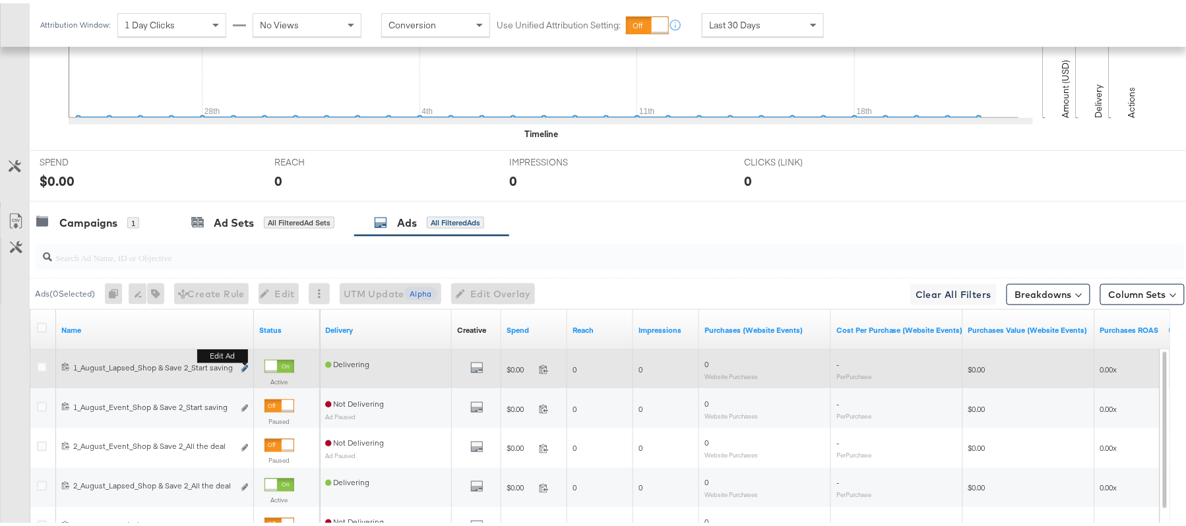
click at [243, 369] on icon "link" at bounding box center [244, 365] width 7 height 7
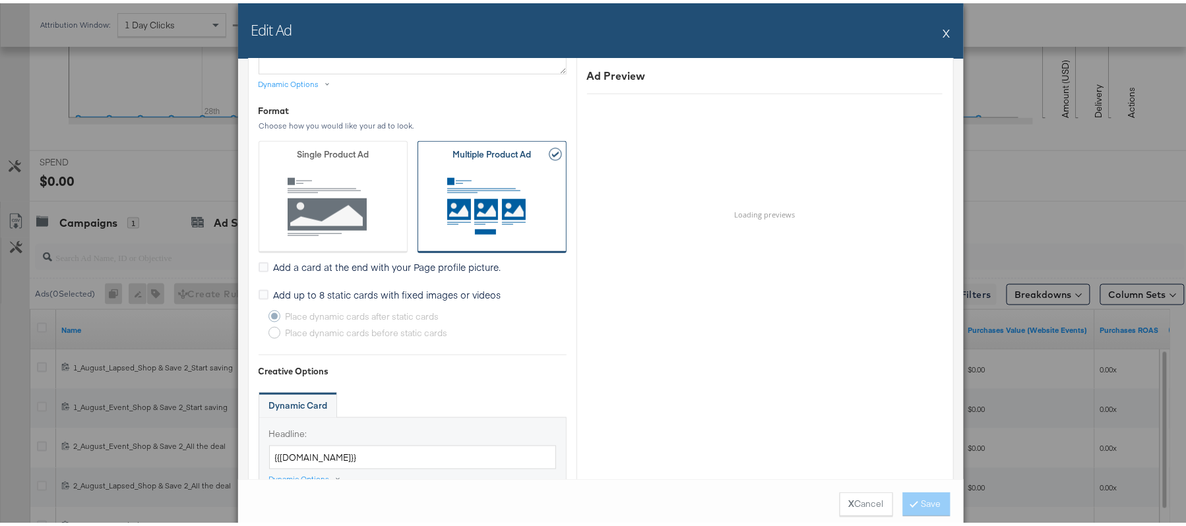
scroll to position [439, 0]
click at [943, 36] on button "X" at bounding box center [946, 29] width 7 height 26
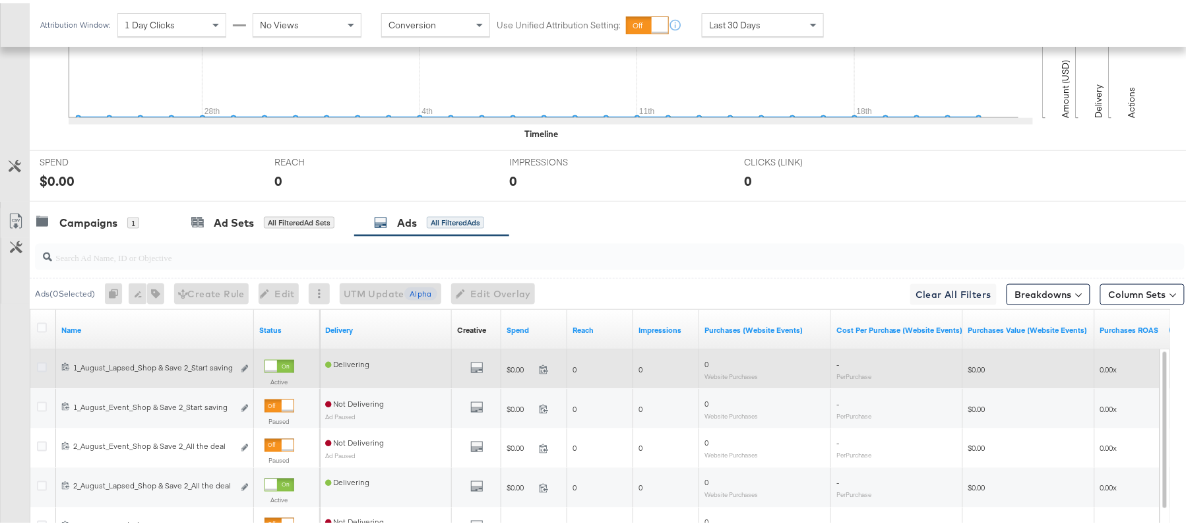
click at [38, 368] on icon at bounding box center [42, 364] width 10 height 10
click at [0, 0] on input "checkbox" at bounding box center [0, 0] width 0 height 0
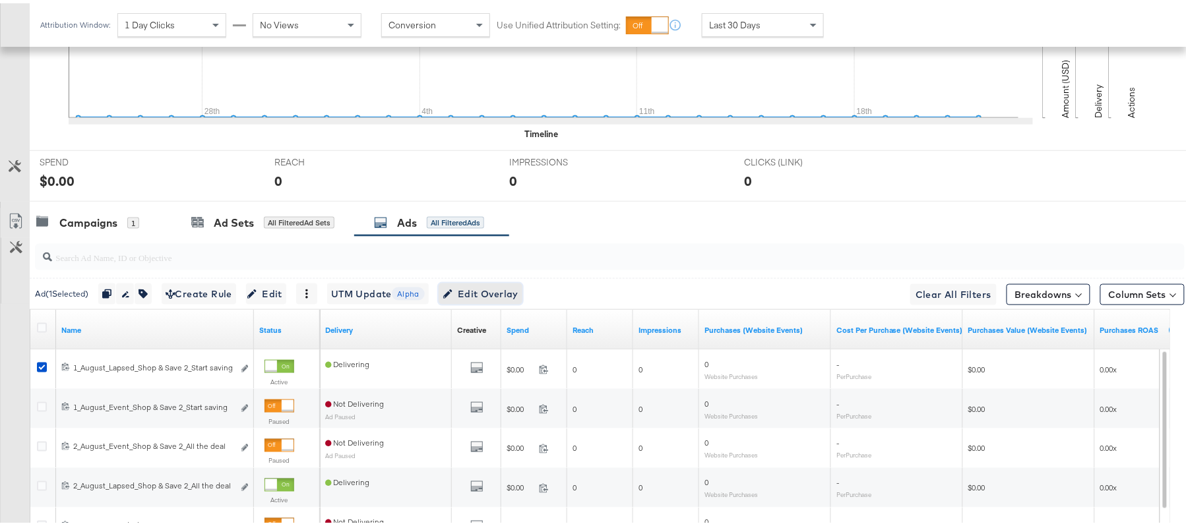
click at [500, 293] on span "Edit Overlay Edit overlays for 1 ad" at bounding box center [480, 291] width 76 height 16
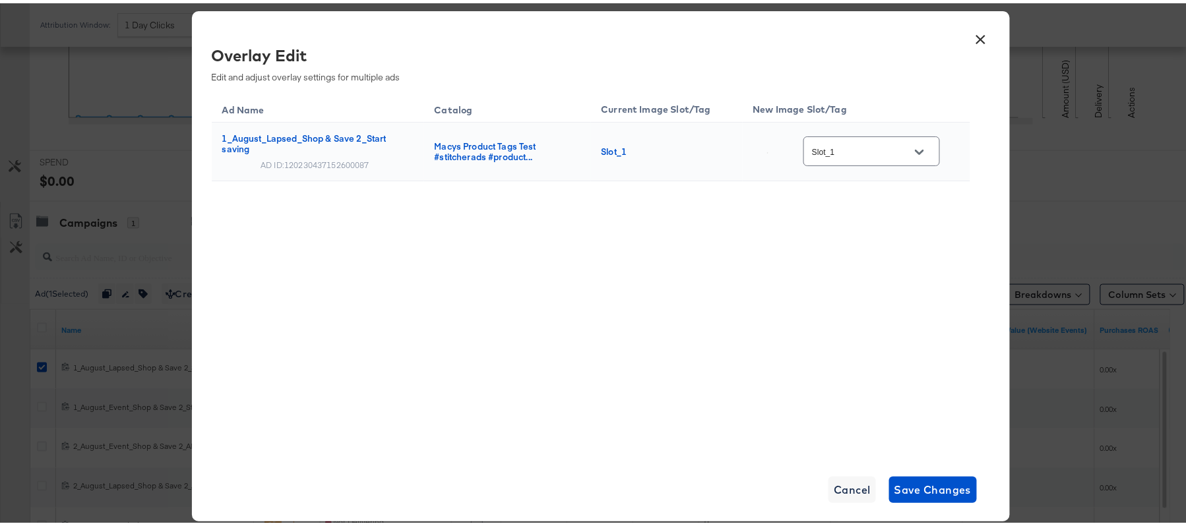
click at [969, 36] on button "×" at bounding box center [981, 33] width 24 height 24
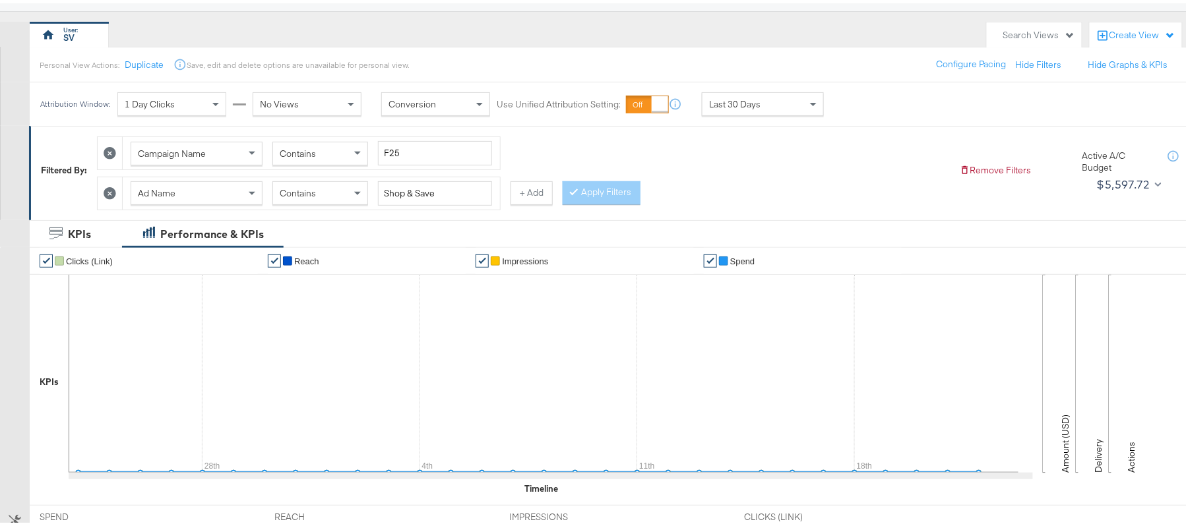
scroll to position [0, 0]
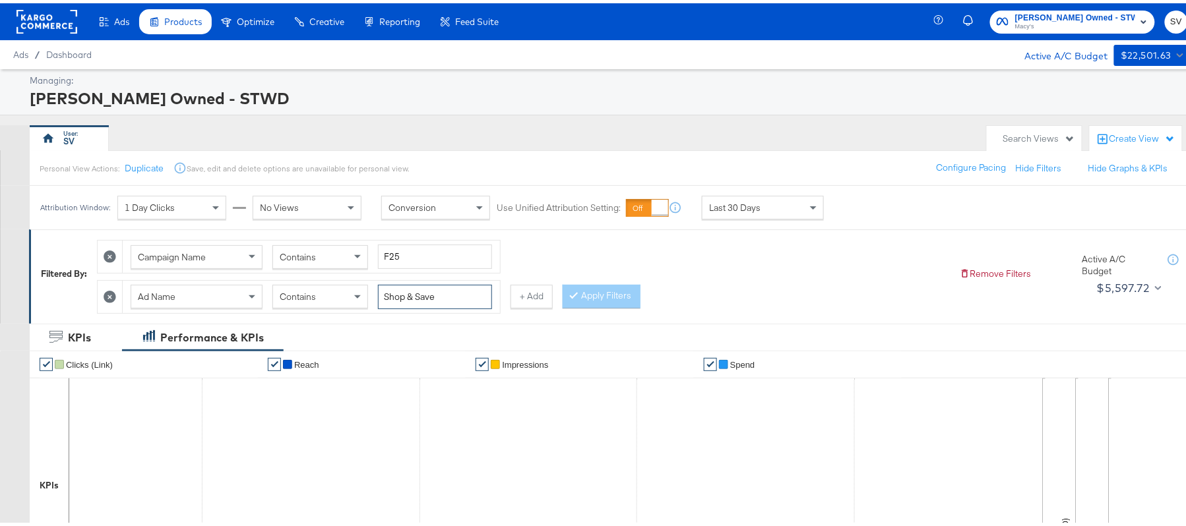
click at [408, 296] on input "Shop & Save" at bounding box center [435, 294] width 114 height 24
paste input "Fall VIP Sal"
type input "Fall VIP Sale"
click at [617, 304] on button "Apply Filters" at bounding box center [601, 294] width 78 height 24
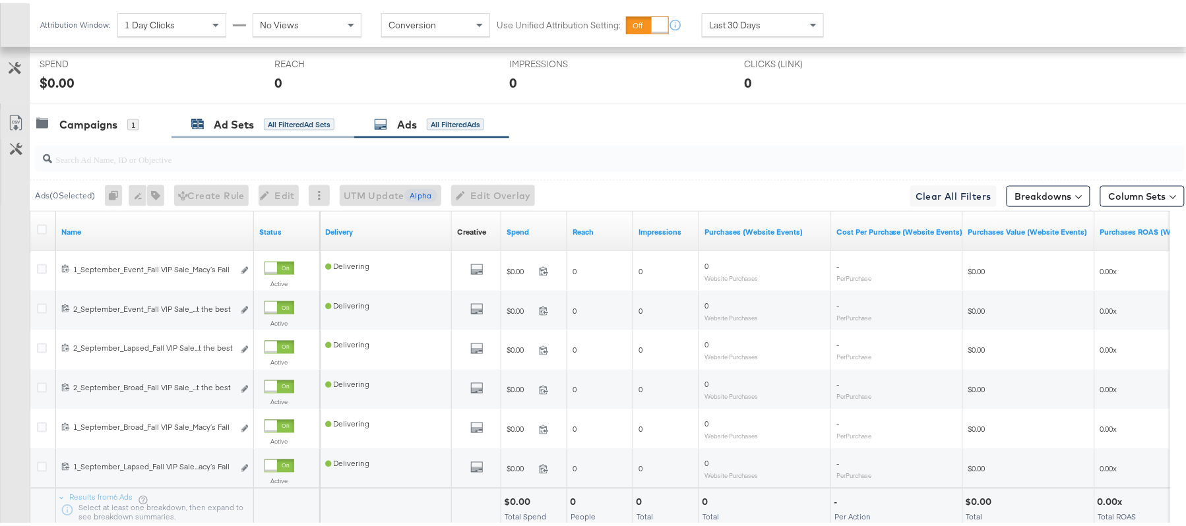
scroll to position [568, 0]
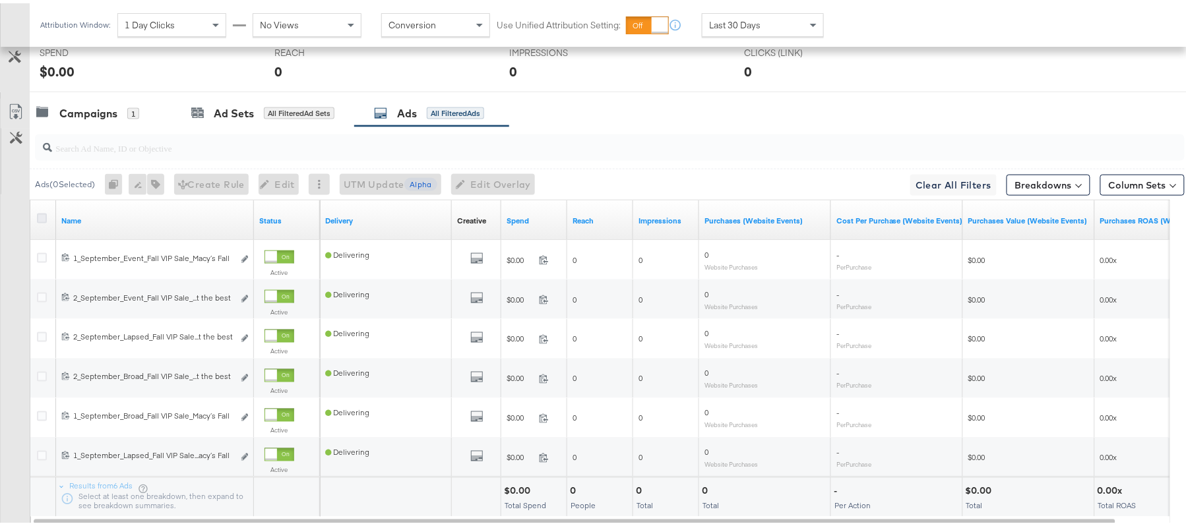
click at [45, 219] on icon at bounding box center [42, 215] width 10 height 10
click at [0, 0] on input "checkbox" at bounding box center [0, 0] width 0 height 0
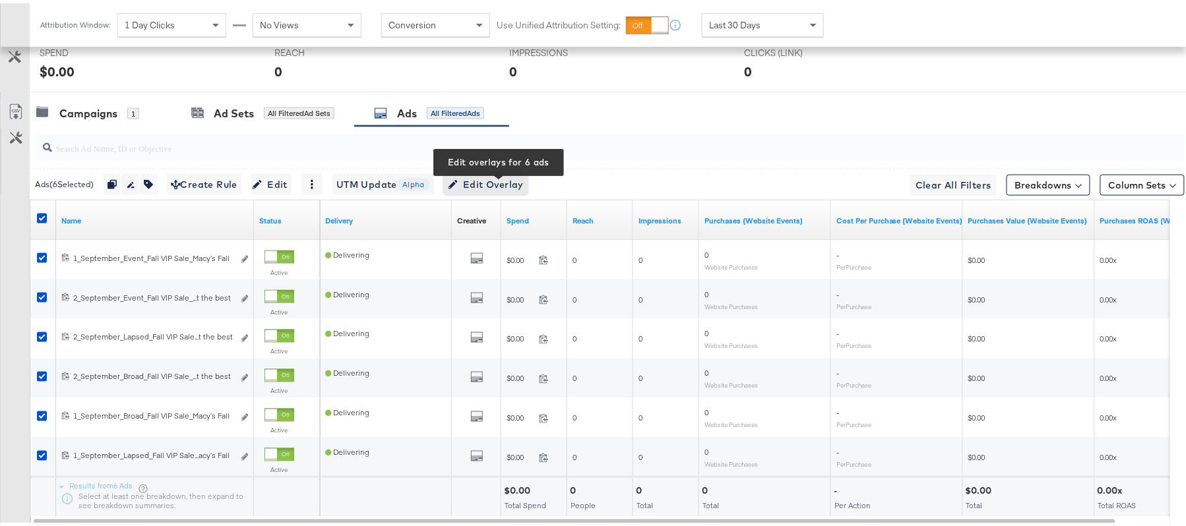
click at [505, 183] on span "Edit Overlay Edit overlays for 6 ads" at bounding box center [486, 181] width 76 height 16
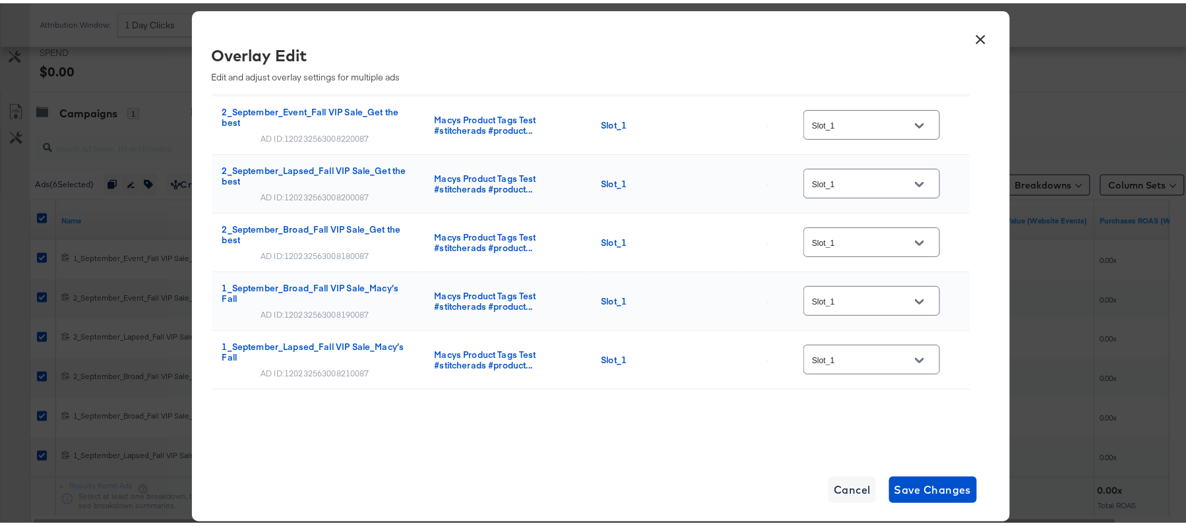
scroll to position [0, 0]
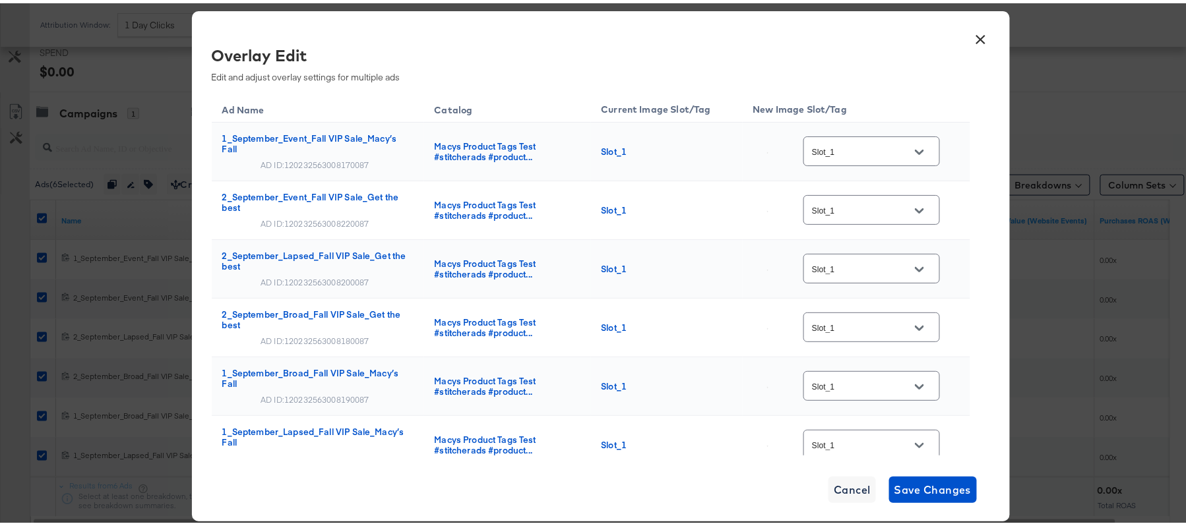
click at [977, 44] on button "×" at bounding box center [981, 33] width 24 height 24
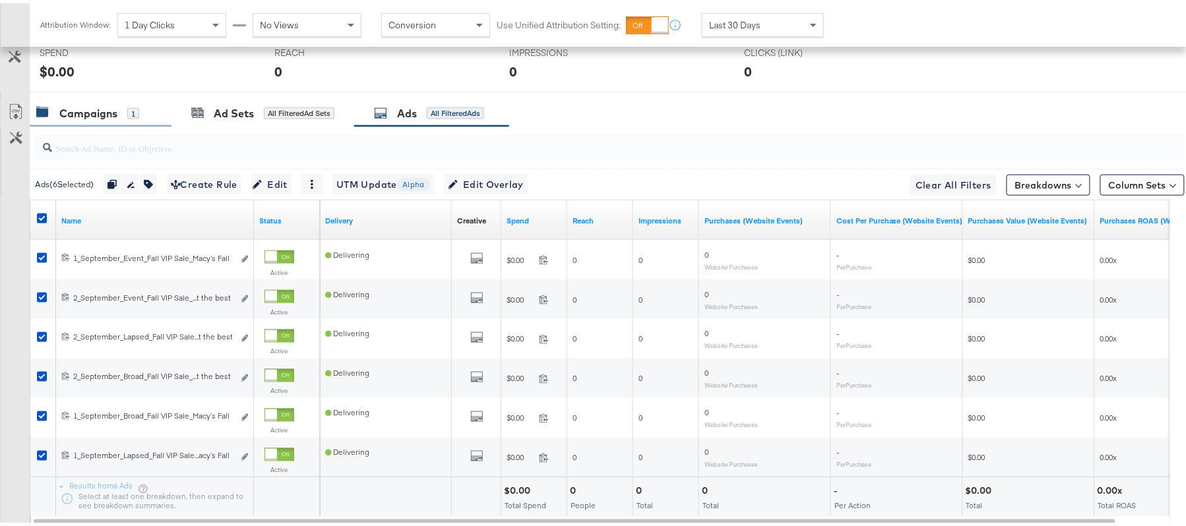
click at [93, 122] on div "Campaigns 1" at bounding box center [101, 110] width 142 height 28
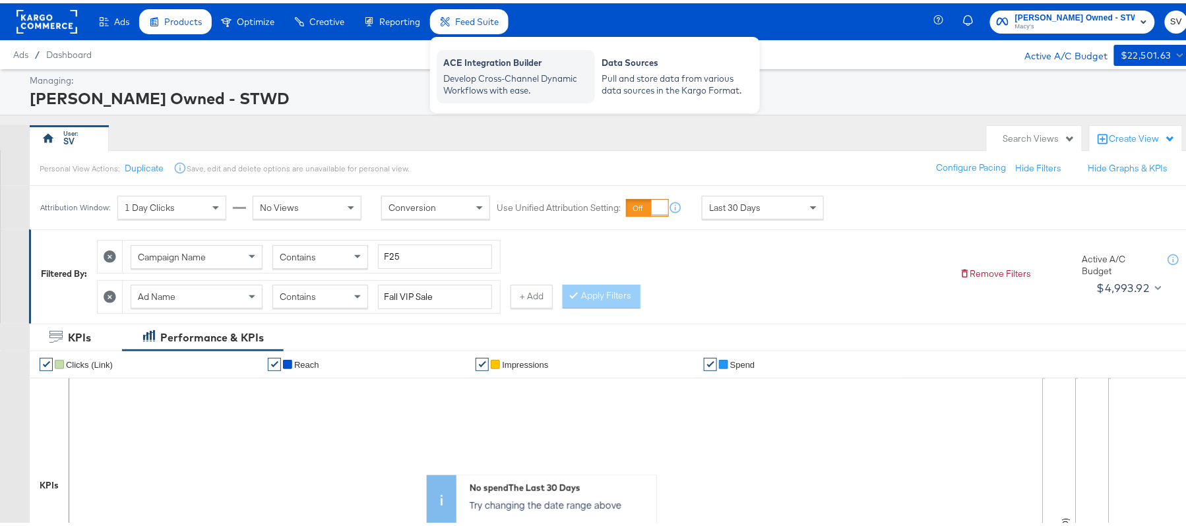
click at [478, 53] on div "ACE Integration Builder" at bounding box center [515, 61] width 145 height 16
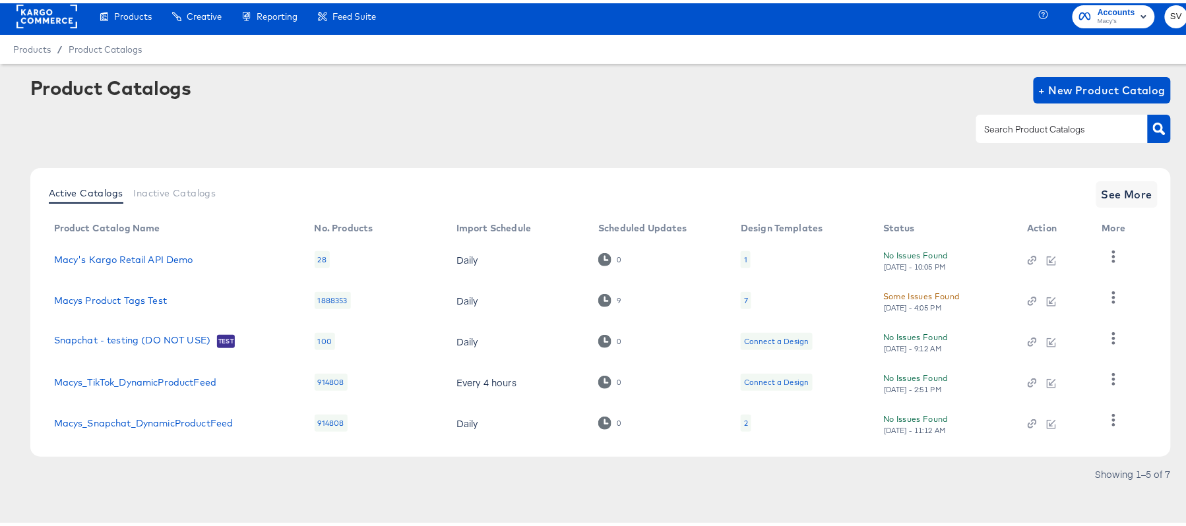
scroll to position [6, 0]
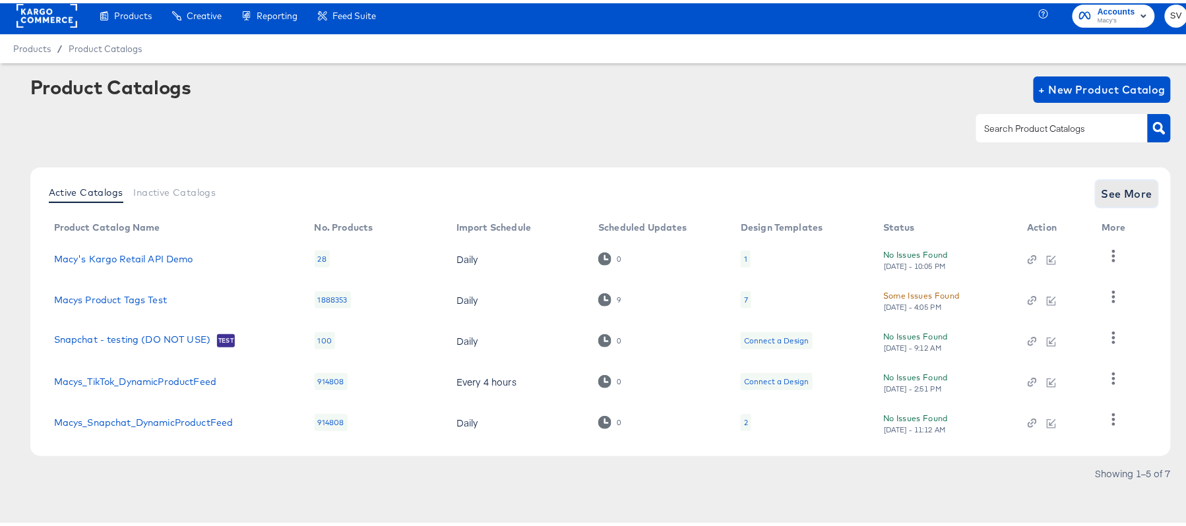
click at [1101, 193] on span "See More" at bounding box center [1126, 190] width 51 height 18
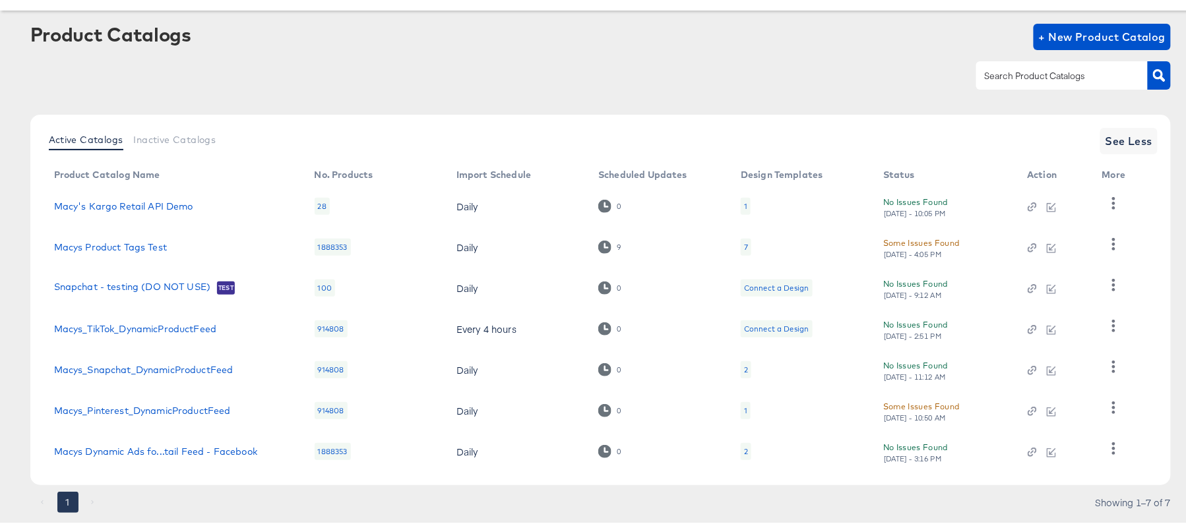
scroll to position [88, 0]
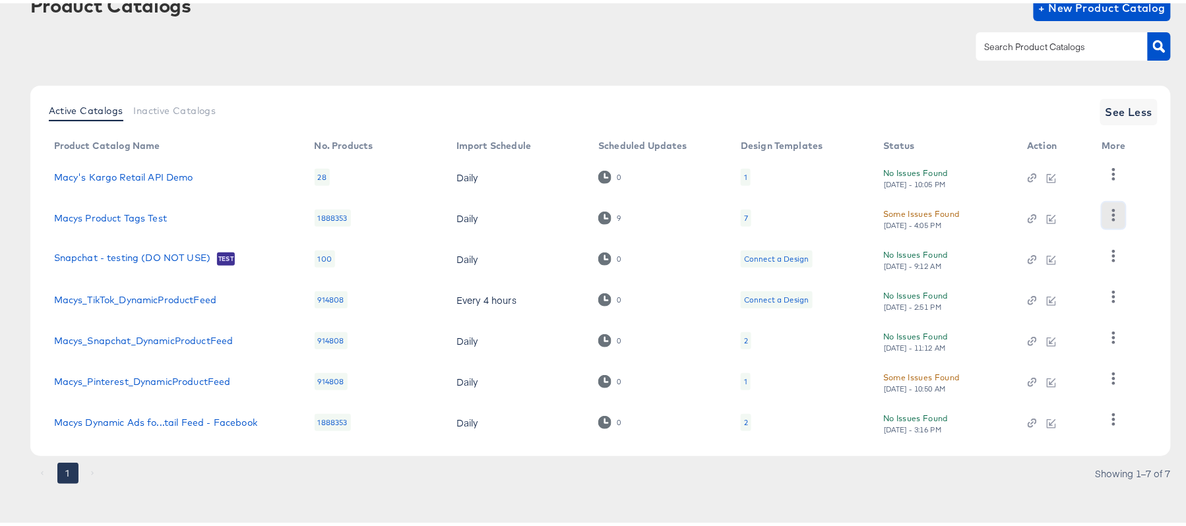
click at [1113, 212] on icon "button" at bounding box center [1113, 212] width 3 height 13
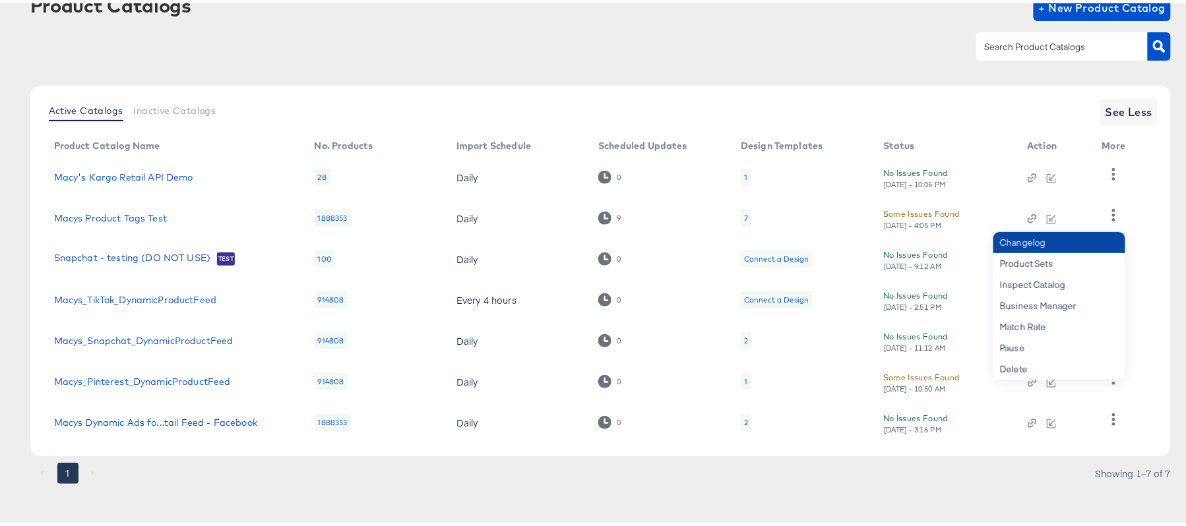
click at [1059, 239] on div "Changelog" at bounding box center [1059, 239] width 132 height 21
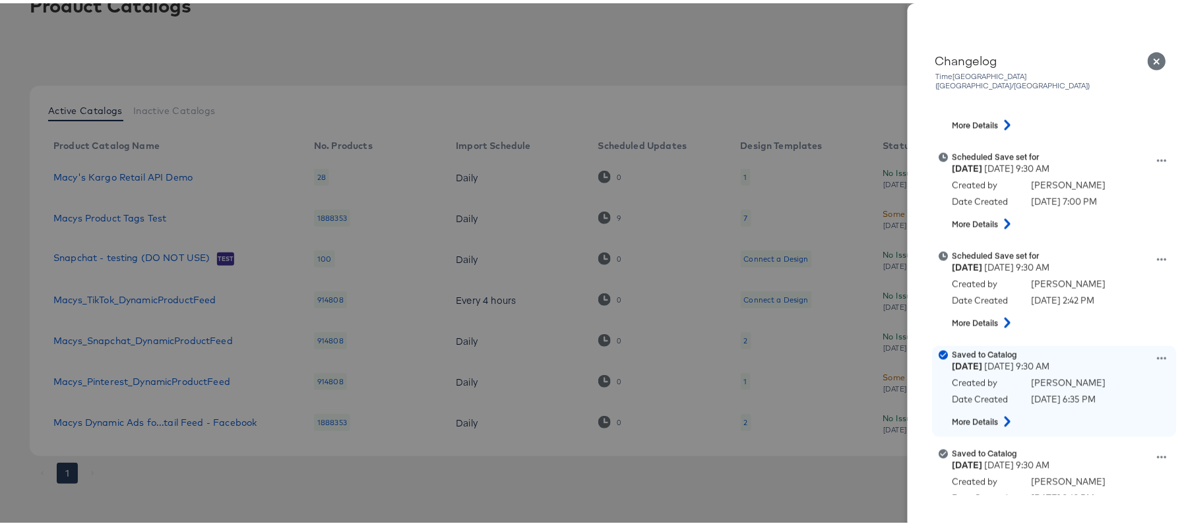
scroll to position [615, 0]
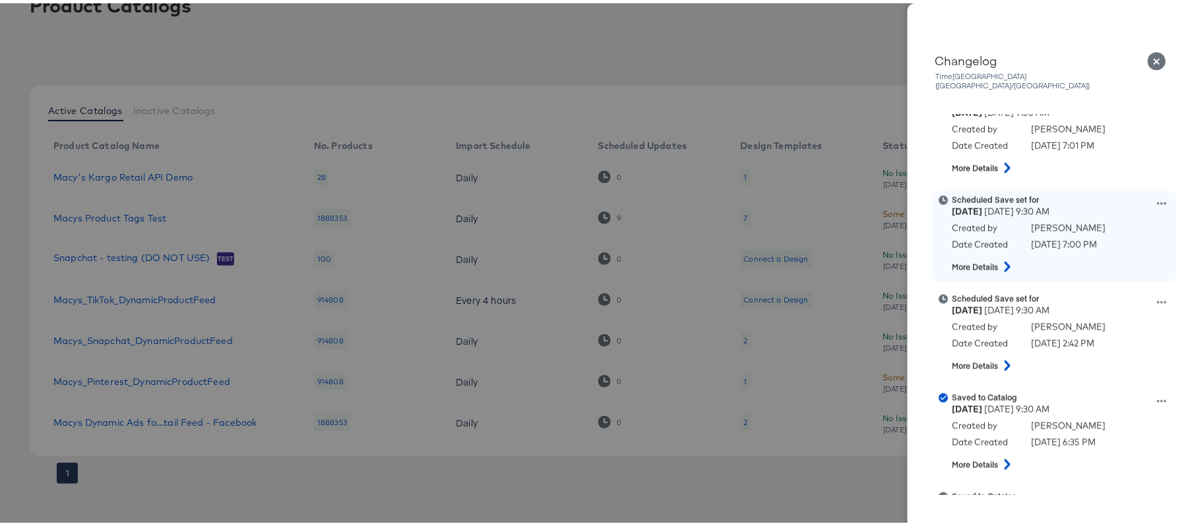
click at [1157, 196] on icon at bounding box center [1161, 200] width 9 height 9
click at [1076, 140] on button "View scheduled version" at bounding box center [1101, 148] width 132 height 19
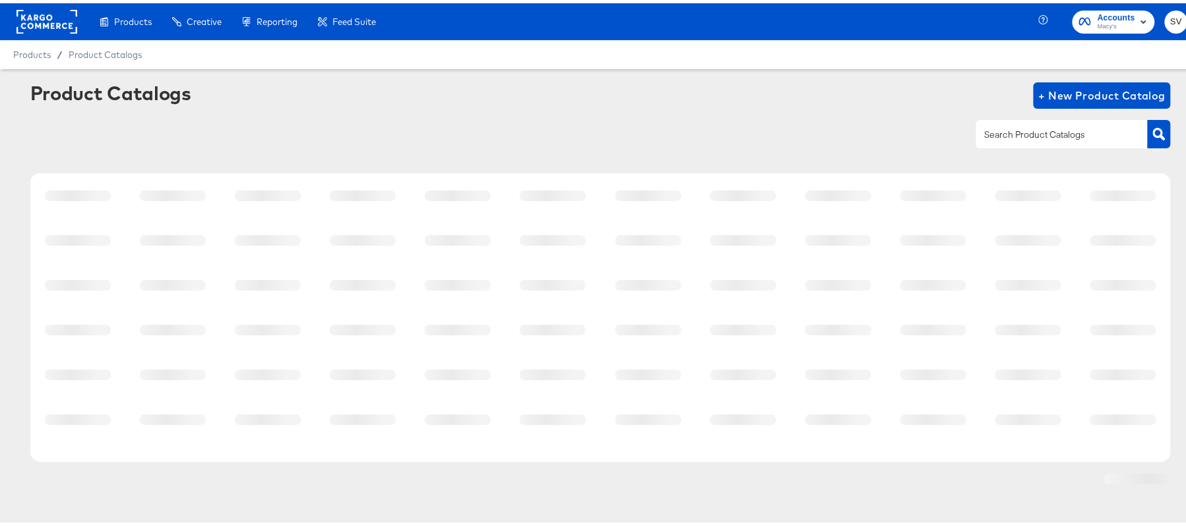
scroll to position [6, 0]
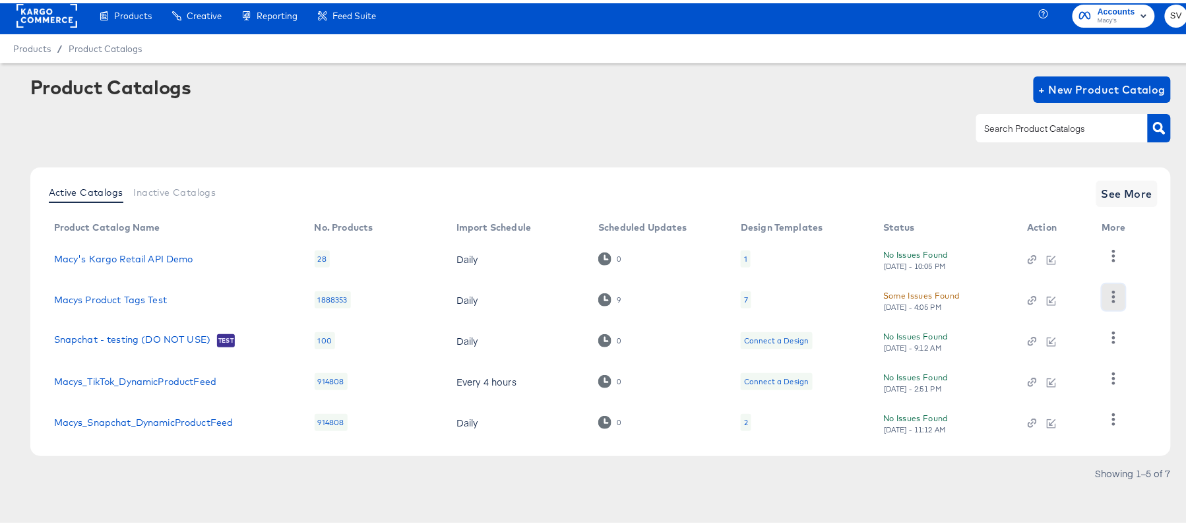
click at [1118, 293] on icon "button" at bounding box center [1113, 294] width 13 height 13
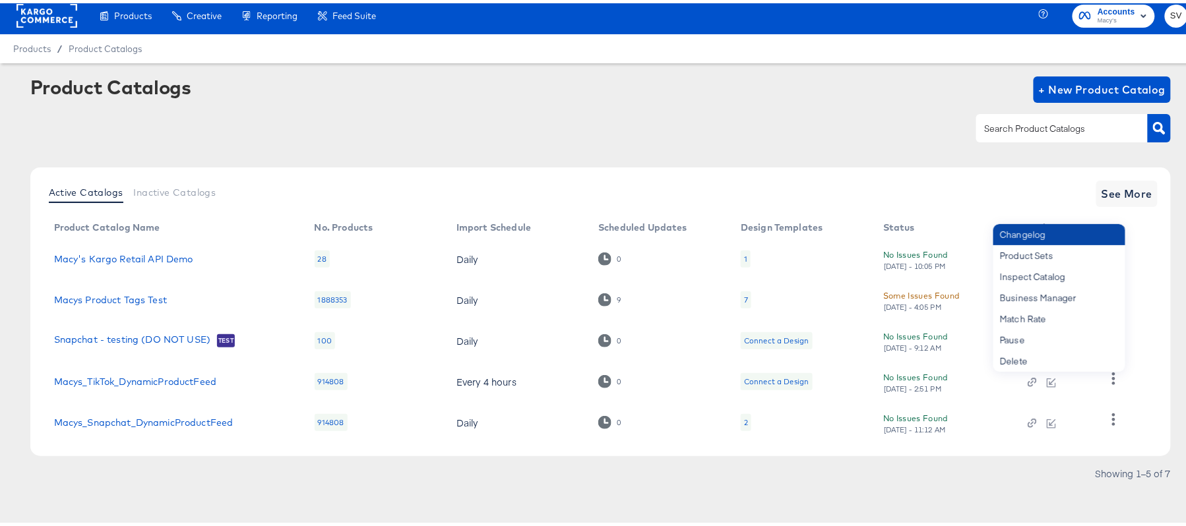
click at [1029, 233] on div "Changelog" at bounding box center [1059, 231] width 132 height 21
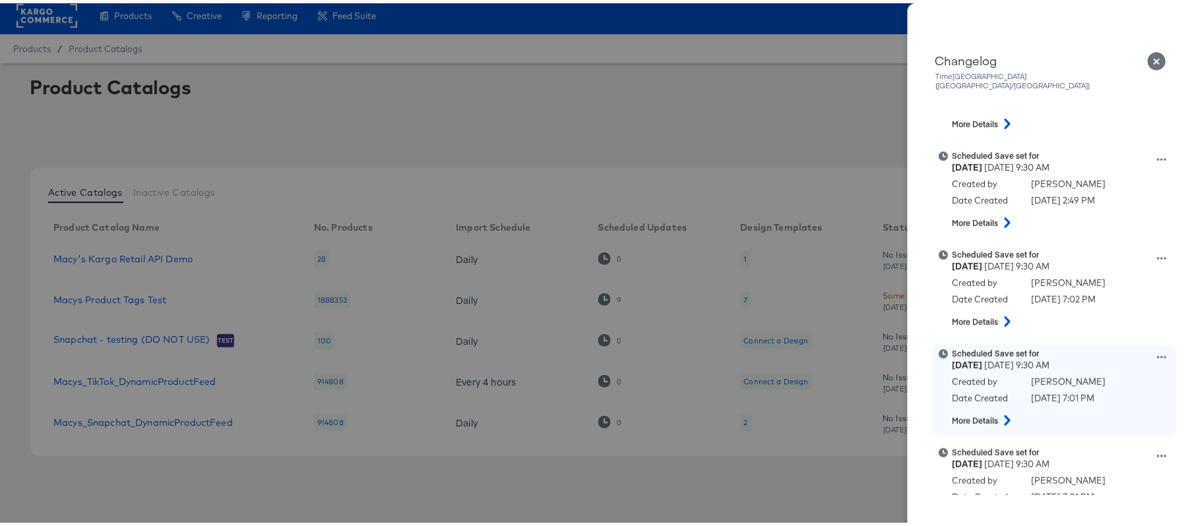
scroll to position [351, 0]
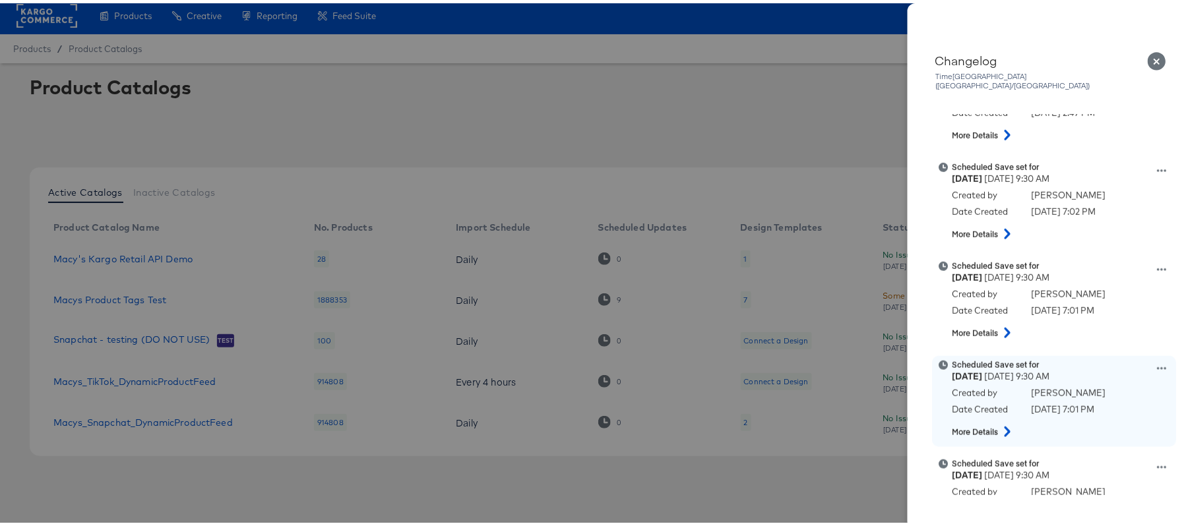
click at [1157, 364] on icon at bounding box center [1161, 365] width 9 height 3
click at [1074, 305] on button "View scheduled version" at bounding box center [1101, 313] width 132 height 19
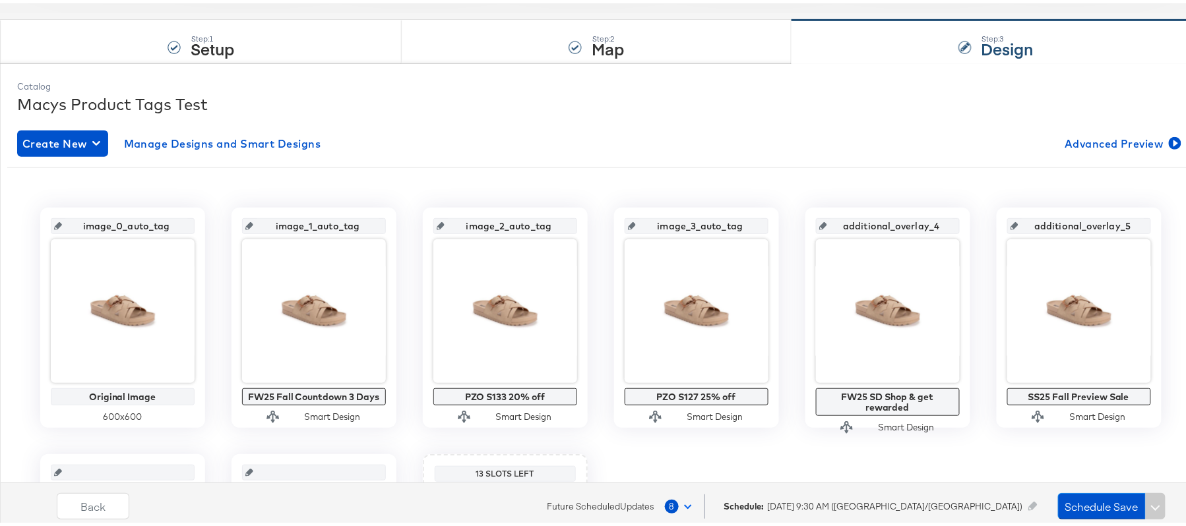
scroll to position [175, 0]
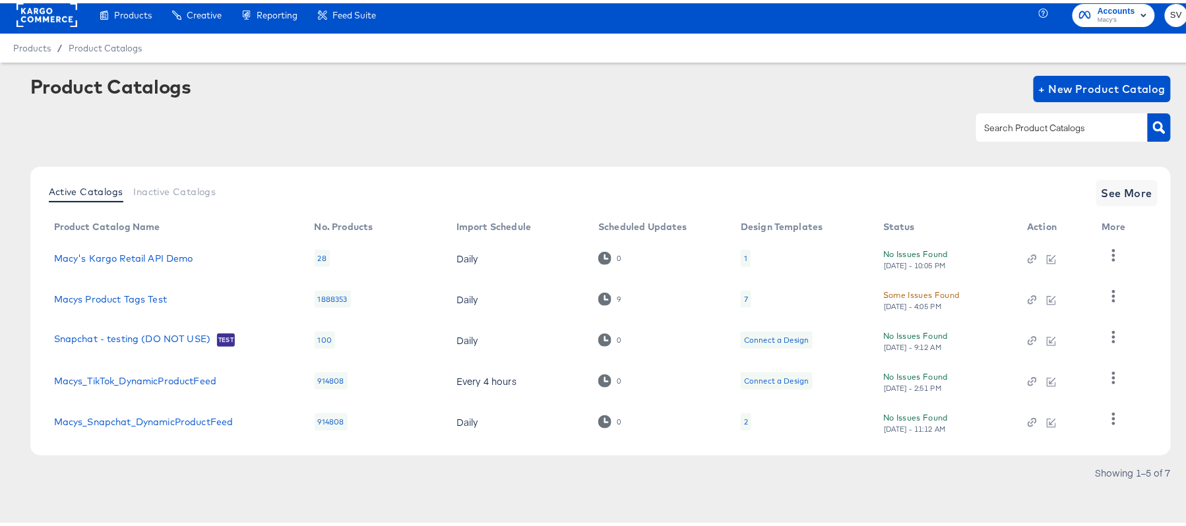
scroll to position [6, 0]
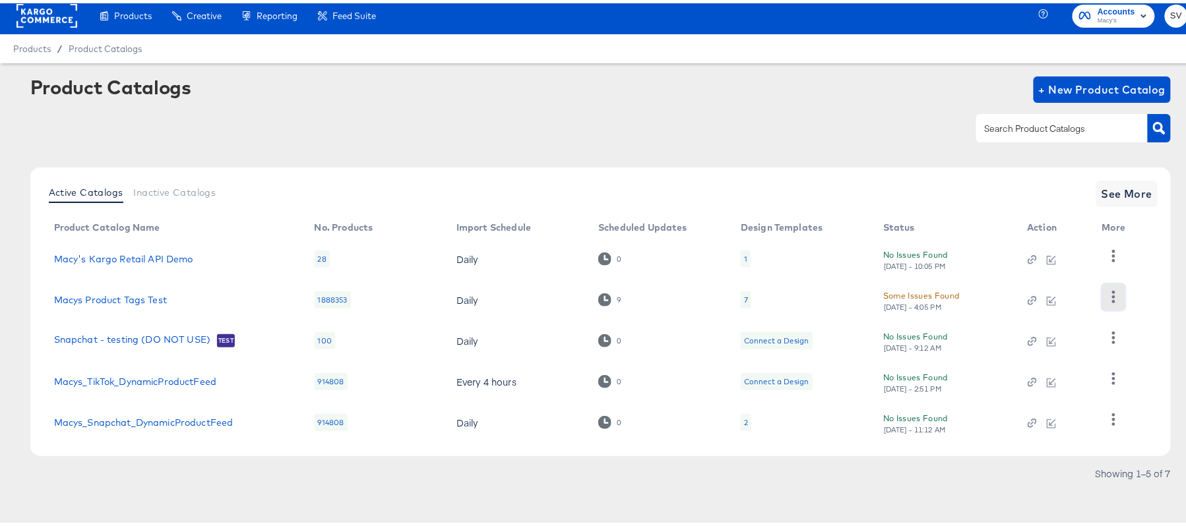
click at [1122, 288] on button "button" at bounding box center [1113, 294] width 23 height 26
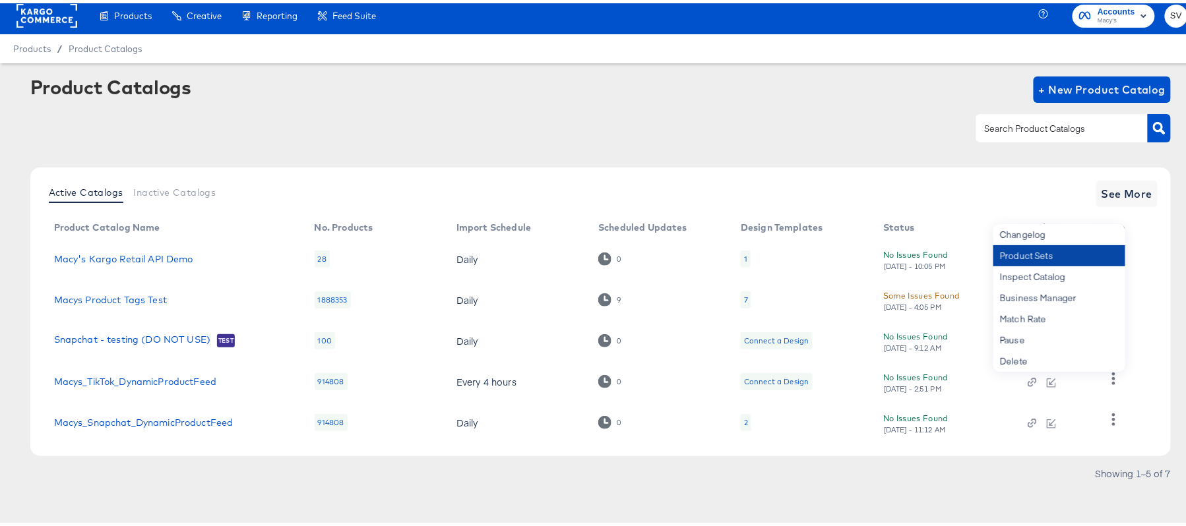
click at [1061, 243] on div "Product Sets" at bounding box center [1059, 252] width 132 height 21
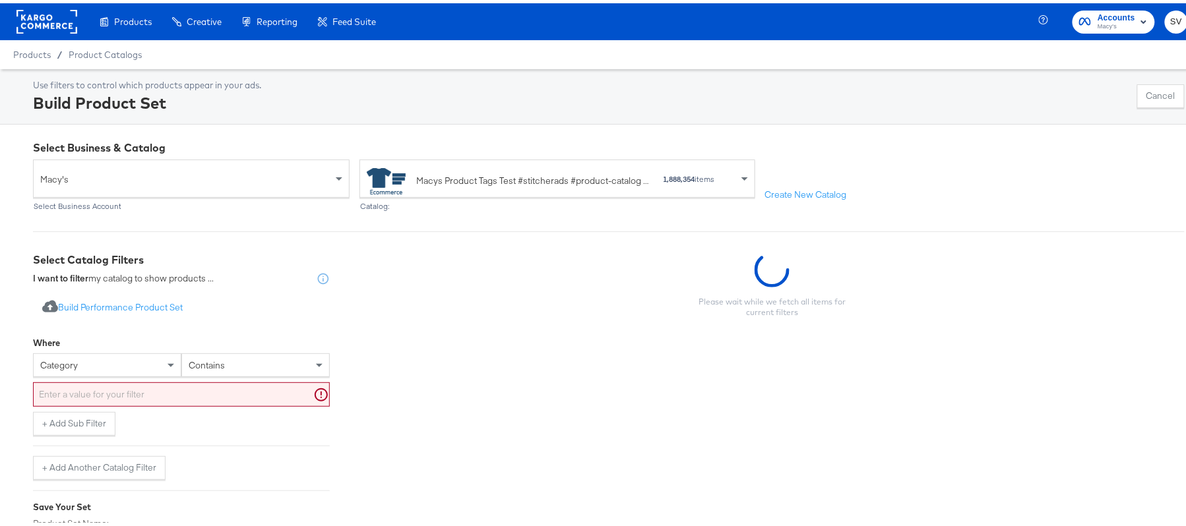
scroll to position [6, 0]
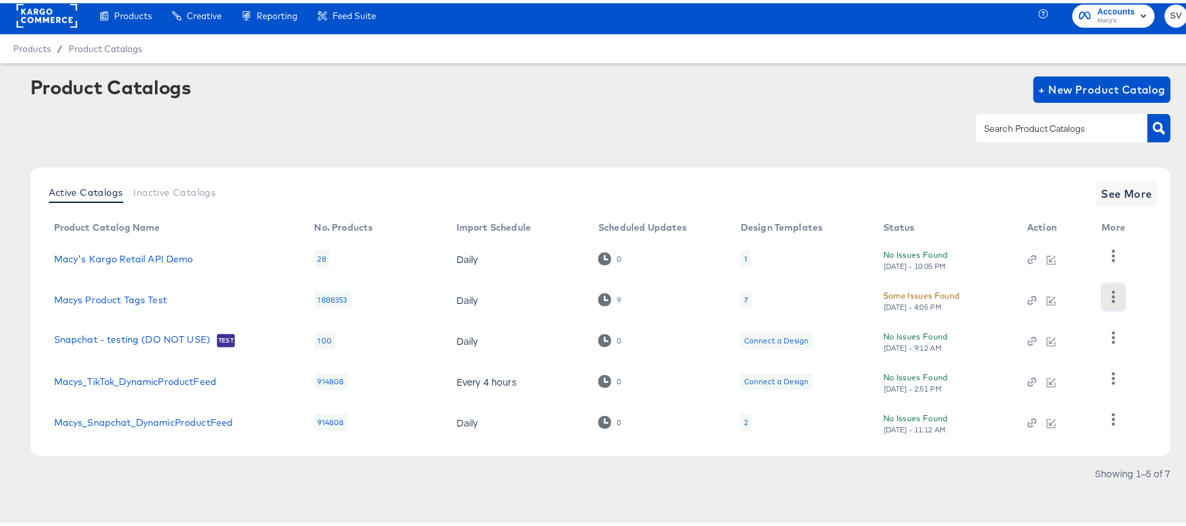
click at [1112, 293] on icon "button" at bounding box center [1113, 294] width 3 height 13
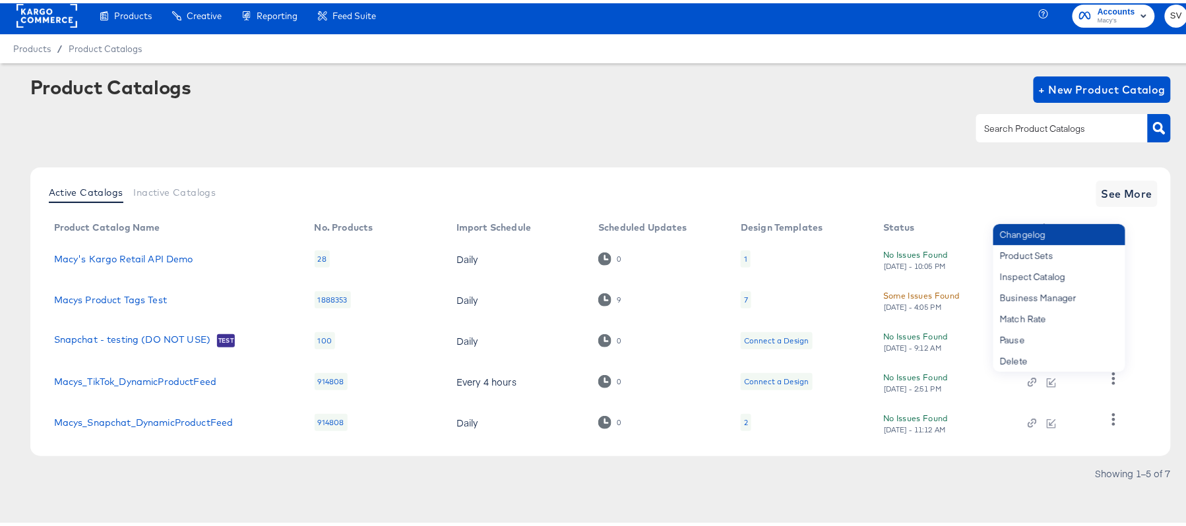
click at [1062, 239] on div "Changelog" at bounding box center [1059, 231] width 132 height 21
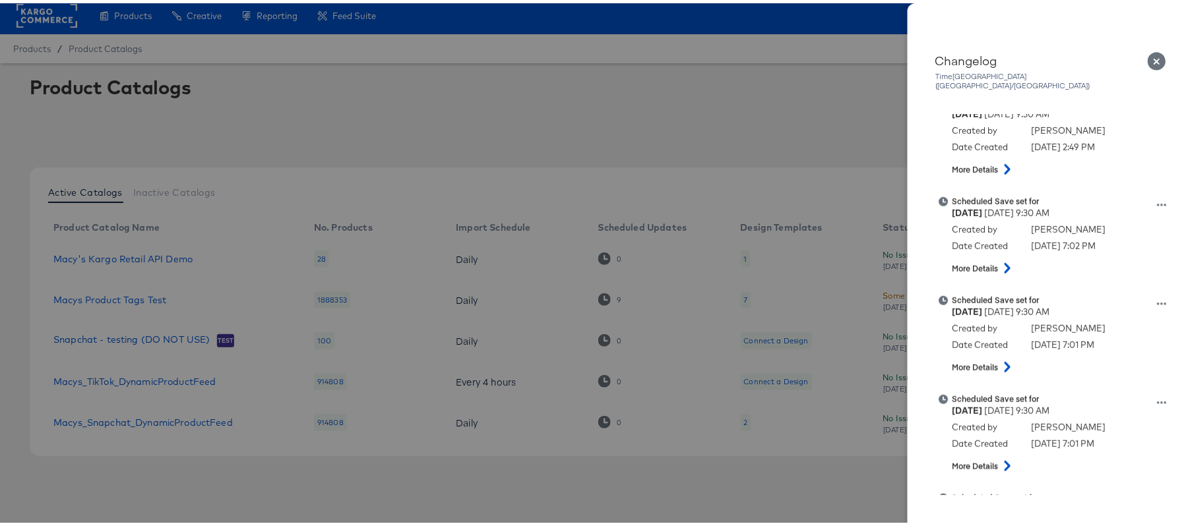
scroll to position [351, 0]
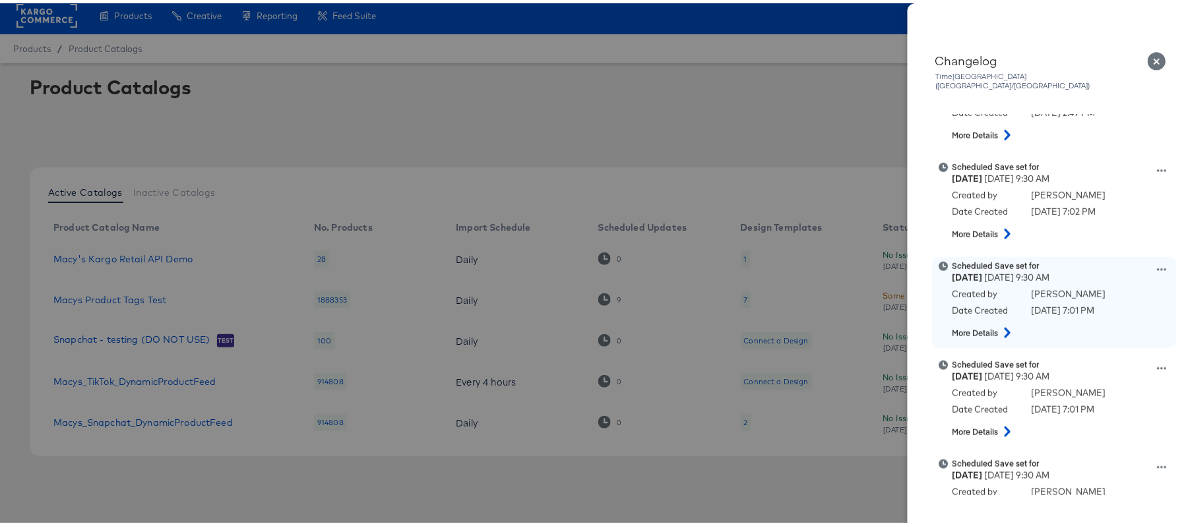
click at [1157, 262] on icon at bounding box center [1161, 266] width 9 height 9
click at [1061, 211] on button "View scheduled version" at bounding box center [1101, 214] width 132 height 19
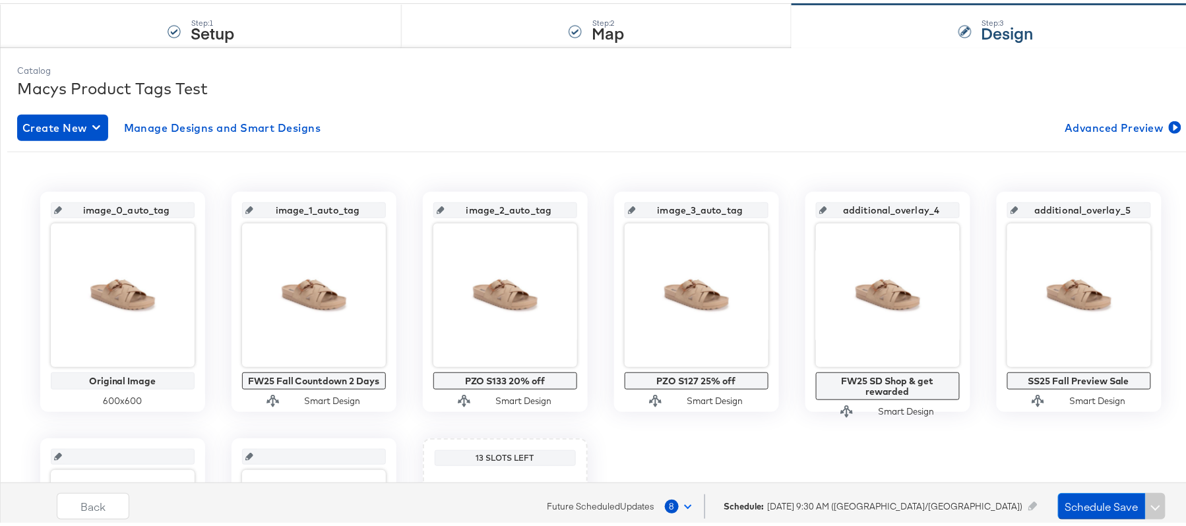
scroll to position [175, 0]
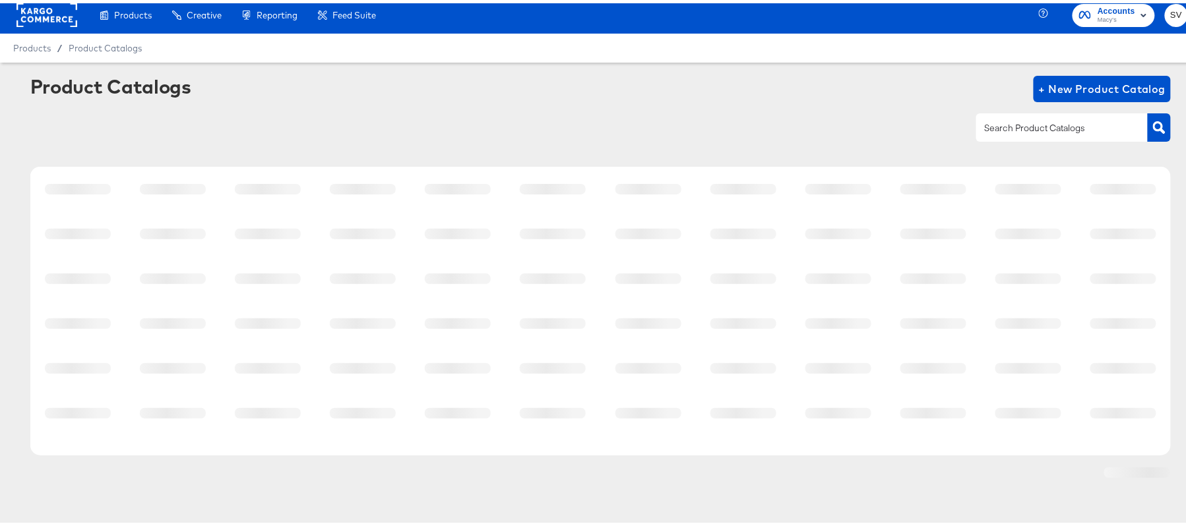
scroll to position [6, 0]
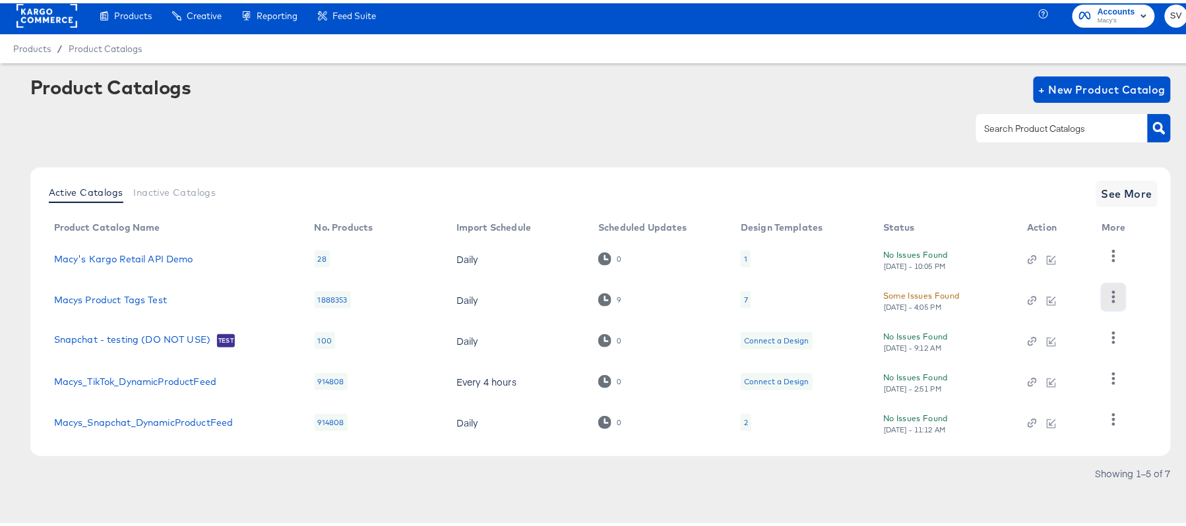
click at [1113, 293] on icon "button" at bounding box center [1113, 294] width 3 height 13
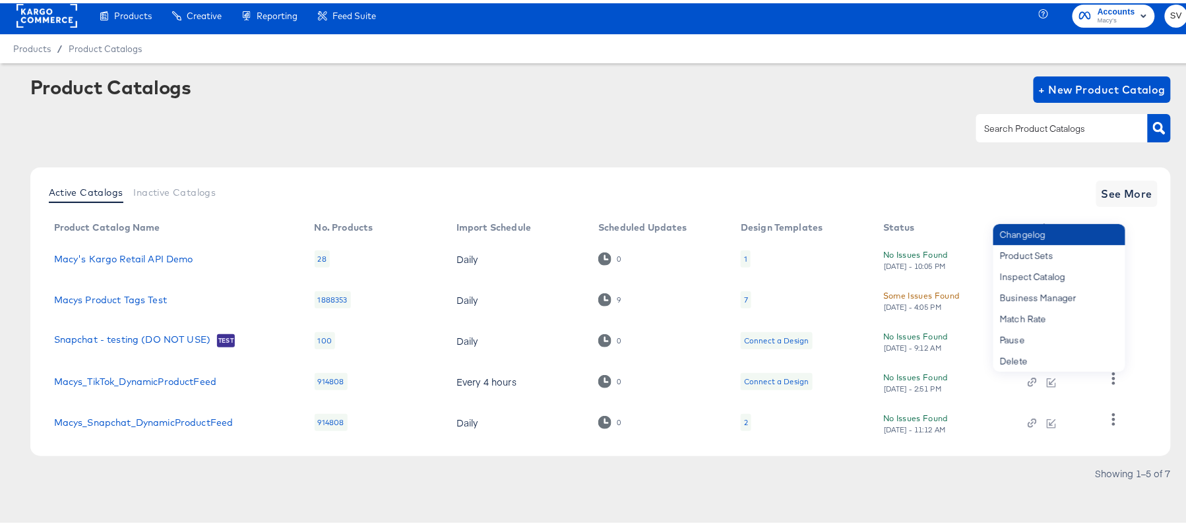
click at [1074, 239] on div "Changelog" at bounding box center [1059, 231] width 132 height 21
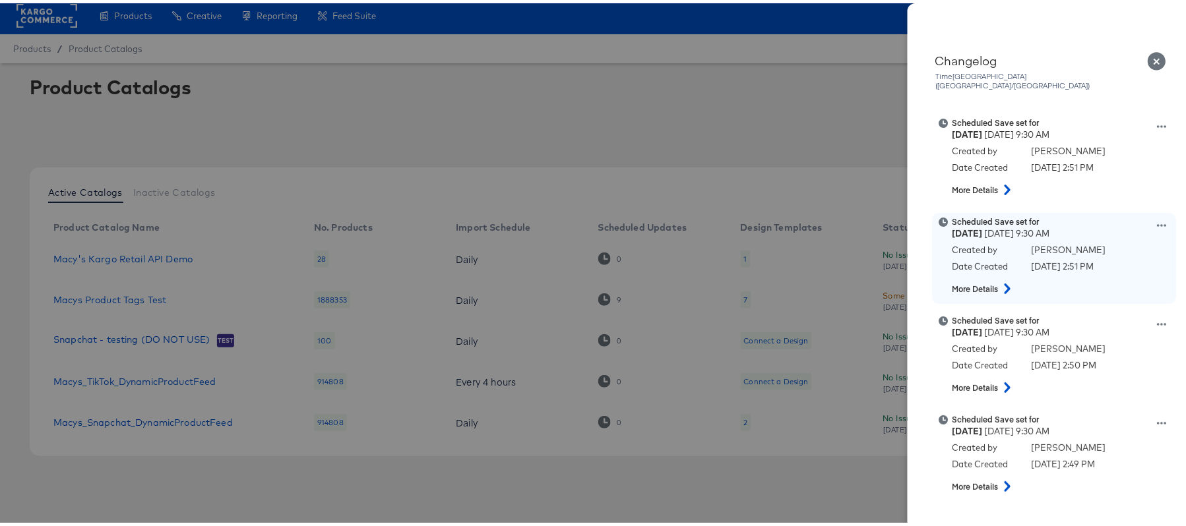
scroll to position [264, 0]
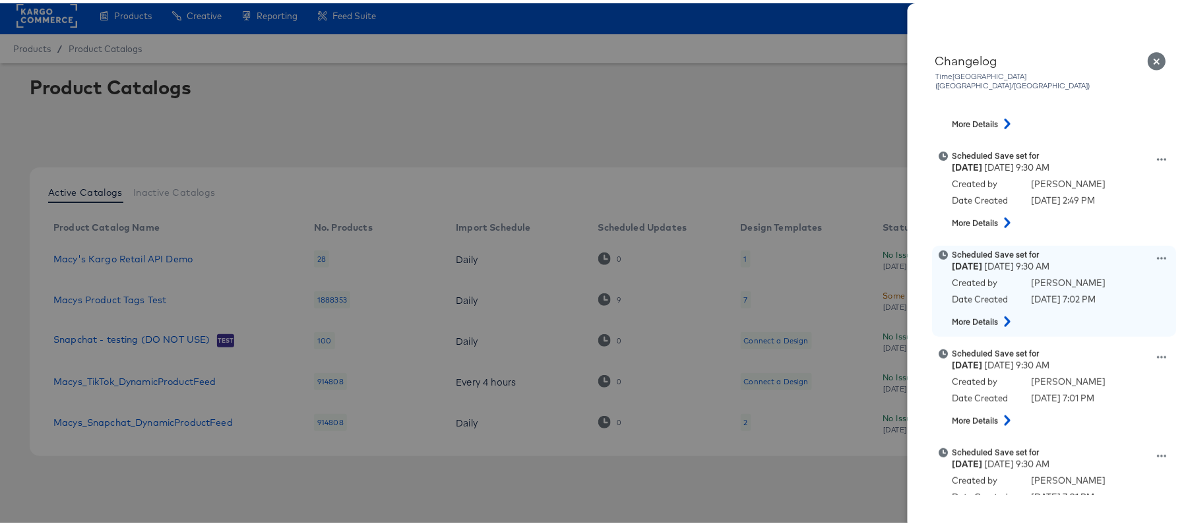
click at [1157, 251] on icon at bounding box center [1161, 255] width 9 height 9
click at [1077, 194] on button "View scheduled version" at bounding box center [1101, 203] width 132 height 19
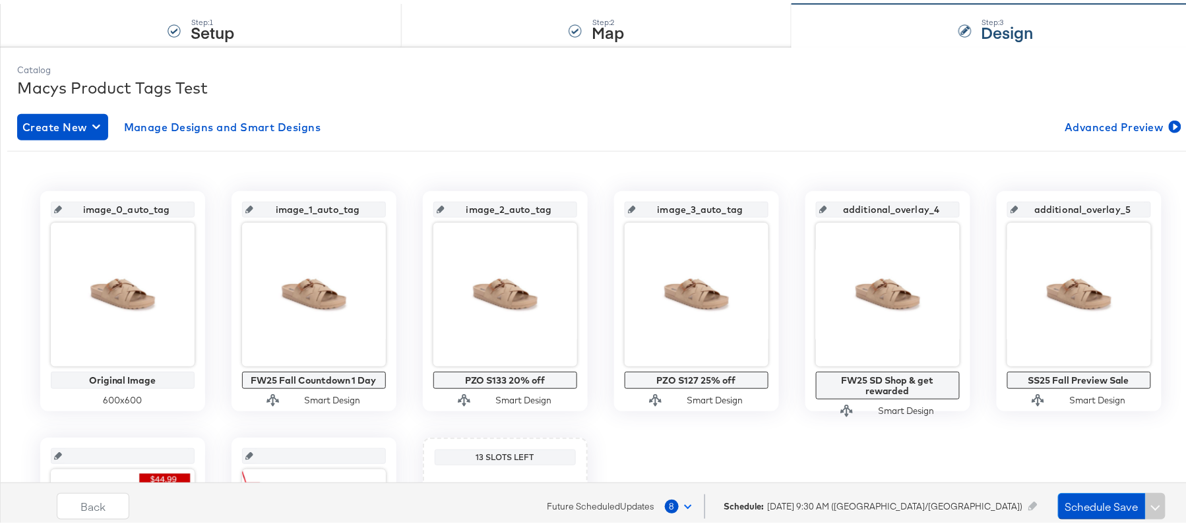
scroll to position [175, 0]
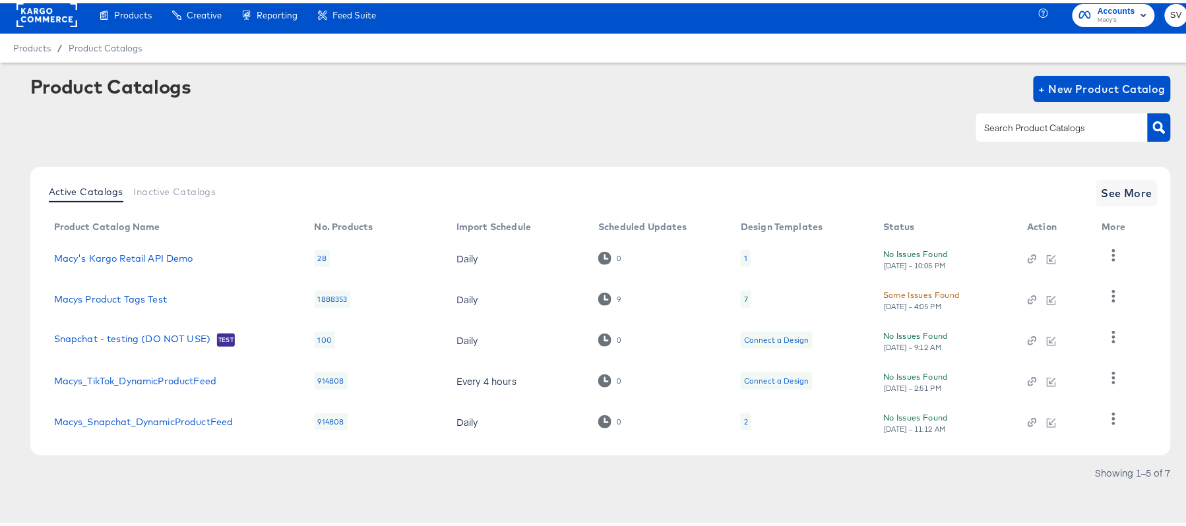
scroll to position [6, 0]
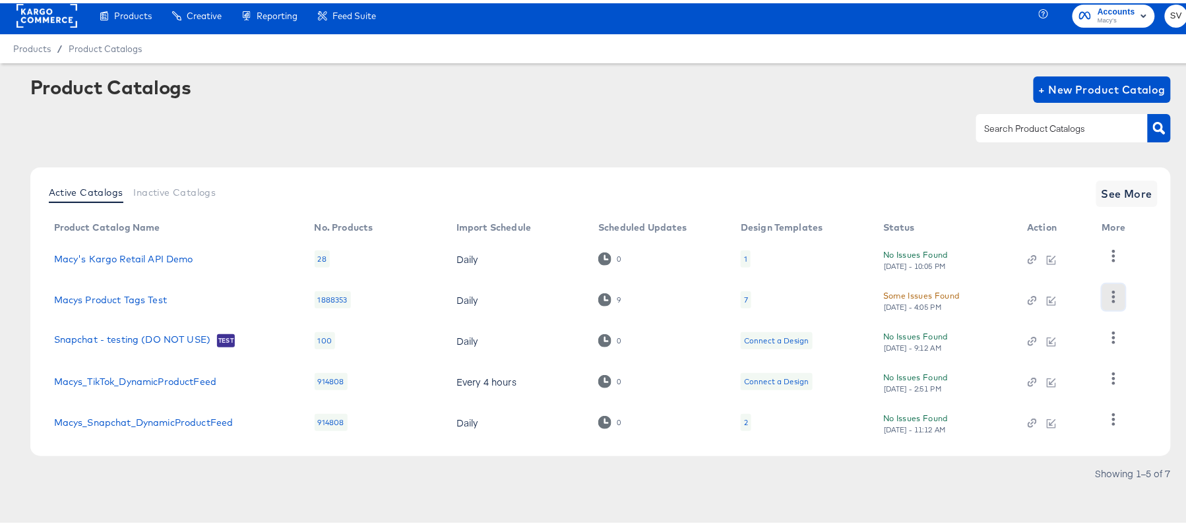
click at [1114, 297] on icon "button" at bounding box center [1113, 294] width 13 height 13
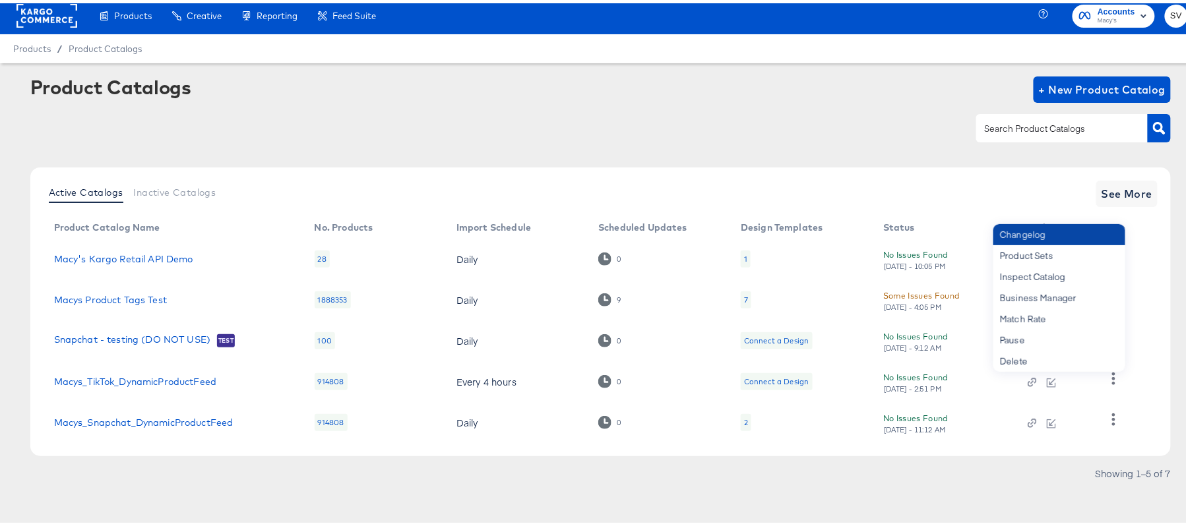
click at [1074, 235] on div "Changelog" at bounding box center [1059, 231] width 132 height 21
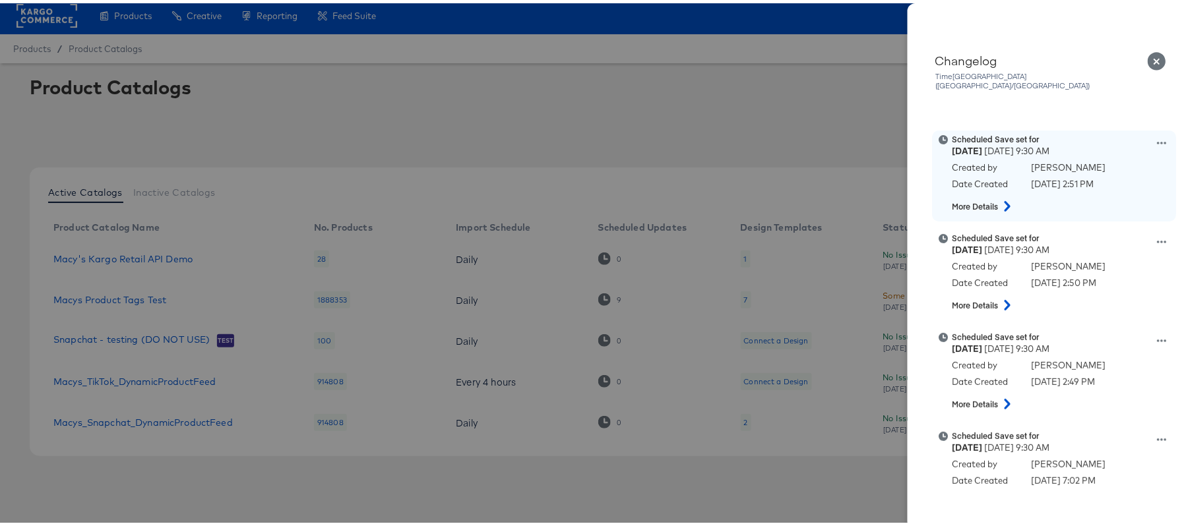
scroll to position [175, 0]
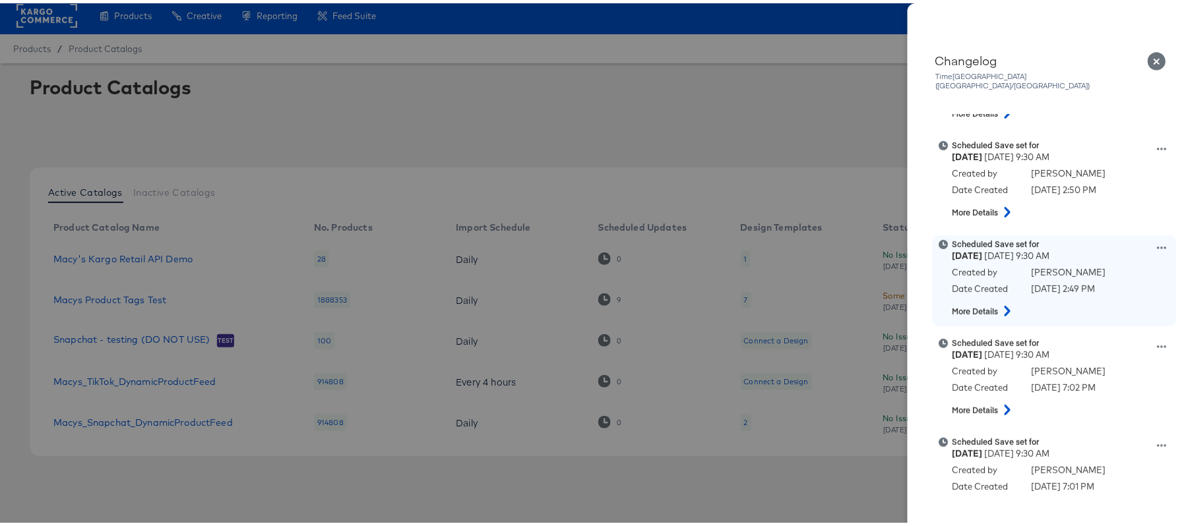
click at [1157, 240] on icon at bounding box center [1161, 244] width 9 height 9
click at [1062, 187] on button "View scheduled version" at bounding box center [1101, 192] width 132 height 19
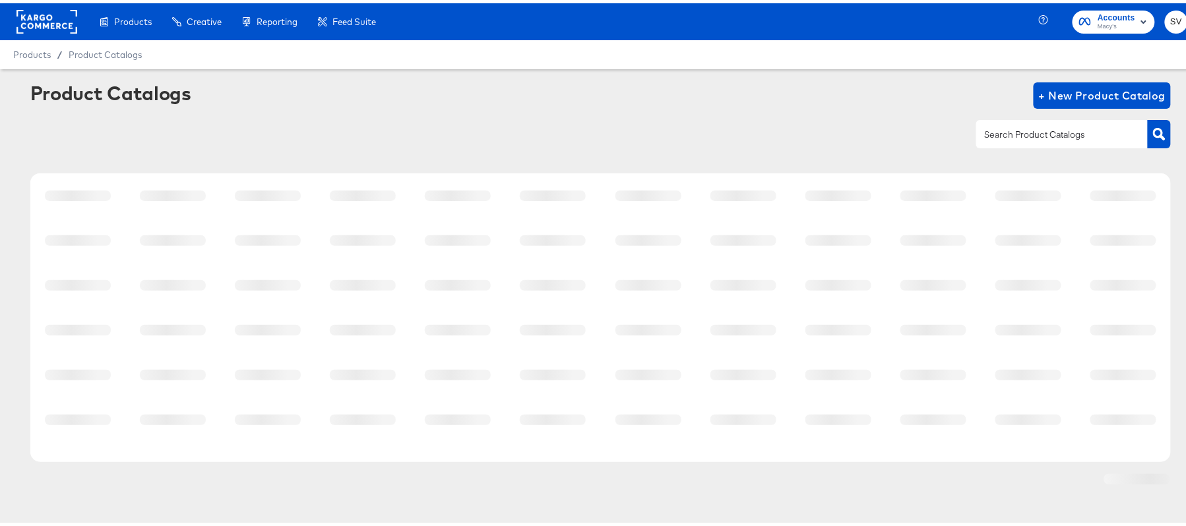
scroll to position [6, 0]
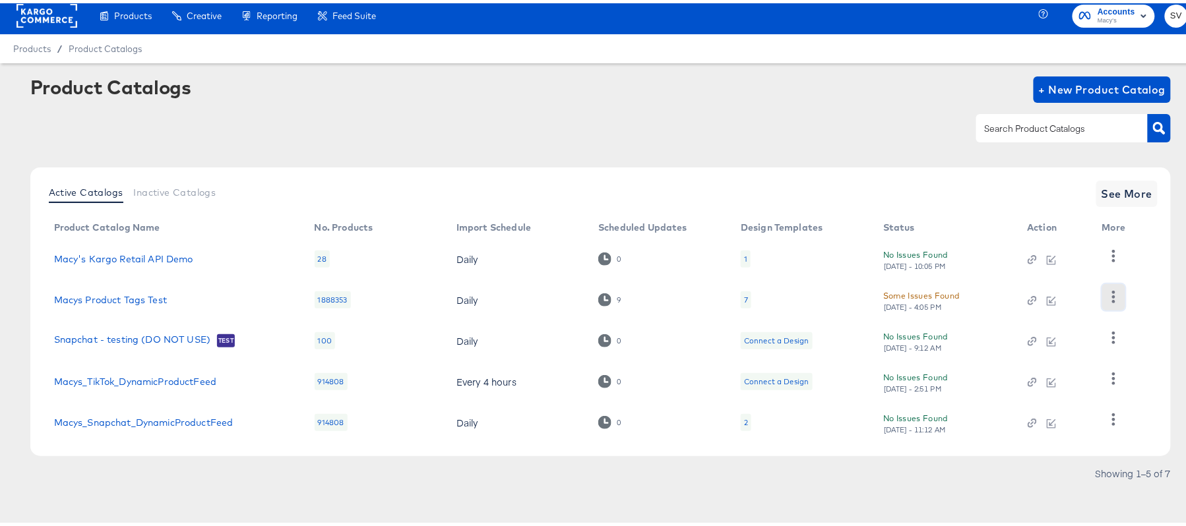
click at [1112, 295] on icon "button" at bounding box center [1113, 294] width 13 height 13
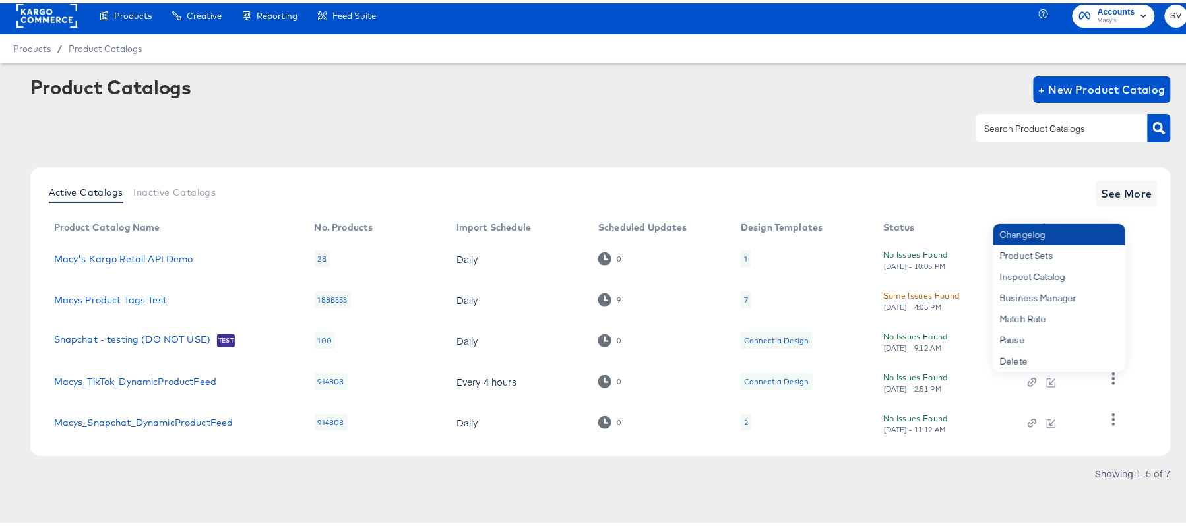
click at [1041, 235] on div "Changelog" at bounding box center [1059, 231] width 132 height 21
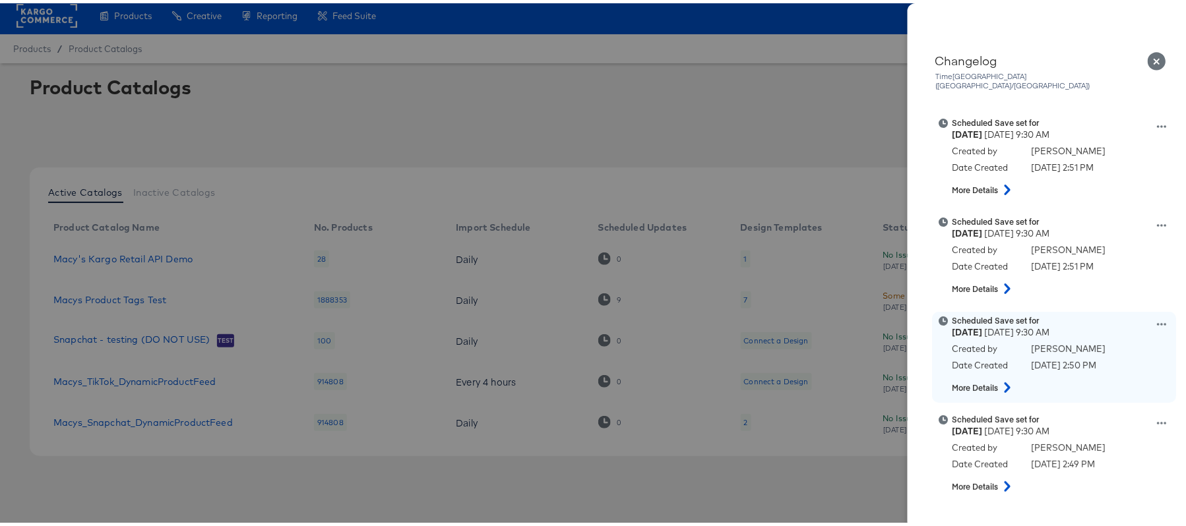
click at [1157, 317] on icon at bounding box center [1161, 321] width 9 height 9
click at [1074, 262] on button "View scheduled version" at bounding box center [1101, 269] width 132 height 19
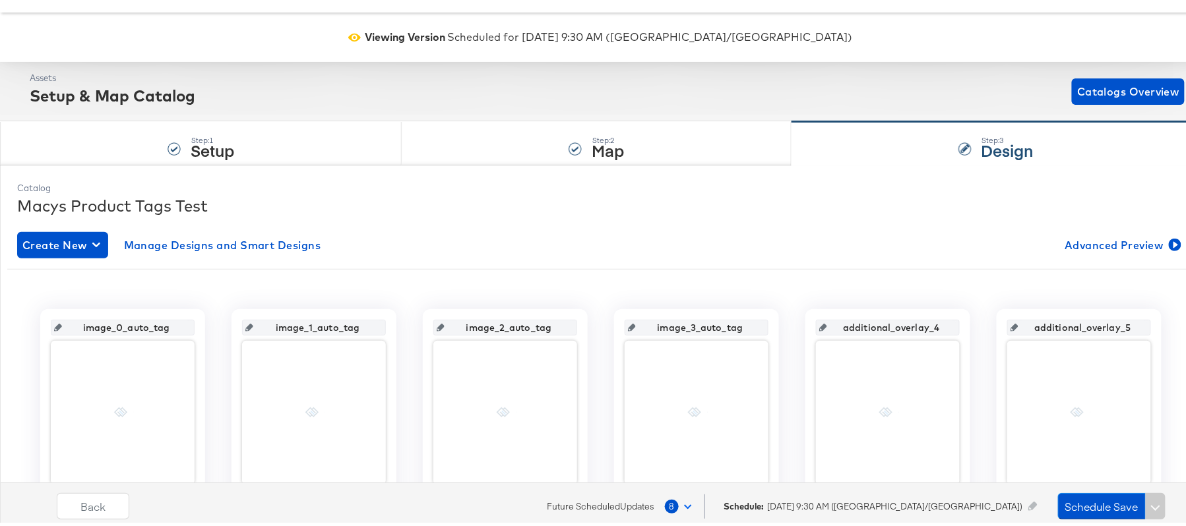
scroll to position [88, 0]
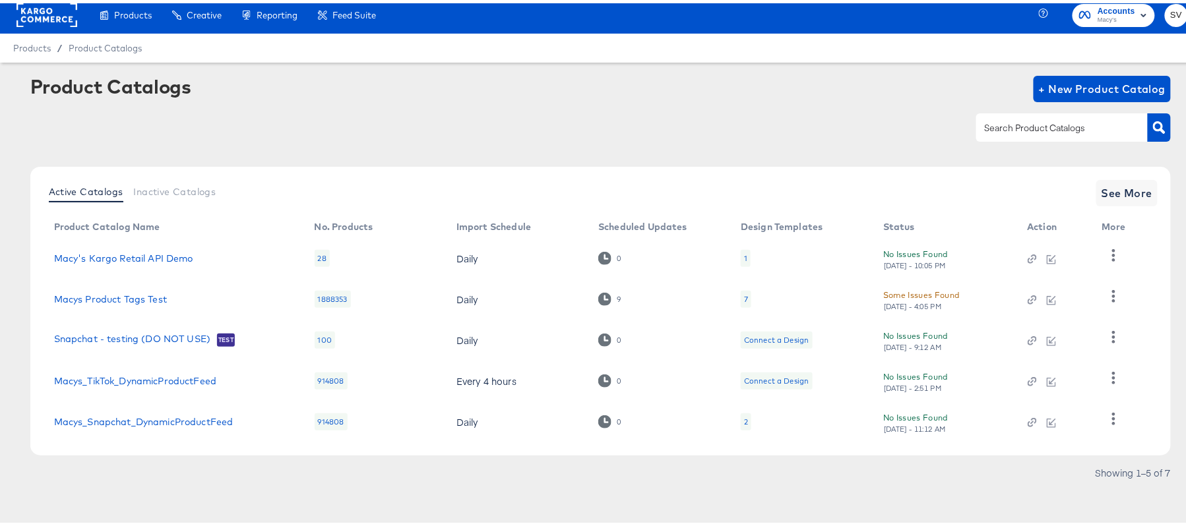
scroll to position [6, 0]
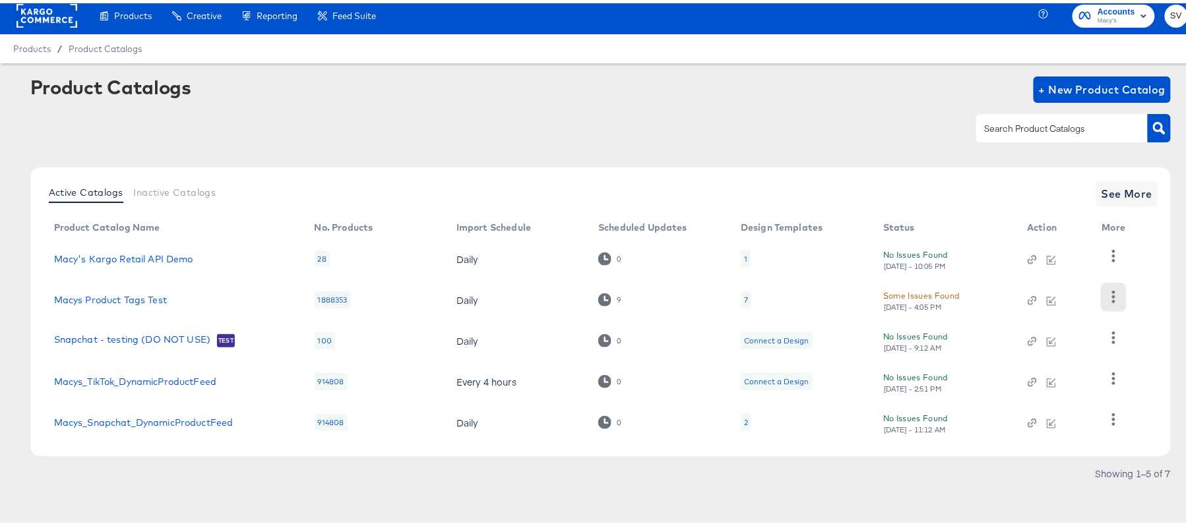
click at [1113, 293] on icon "button" at bounding box center [1113, 294] width 3 height 13
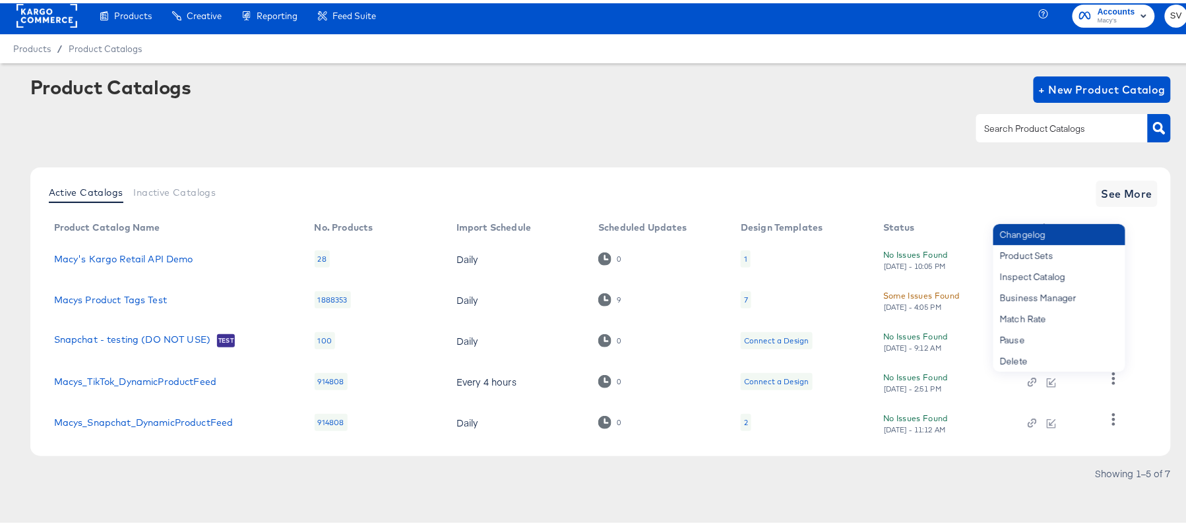
click at [1050, 238] on div "Changelog" at bounding box center [1059, 231] width 132 height 21
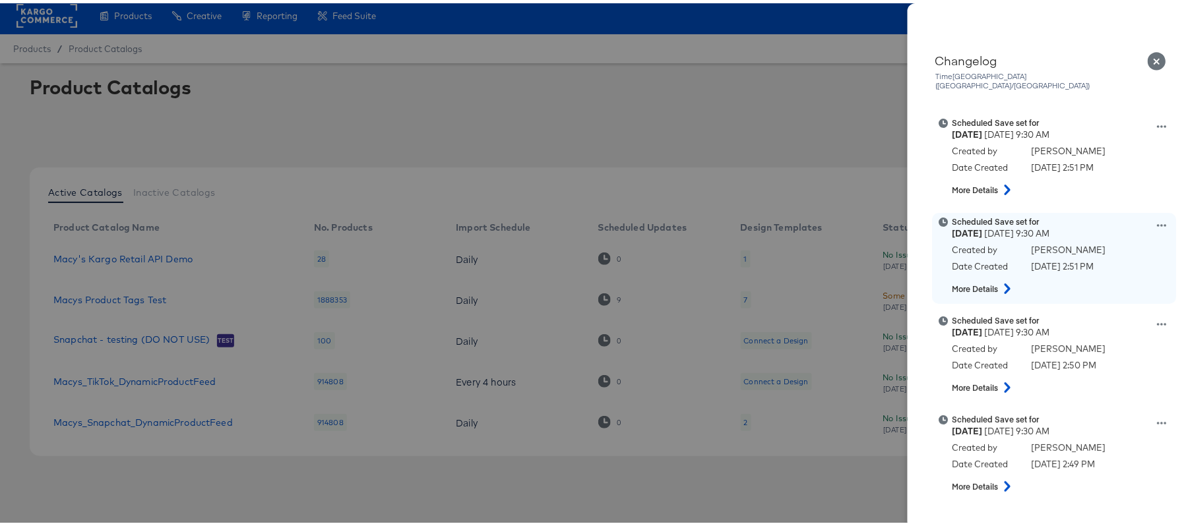
click at [1157, 218] on icon at bounding box center [1161, 222] width 9 height 9
click at [1074, 166] on button "View scheduled version" at bounding box center [1101, 170] width 132 height 19
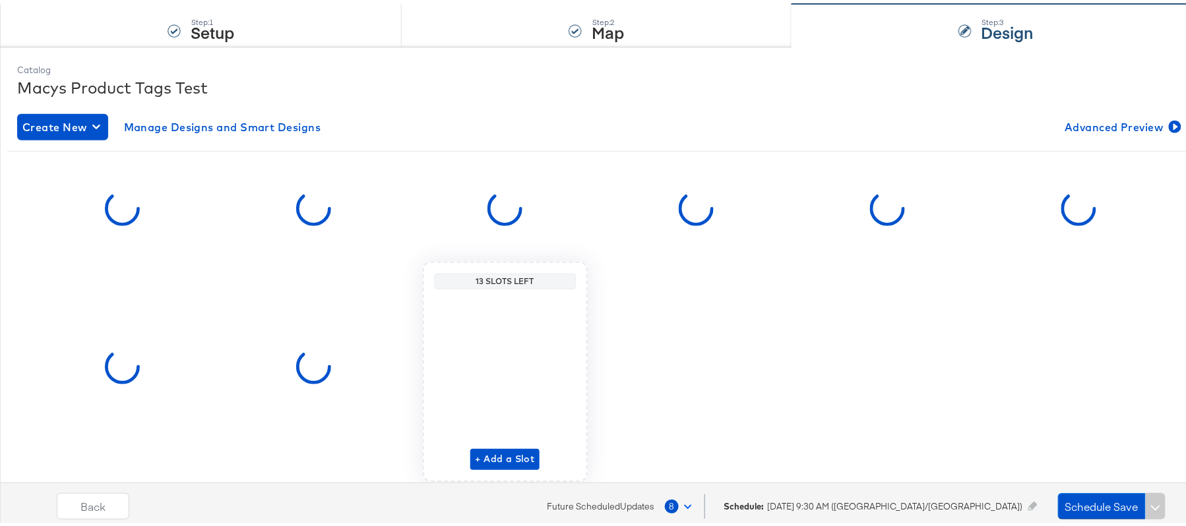
scroll to position [175, 0]
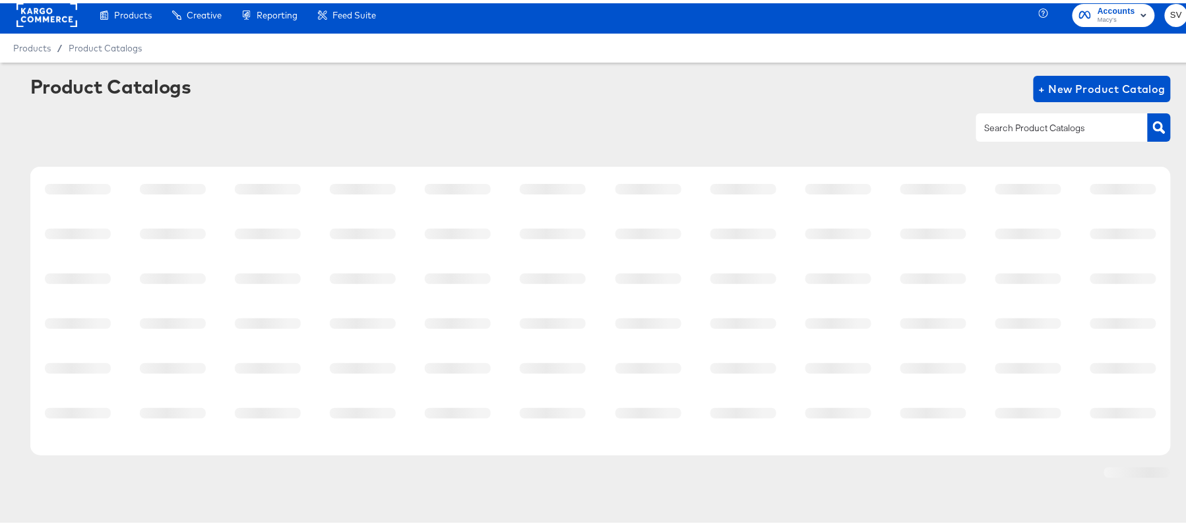
scroll to position [6, 0]
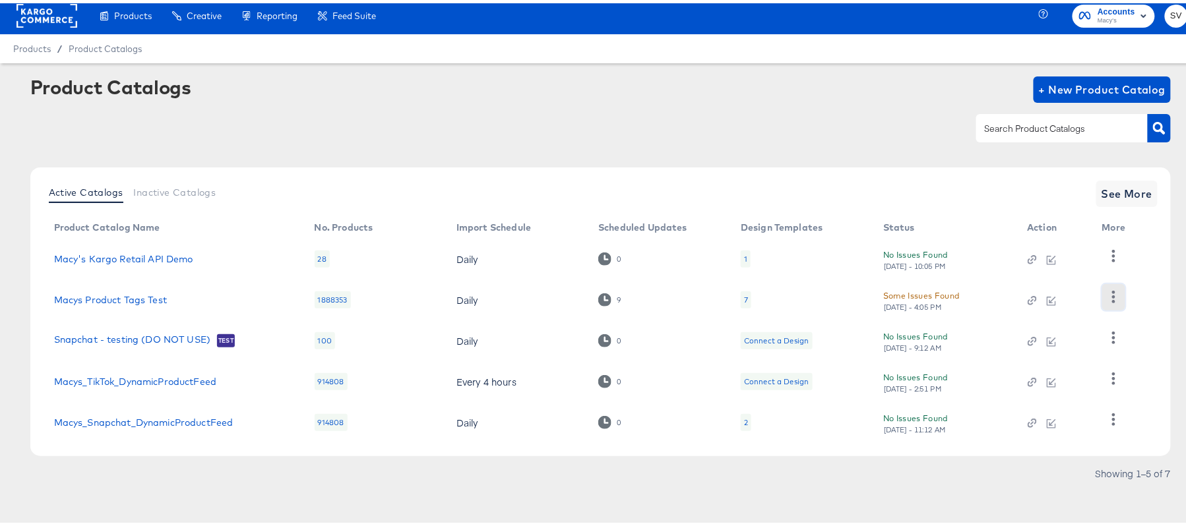
click at [1112, 290] on icon "button" at bounding box center [1113, 294] width 3 height 13
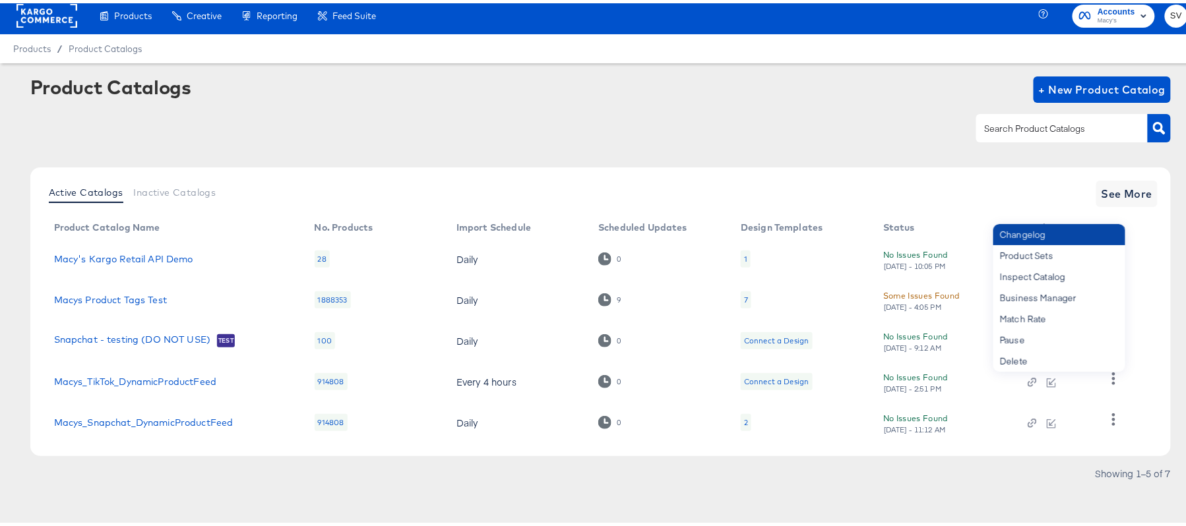
click at [1071, 229] on div "Changelog" at bounding box center [1059, 231] width 132 height 21
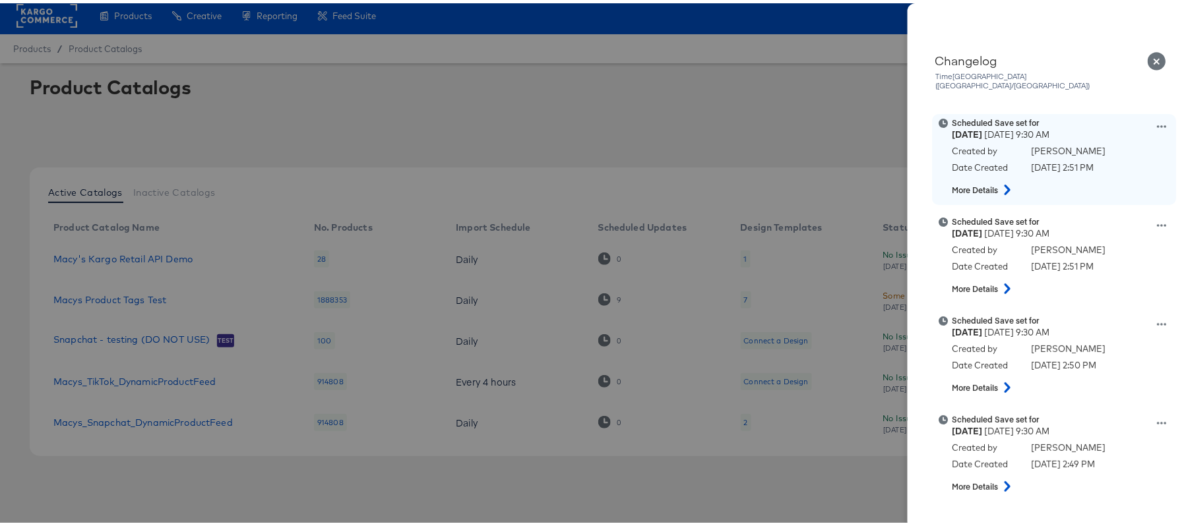
click at [1157, 119] on icon at bounding box center [1161, 123] width 9 height 9
click at [1103, 128] on button "View scheduled version" at bounding box center [1101, 137] width 132 height 19
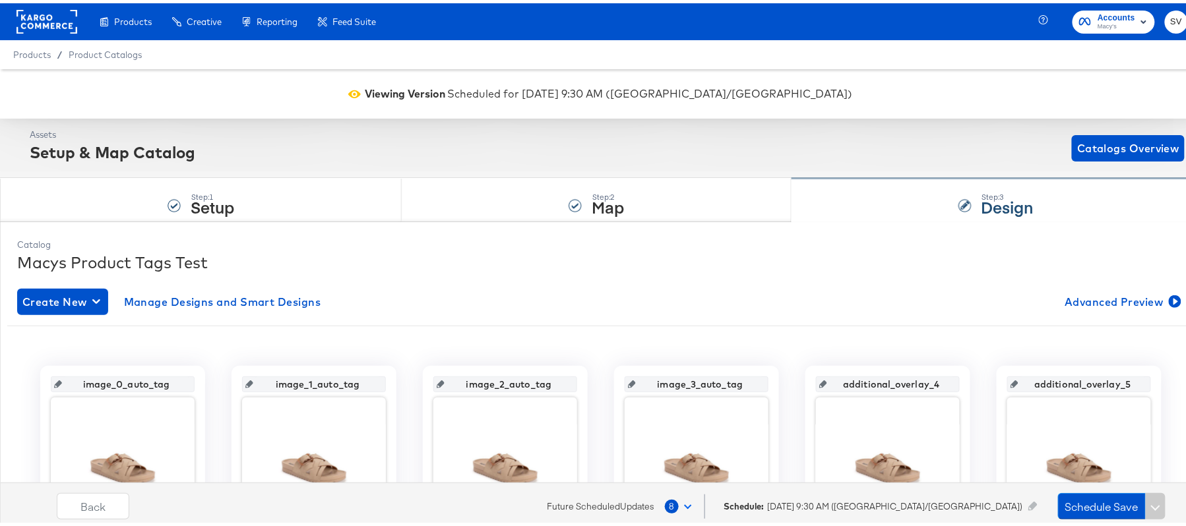
scroll to position [88, 0]
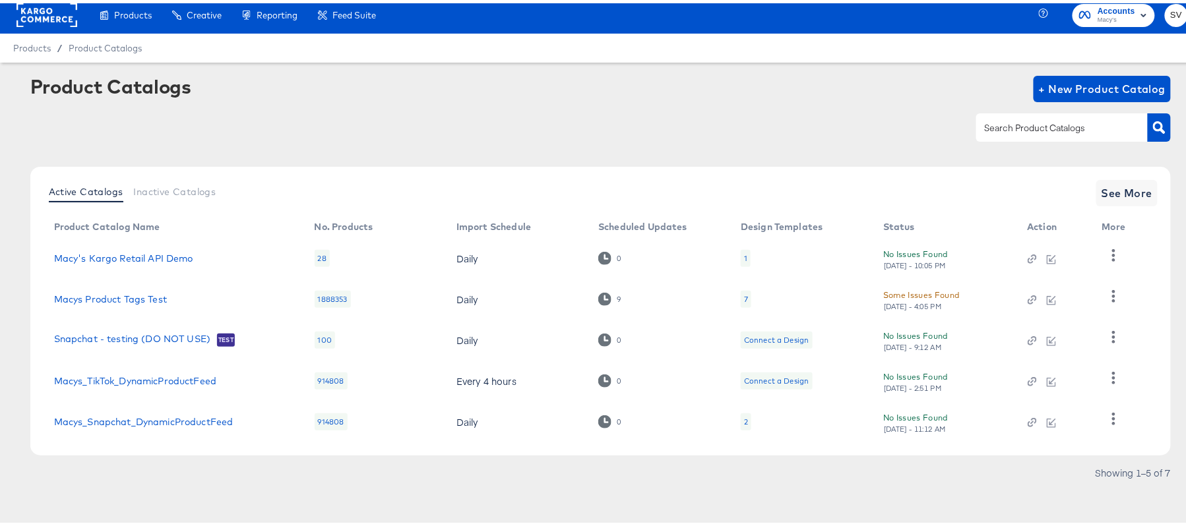
scroll to position [6, 0]
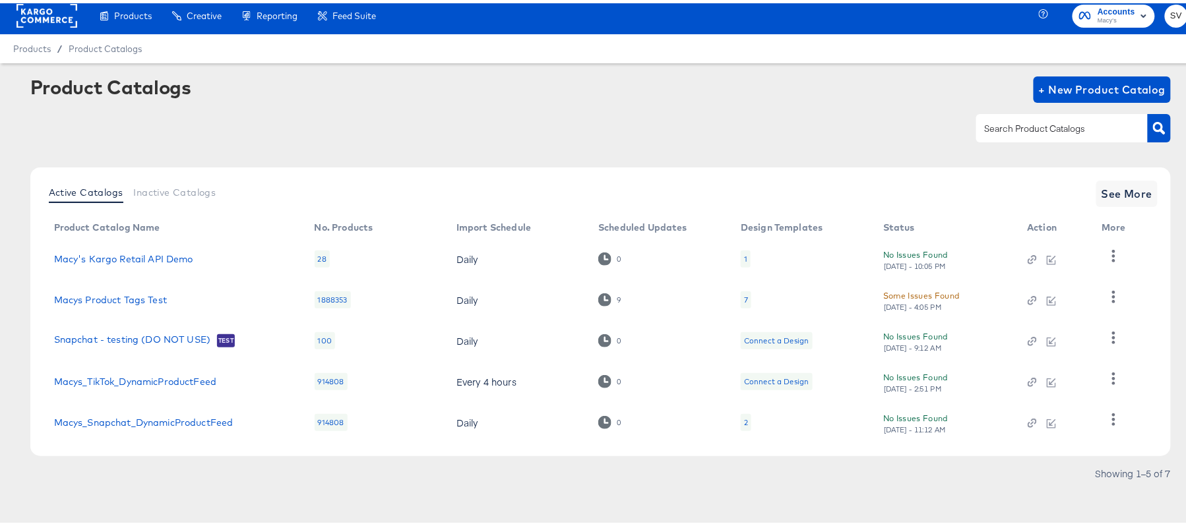
click at [386, 78] on div "Product Catalogs + New Product Catalog" at bounding box center [600, 86] width 1141 height 26
